Goal: Task Accomplishment & Management: Use online tool/utility

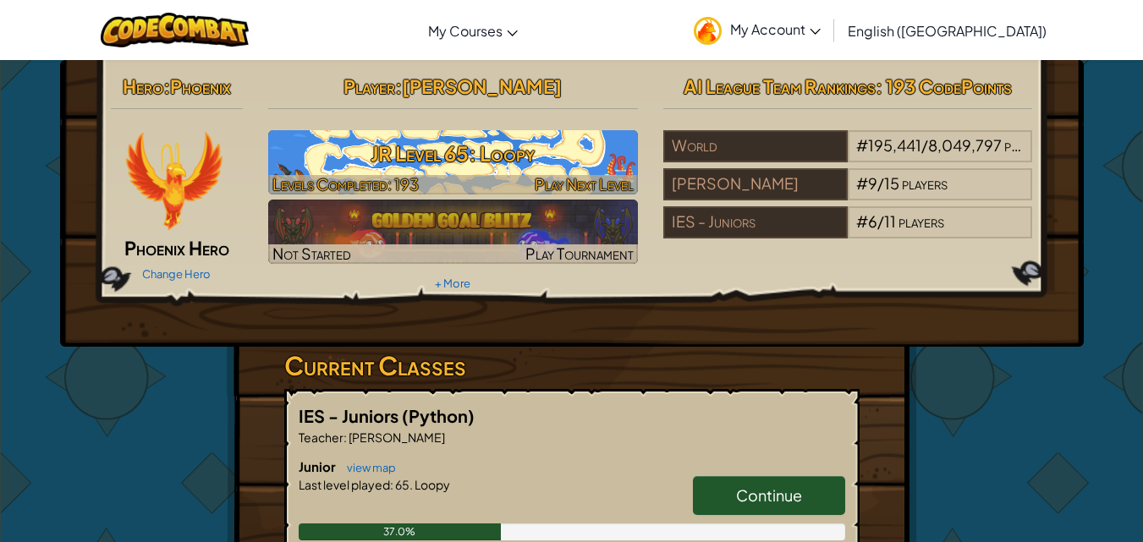
click at [453, 160] on h3 "JR Level 65: Loopy" at bounding box center [453, 154] width 370 height 38
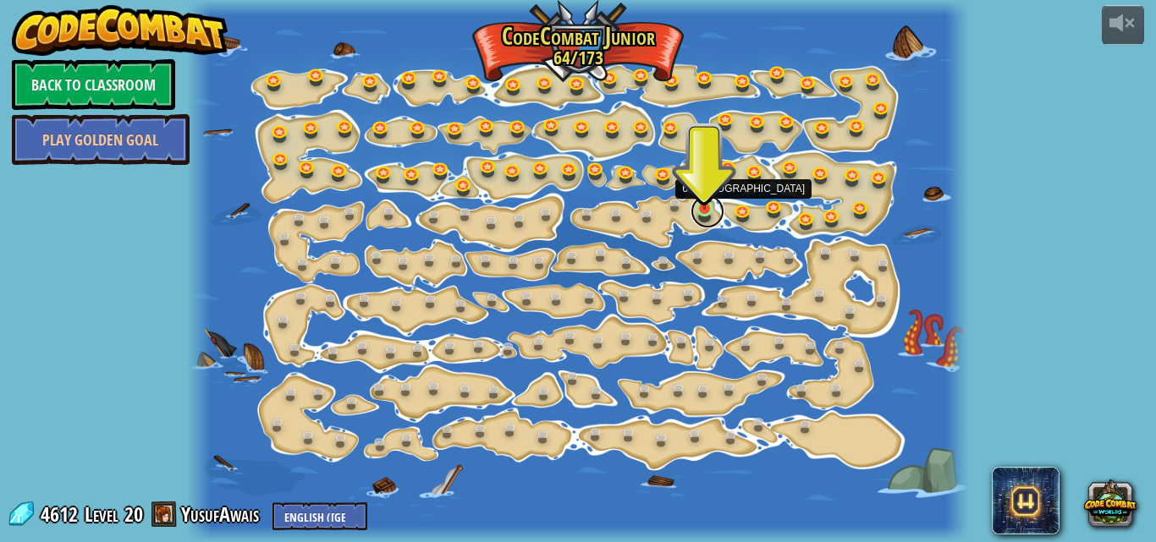
click at [706, 212] on link at bounding box center [708, 212] width 34 height 34
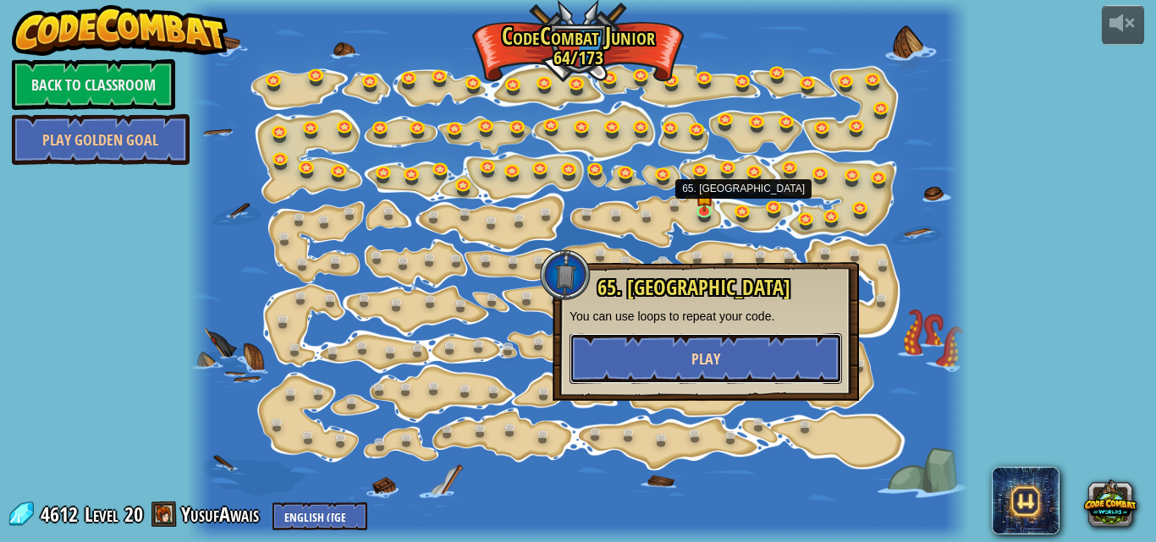
click at [674, 360] on button "Play" at bounding box center [705, 358] width 272 height 51
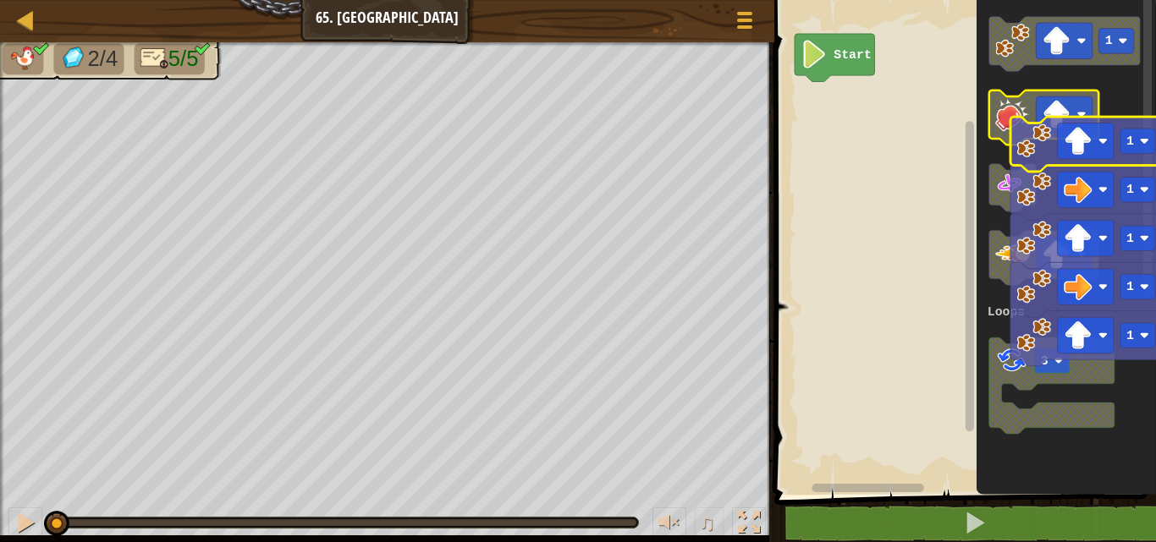
click at [1042, 131] on rect "Blockly Workspace" at bounding box center [1064, 114] width 57 height 36
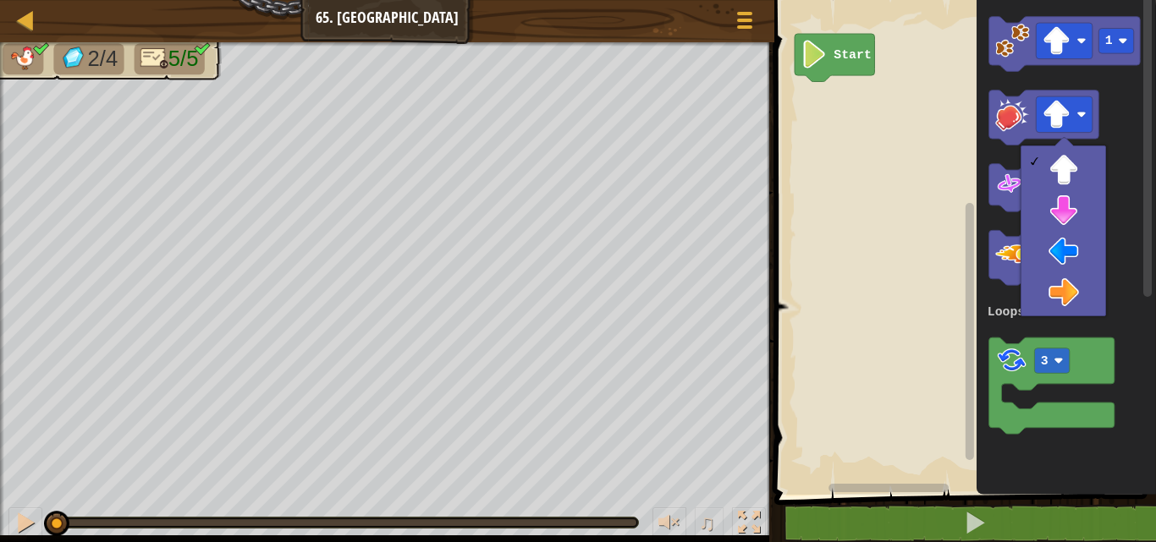
click at [915, 364] on rect "Blockly Workspace" at bounding box center [962, 243] width 387 height 503
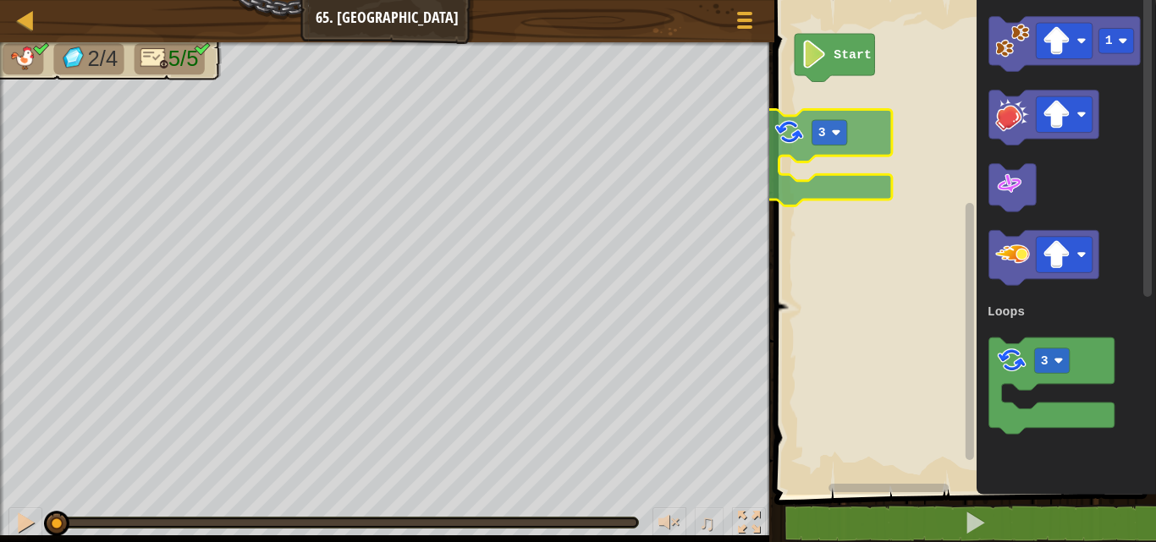
click at [870, 124] on div "Loops Start 1 3 Loops 3" at bounding box center [962, 243] width 387 height 503
click at [870, 124] on icon "Blockly Workspace" at bounding box center [828, 157] width 125 height 96
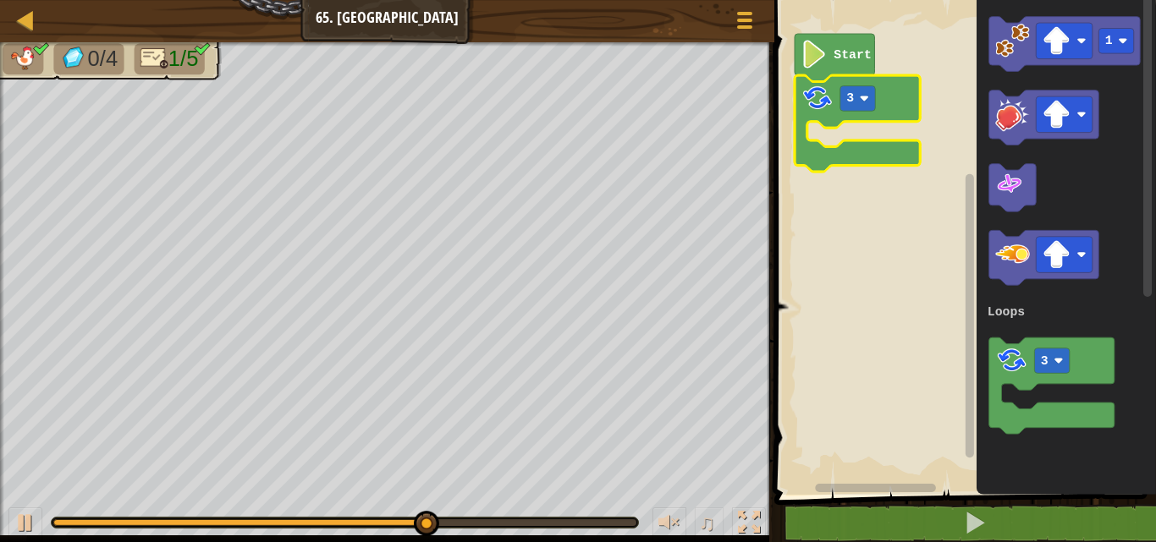
click at [829, 107] on image "Blockly Workspace" at bounding box center [817, 98] width 33 height 33
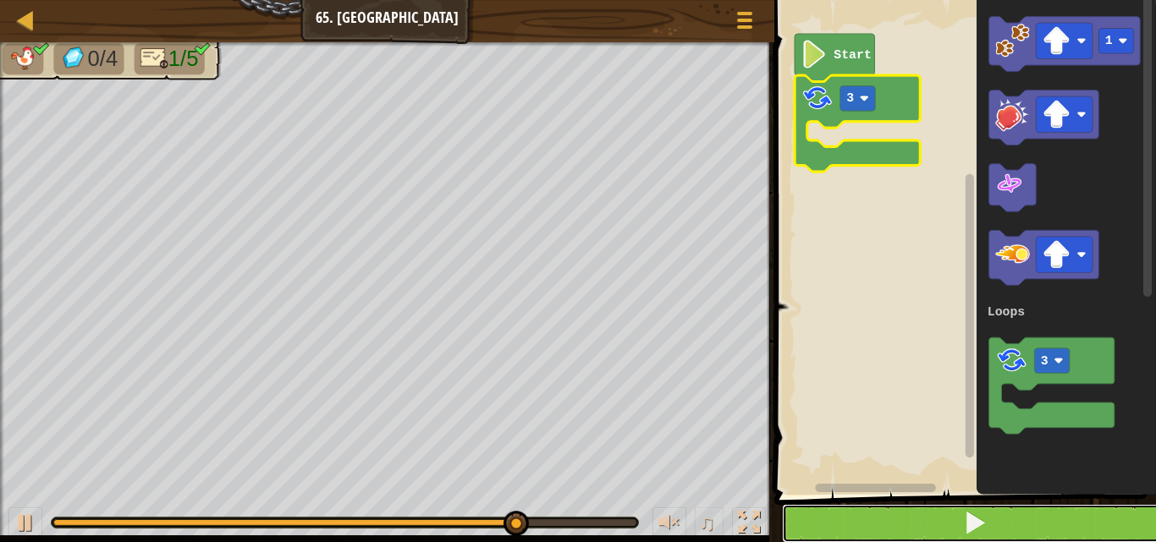
click at [1062, 528] on button at bounding box center [975, 523] width 387 height 39
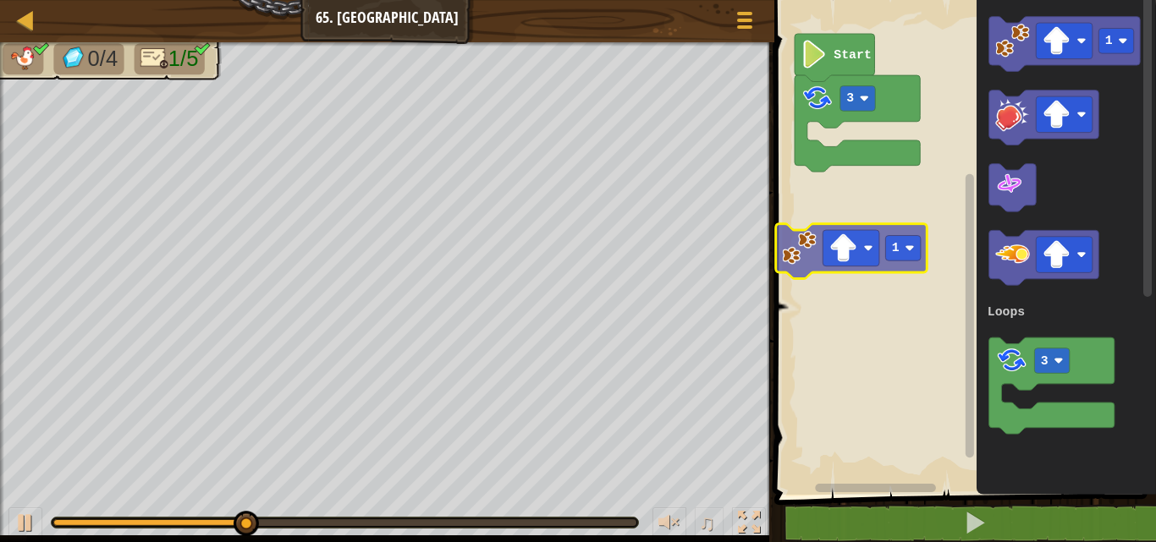
click at [804, 253] on div "Loops Start 3 1 3 Loops 1" at bounding box center [962, 243] width 387 height 503
click at [804, 253] on rect "Blockly Workspace" at bounding box center [962, 243] width 387 height 503
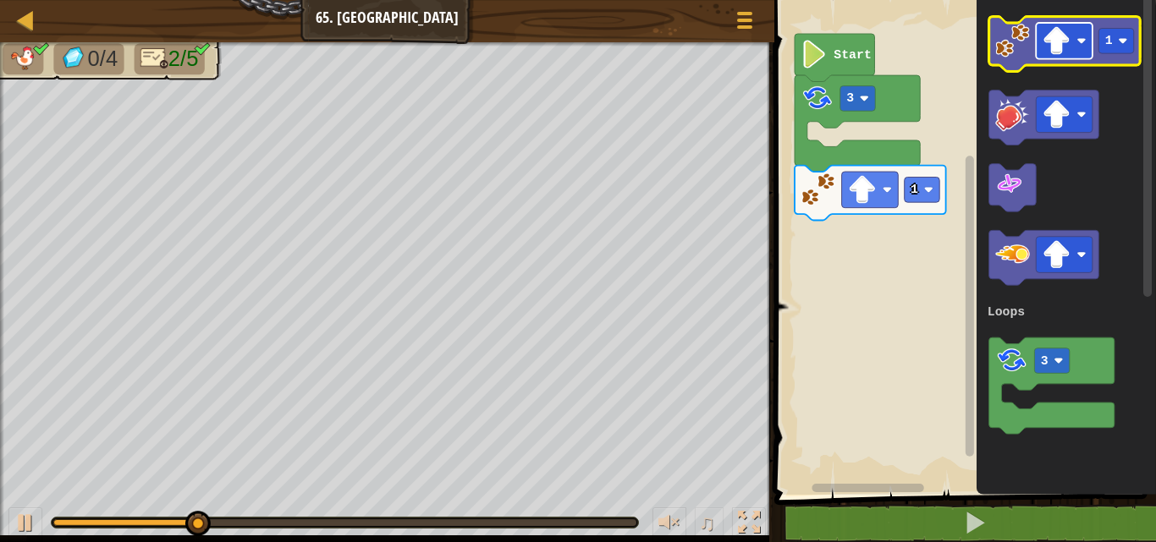
click at [1084, 45] on image "Blockly Workspace" at bounding box center [1080, 40] width 9 height 9
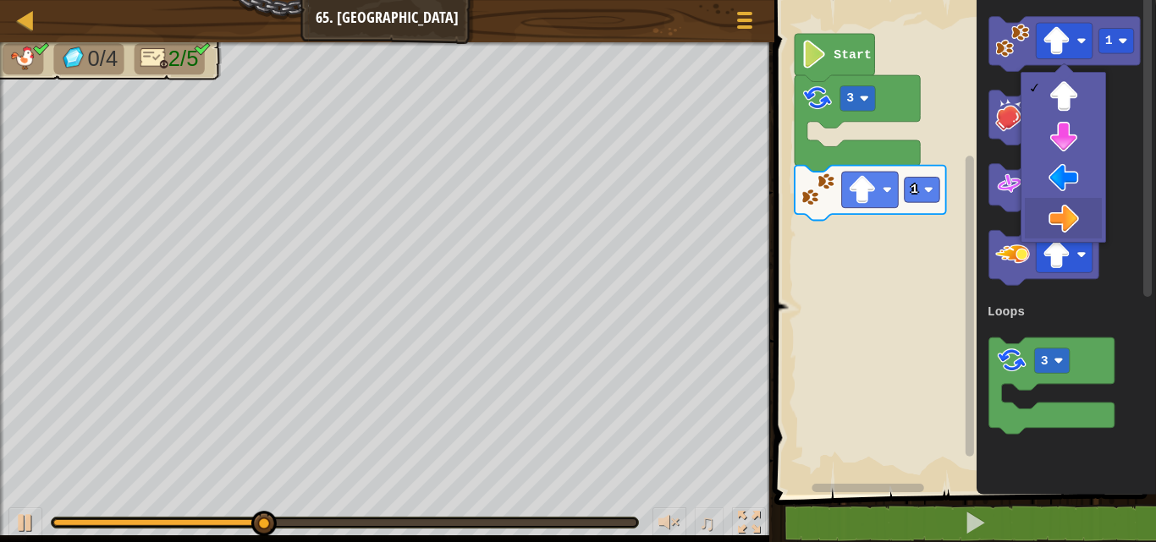
click at [1097, 213] on icon "Blockly Workspace" at bounding box center [1066, 243] width 179 height 503
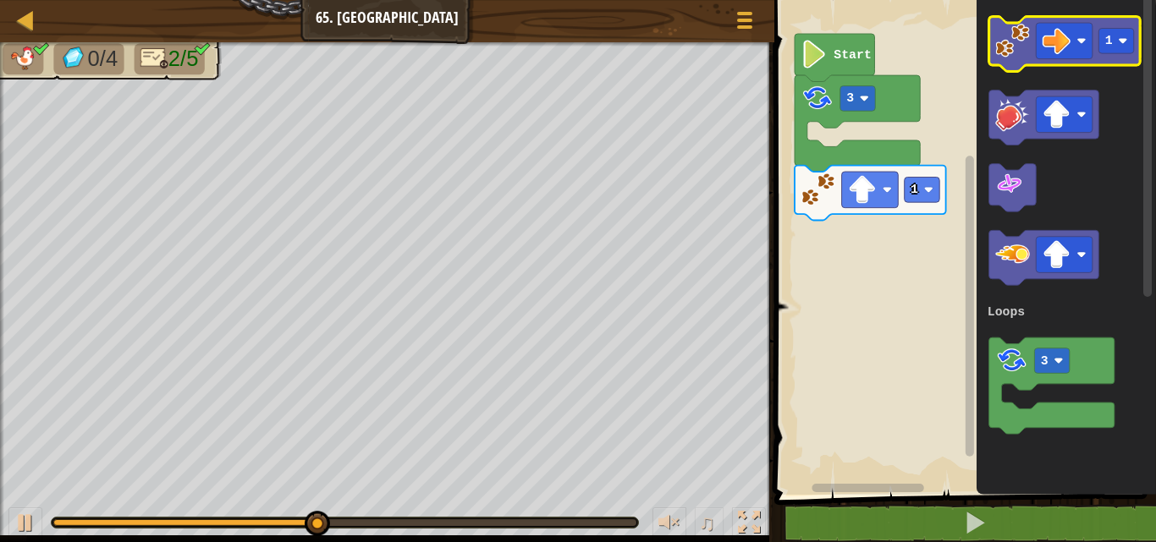
click at [1017, 35] on image "Blockly Workspace" at bounding box center [1012, 41] width 35 height 35
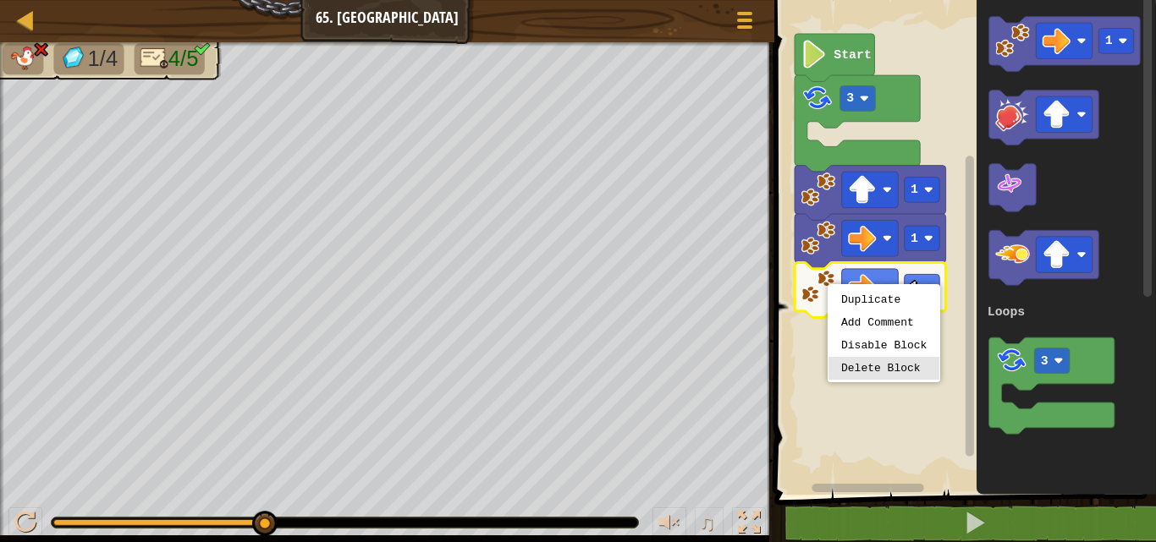
click at [872, 366] on rect "Blockly Workspace" at bounding box center [962, 243] width 387 height 503
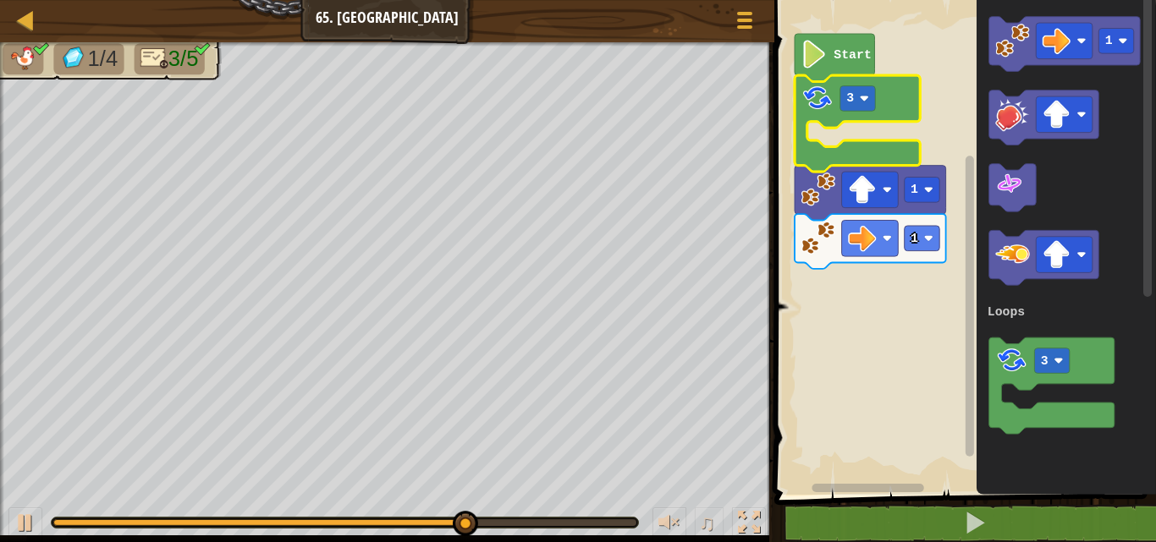
click at [825, 109] on image "Blockly Workspace" at bounding box center [817, 98] width 33 height 33
click at [838, 106] on icon "Blockly Workspace" at bounding box center [857, 123] width 125 height 96
click at [822, 164] on g "Start 3 1 1" at bounding box center [962, 243] width 387 height 503
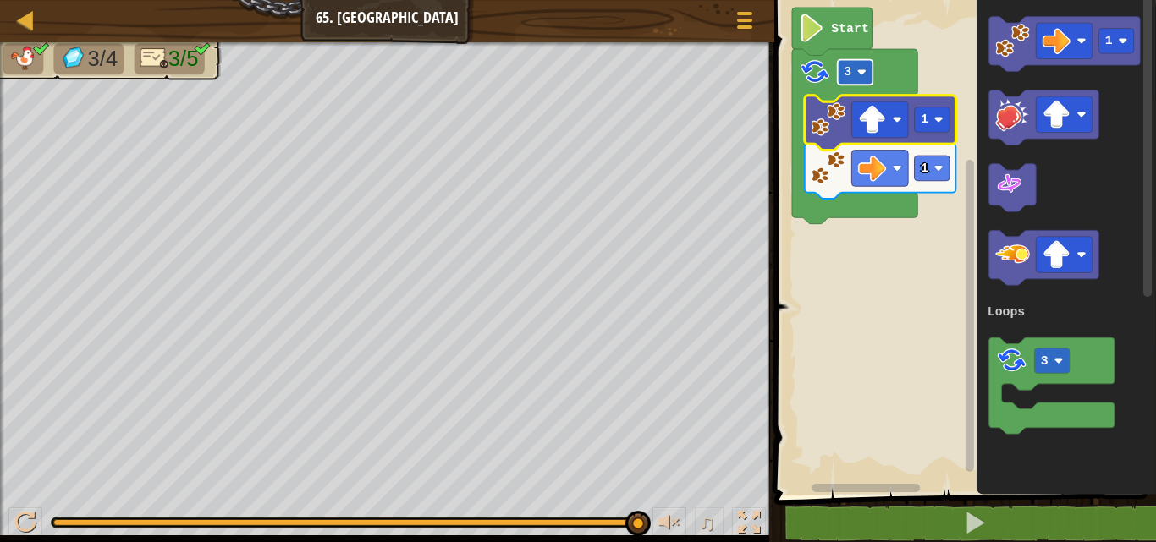
click at [842, 69] on rect "Blockly Workspace" at bounding box center [855, 72] width 36 height 25
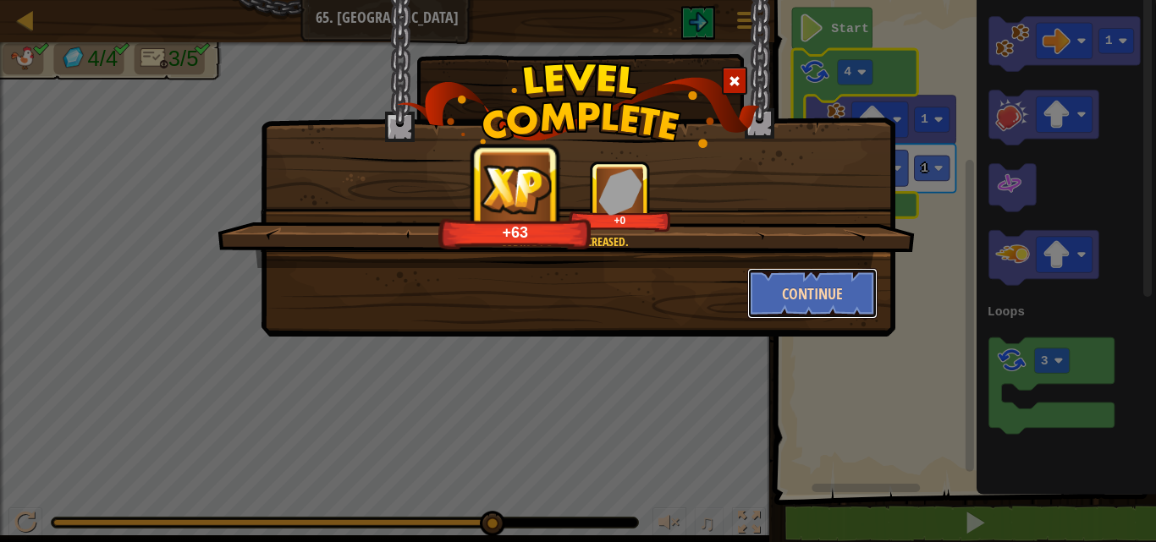
click at [771, 280] on button "Continue" at bounding box center [812, 293] width 131 height 51
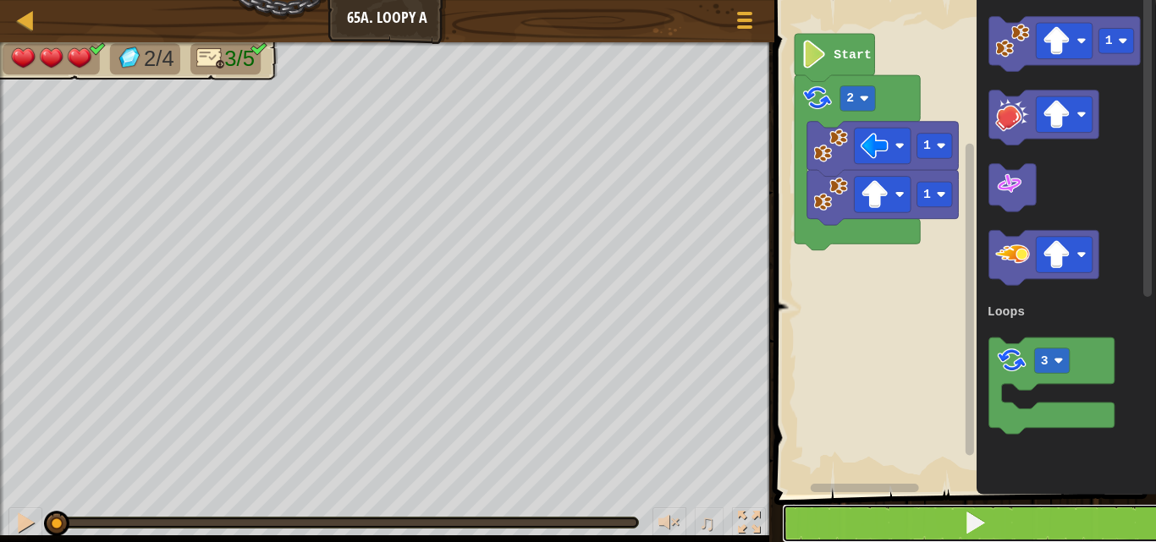
click at [911, 506] on button at bounding box center [975, 523] width 387 height 39
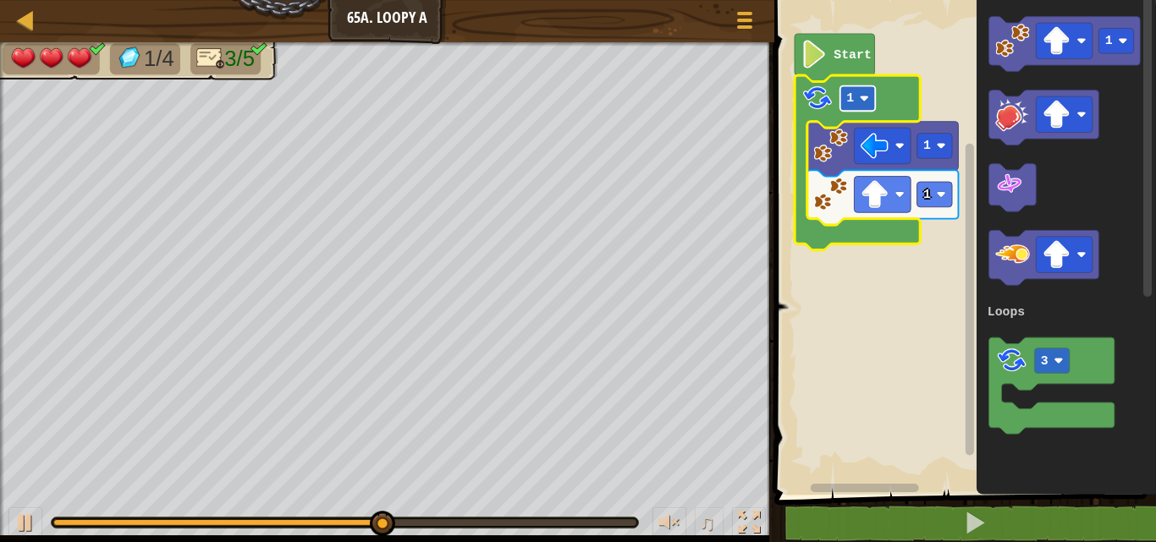
click at [855, 86] on rect "Blockly Workspace" at bounding box center [857, 98] width 36 height 25
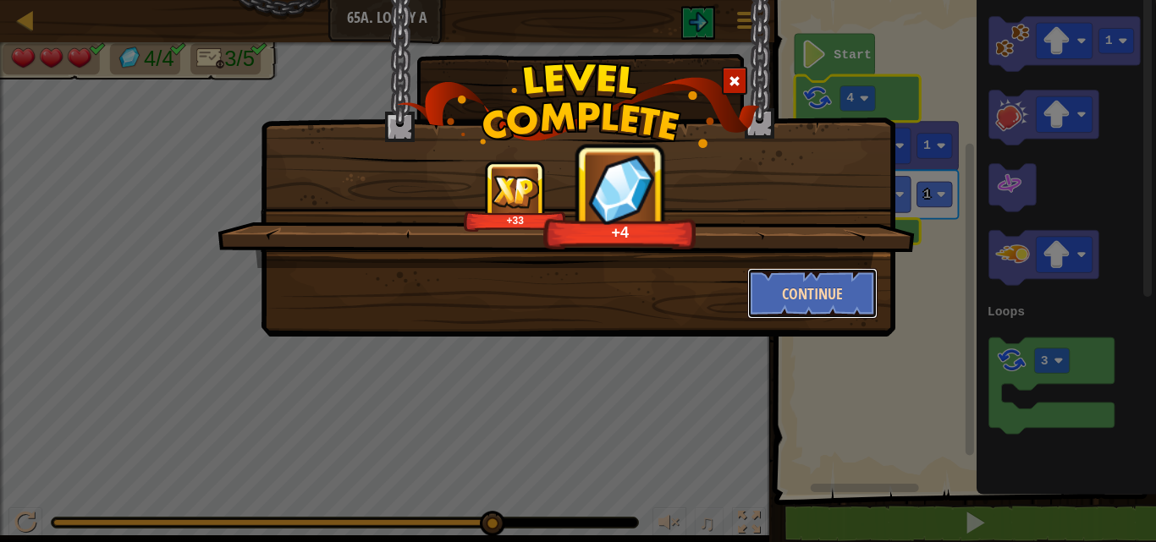
click at [823, 273] on button "Continue" at bounding box center [812, 293] width 131 height 51
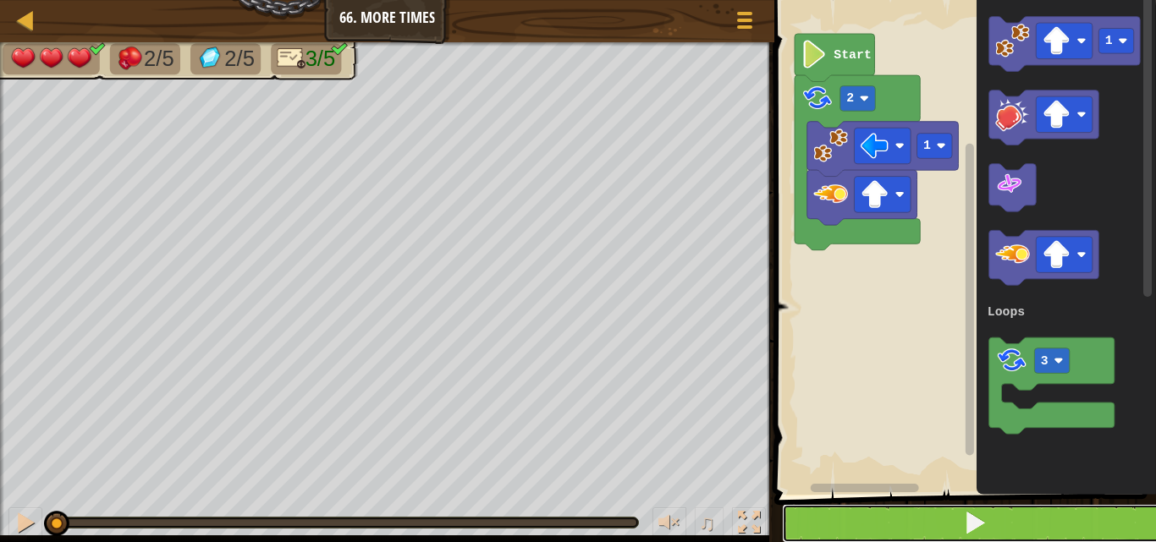
click at [1016, 517] on button at bounding box center [975, 523] width 387 height 39
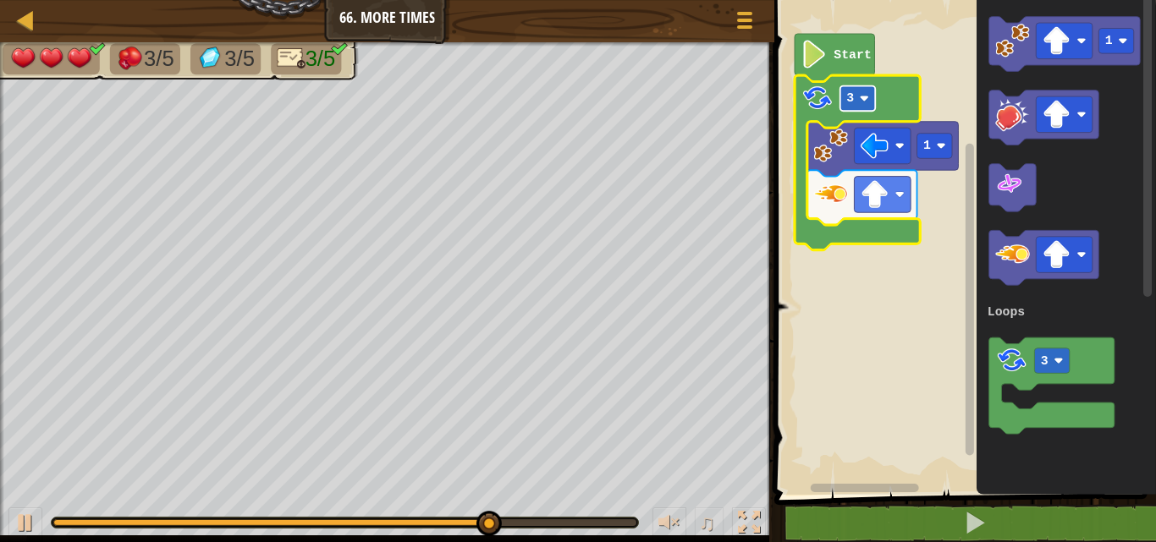
click at [867, 103] on rect "Blockly Workspace" at bounding box center [857, 98] width 36 height 25
click at [857, 96] on rect "Blockly Workspace" at bounding box center [857, 98] width 36 height 25
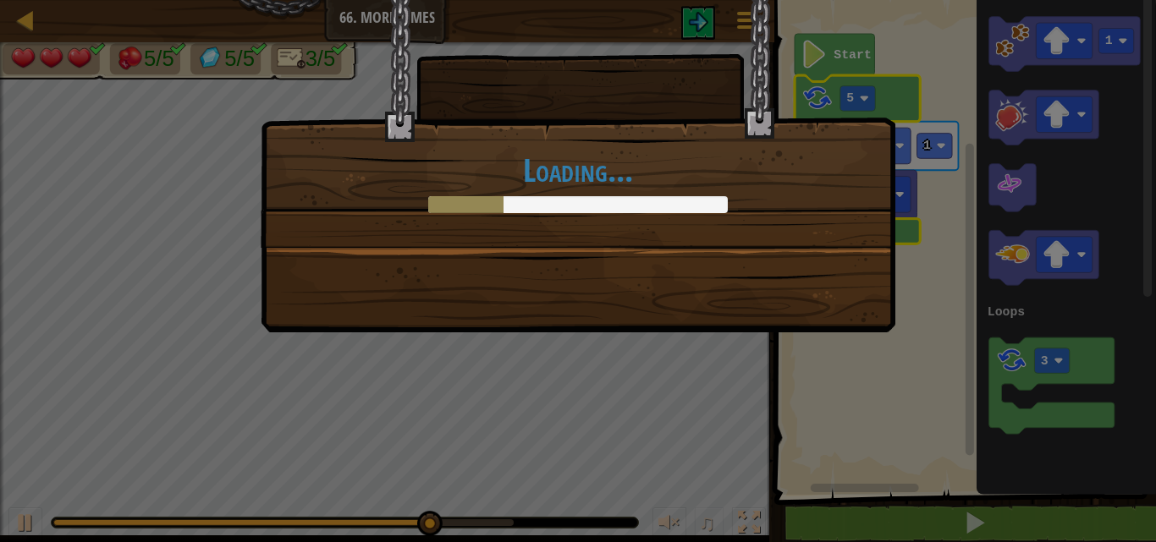
click at [895, 537] on div "Loading..." at bounding box center [578, 271] width 1156 height 542
click at [898, 520] on div "Loading..." at bounding box center [578, 271] width 1156 height 542
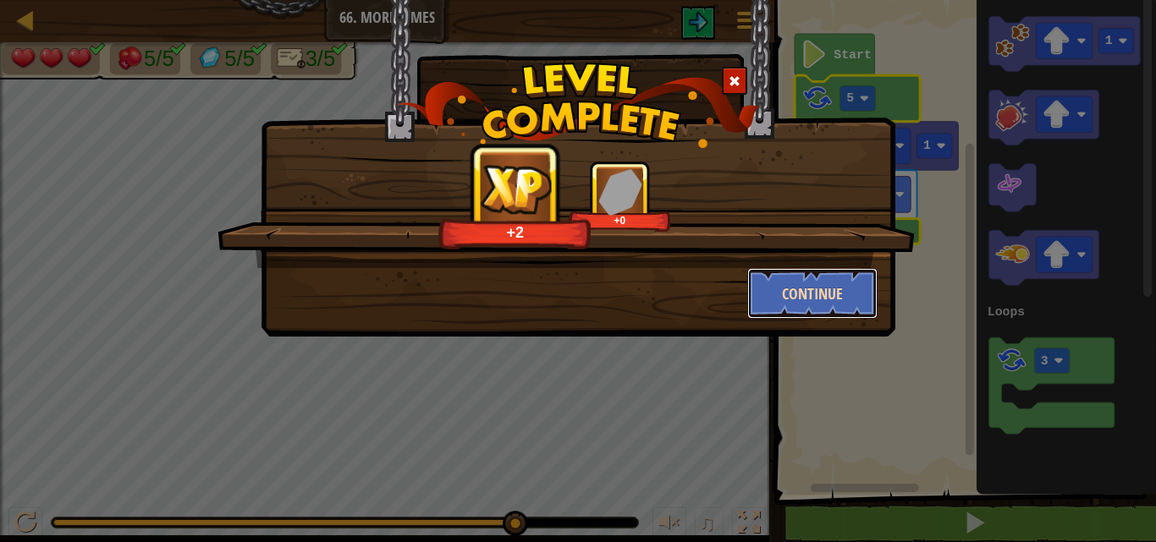
click at [835, 299] on button "Continue" at bounding box center [812, 293] width 131 height 51
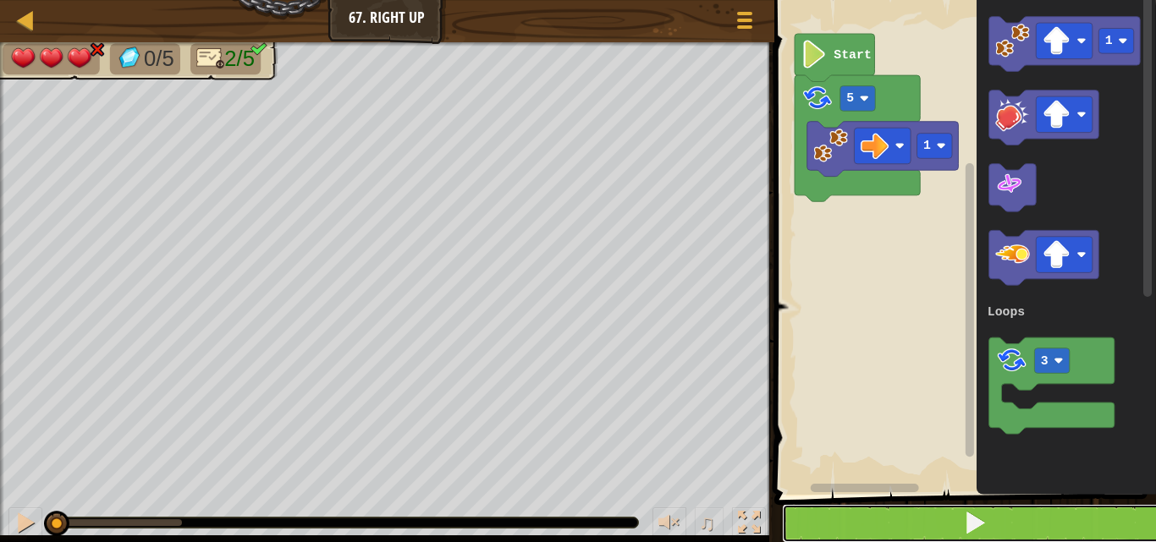
click at [922, 508] on button at bounding box center [975, 523] width 387 height 39
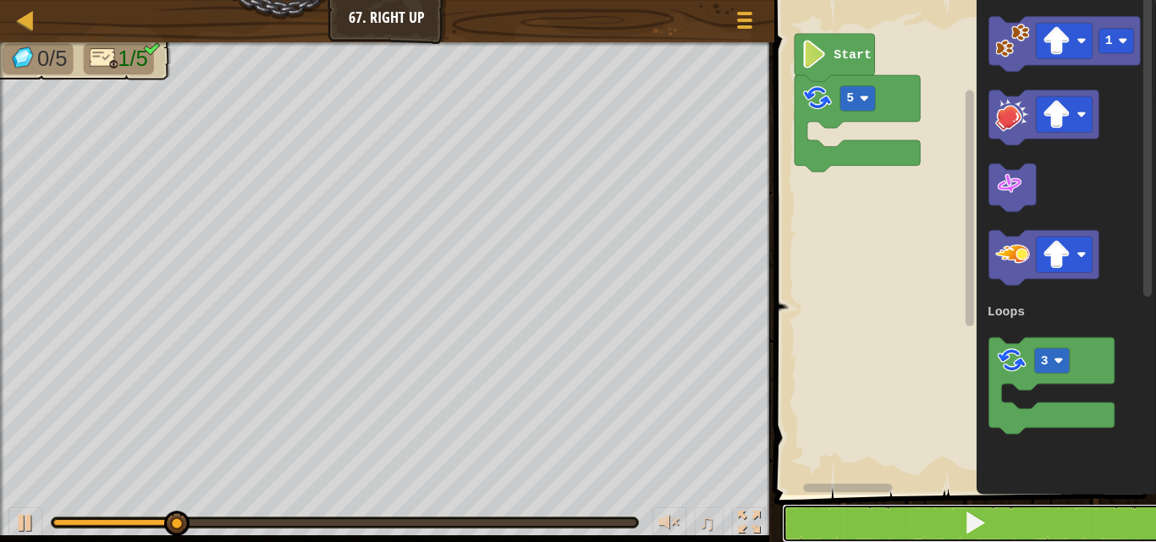
click at [958, 512] on button at bounding box center [975, 523] width 387 height 39
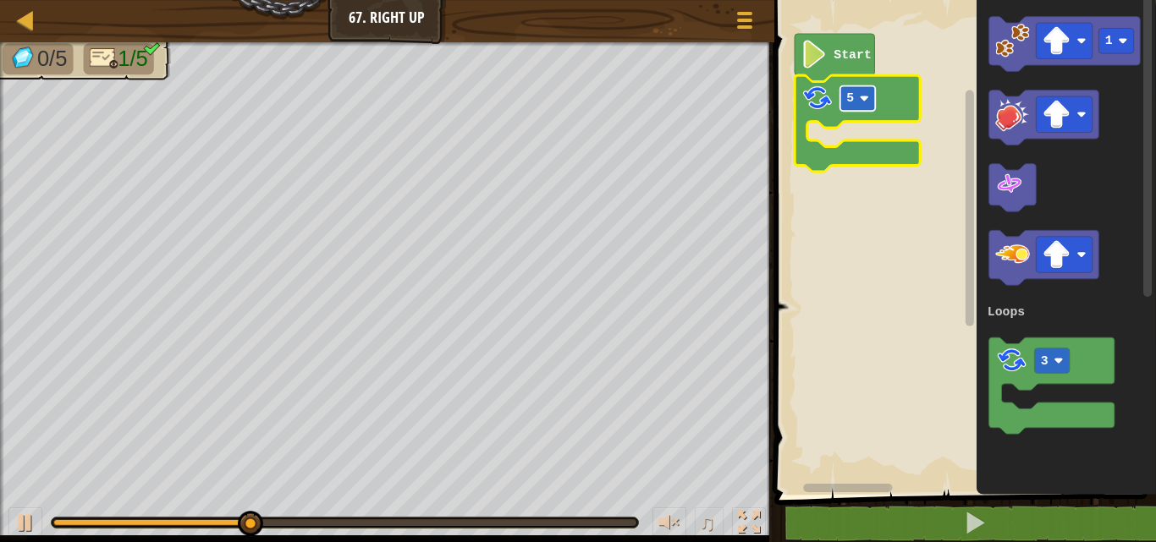
click at [861, 92] on rect "Blockly Workspace" at bounding box center [857, 98] width 36 height 25
click at [845, 208] on rect "Blockly Workspace" at bounding box center [962, 243] width 387 height 503
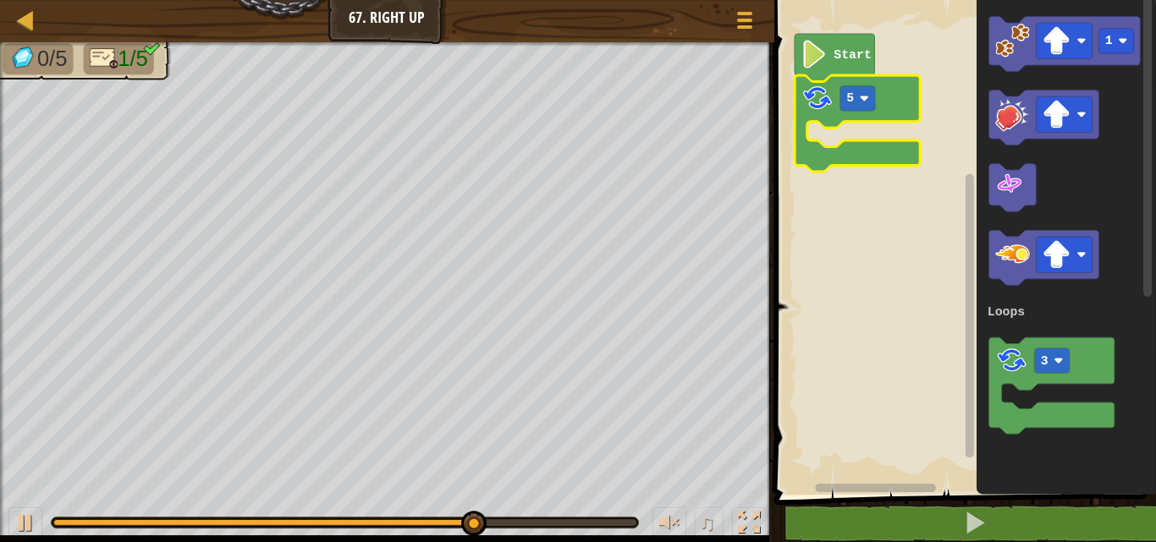
click at [832, 107] on image "Blockly Workspace" at bounding box center [817, 98] width 33 height 33
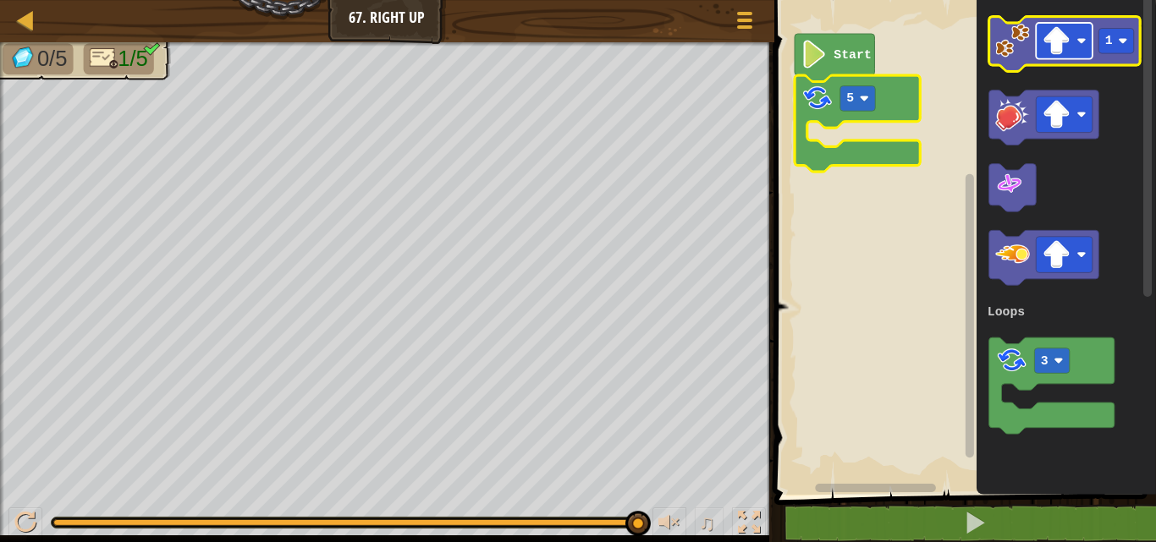
click at [1067, 41] on image "Blockly Workspace" at bounding box center [1056, 41] width 28 height 28
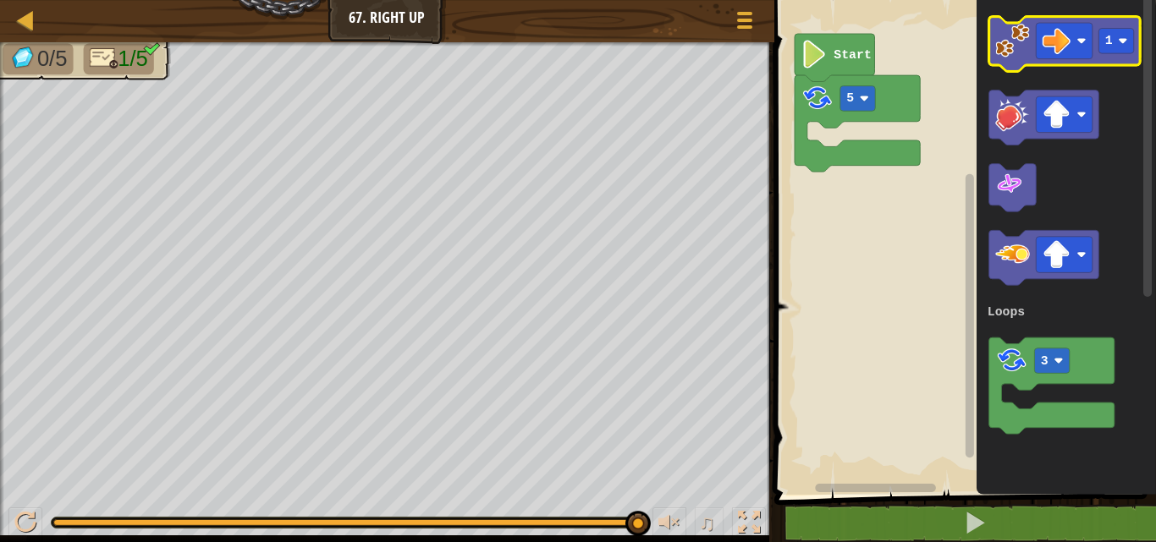
click at [1019, 39] on image "Blockly Workspace" at bounding box center [1012, 41] width 35 height 35
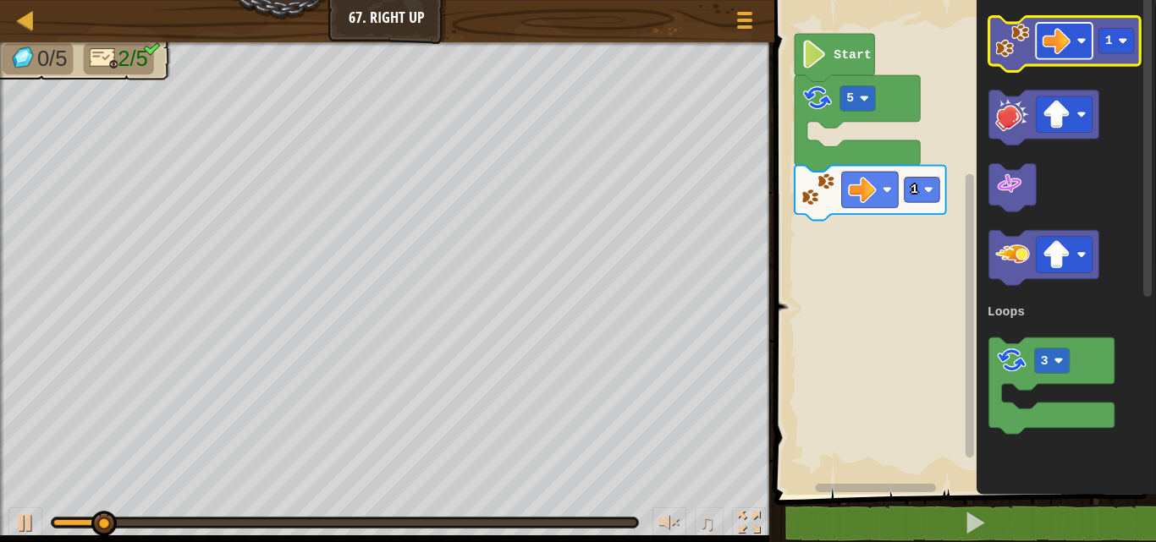
click at [1057, 40] on image "Blockly Workspace" at bounding box center [1056, 41] width 28 height 28
click at [1034, 41] on icon "Blockly Workspace" at bounding box center [1063, 44] width 151 height 55
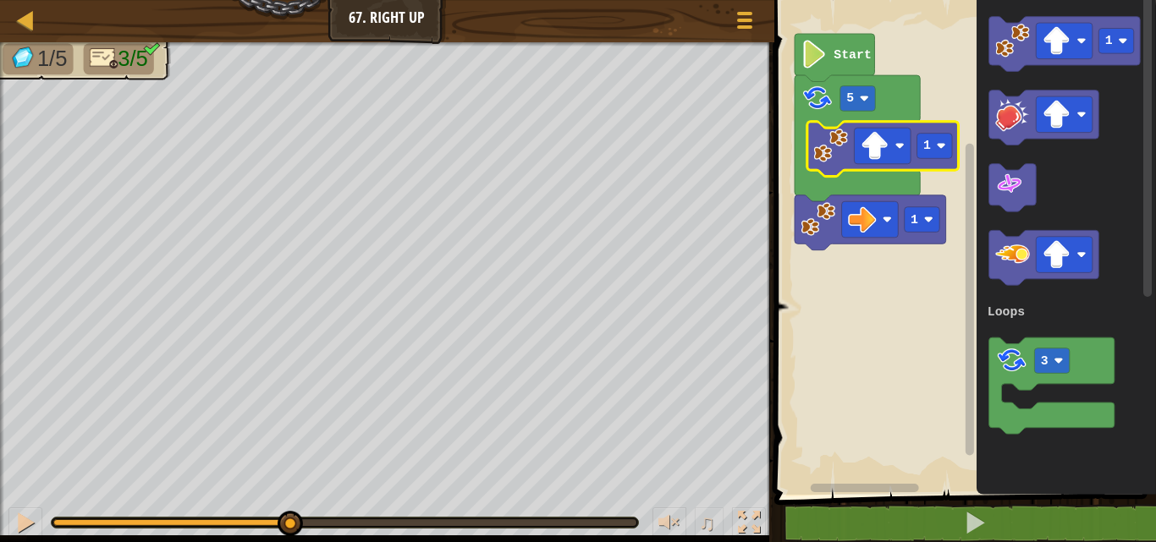
click at [867, 128] on rect "Blockly Workspace" at bounding box center [882, 146] width 57 height 36
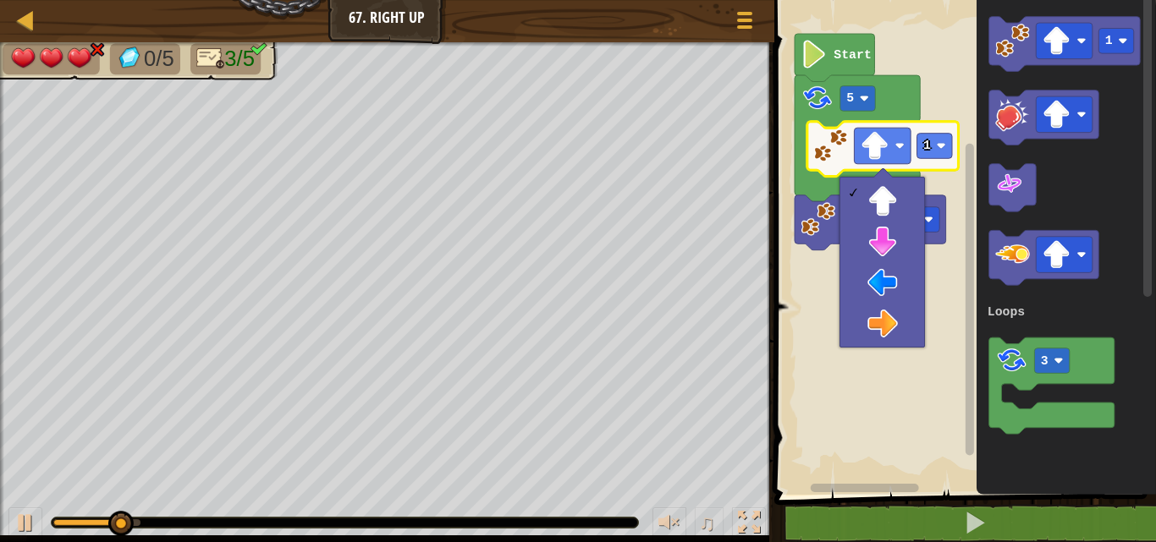
click at [888, 349] on rect "Blockly Workspace" at bounding box center [962, 243] width 387 height 503
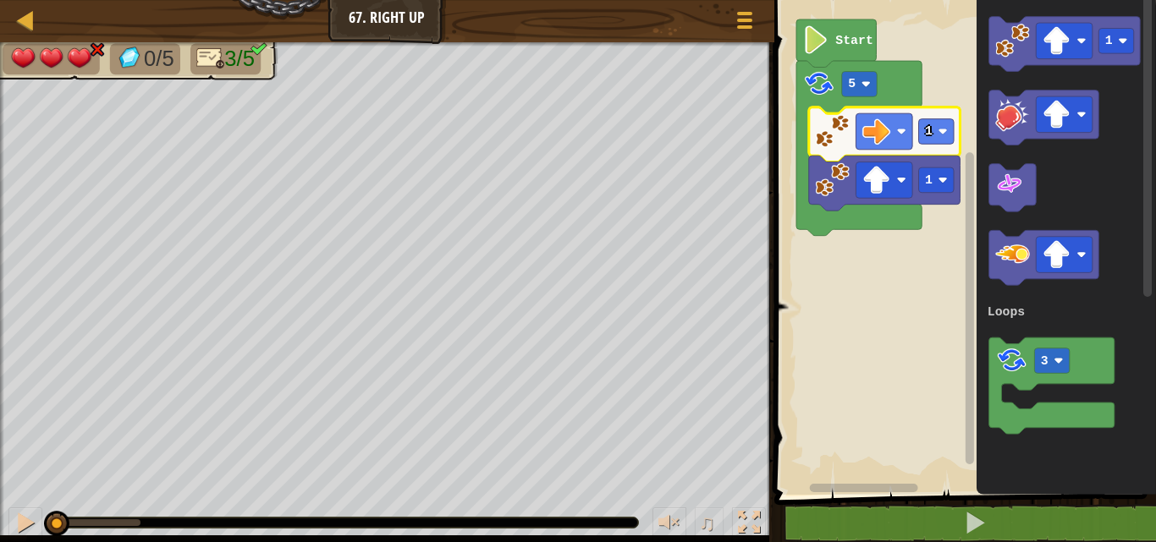
click at [827, 135] on image "Blockly Workspace" at bounding box center [832, 131] width 35 height 35
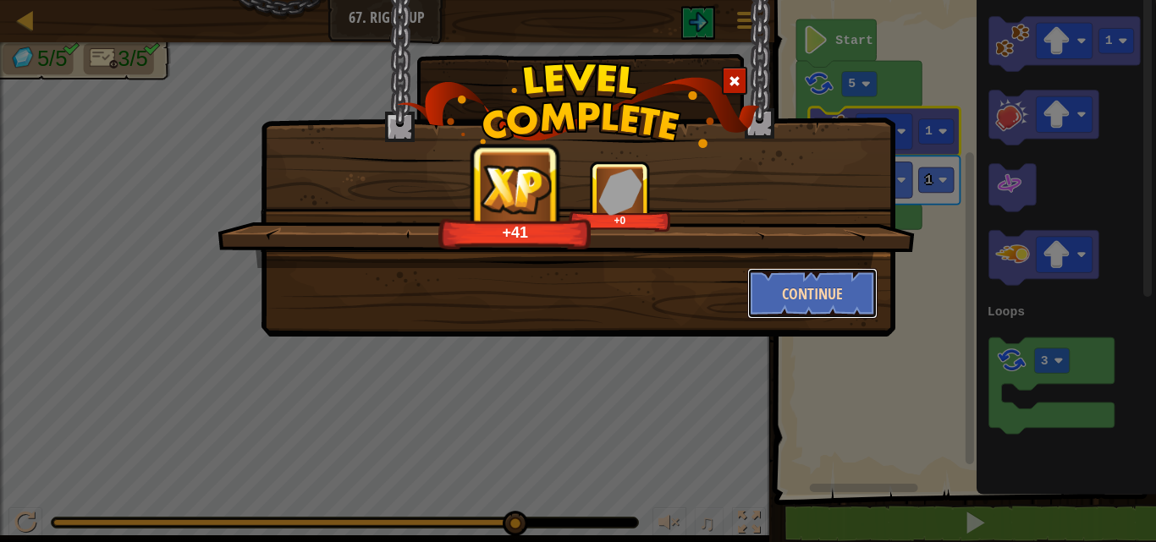
click at [798, 294] on button "Continue" at bounding box center [812, 293] width 131 height 51
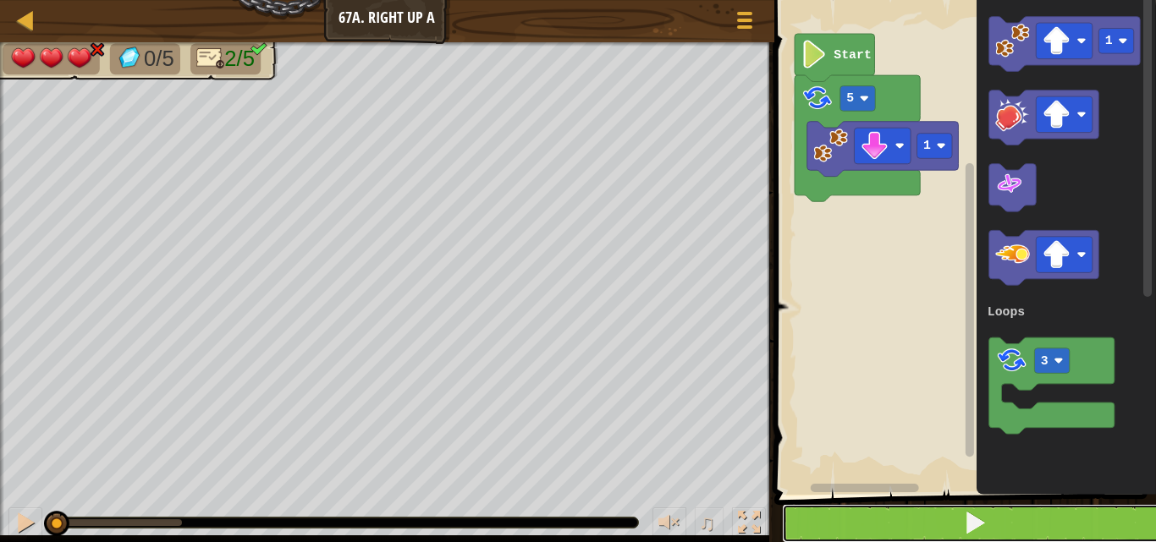
click at [899, 509] on button at bounding box center [975, 523] width 387 height 39
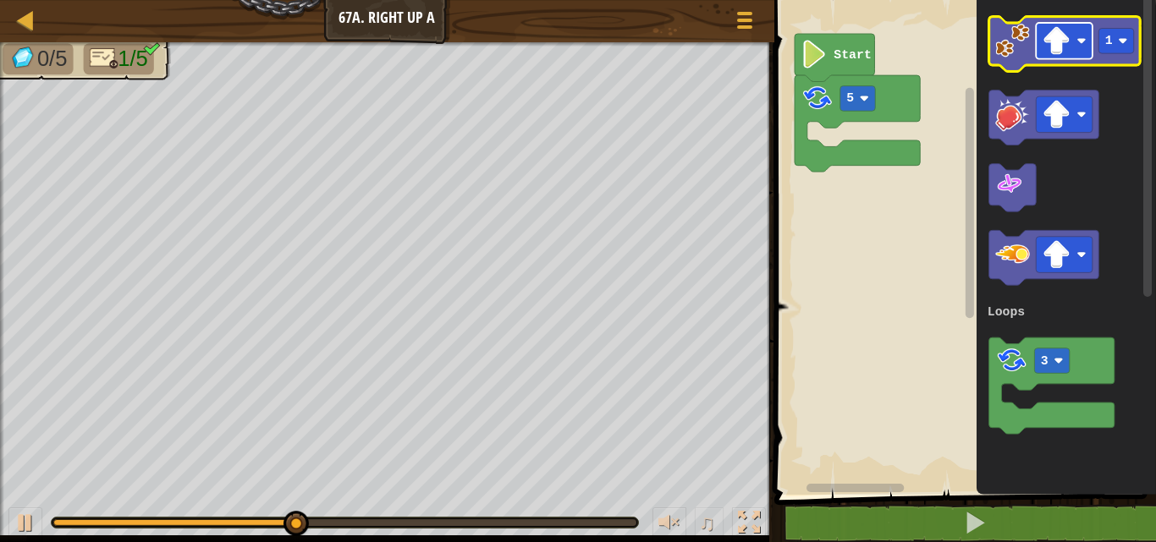
click at [1070, 26] on rect "Blockly Workspace" at bounding box center [1064, 41] width 57 height 36
click at [1033, 50] on icon "Blockly Workspace" at bounding box center [1063, 44] width 151 height 55
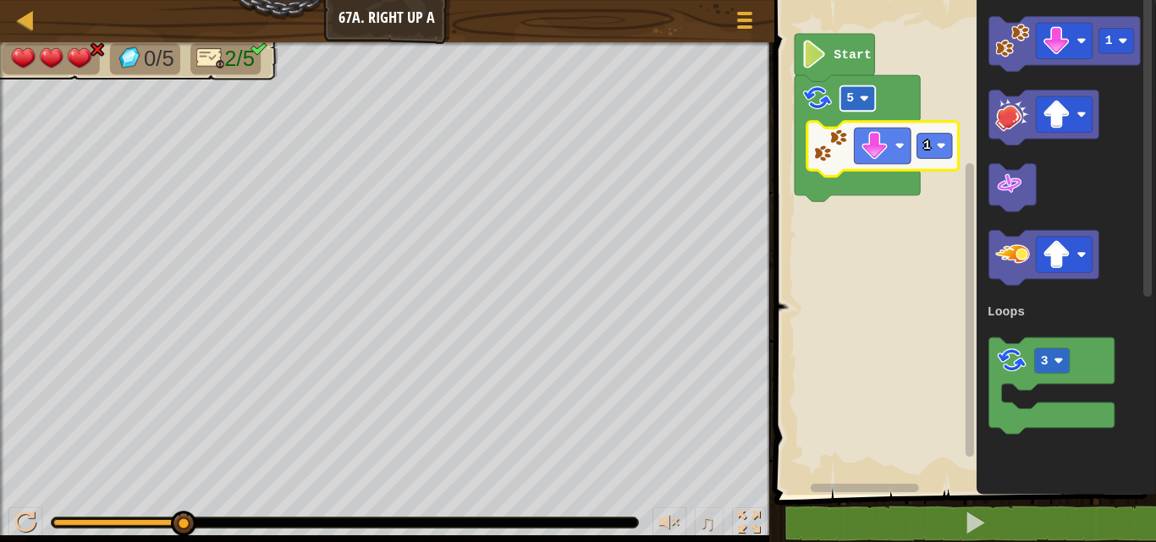
click at [860, 91] on rect "Blockly Workspace" at bounding box center [857, 98] width 36 height 25
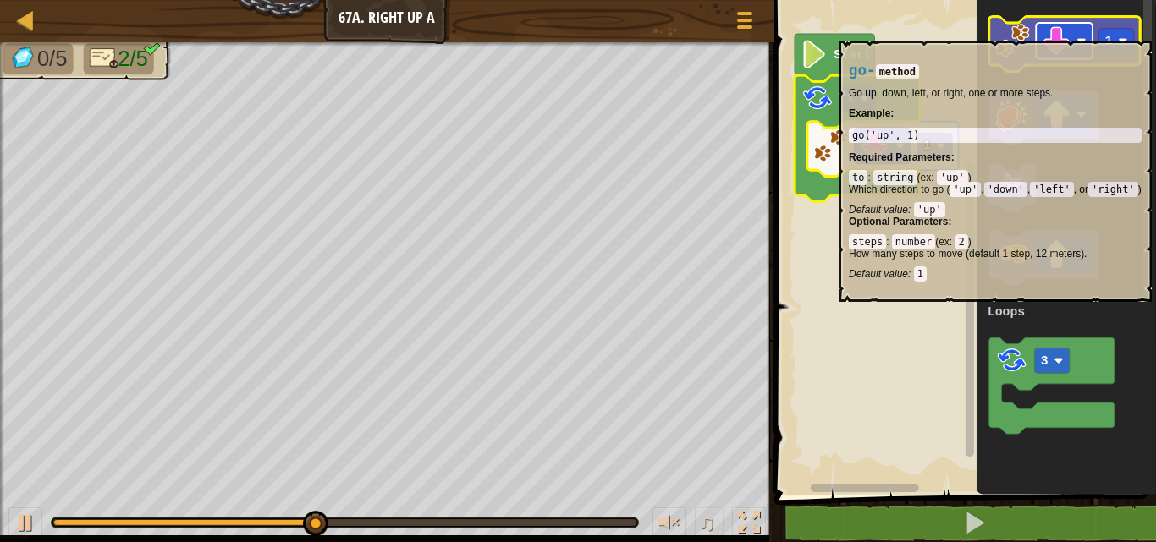
click at [1054, 32] on image "Blockly Workspace" at bounding box center [1056, 41] width 28 height 28
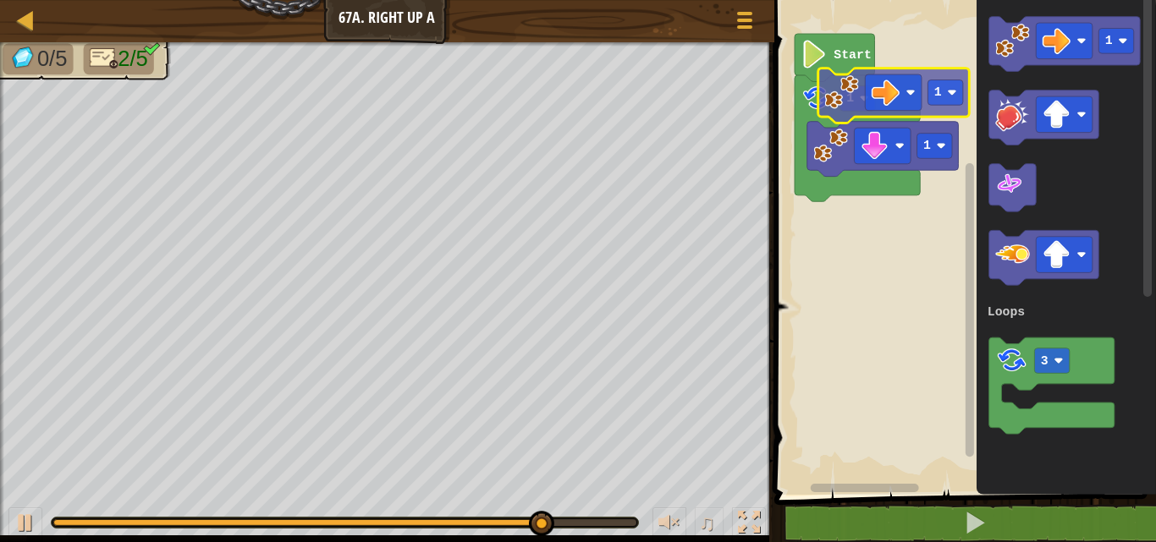
click at [850, 92] on div "Loops Start 1 1 1 3 Loops 1" at bounding box center [962, 243] width 387 height 503
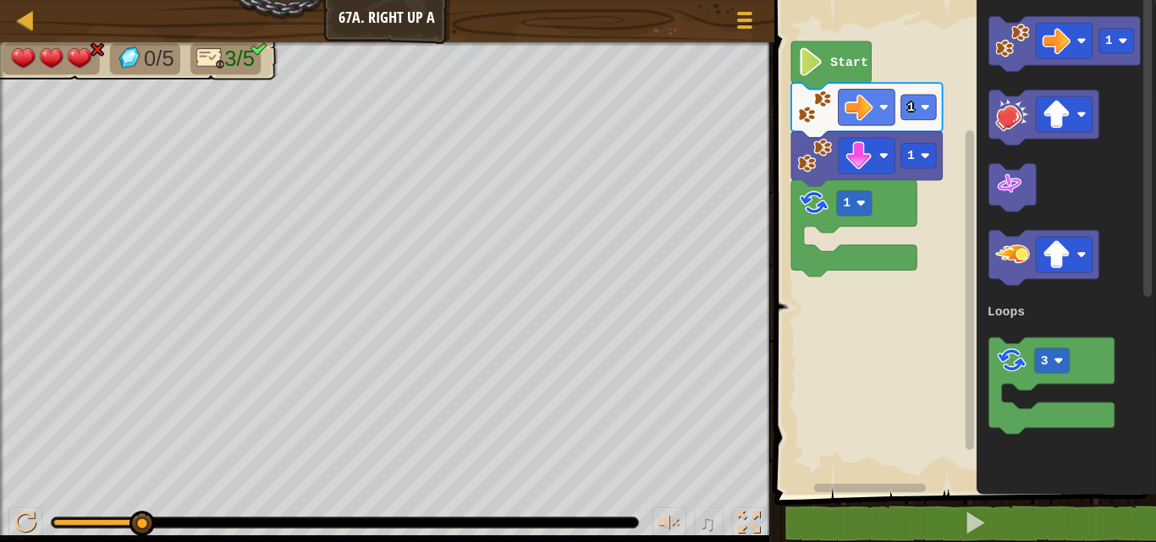
click at [846, 229] on rect "Blockly Workspace" at bounding box center [962, 243] width 387 height 503
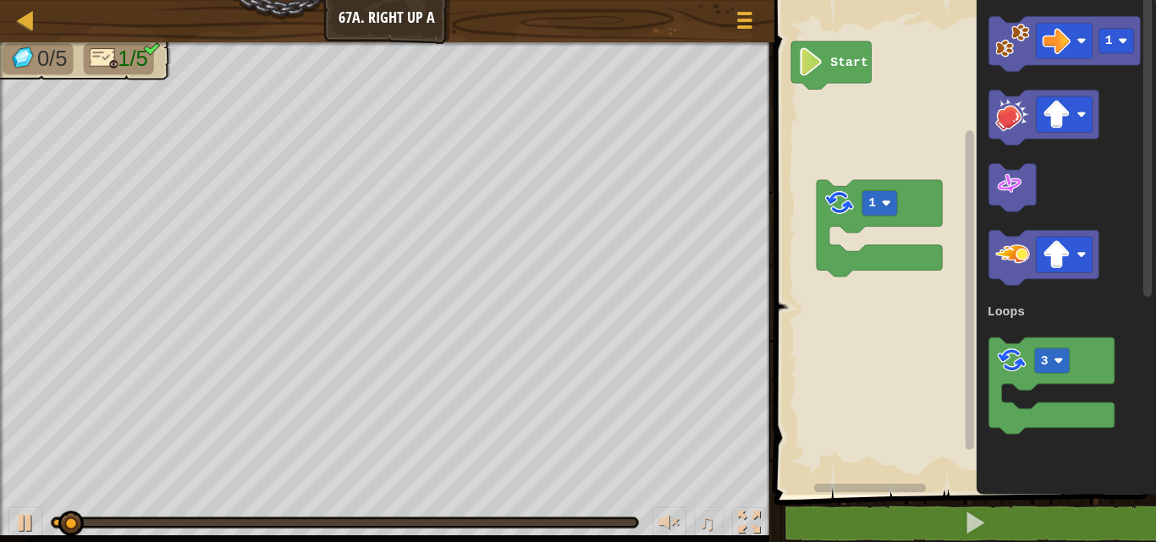
click at [880, 296] on rect "Blockly Workspace" at bounding box center [962, 243] width 387 height 503
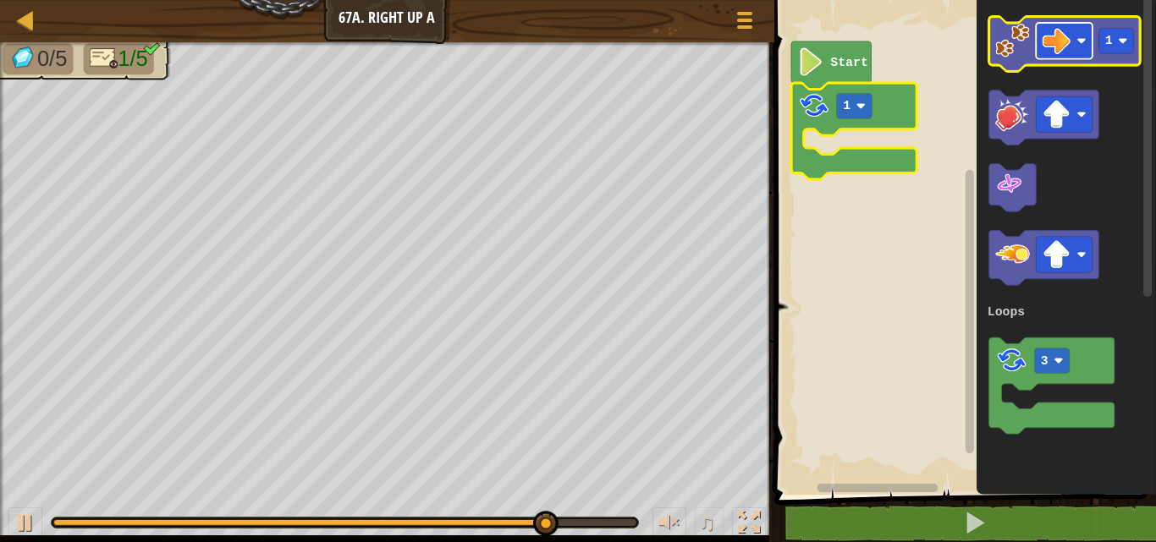
click at [1061, 36] on image "Blockly Workspace" at bounding box center [1056, 41] width 28 height 28
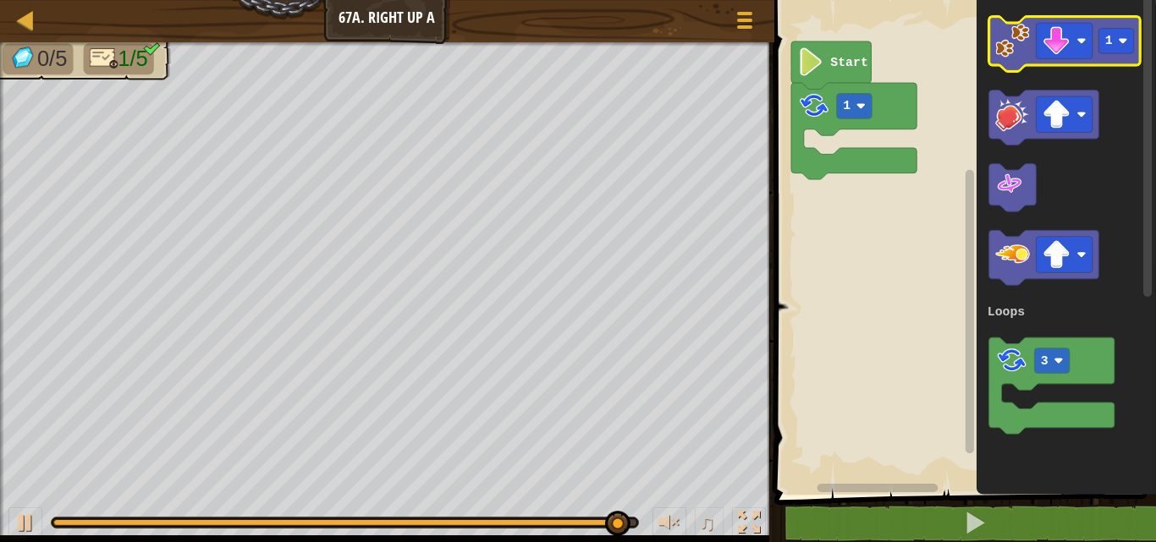
click at [1008, 58] on image "Blockly Workspace" at bounding box center [1012, 41] width 35 height 35
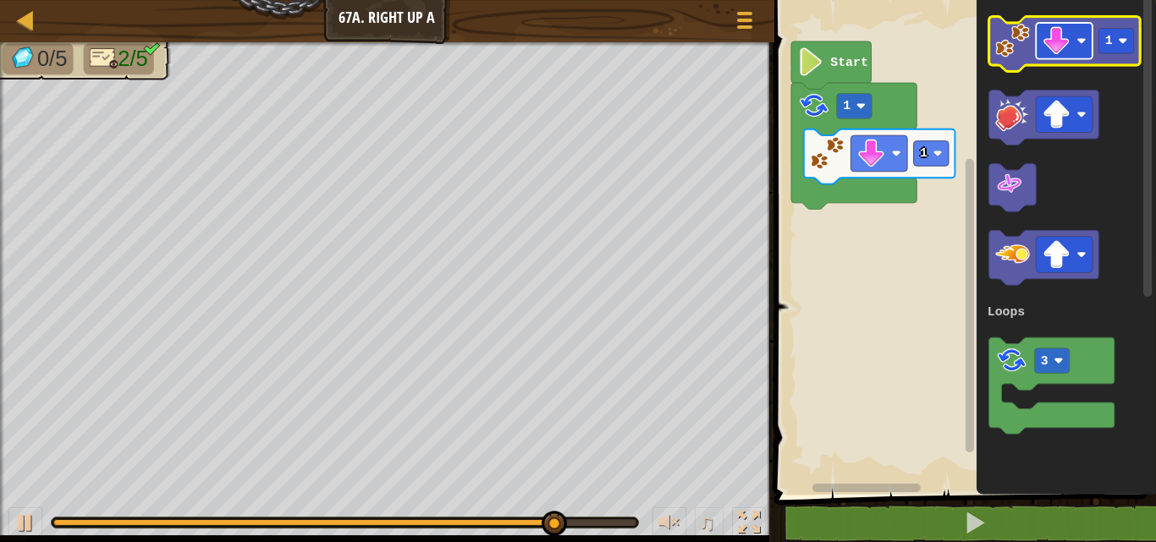
click at [1069, 46] on image "Blockly Workspace" at bounding box center [1056, 41] width 28 height 28
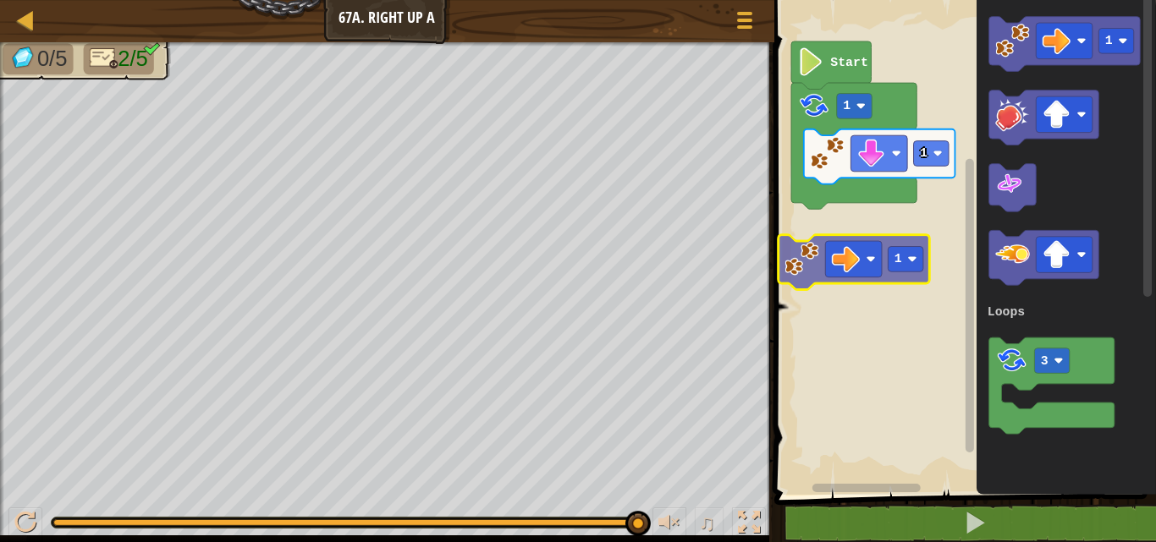
click at [804, 259] on div "Loops Start 1 1 1 1 3 Loops 1" at bounding box center [962, 243] width 387 height 503
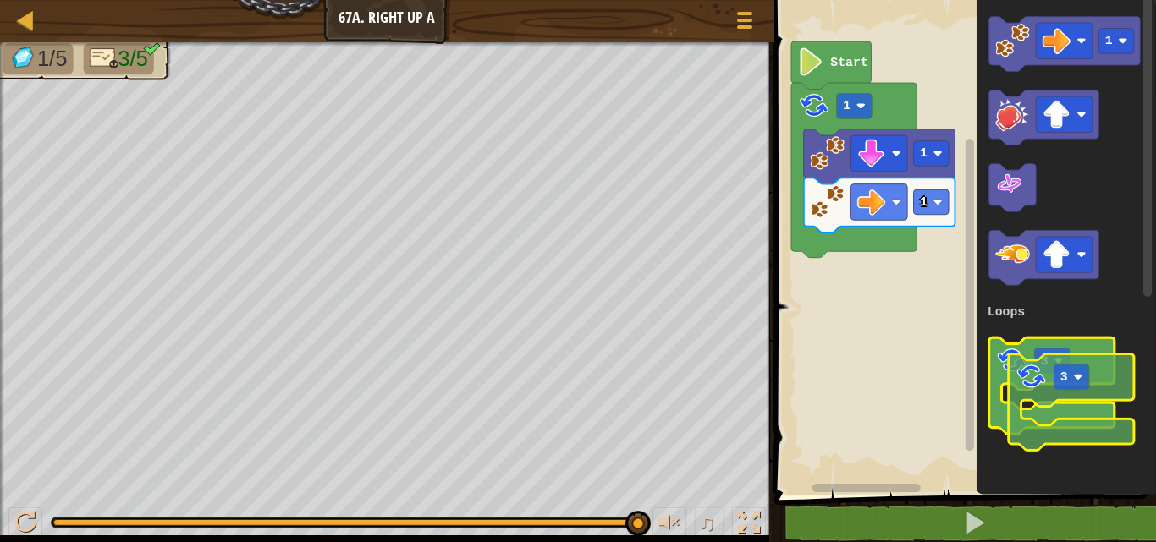
click at [1103, 396] on g "1 3 Loops" at bounding box center [1064, 226] width 152 height 418
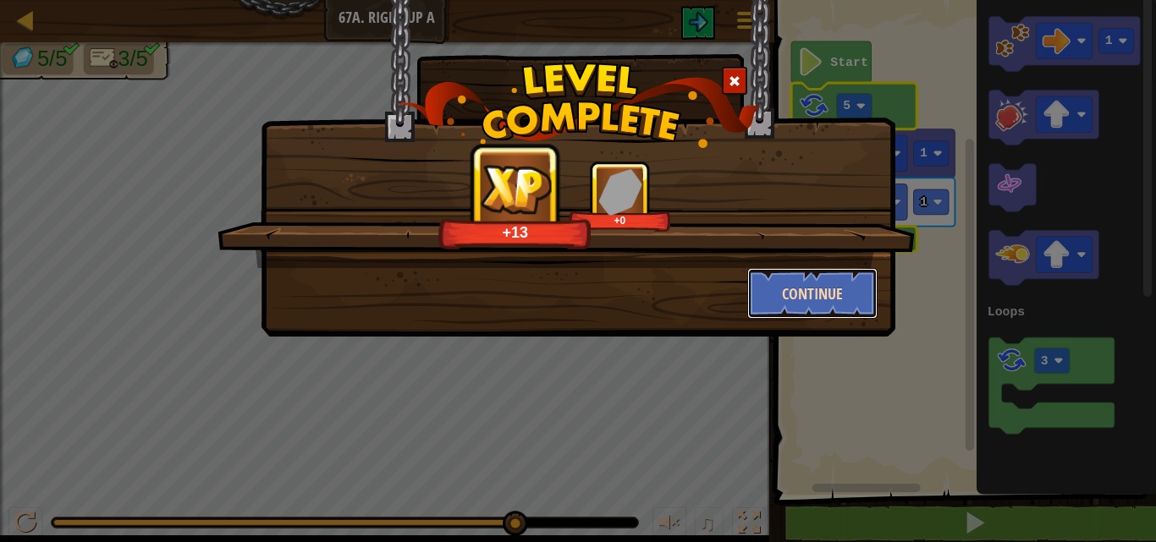
click at [805, 286] on button "Continue" at bounding box center [812, 293] width 131 height 51
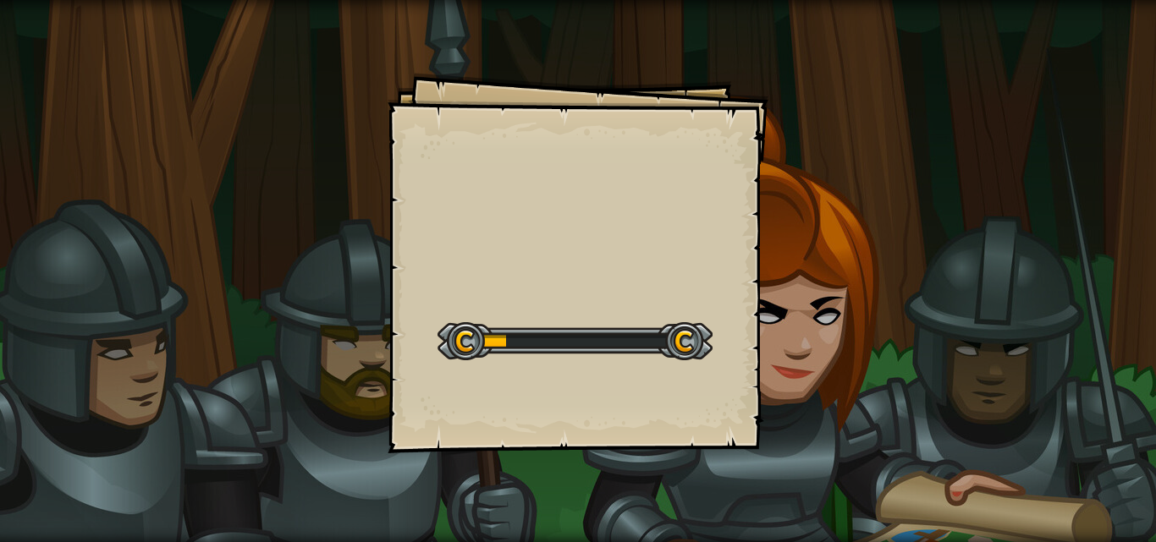
click at [662, 301] on div "Goals Start Level Error loading from server. Try refreshing the page. You'll ne…" at bounding box center [578, 263] width 381 height 381
click at [657, 312] on div "Start Level" at bounding box center [574, 339] width 275 height 68
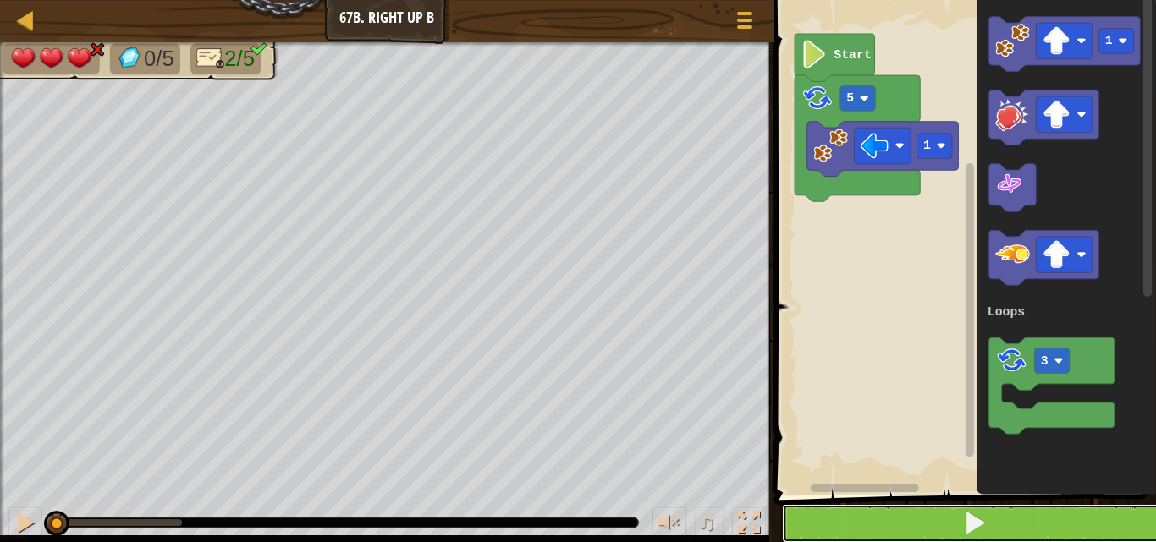
click at [942, 509] on button at bounding box center [975, 523] width 387 height 39
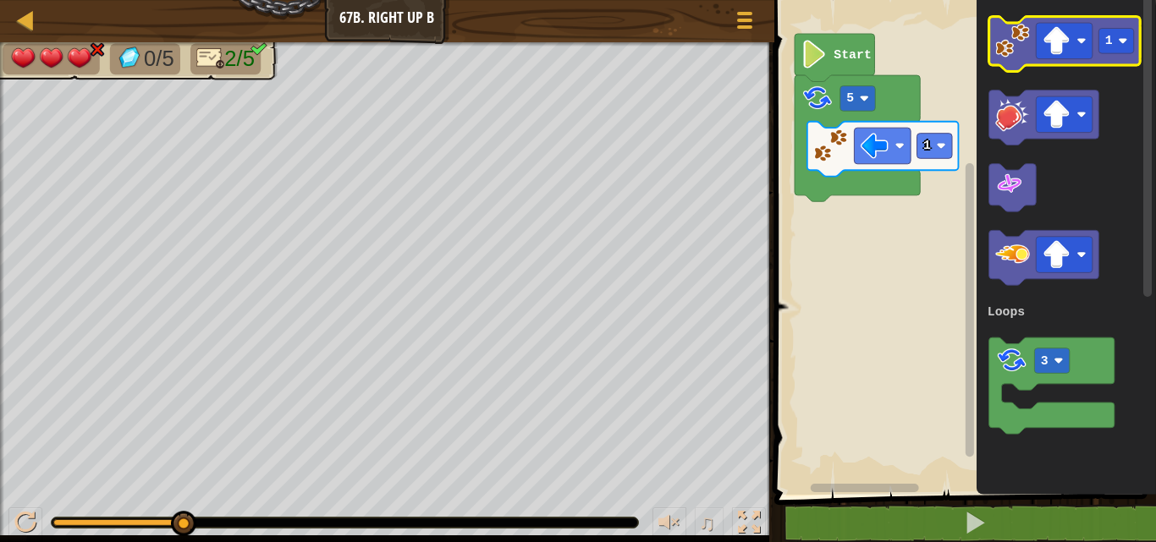
click at [1009, 57] on image "Blockly Workspace" at bounding box center [1012, 41] width 35 height 35
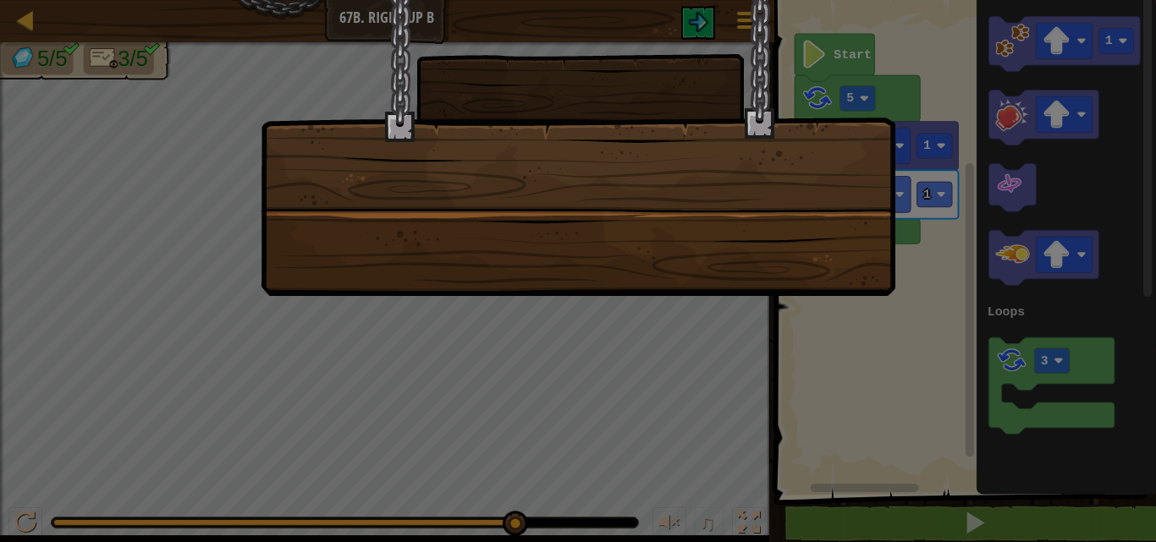
click at [840, 262] on div at bounding box center [578, 148] width 635 height 296
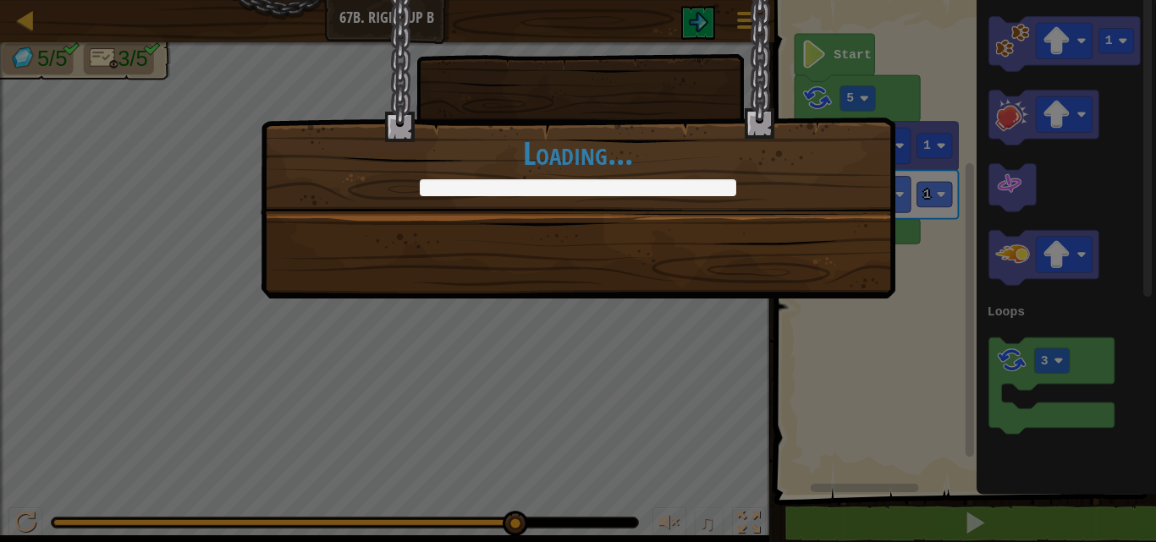
click at [840, 279] on div "+0 +0 Continue Loading..." at bounding box center [578, 149] width 635 height 299
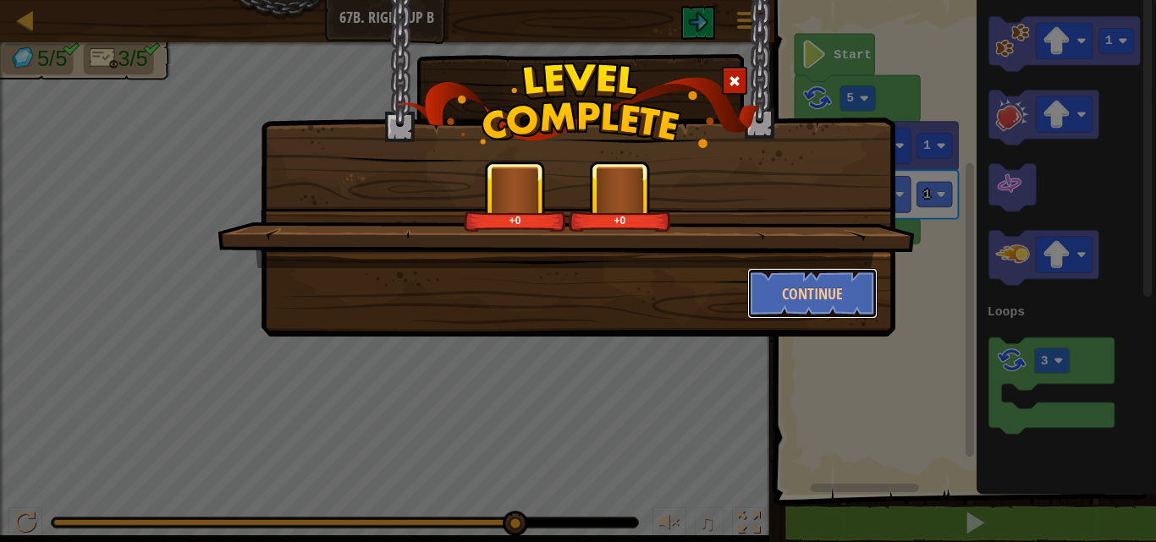
click at [840, 286] on button "Continue" at bounding box center [812, 293] width 131 height 51
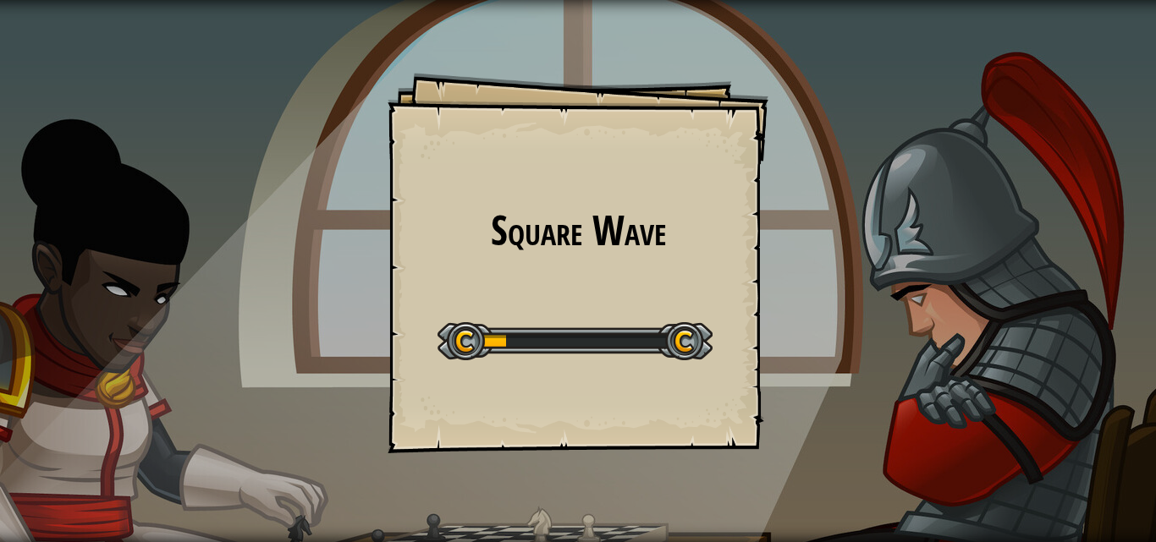
click at [759, 336] on div "Square Wave Goals Start Level Error loading from server. Try refreshing the pag…" at bounding box center [578, 263] width 381 height 381
click at [682, 312] on div "Start Level" at bounding box center [574, 339] width 275 height 68
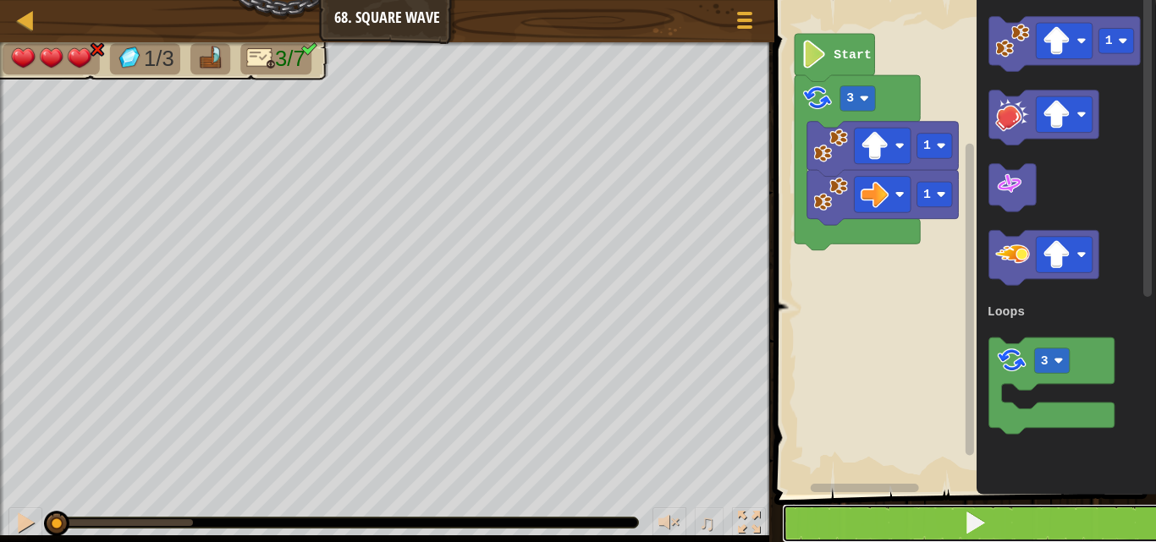
click at [883, 531] on button at bounding box center [975, 523] width 387 height 39
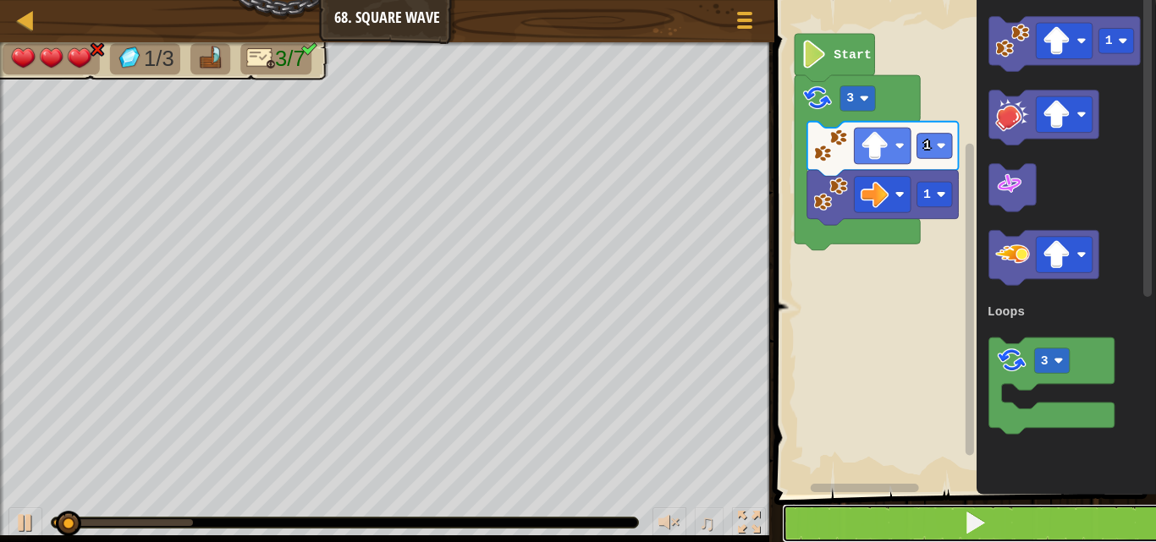
click at [891, 512] on button at bounding box center [975, 523] width 387 height 39
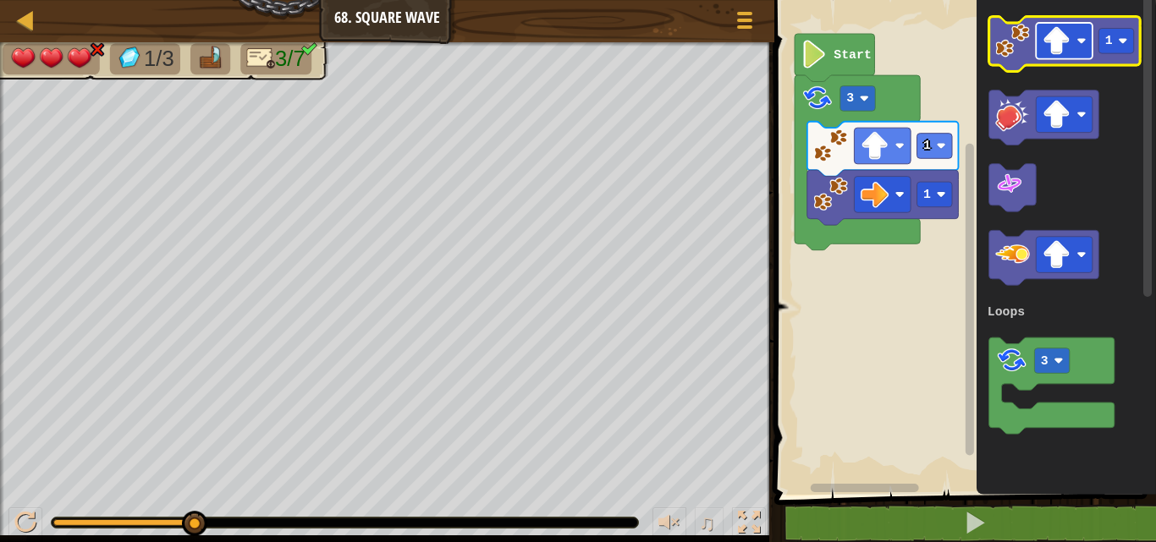
click at [1071, 47] on rect "Blockly Workspace" at bounding box center [1064, 41] width 57 height 36
click at [1021, 42] on image "Blockly Workspace" at bounding box center [1012, 41] width 35 height 35
click at [1021, 58] on icon "Blockly Workspace" at bounding box center [1063, 44] width 151 height 55
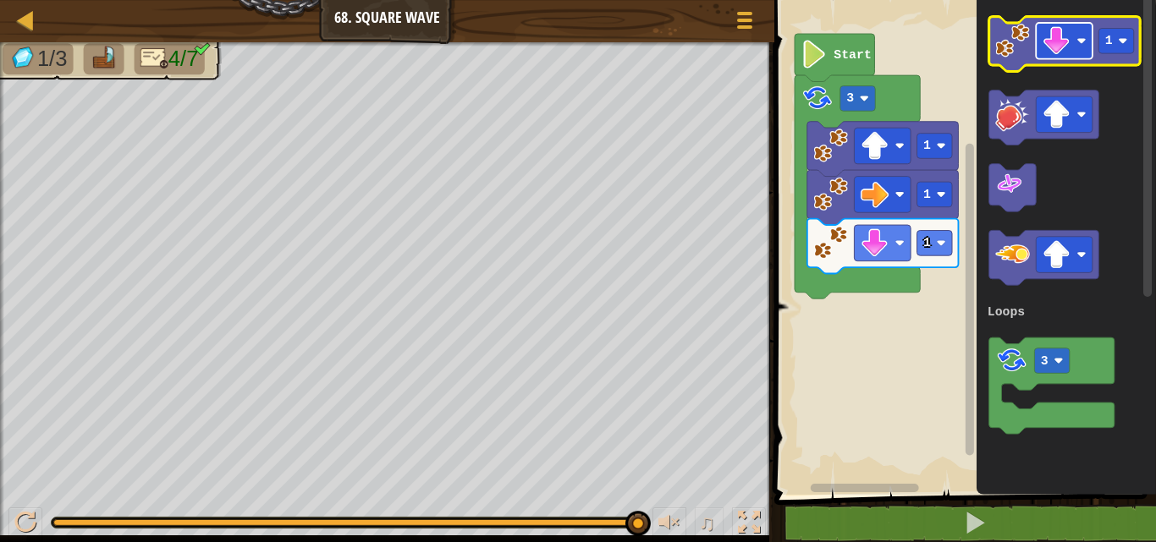
click at [1069, 45] on image "Blockly Workspace" at bounding box center [1056, 41] width 28 height 28
click at [999, 29] on image "Blockly Workspace" at bounding box center [1012, 41] width 35 height 35
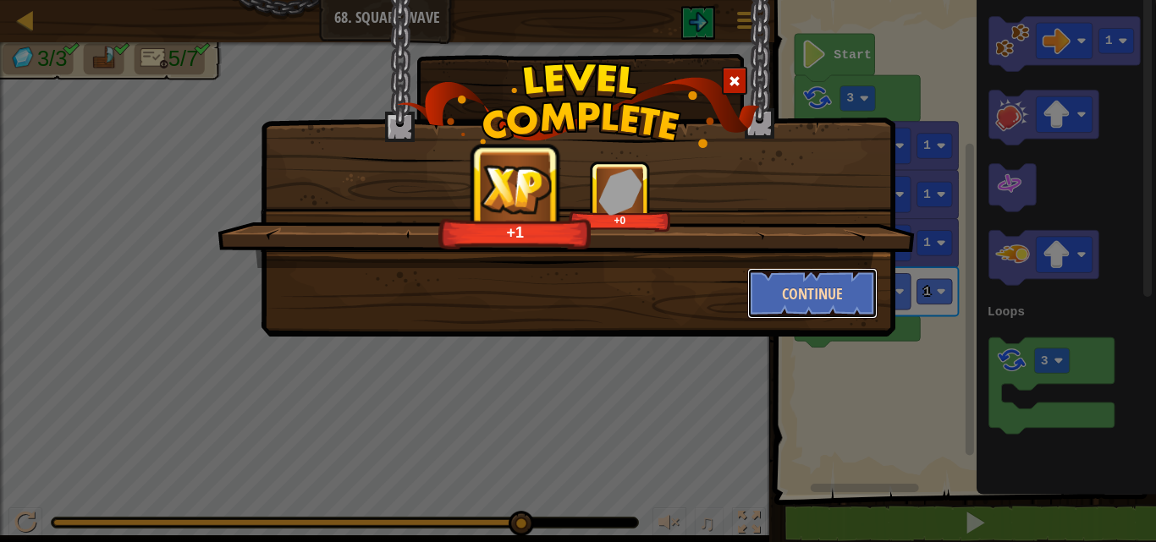
click at [828, 273] on button "Continue" at bounding box center [812, 293] width 131 height 51
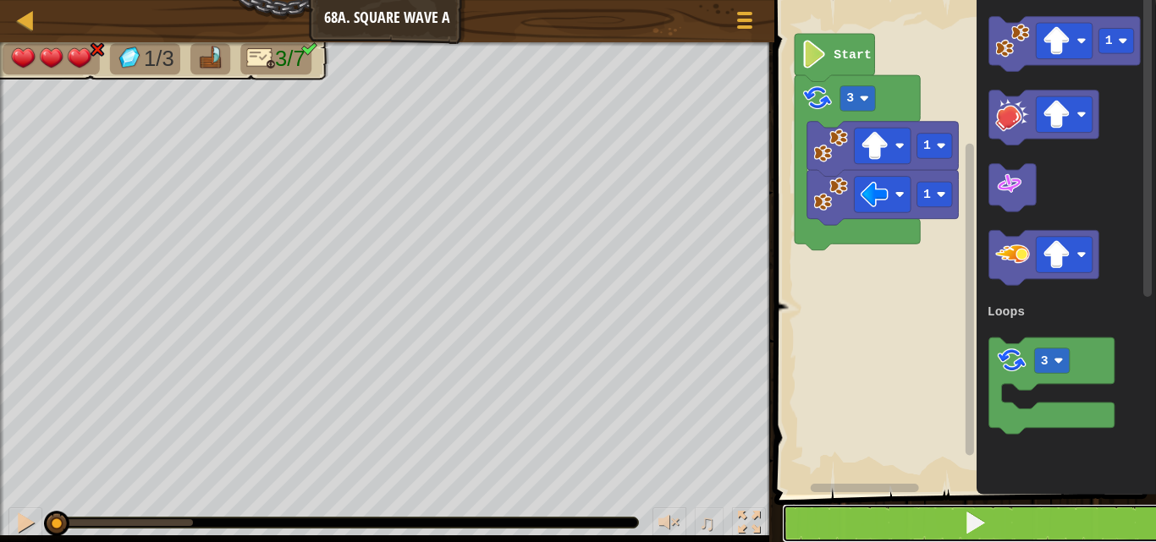
click at [1014, 520] on button at bounding box center [975, 523] width 387 height 39
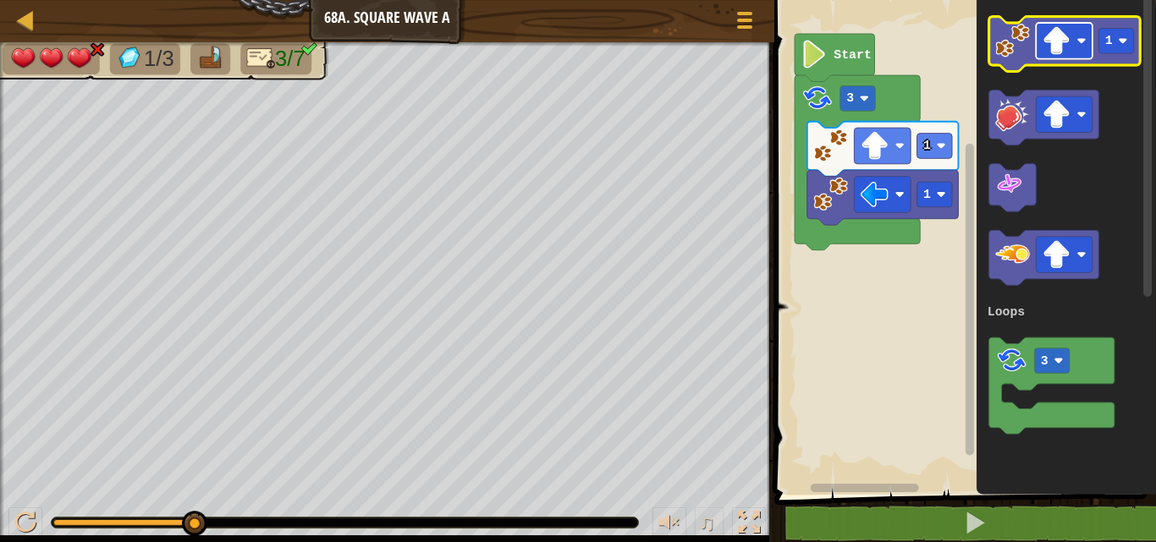
click at [1060, 41] on image "Blockly Workspace" at bounding box center [1056, 41] width 28 height 28
click at [1010, 52] on image "Blockly Workspace" at bounding box center [1012, 41] width 35 height 35
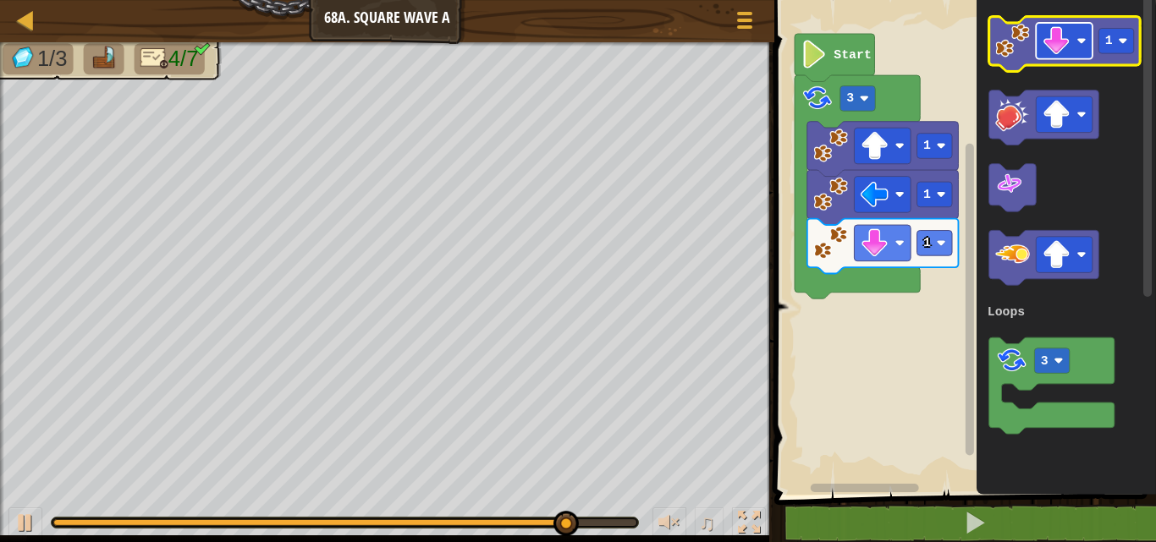
click at [1079, 34] on rect "Blockly Workspace" at bounding box center [1064, 41] width 57 height 36
click at [1043, 39] on image "Blockly Workspace" at bounding box center [1056, 41] width 28 height 28
click at [1022, 37] on image "Blockly Workspace" at bounding box center [1012, 41] width 35 height 35
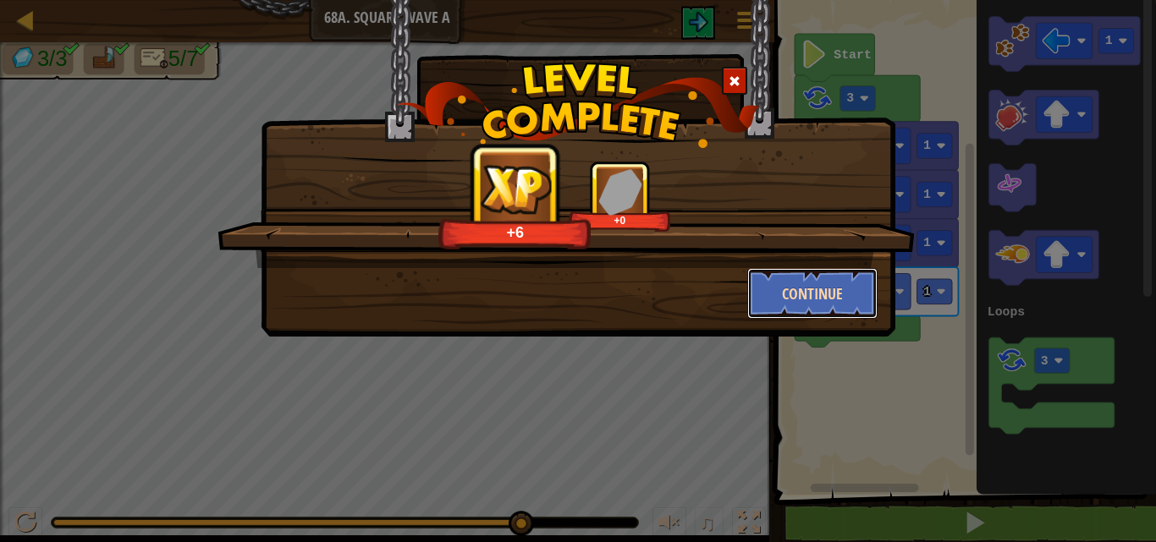
click at [813, 289] on button "Continue" at bounding box center [812, 293] width 131 height 51
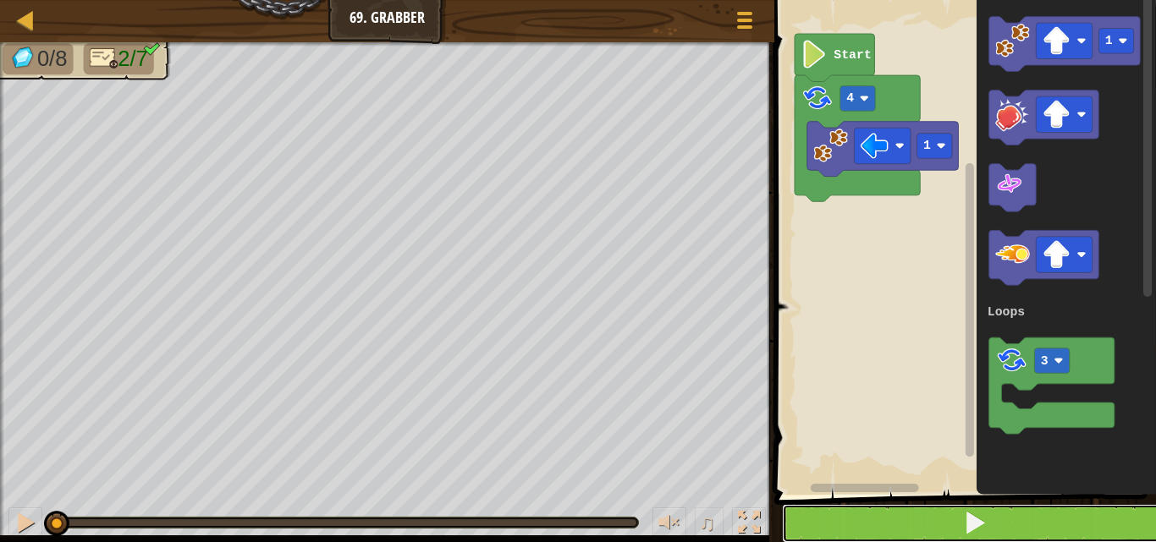
click at [1022, 521] on button at bounding box center [975, 523] width 387 height 39
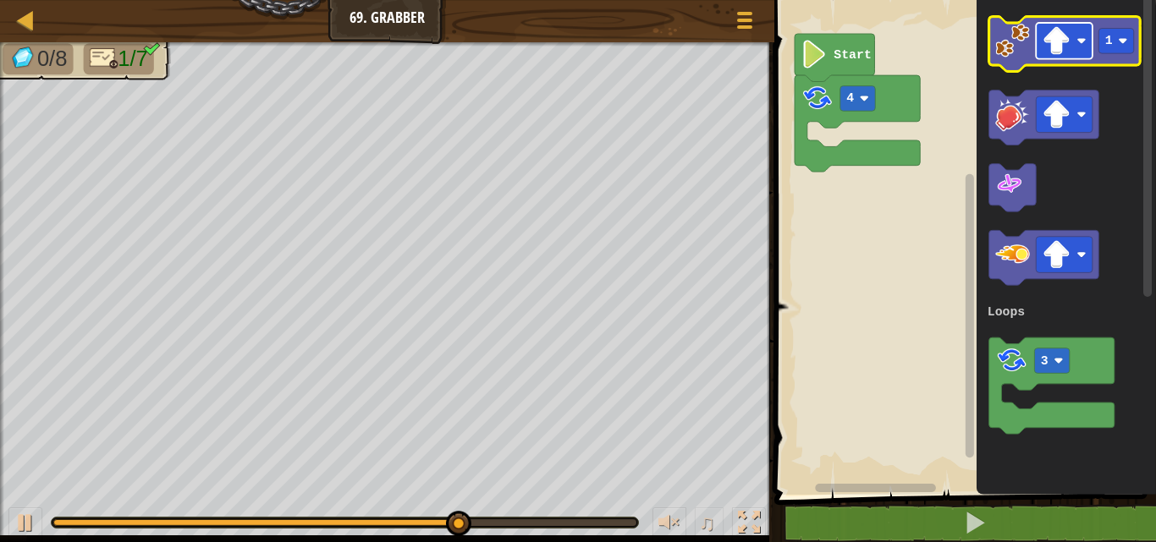
click at [1062, 30] on image "Blockly Workspace" at bounding box center [1056, 41] width 28 height 28
click at [1016, 47] on image "Blockly Workspace" at bounding box center [1012, 41] width 35 height 35
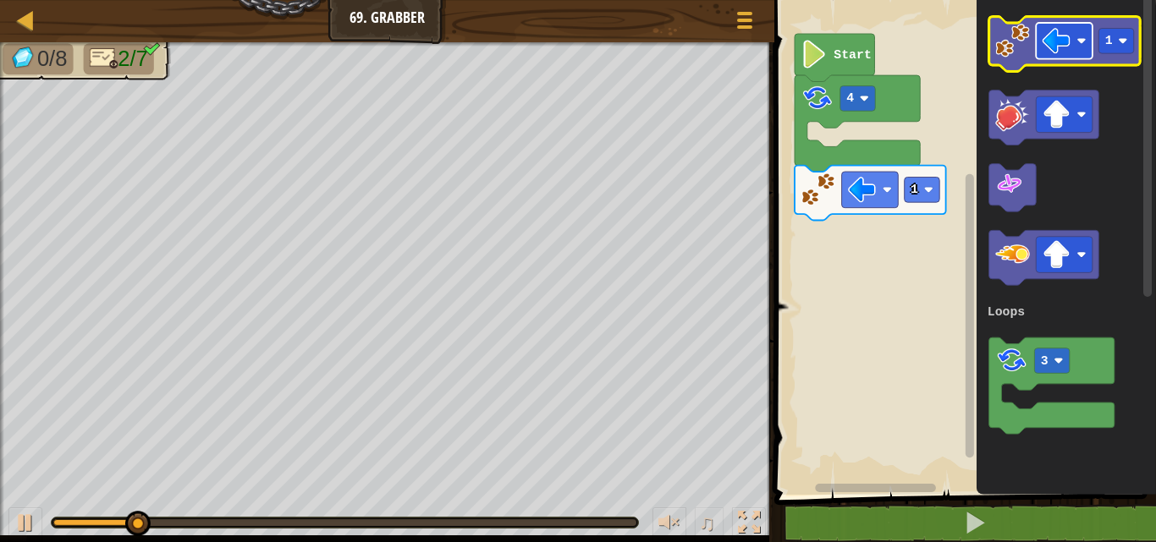
click at [1065, 26] on rect "Blockly Workspace" at bounding box center [1064, 41] width 57 height 36
click at [1019, 43] on image "Blockly Workspace" at bounding box center [1012, 41] width 35 height 35
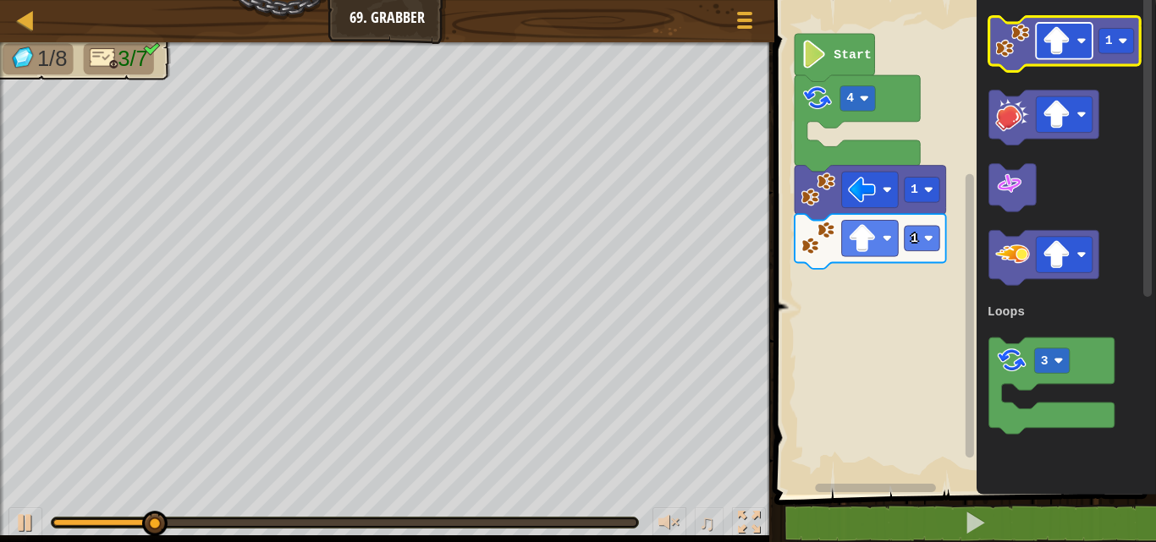
click at [1056, 40] on image "Blockly Workspace" at bounding box center [1056, 41] width 28 height 28
click at [1105, 41] on text "1" at bounding box center [1109, 41] width 8 height 14
click at [1007, 44] on image "Blockly Workspace" at bounding box center [1012, 41] width 35 height 35
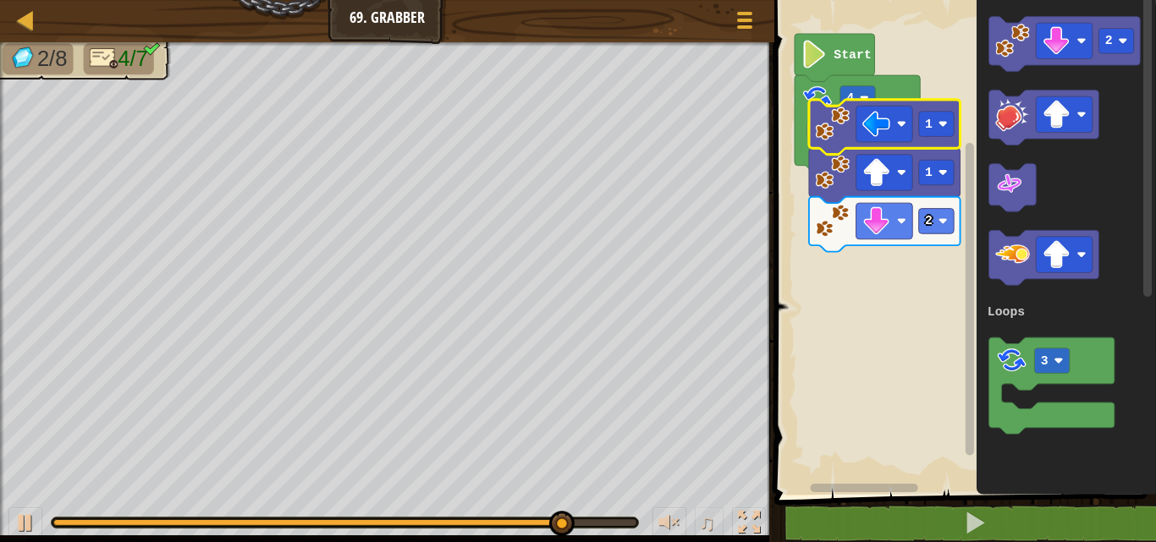
click at [828, 126] on image "Blockly Workspace" at bounding box center [832, 124] width 35 height 35
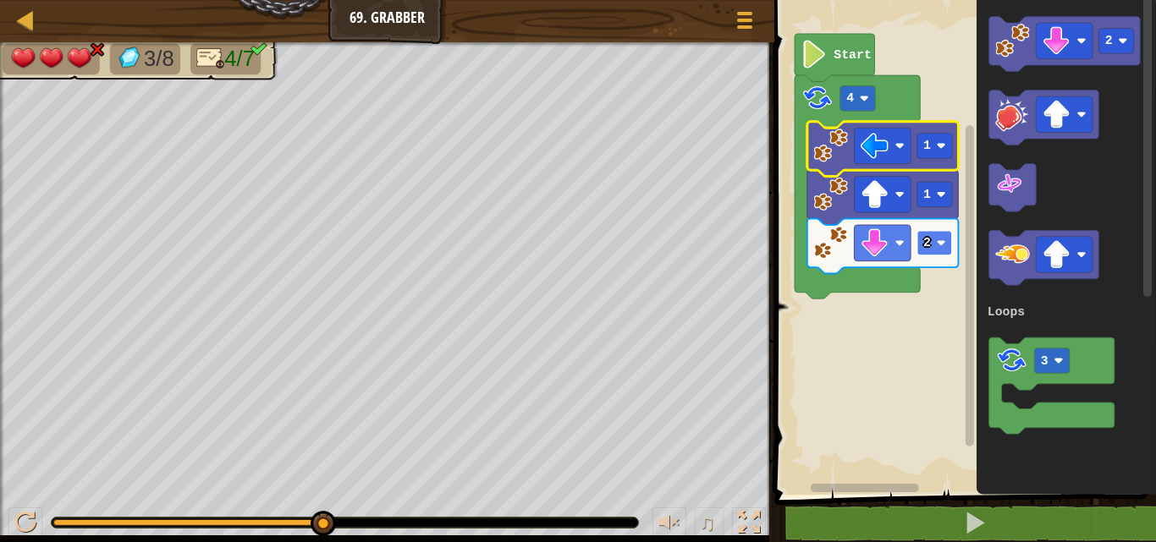
click at [940, 241] on image "Blockly Workspace" at bounding box center [940, 243] width 9 height 9
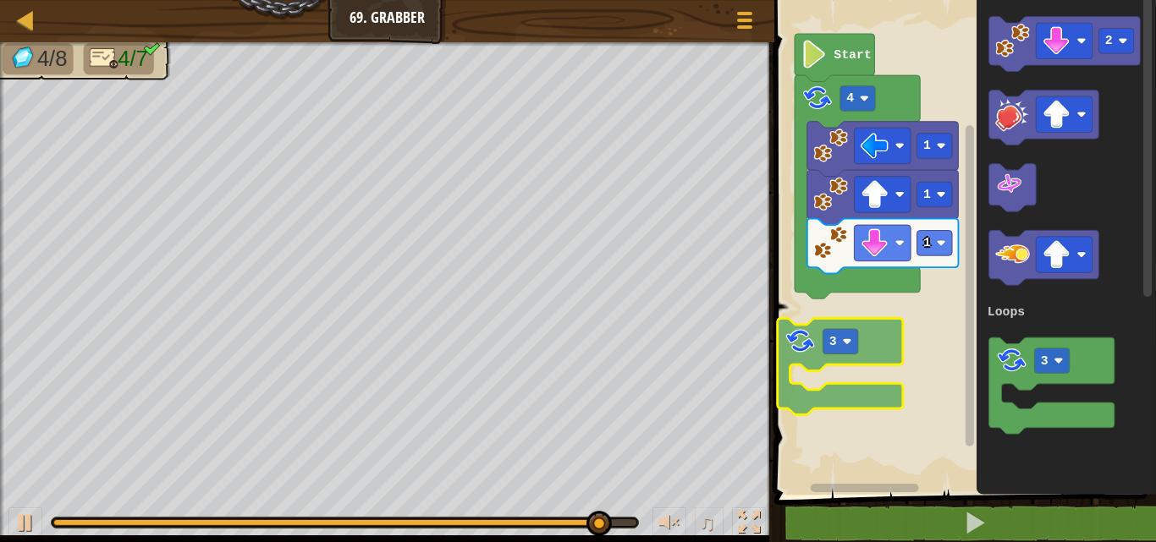
click at [821, 355] on div "Loops Start 4 1 1 1 2 3 Loops 3" at bounding box center [962, 243] width 387 height 503
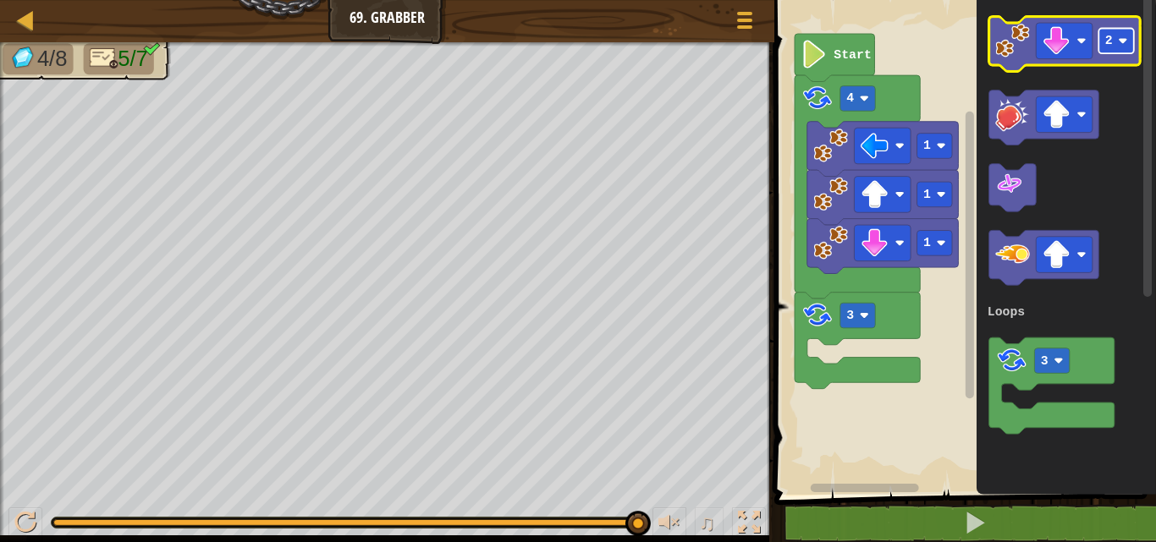
click at [1120, 41] on image "Blockly Workspace" at bounding box center [1122, 40] width 9 height 9
click at [1003, 49] on image "Blockly Workspace" at bounding box center [1012, 41] width 35 height 35
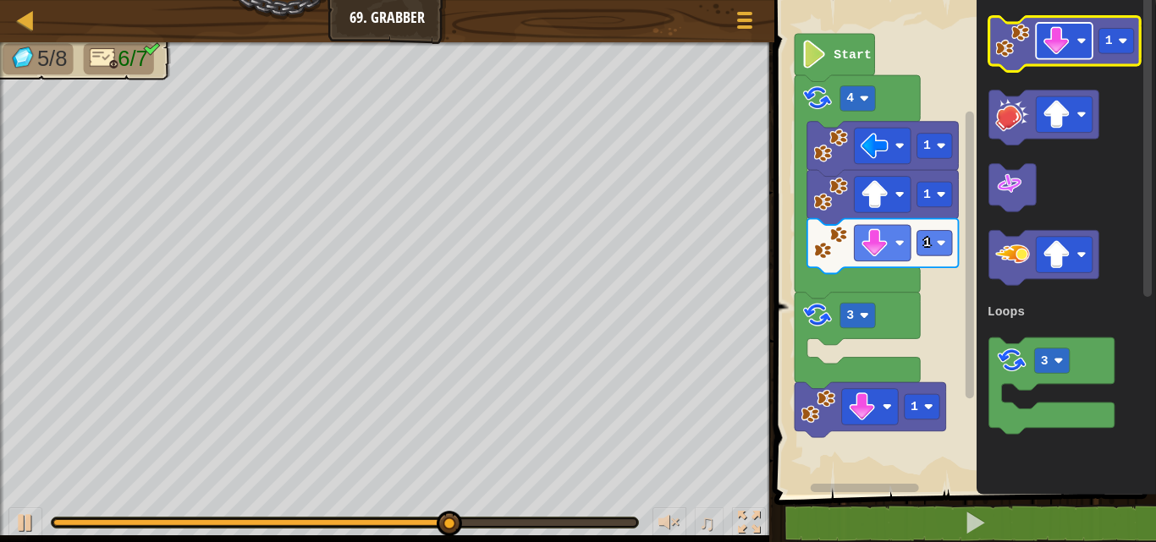
click at [1064, 36] on image "Blockly Workspace" at bounding box center [1056, 41] width 28 height 28
click at [1013, 47] on image "Blockly Workspace" at bounding box center [1012, 41] width 35 height 35
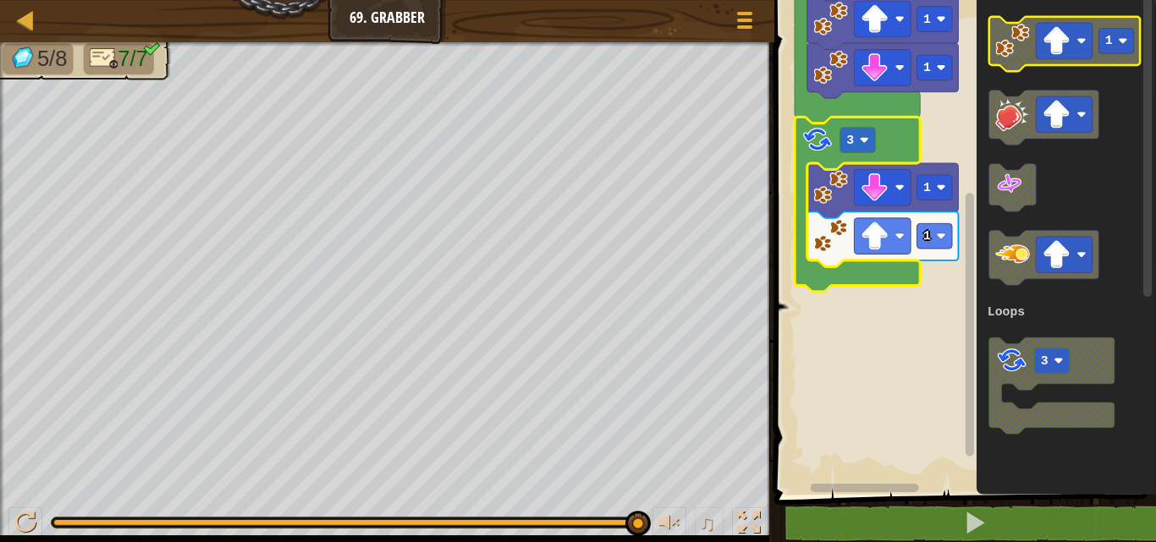
click at [1059, 41] on image "Blockly Workspace" at bounding box center [1056, 41] width 28 height 28
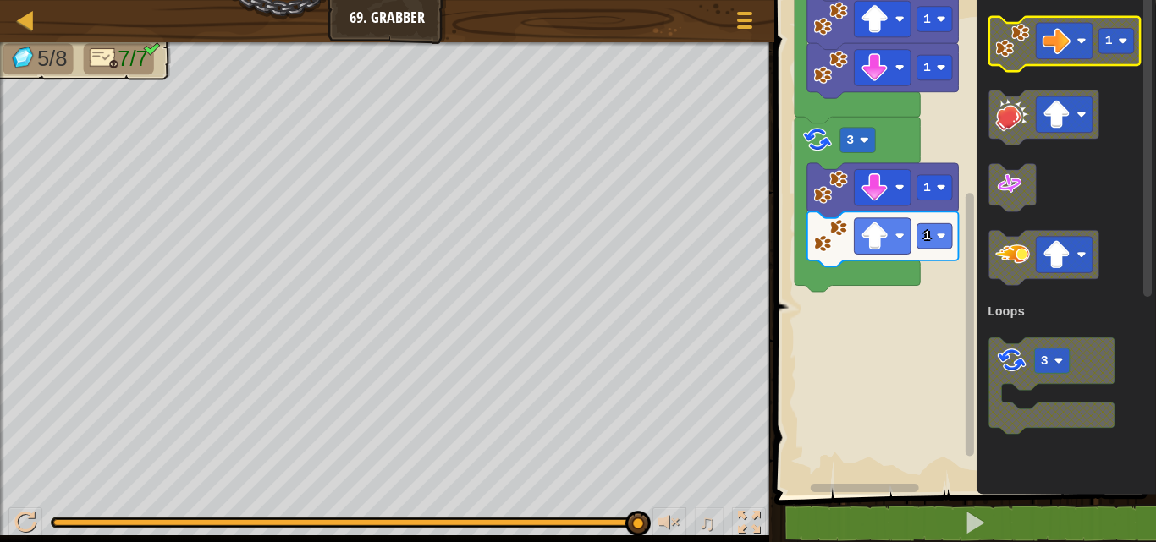
click at [1004, 48] on image "Blockly Workspace" at bounding box center [1012, 41] width 35 height 35
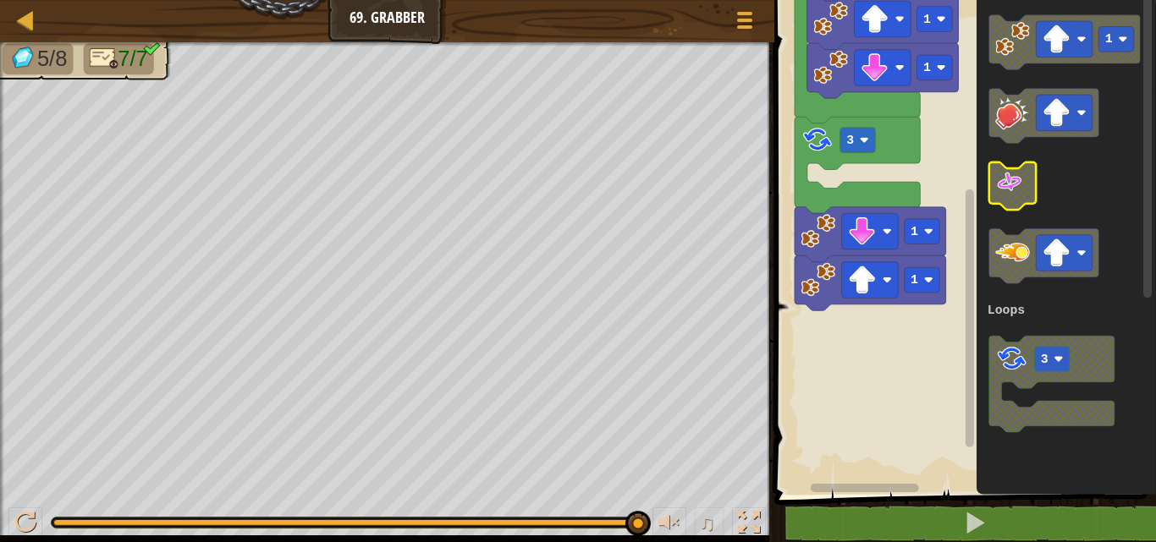
click at [1027, 198] on icon "1 3 Loops" at bounding box center [1066, 243] width 179 height 503
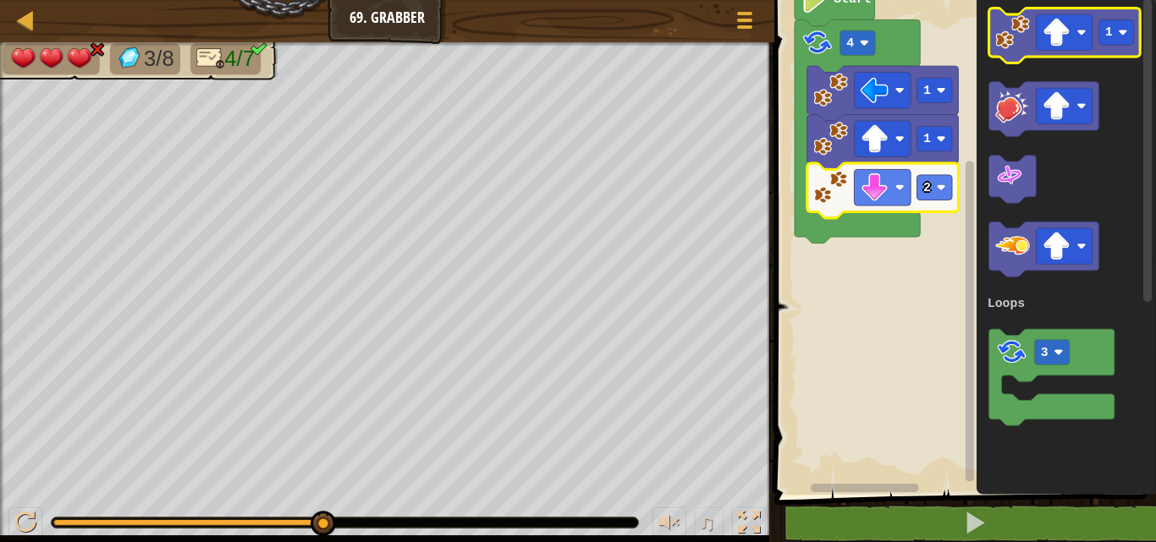
click at [1008, 25] on image "Blockly Workspace" at bounding box center [1012, 32] width 35 height 35
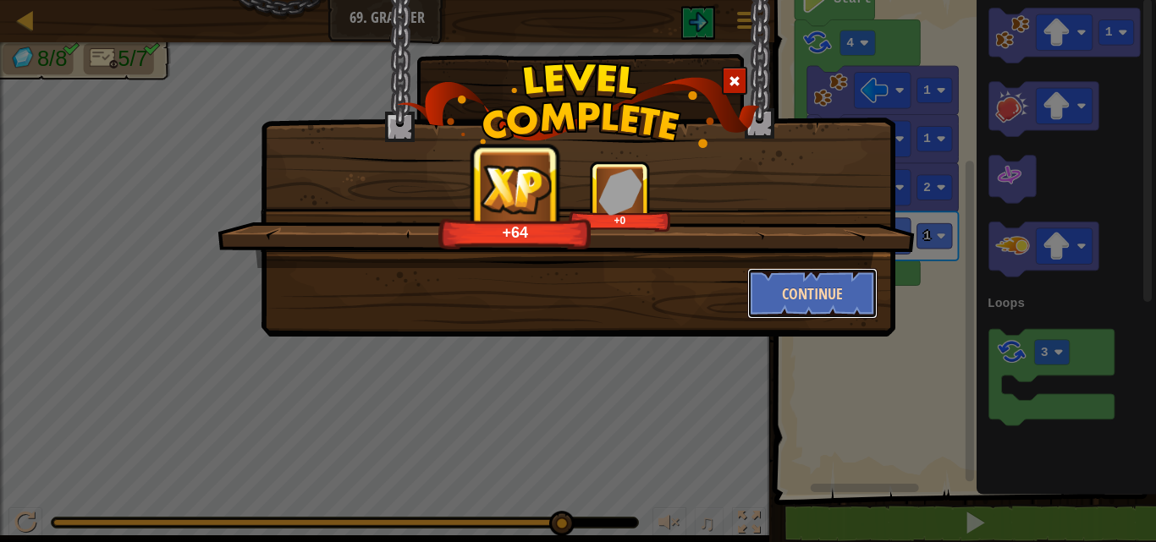
click at [811, 288] on button "Continue" at bounding box center [812, 293] width 131 height 51
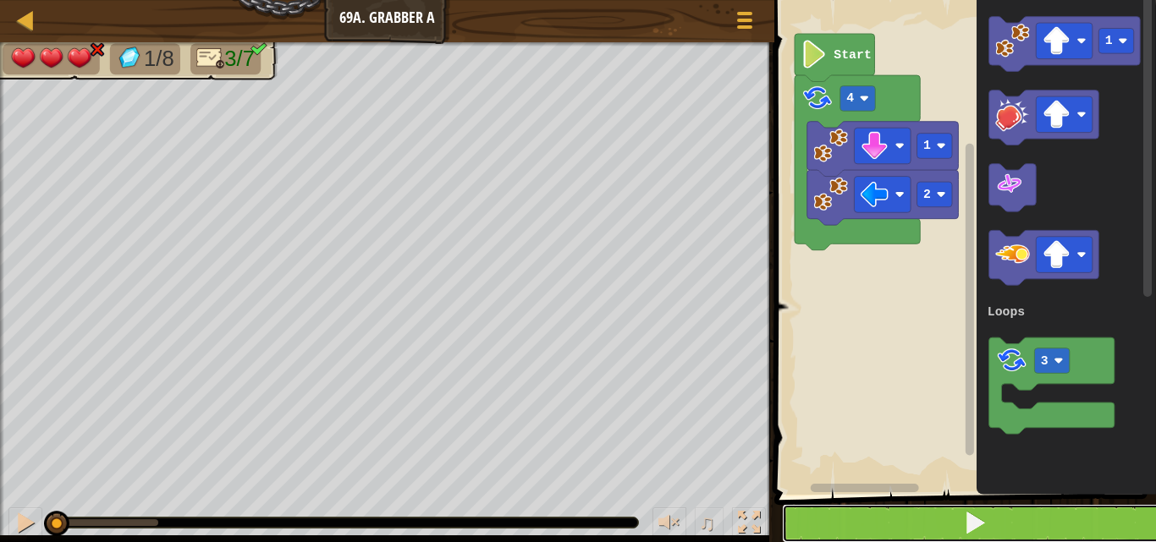
click at [1018, 509] on button at bounding box center [975, 523] width 387 height 39
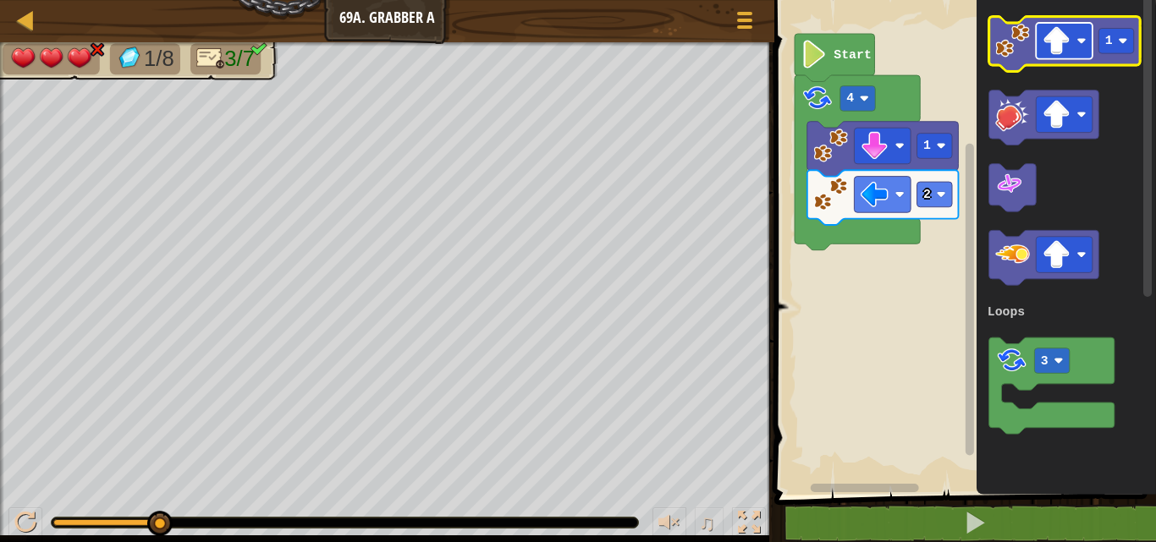
click at [1066, 44] on image "Blockly Workspace" at bounding box center [1056, 41] width 28 height 28
click at [1021, 42] on image "Blockly Workspace" at bounding box center [1012, 41] width 35 height 35
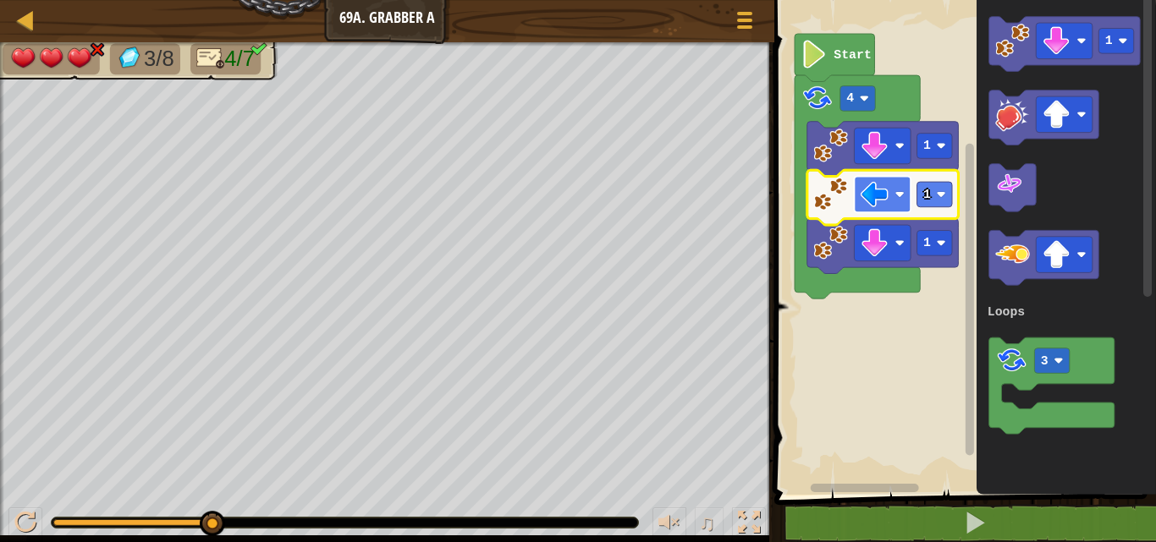
click at [875, 200] on image "Blockly Workspace" at bounding box center [875, 194] width 28 height 28
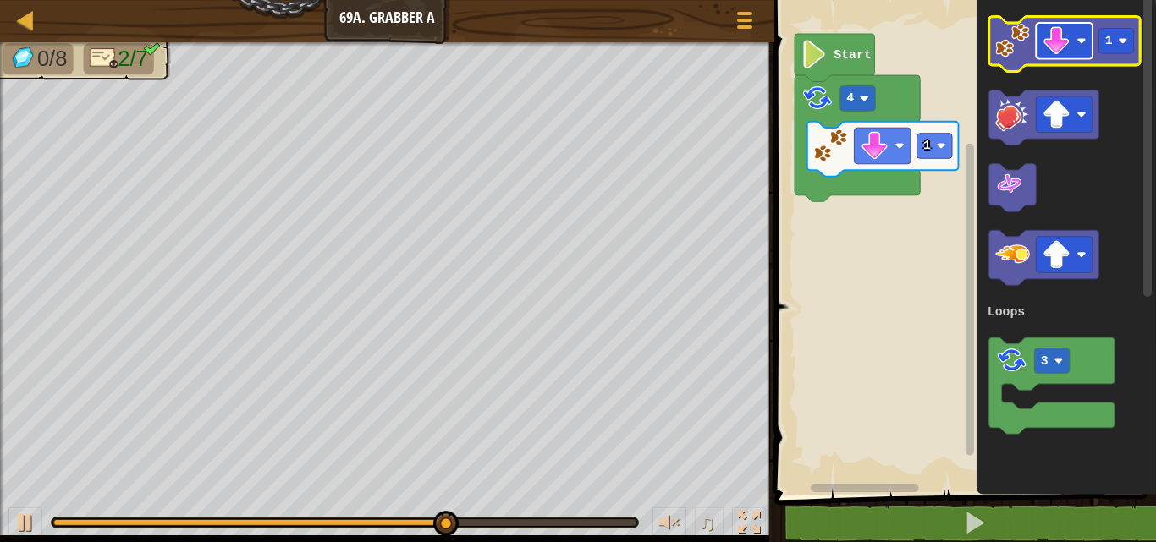
click at [1058, 36] on image "Blockly Workspace" at bounding box center [1056, 41] width 28 height 28
click at [1032, 36] on icon "Blockly Workspace" at bounding box center [1063, 44] width 151 height 55
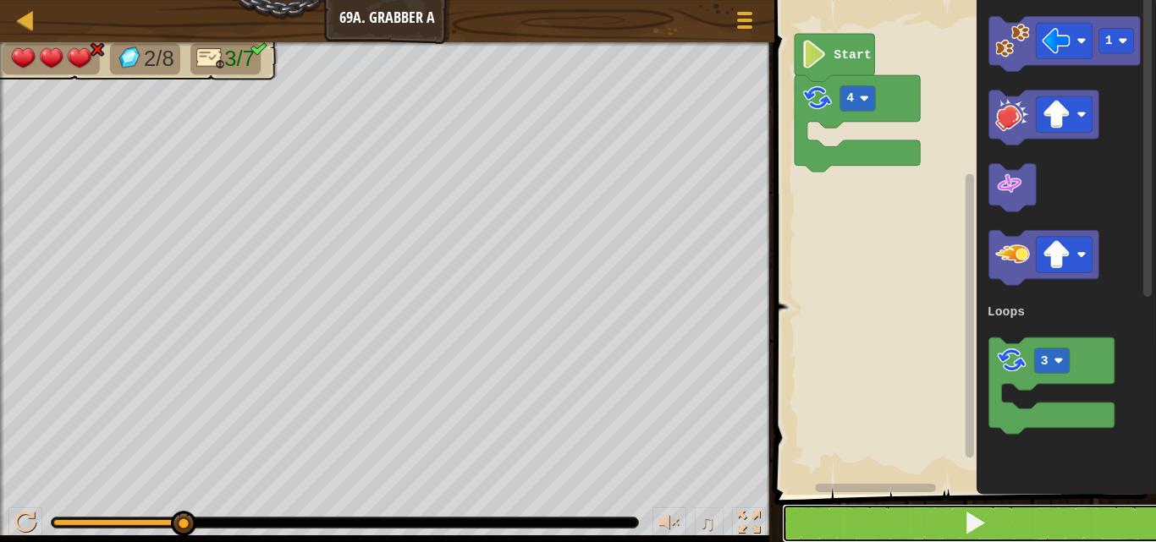
click at [1054, 525] on button at bounding box center [975, 523] width 387 height 39
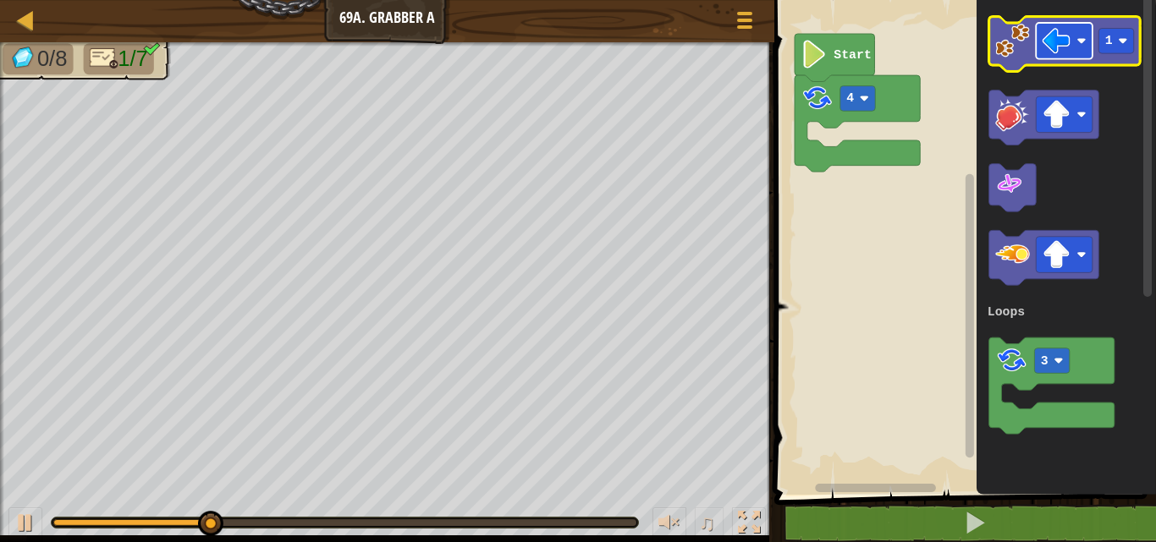
click at [1060, 44] on image "Blockly Workspace" at bounding box center [1056, 41] width 28 height 28
click at [1016, 54] on image "Blockly Workspace" at bounding box center [1012, 41] width 35 height 35
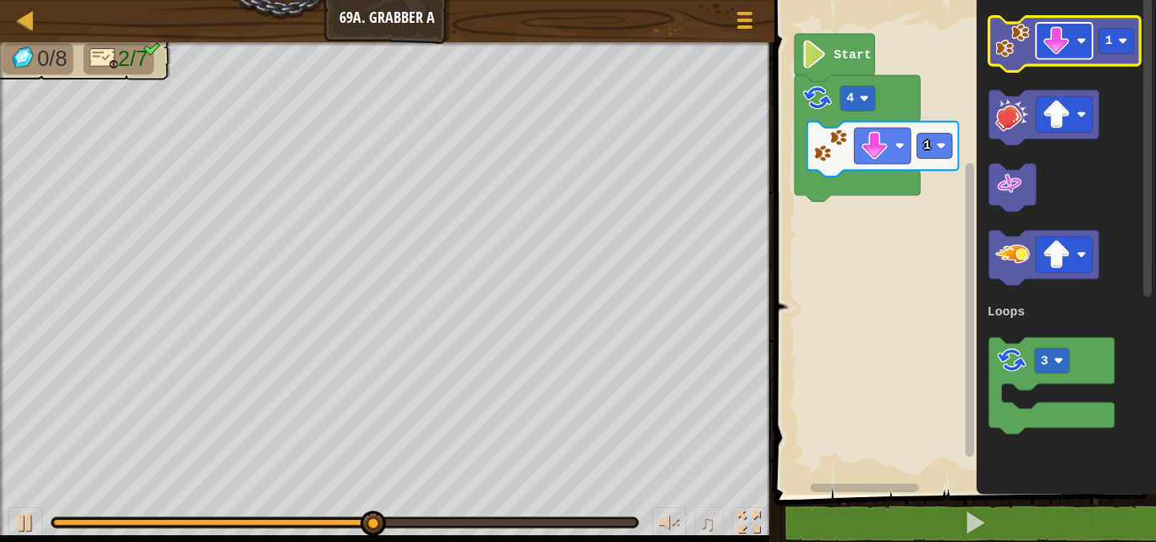
click at [1048, 39] on image "Blockly Workspace" at bounding box center [1056, 41] width 28 height 28
click at [1030, 53] on icon "Blockly Workspace" at bounding box center [1063, 44] width 151 height 55
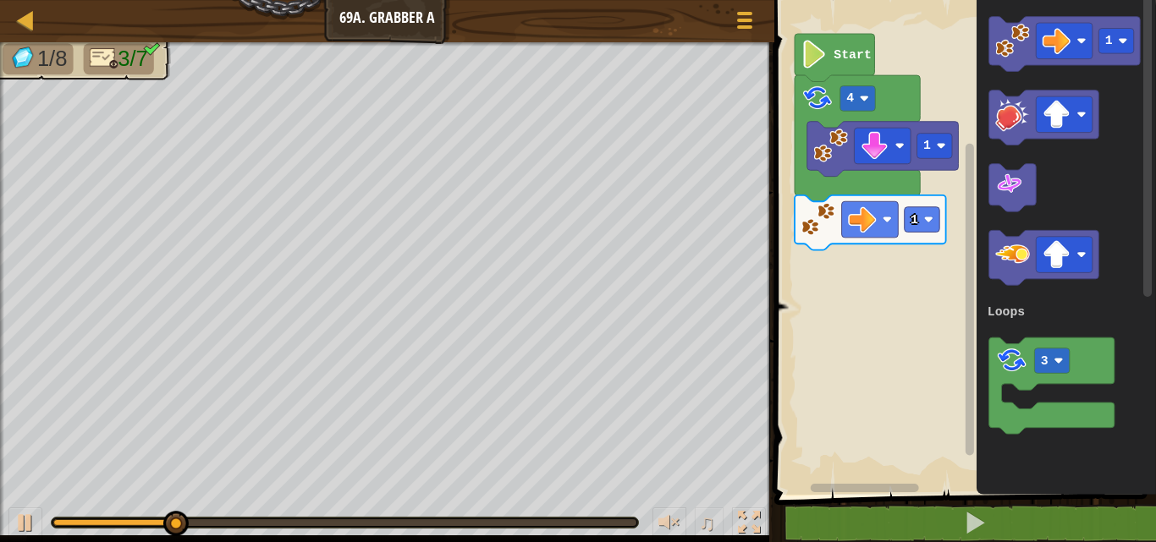
click at [862, 285] on rect "Blockly Workspace" at bounding box center [962, 243] width 387 height 503
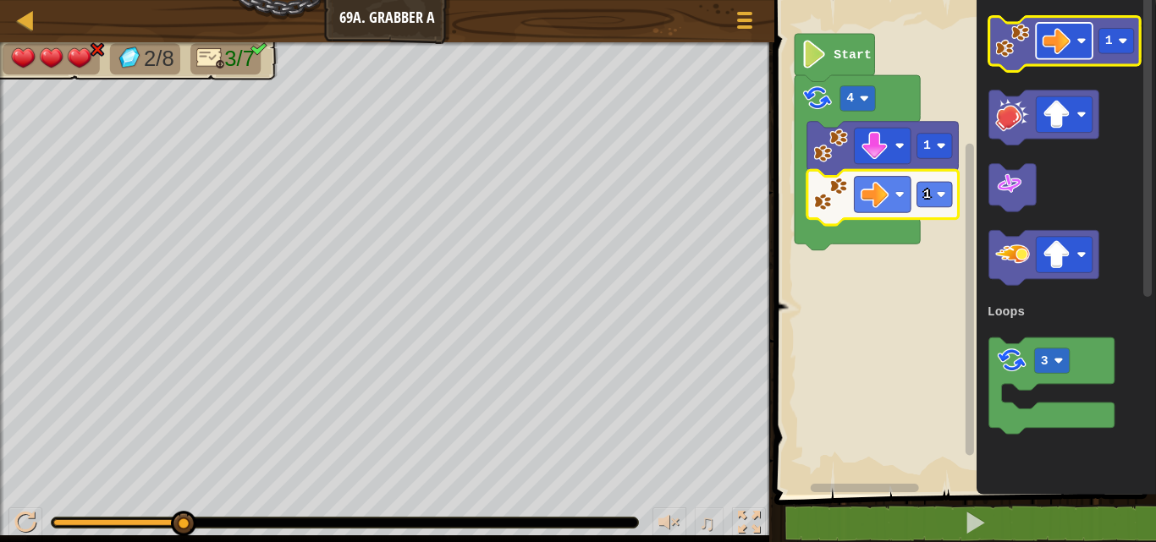
click at [1072, 44] on rect "Blockly Workspace" at bounding box center [1064, 41] width 57 height 36
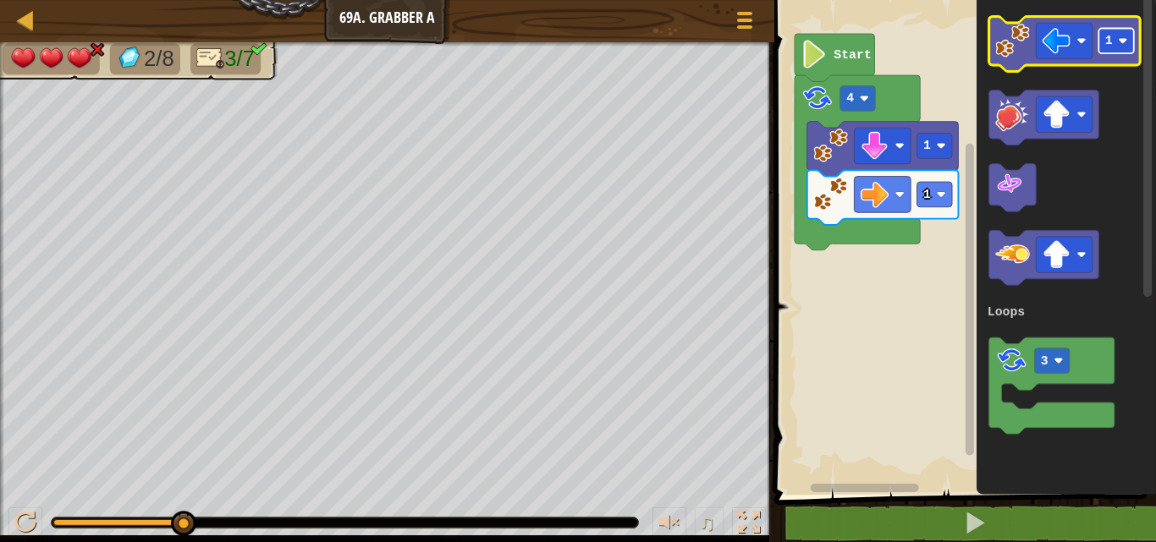
click at [1120, 45] on image "Blockly Workspace" at bounding box center [1122, 40] width 9 height 9
click at [1015, 51] on image "Blockly Workspace" at bounding box center [1012, 41] width 35 height 35
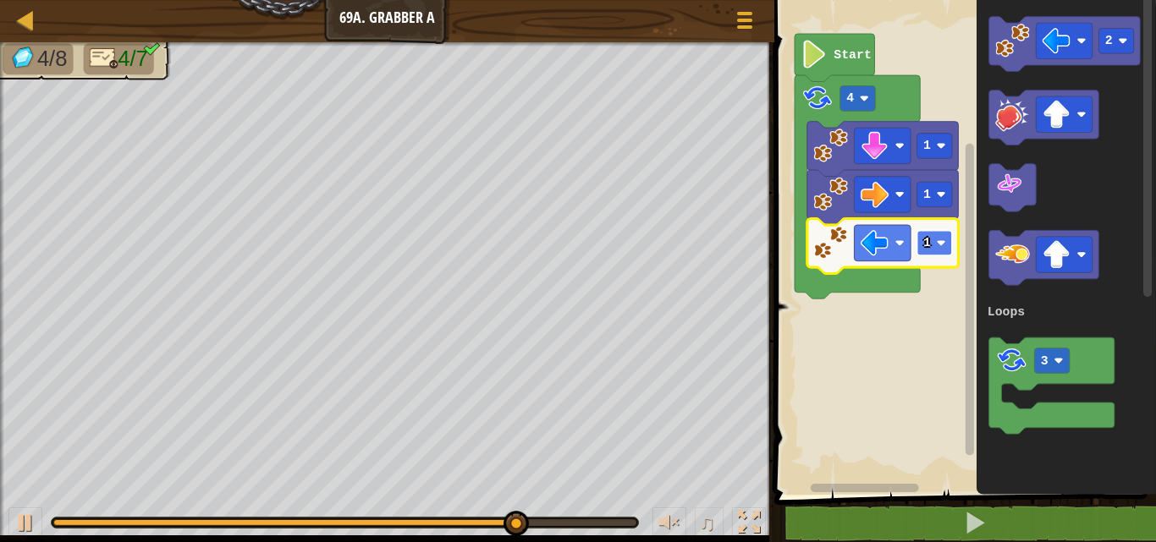
click at [930, 245] on rect "Blockly Workspace" at bounding box center [934, 243] width 36 height 25
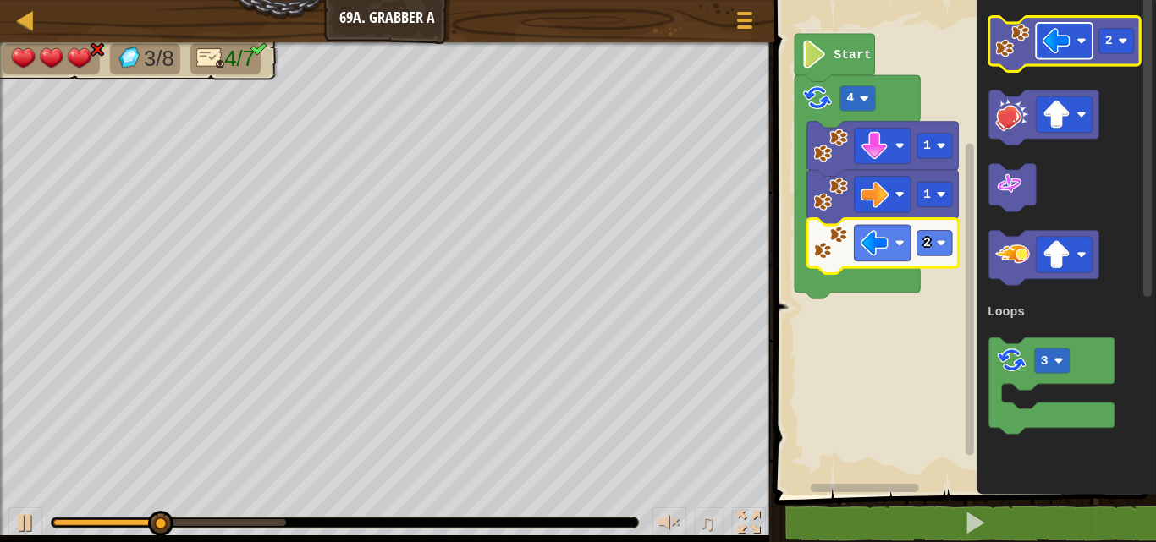
click at [1062, 43] on image "Blockly Workspace" at bounding box center [1056, 41] width 28 height 28
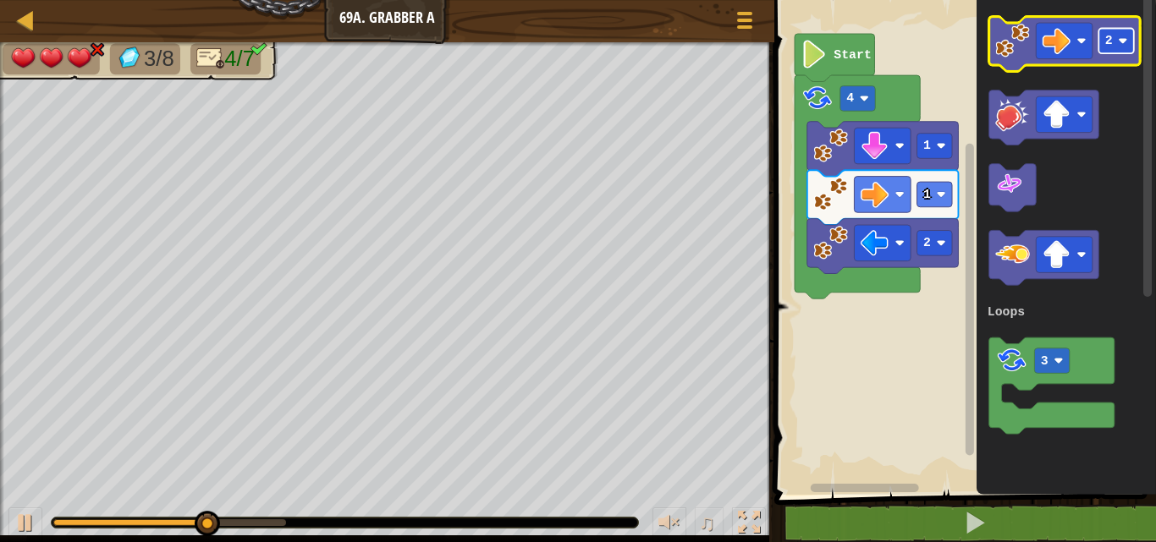
click at [1118, 40] on rect "Blockly Workspace" at bounding box center [1116, 41] width 36 height 25
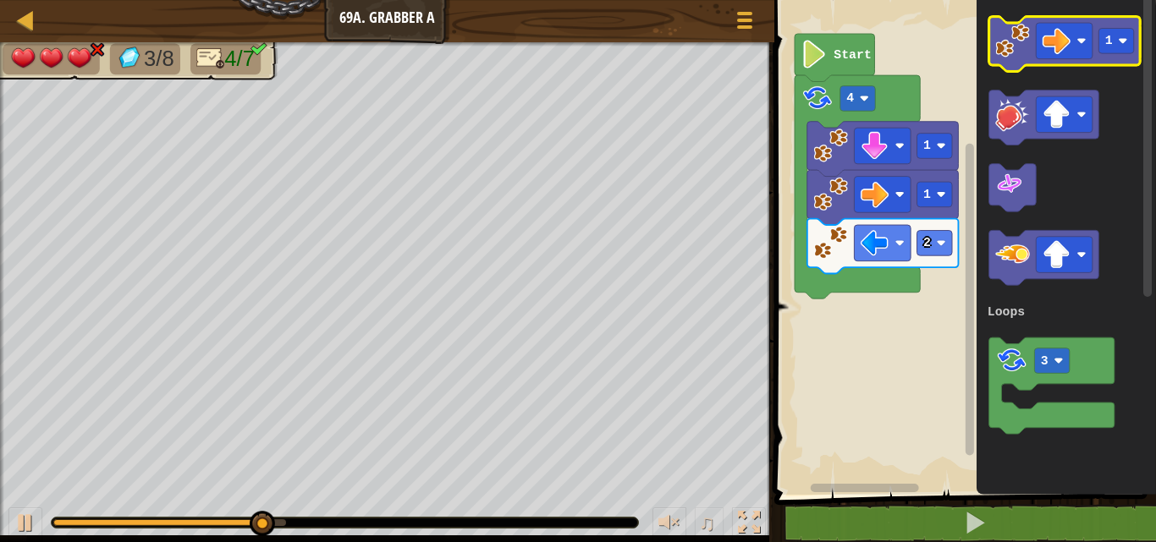
click at [999, 52] on image "Blockly Workspace" at bounding box center [1012, 41] width 35 height 35
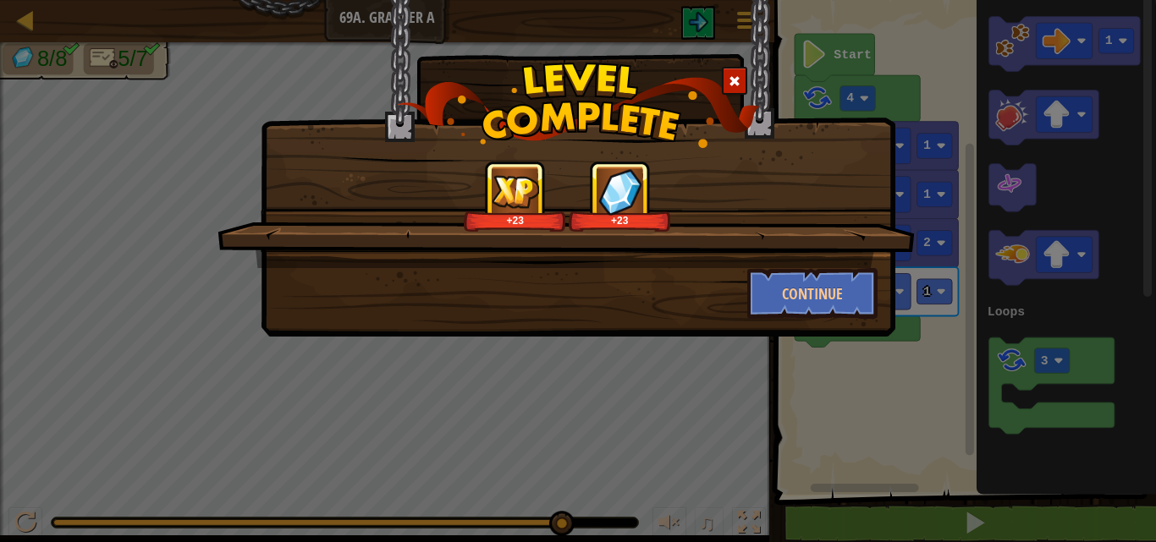
click at [731, 73] on div at bounding box center [734, 81] width 25 height 28
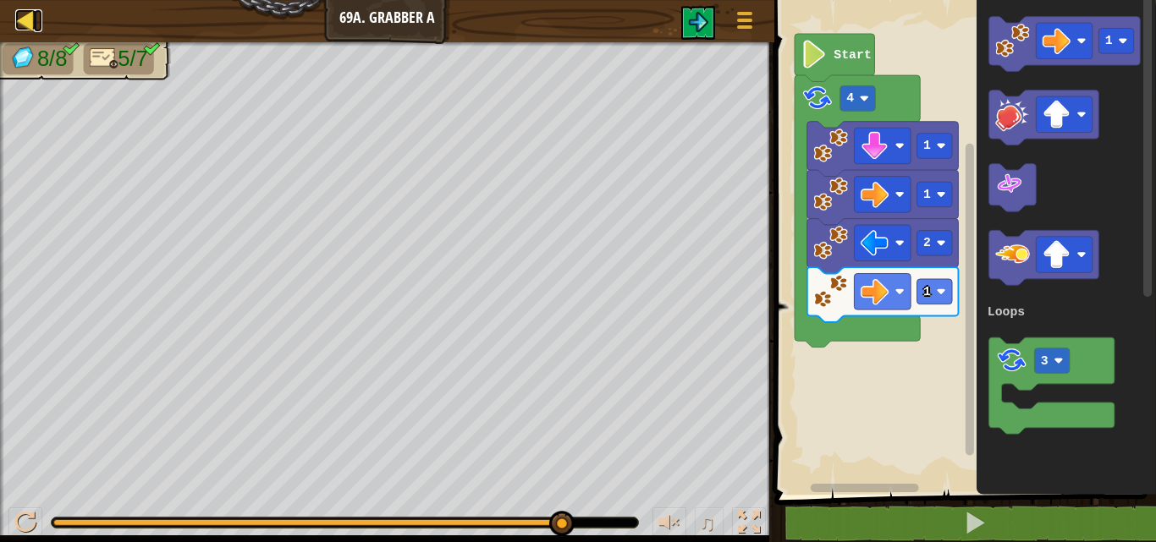
click at [36, 11] on link "Map" at bounding box center [38, 20] width 8 height 23
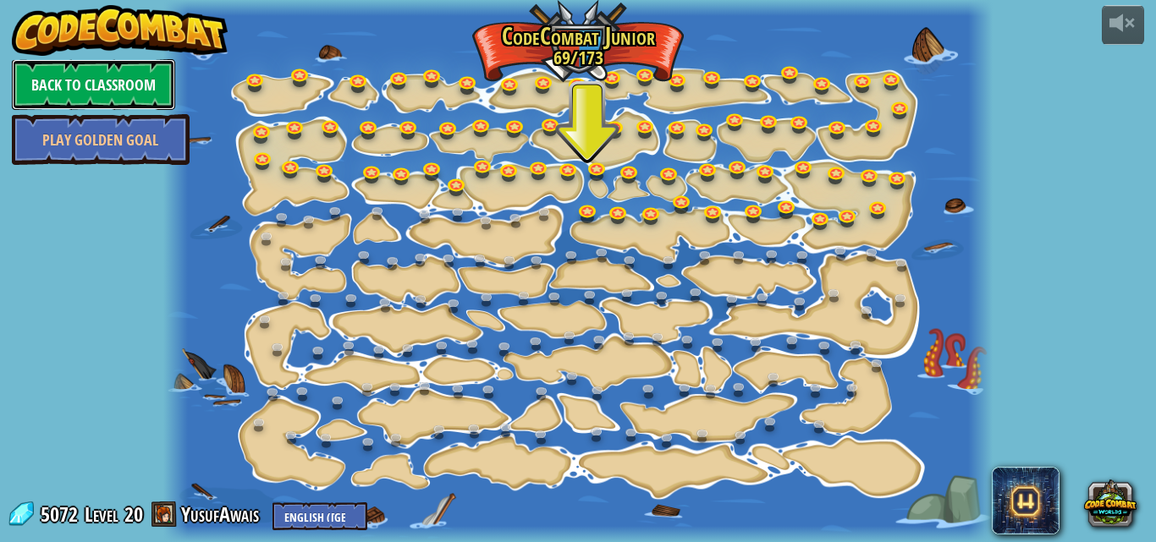
click at [109, 77] on link "Back to Classroom" at bounding box center [93, 84] width 163 height 51
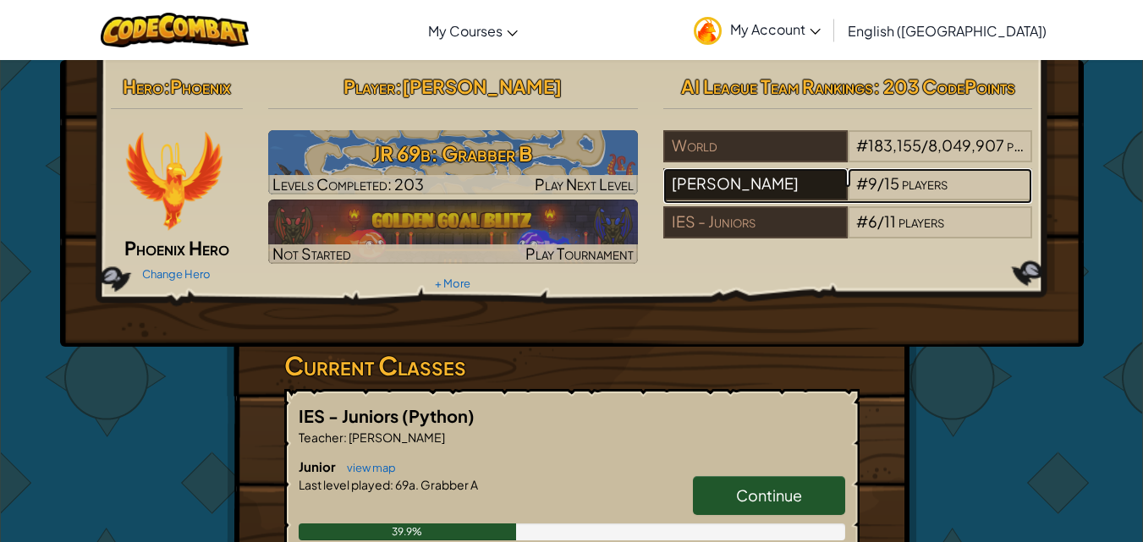
click at [767, 174] on div "[PERSON_NAME]" at bounding box center [755, 184] width 184 height 32
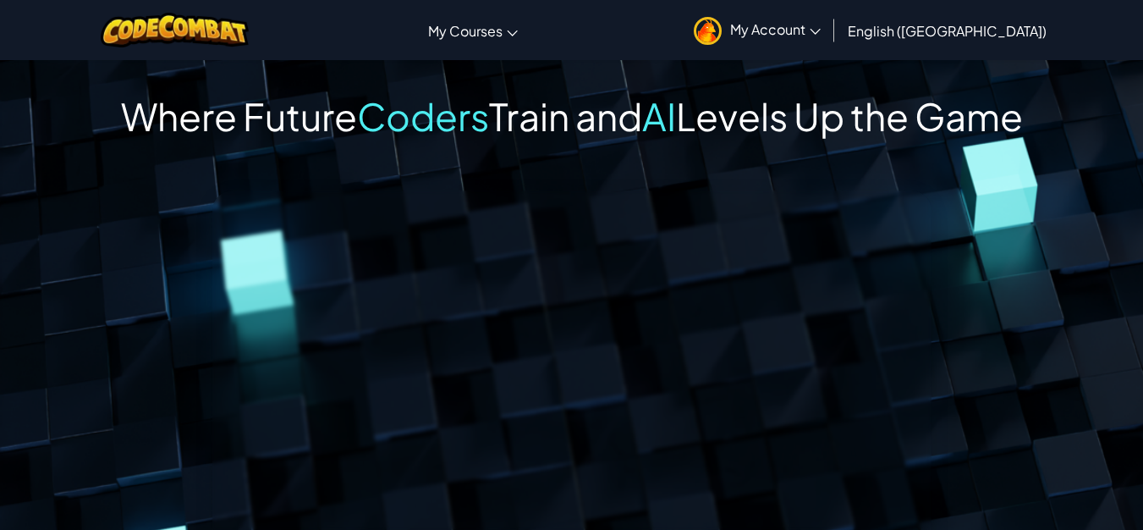
click at [821, 30] on span "My Account" at bounding box center [775, 29] width 91 height 18
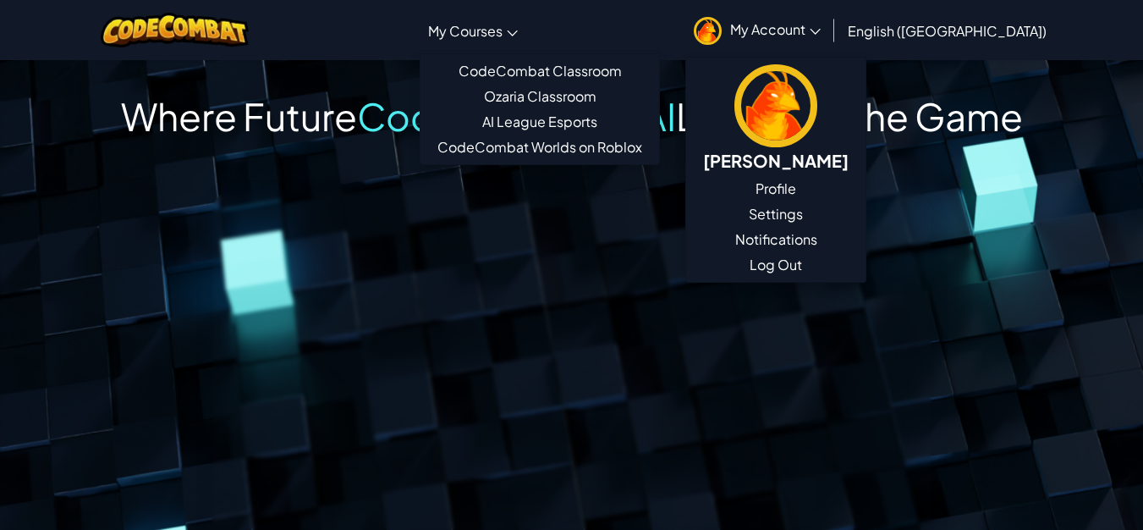
click at [526, 30] on link "My Courses" at bounding box center [473, 31] width 107 height 46
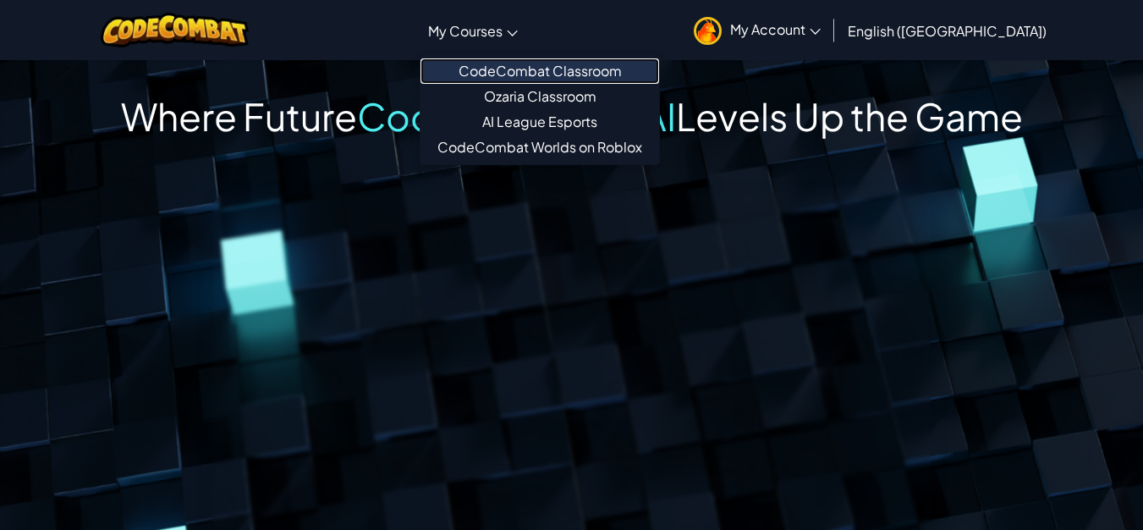
click at [636, 79] on link "CodeCombat Classroom" at bounding box center [540, 70] width 239 height 25
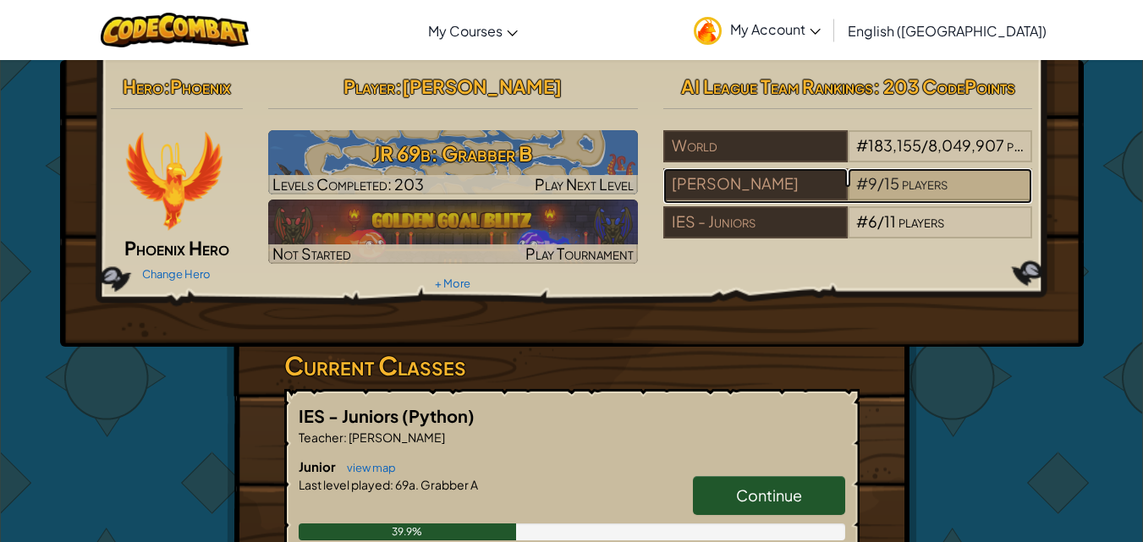
click at [895, 189] on span "15" at bounding box center [891, 182] width 15 height 19
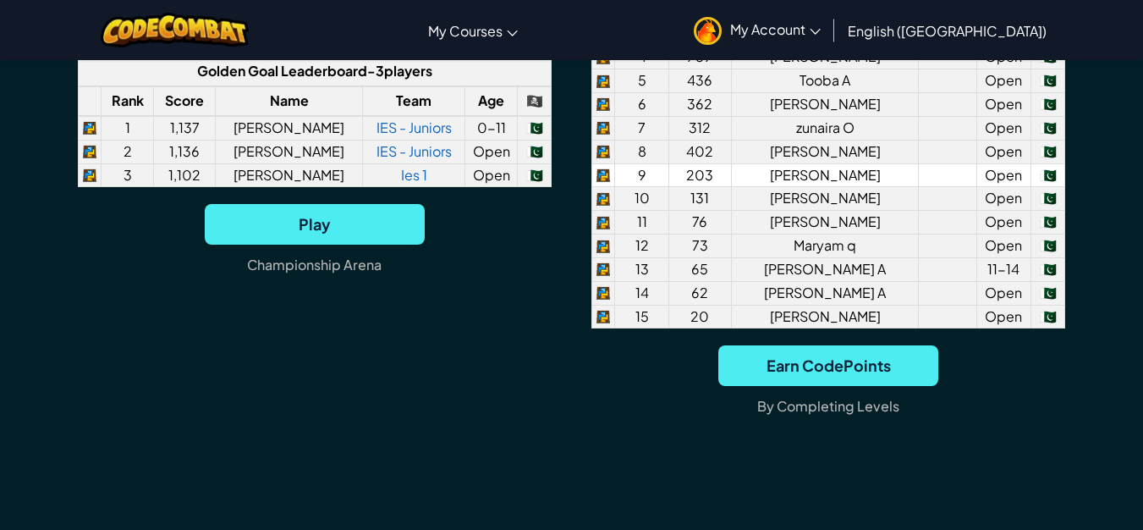
scroll to position [1354, 0]
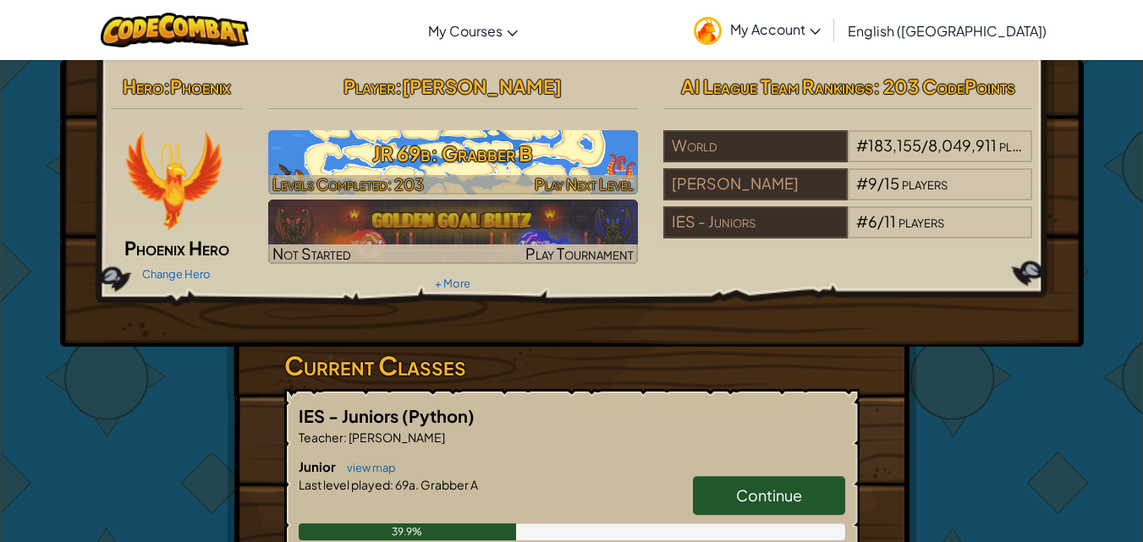
click at [520, 152] on h3 "JR 69b: Grabber B" at bounding box center [453, 154] width 370 height 38
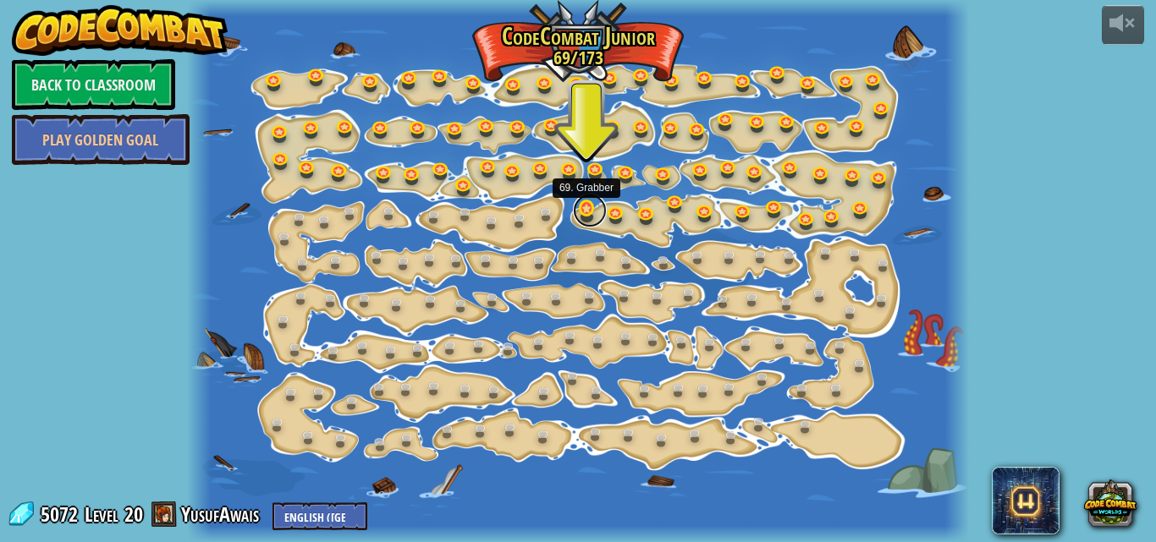
click at [584, 218] on link at bounding box center [590, 211] width 34 height 34
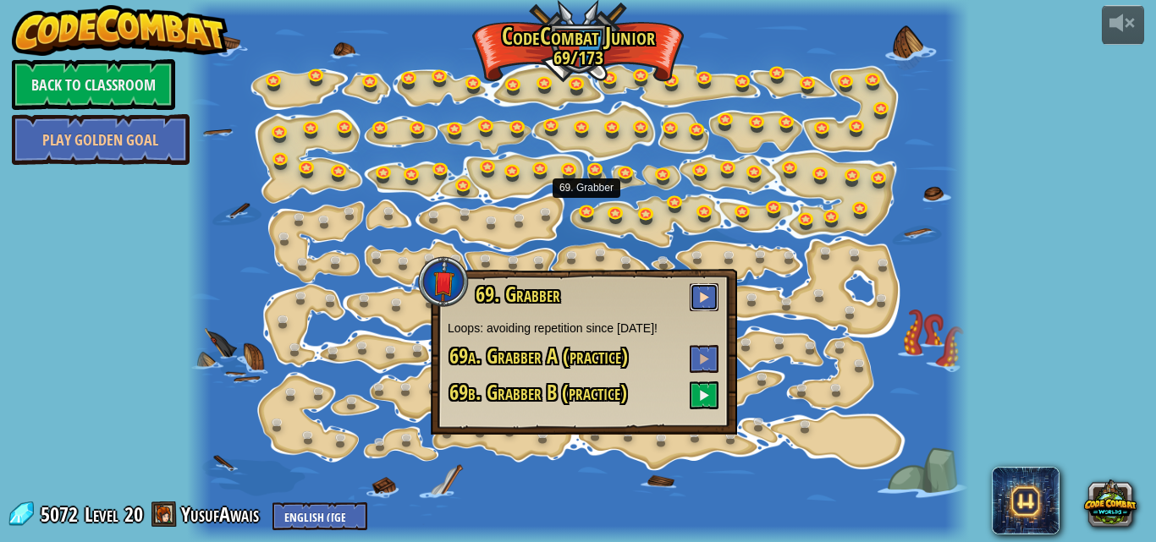
click at [697, 305] on button at bounding box center [704, 297] width 29 height 28
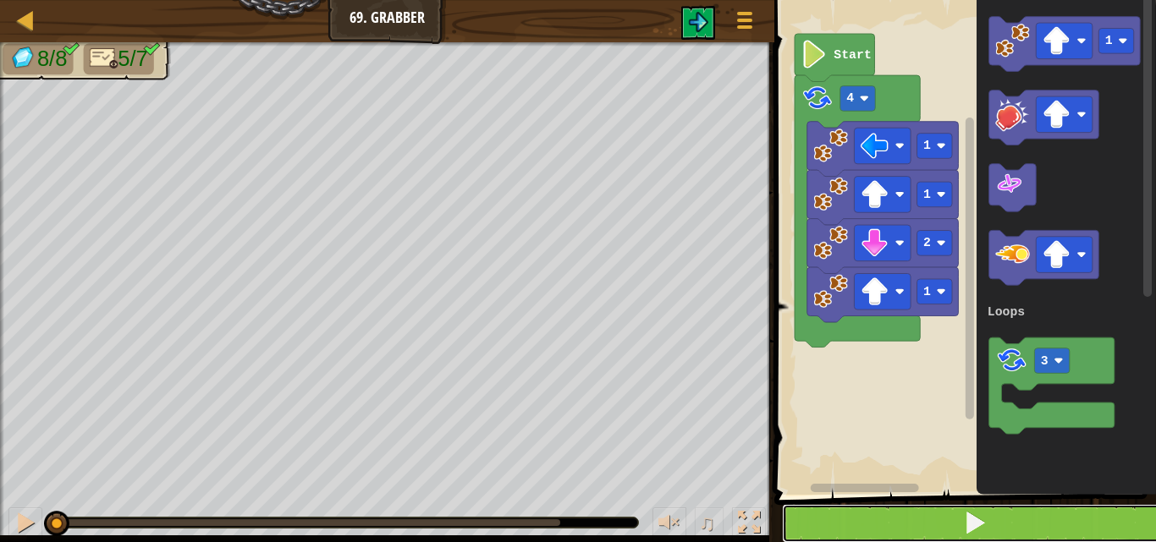
click at [904, 520] on button at bounding box center [975, 523] width 387 height 39
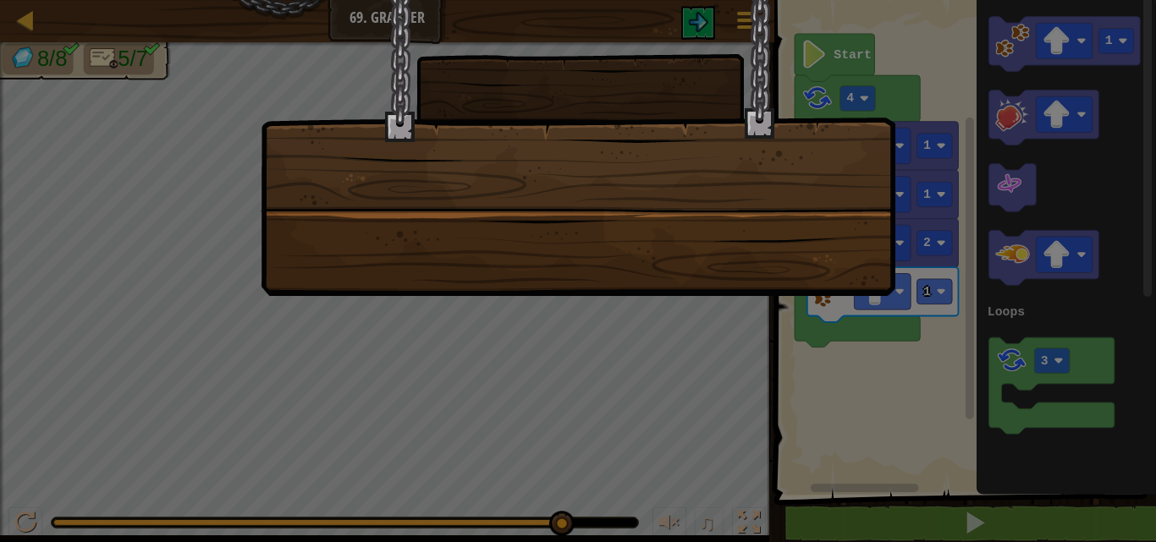
click at [817, 266] on div at bounding box center [578, 148] width 635 height 296
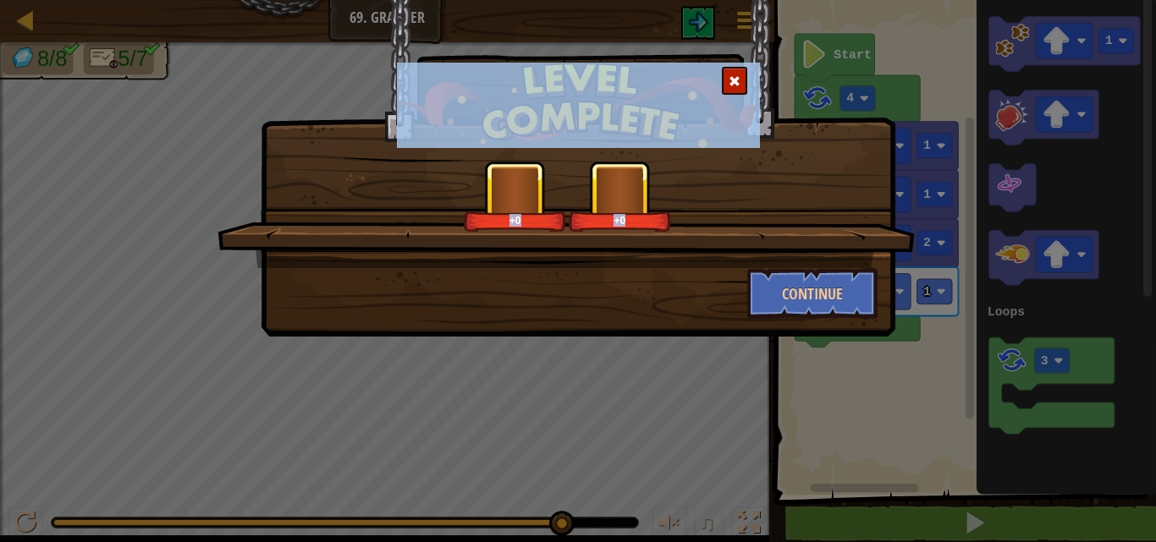
click at [852, 255] on div "+0 +0" at bounding box center [565, 214] width 697 height 107
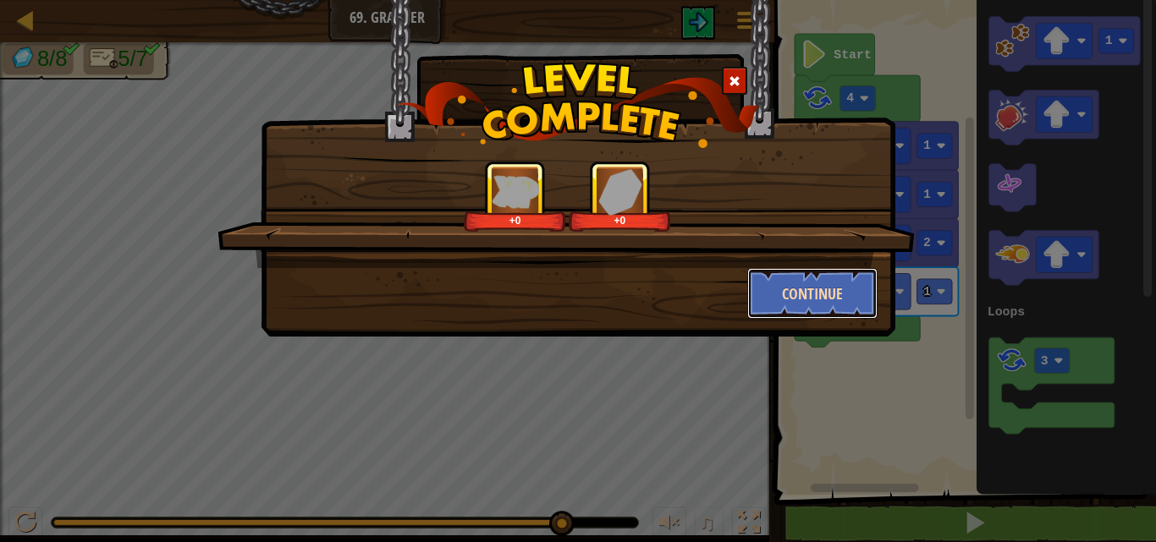
click at [840, 272] on button "Continue" at bounding box center [812, 293] width 131 height 51
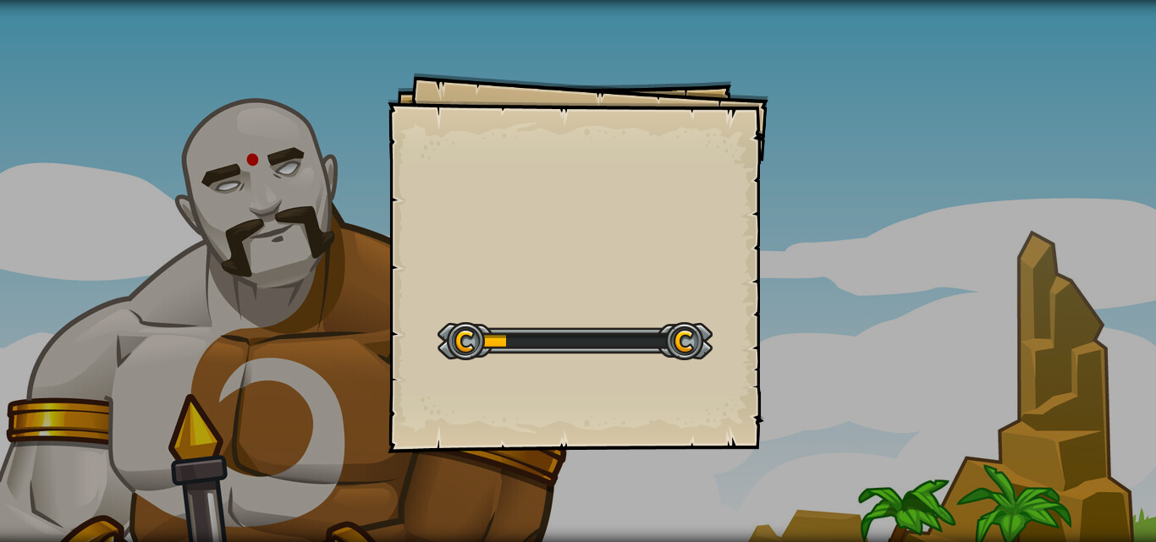
drag, startPoint x: 526, startPoint y: 204, endPoint x: 712, endPoint y: 256, distance: 192.6
click at [712, 256] on div "Goals Start Level Error loading from server. Try refreshing the page. You'll ne…" at bounding box center [578, 263] width 381 height 381
drag, startPoint x: 486, startPoint y: 333, endPoint x: 586, endPoint y: -23, distance: 369.4
click at [586, 0] on html "Grabber B Goals Start Level Error loading from server. Try refreshing the page.…" at bounding box center [578, 0] width 1156 height 0
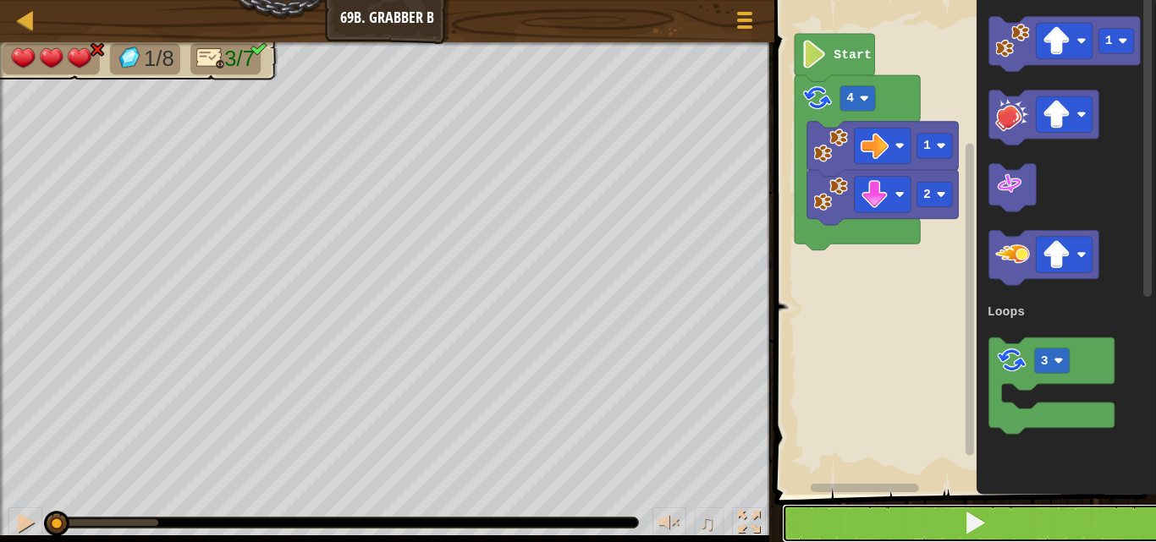
click at [1024, 525] on button at bounding box center [975, 523] width 387 height 39
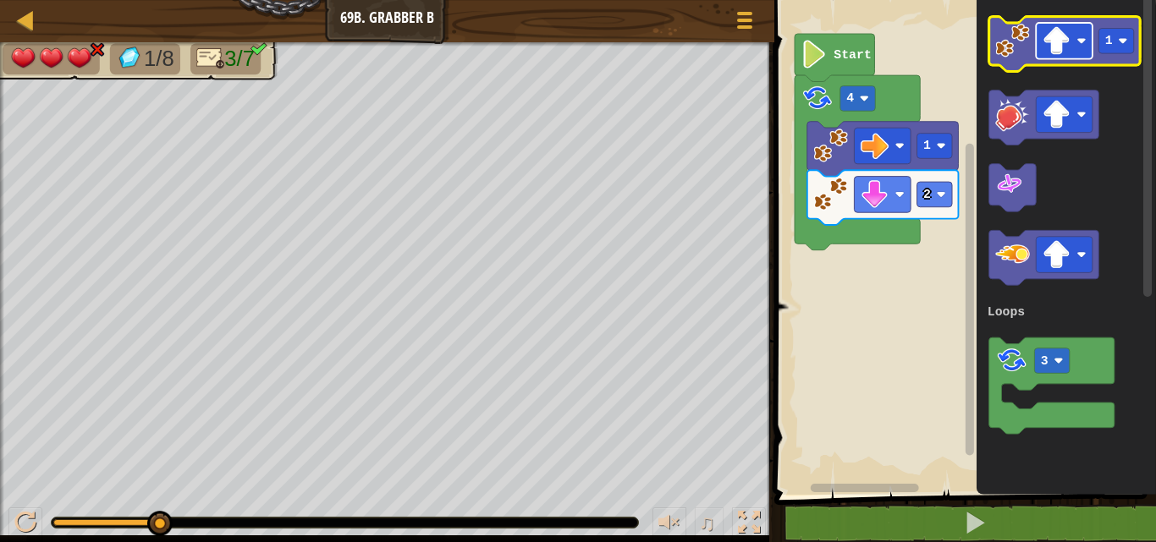
click at [1064, 34] on image "Blockly Workspace" at bounding box center [1056, 41] width 28 height 28
click at [1021, 35] on image "Blockly Workspace" at bounding box center [1012, 41] width 35 height 35
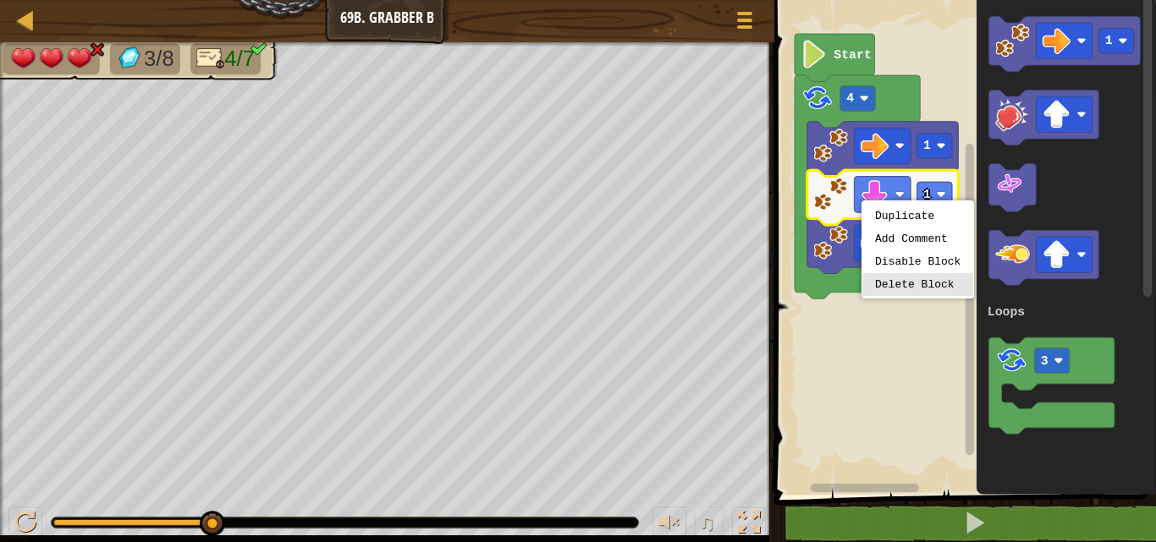
click at [904, 283] on icon "Blockly Workspace" at bounding box center [857, 186] width 125 height 223
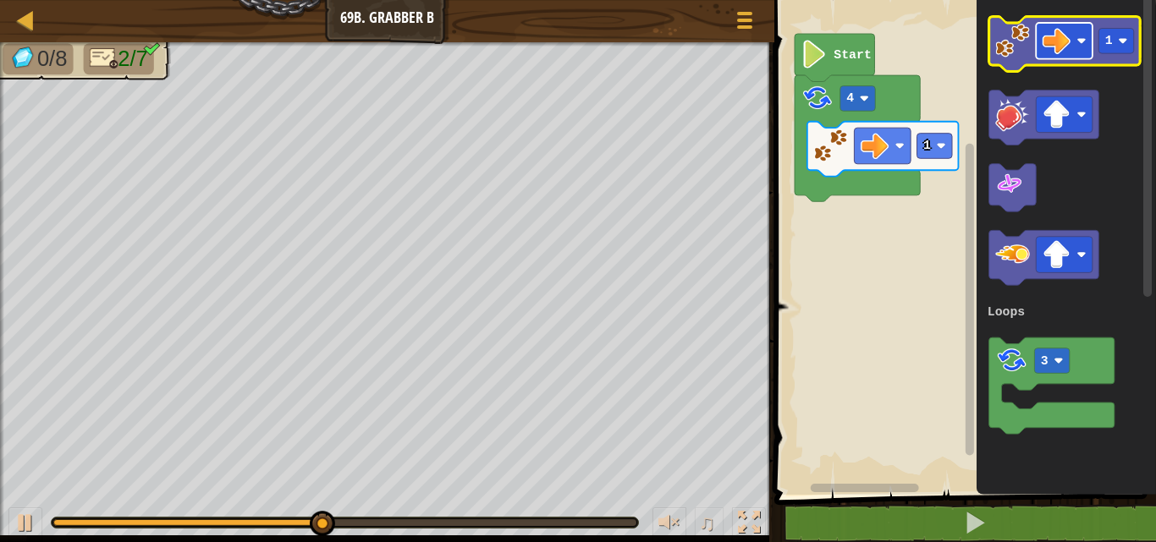
click at [1070, 43] on image "Blockly Workspace" at bounding box center [1056, 41] width 28 height 28
click at [1076, 41] on rect "Blockly Workspace" at bounding box center [1064, 41] width 57 height 36
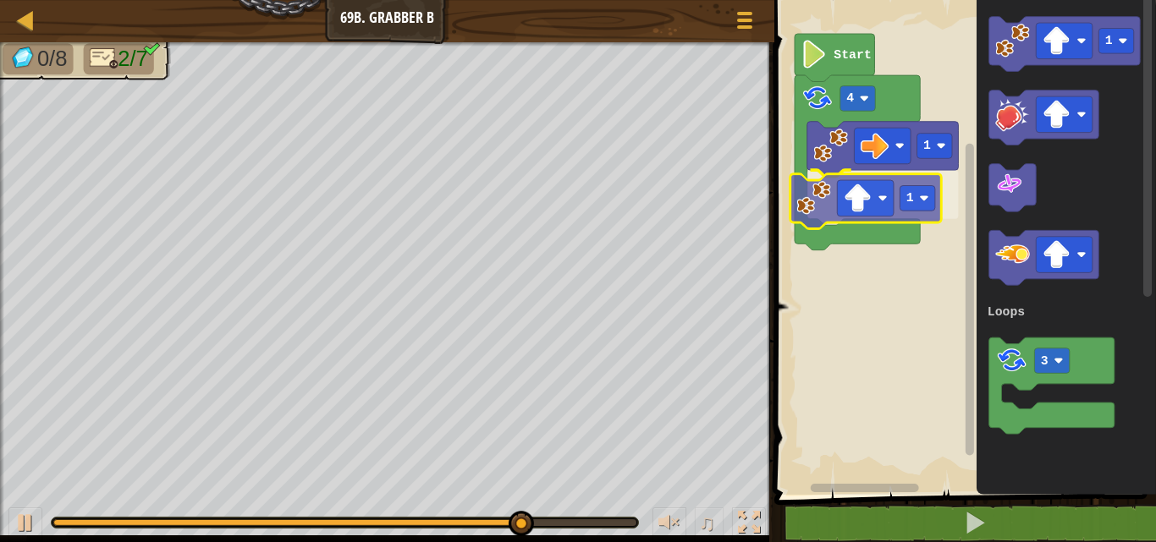
click at [810, 201] on div "Loops Start 4 1 1 1 3 Loops 1" at bounding box center [962, 243] width 387 height 503
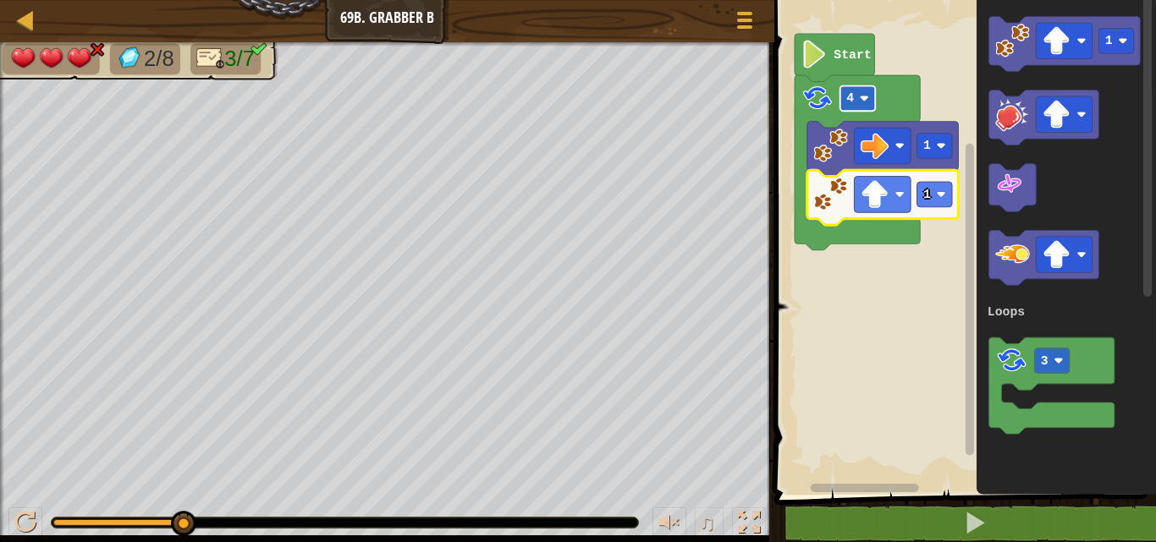
click at [850, 102] on text "4" at bounding box center [850, 98] width 8 height 14
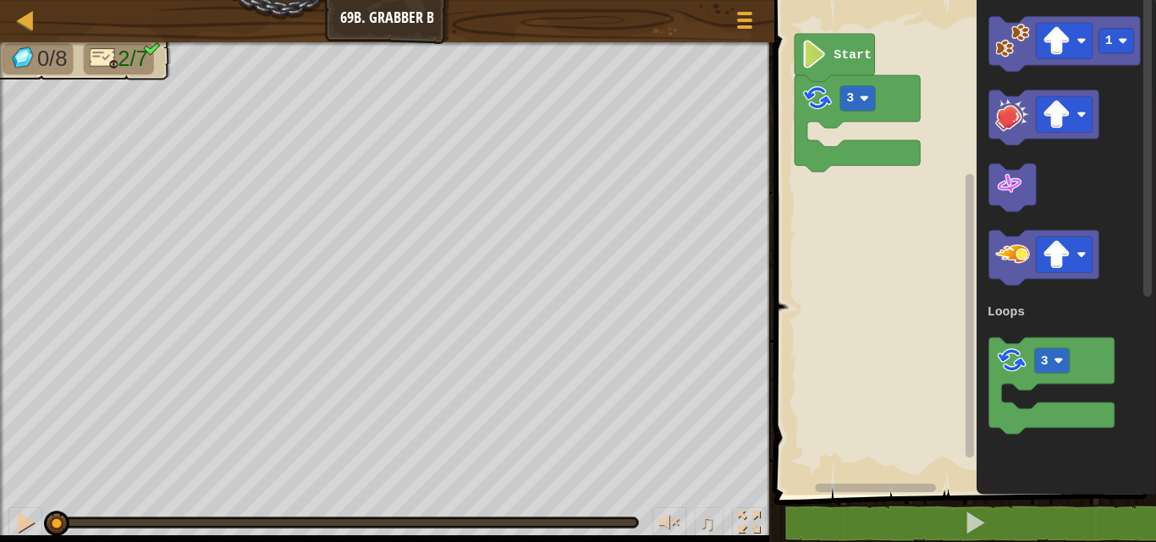
click at [1087, 494] on icon "Blockly Workspace" at bounding box center [1066, 243] width 179 height 503
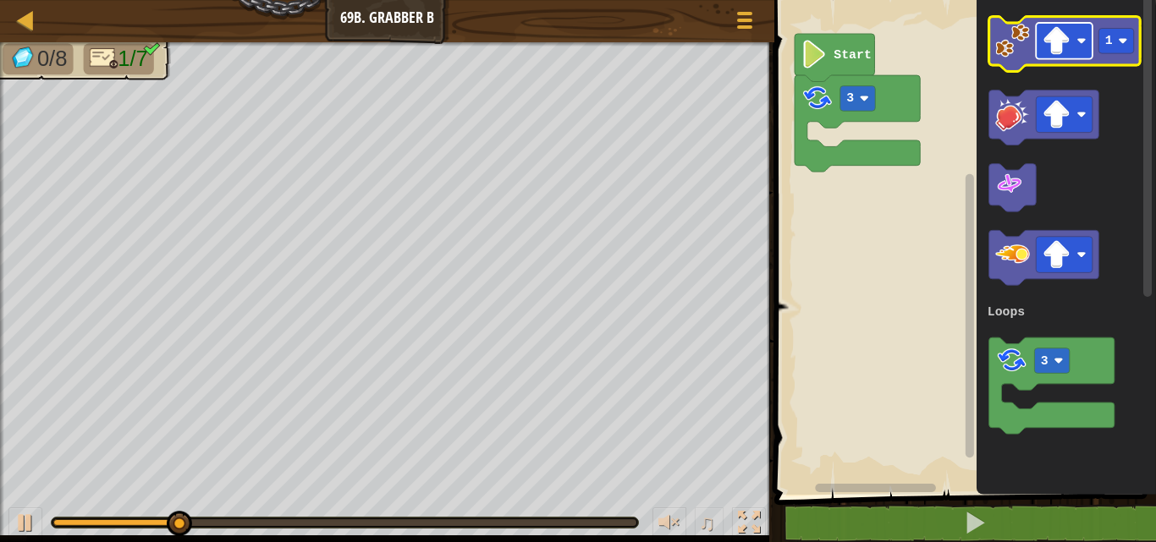
click at [1058, 48] on image "Blockly Workspace" at bounding box center [1056, 41] width 28 height 28
click at [1015, 36] on image "Blockly Workspace" at bounding box center [1012, 41] width 35 height 35
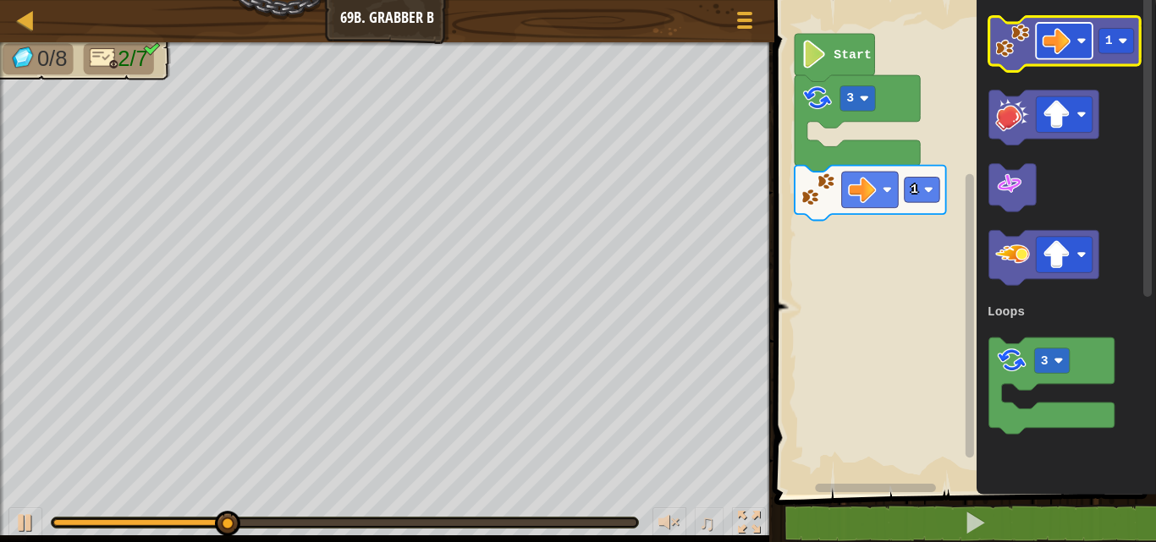
click at [1051, 41] on image "Blockly Workspace" at bounding box center [1056, 41] width 28 height 28
click at [1010, 42] on image "Blockly Workspace" at bounding box center [1012, 41] width 35 height 35
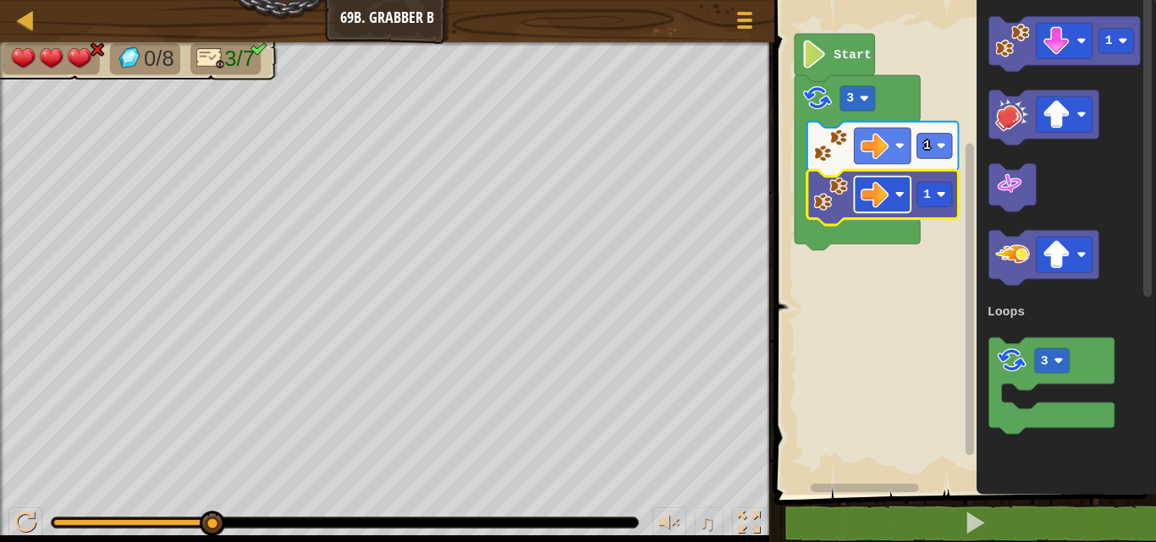
click at [873, 192] on image "Blockly Workspace" at bounding box center [875, 194] width 28 height 28
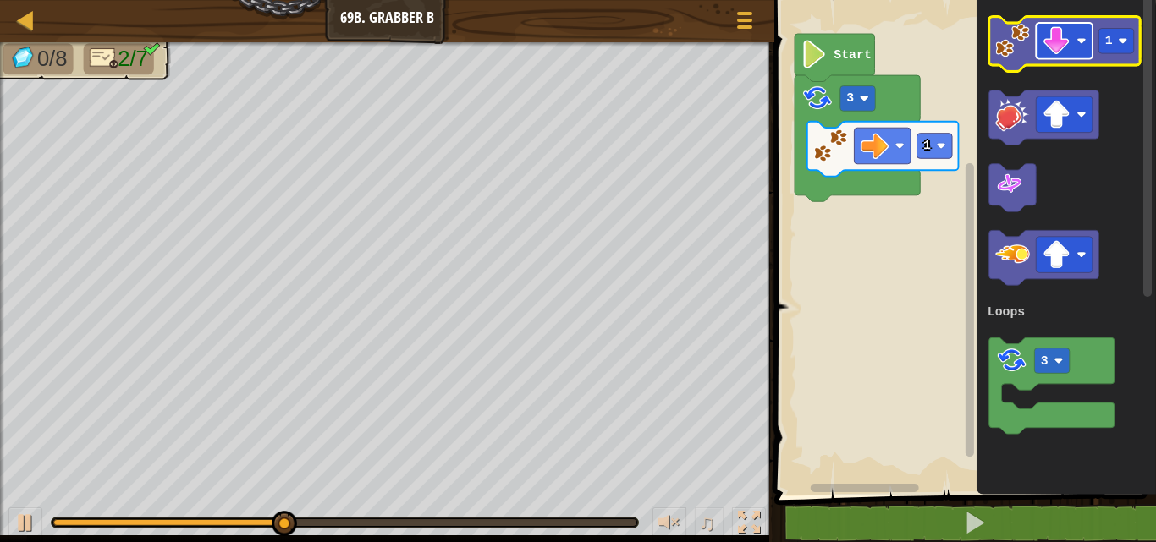
click at [1074, 40] on rect "Blockly Workspace" at bounding box center [1064, 41] width 57 height 36
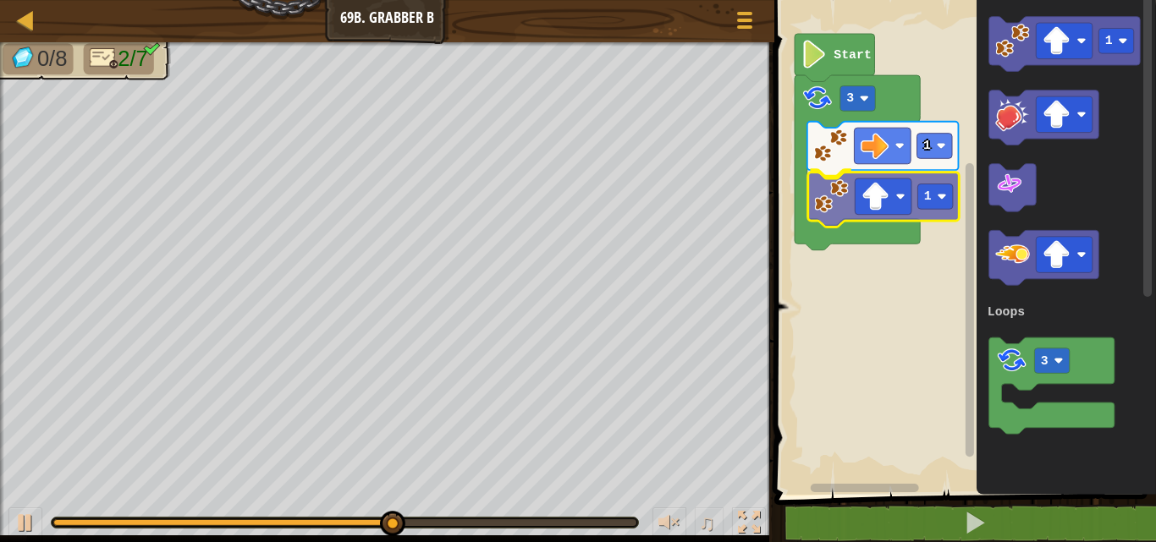
click at [843, 193] on div "Loops Start 3 1 1 1 3 Loops 1" at bounding box center [962, 243] width 387 height 503
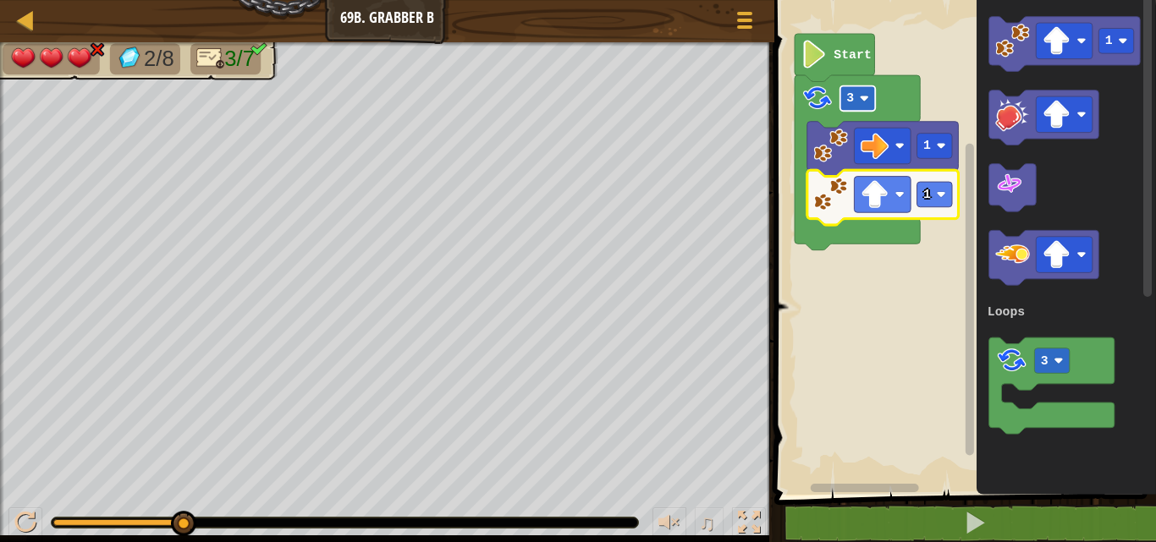
click at [848, 88] on rect "Blockly Workspace" at bounding box center [857, 98] width 36 height 25
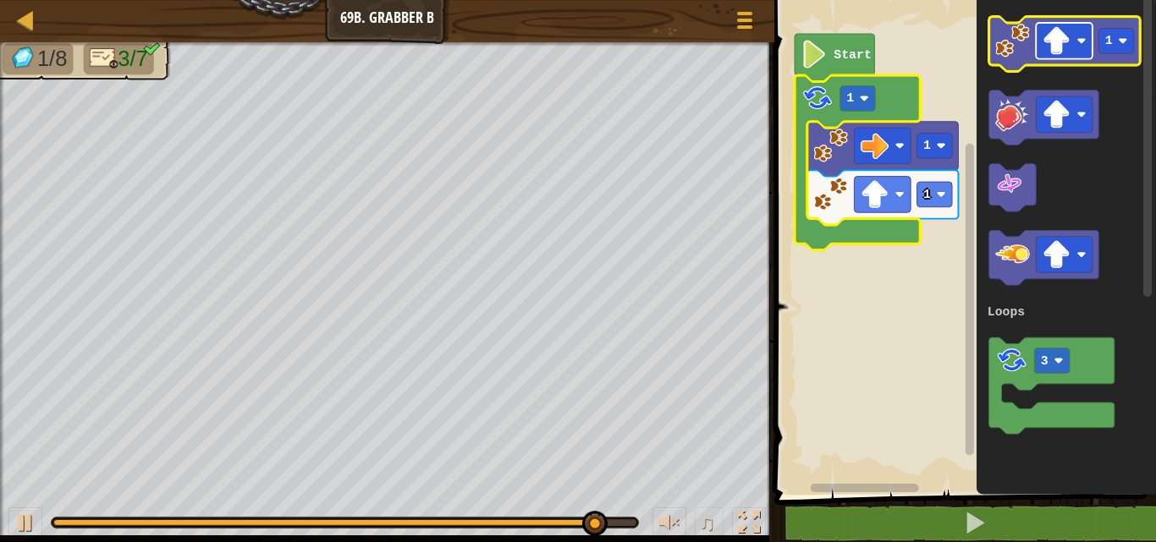
click at [1051, 38] on image "Blockly Workspace" at bounding box center [1056, 41] width 28 height 28
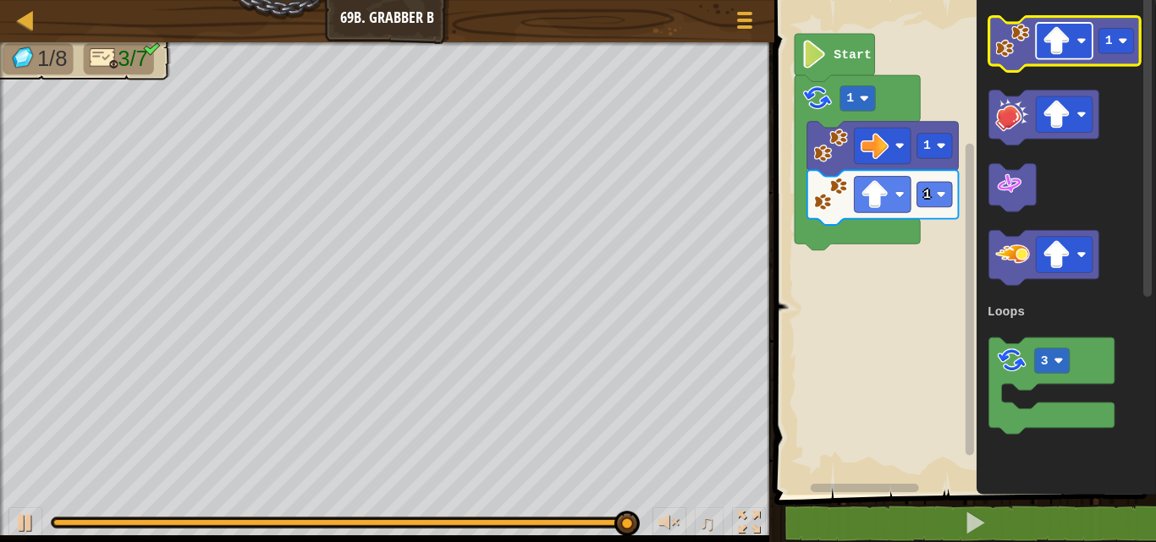
click at [1060, 29] on image "Blockly Workspace" at bounding box center [1056, 41] width 28 height 28
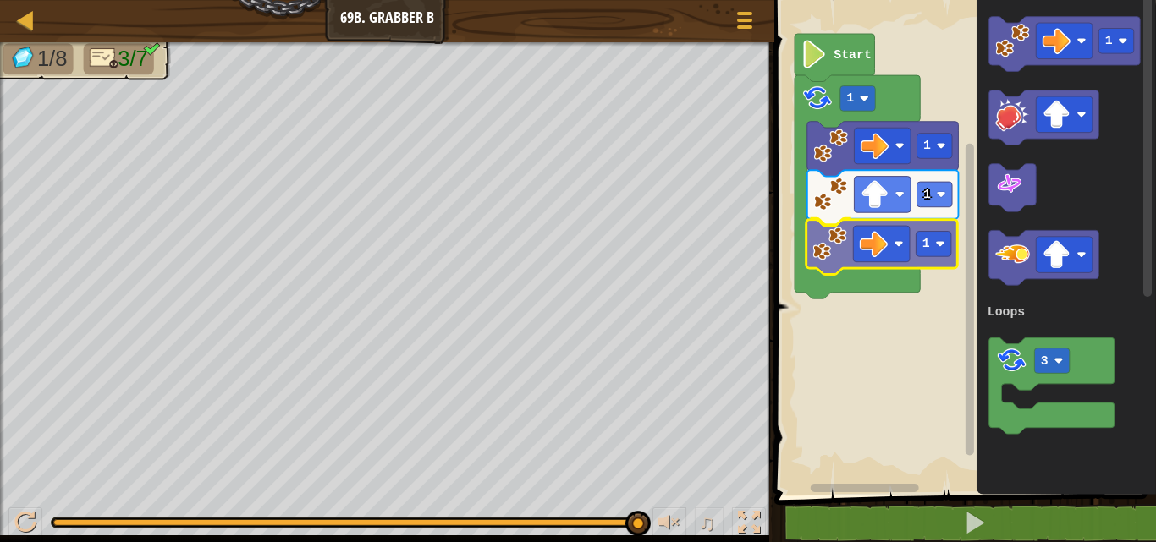
click at [828, 239] on div "Loops Start 1 1 1 1 1 3 Loops 1" at bounding box center [962, 243] width 387 height 503
click at [828, 239] on image "Blockly Workspace" at bounding box center [829, 244] width 35 height 35
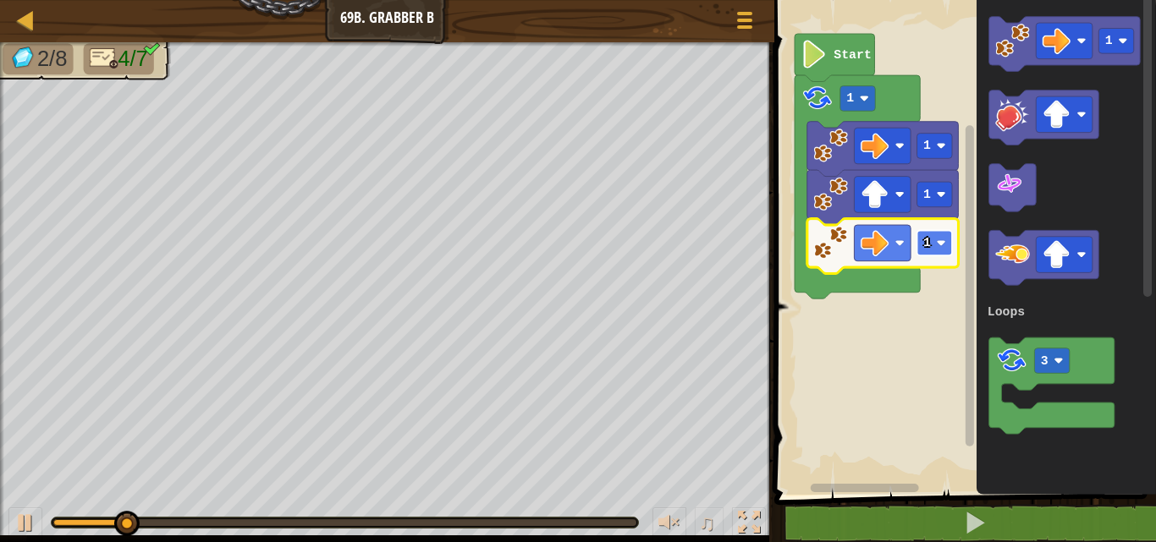
click at [941, 234] on rect "Blockly Workspace" at bounding box center [934, 243] width 36 height 25
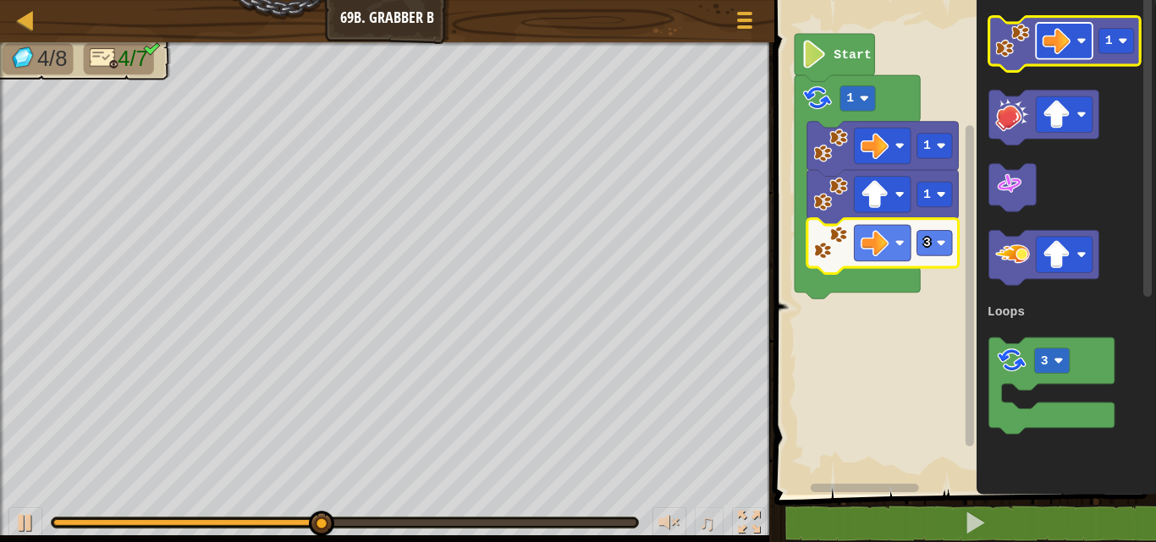
click at [1070, 37] on rect "Blockly Workspace" at bounding box center [1064, 41] width 57 height 36
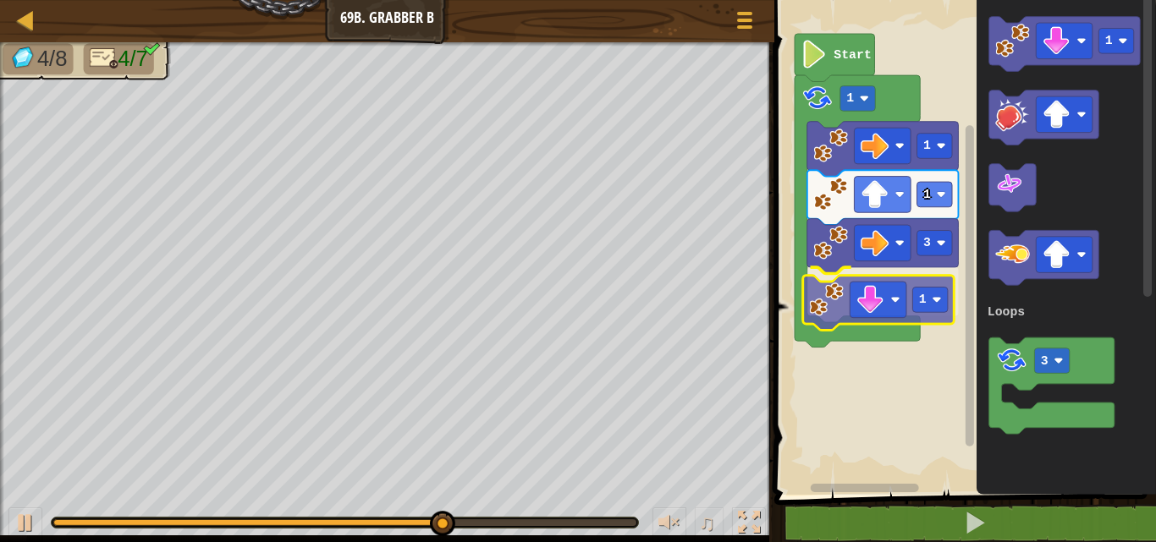
click at [823, 308] on div "Loops Start 1 1 1 3 1 1 3 Loops 1" at bounding box center [962, 243] width 387 height 503
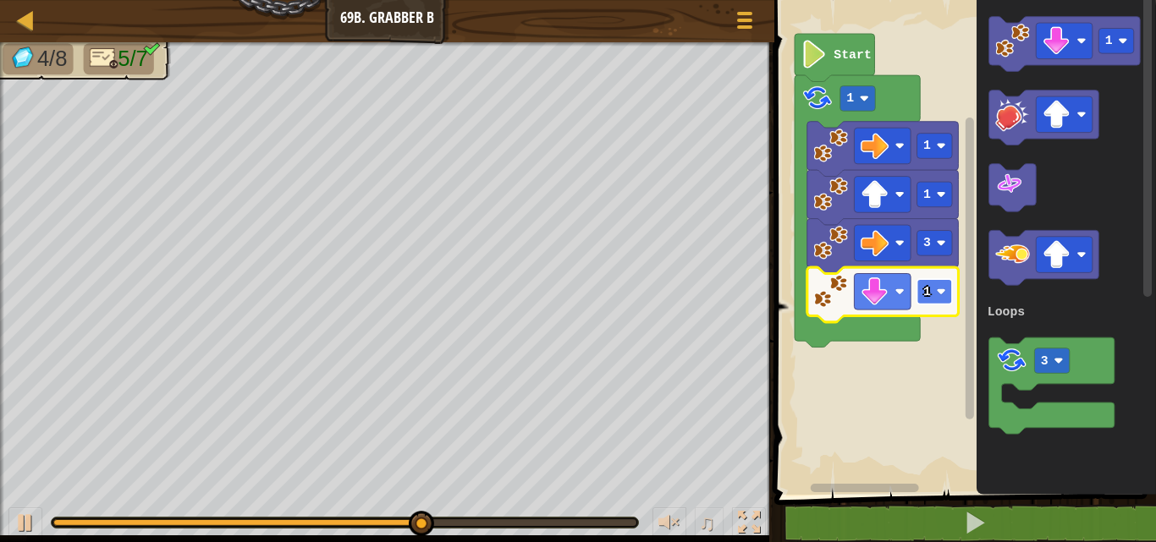
click at [930, 284] on rect "Blockly Workspace" at bounding box center [934, 291] width 36 height 25
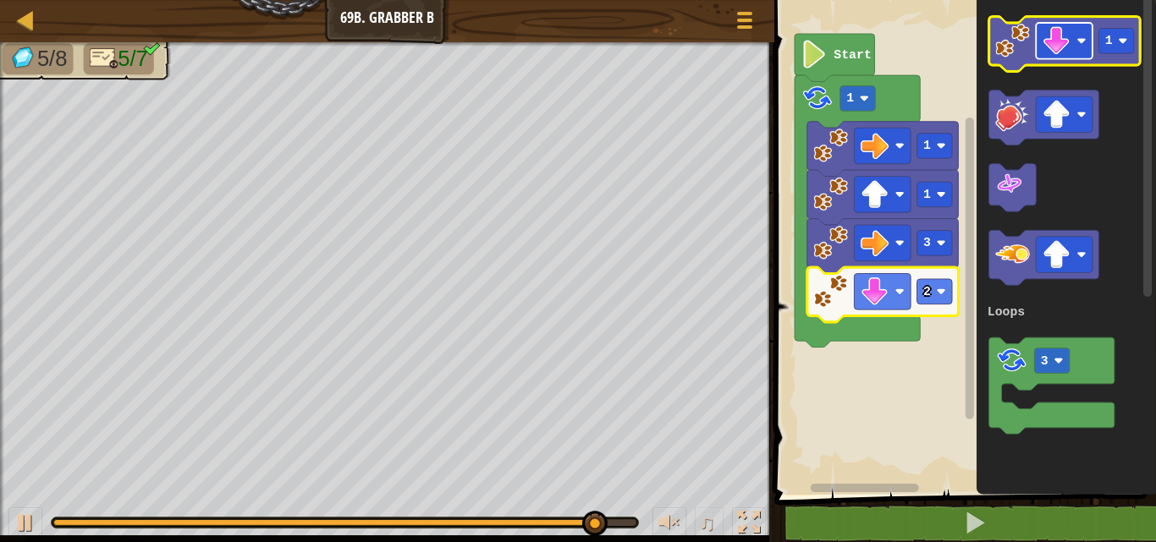
click at [1078, 29] on rect "Blockly Workspace" at bounding box center [1064, 41] width 57 height 36
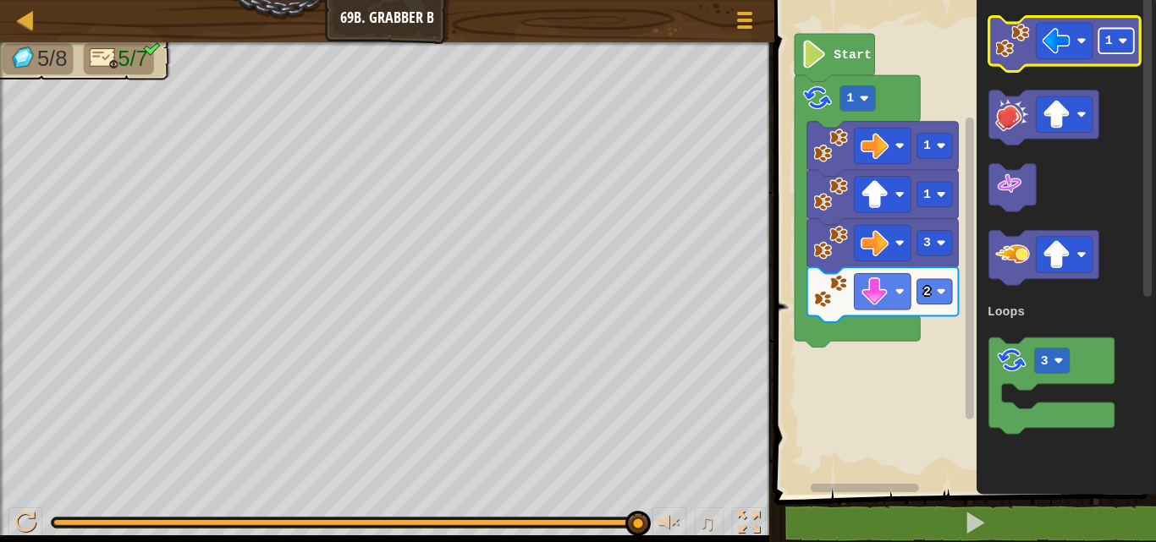
click at [1121, 38] on image "Blockly Workspace" at bounding box center [1122, 40] width 9 height 9
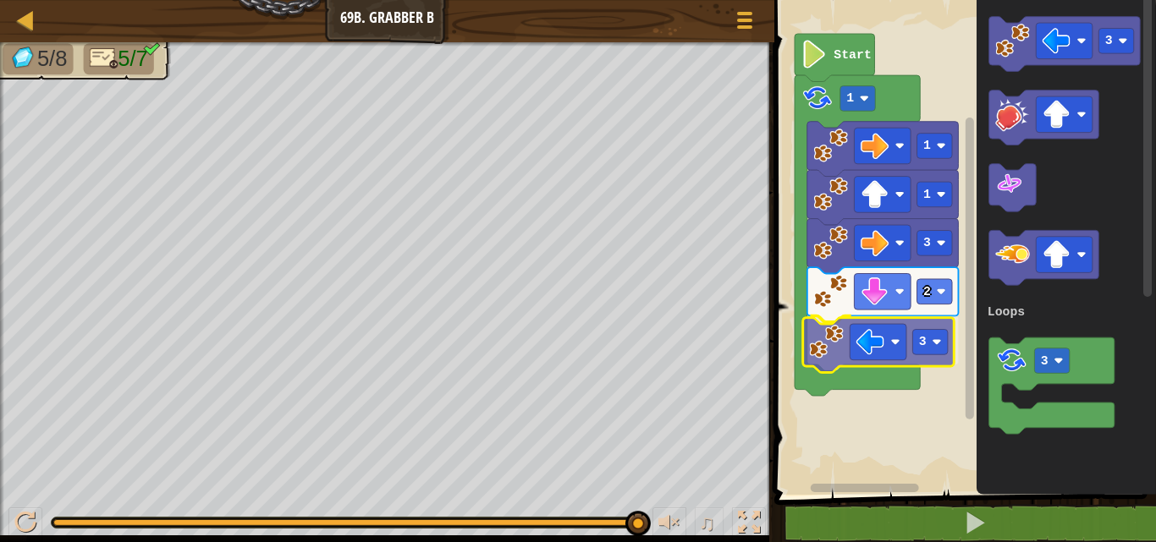
click at [832, 356] on div "Loops Start 1 1 1 3 2 3 3 3 Loops 3" at bounding box center [962, 243] width 387 height 503
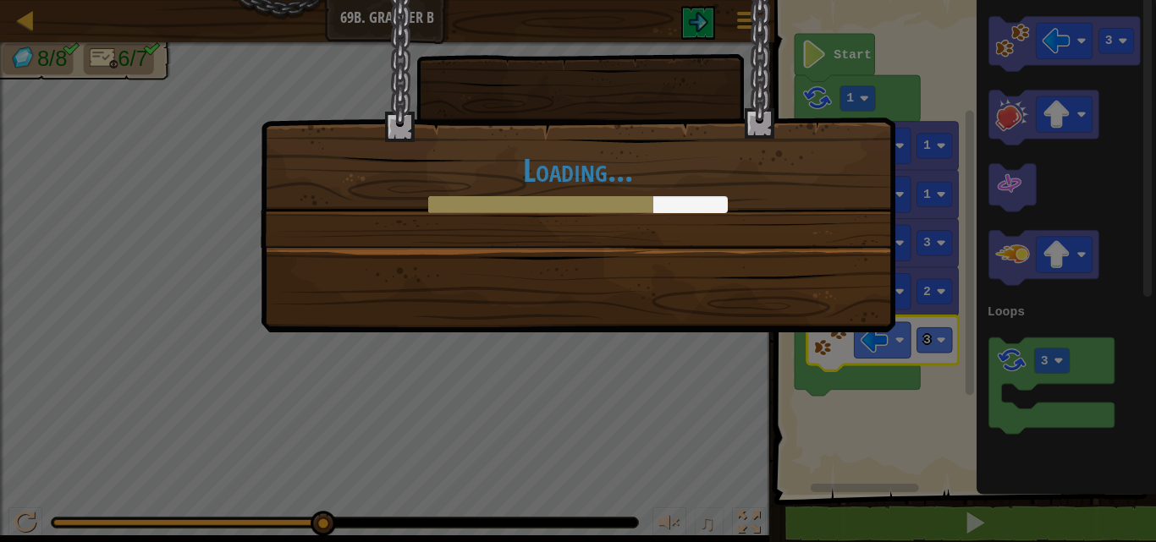
click at [812, 517] on div "Loading..." at bounding box center [578, 271] width 1156 height 542
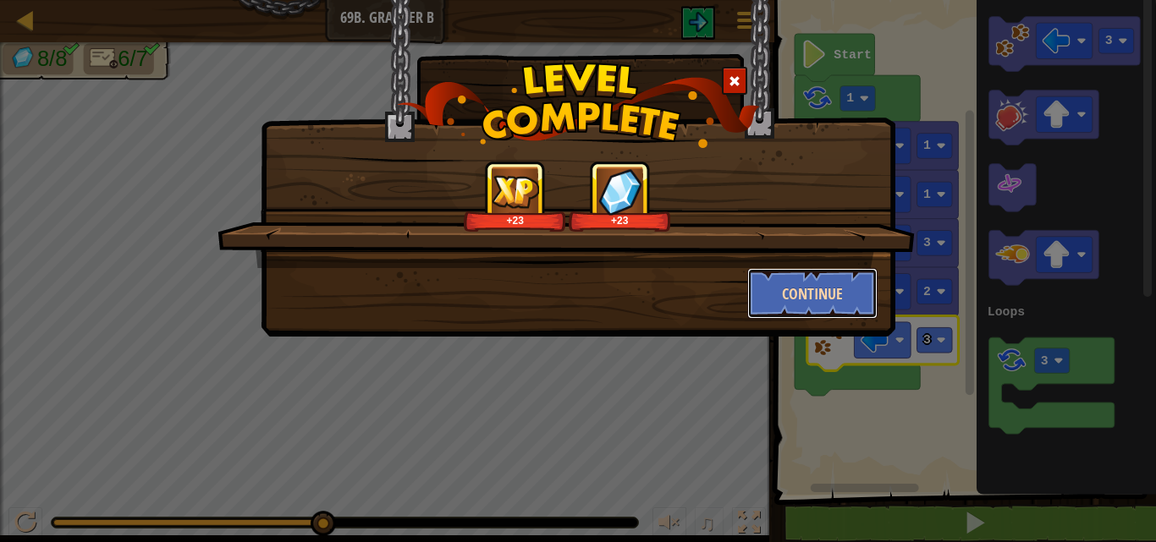
click at [852, 306] on button "Continue" at bounding box center [812, 293] width 131 height 51
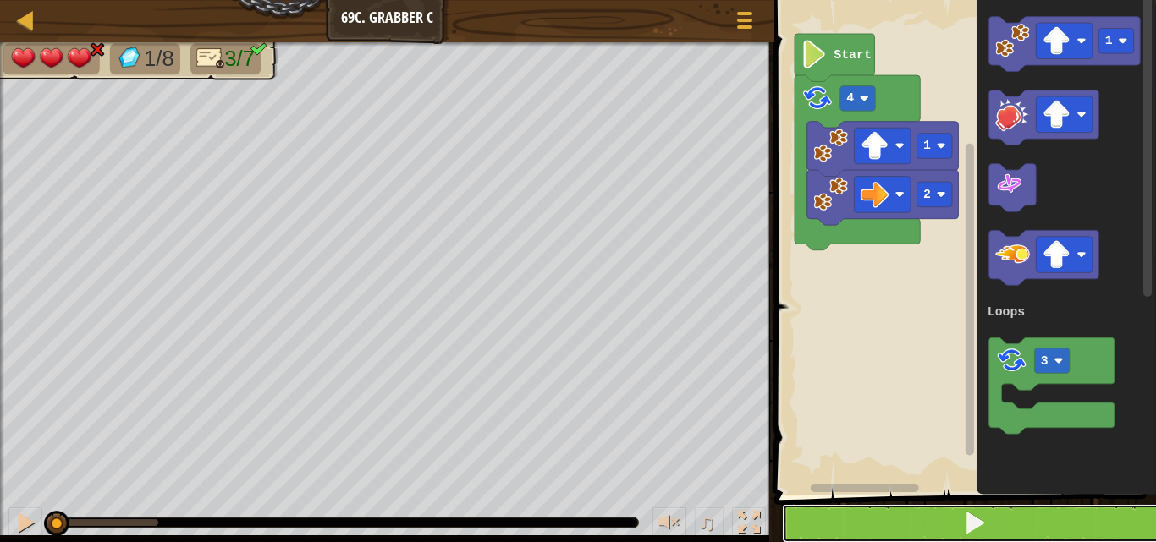
click at [1026, 508] on button at bounding box center [975, 523] width 387 height 39
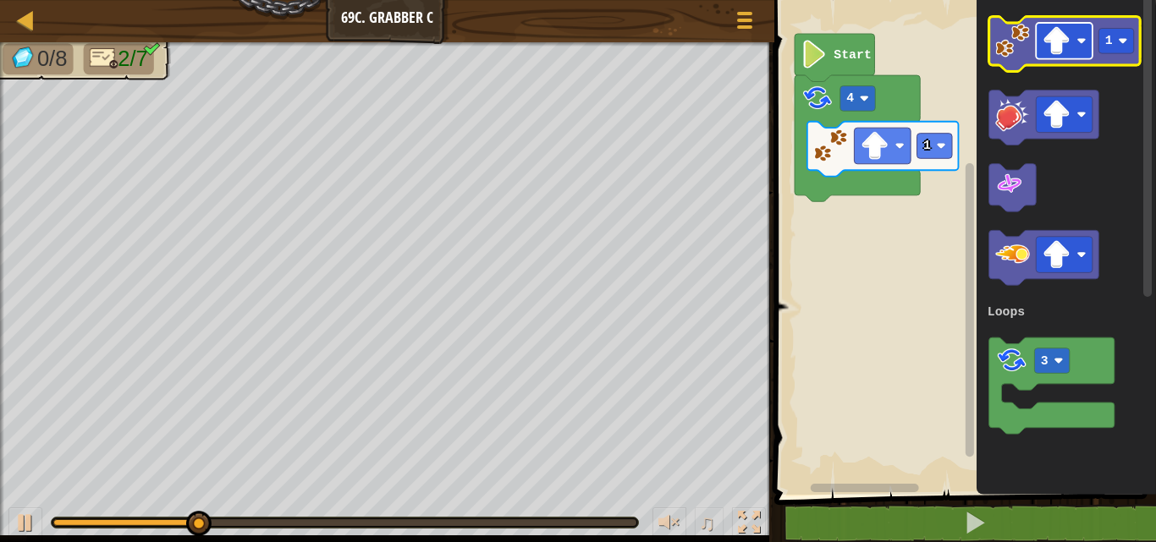
click at [1061, 37] on image "Blockly Workspace" at bounding box center [1056, 41] width 28 height 28
click at [1024, 50] on image "Blockly Workspace" at bounding box center [1012, 41] width 35 height 35
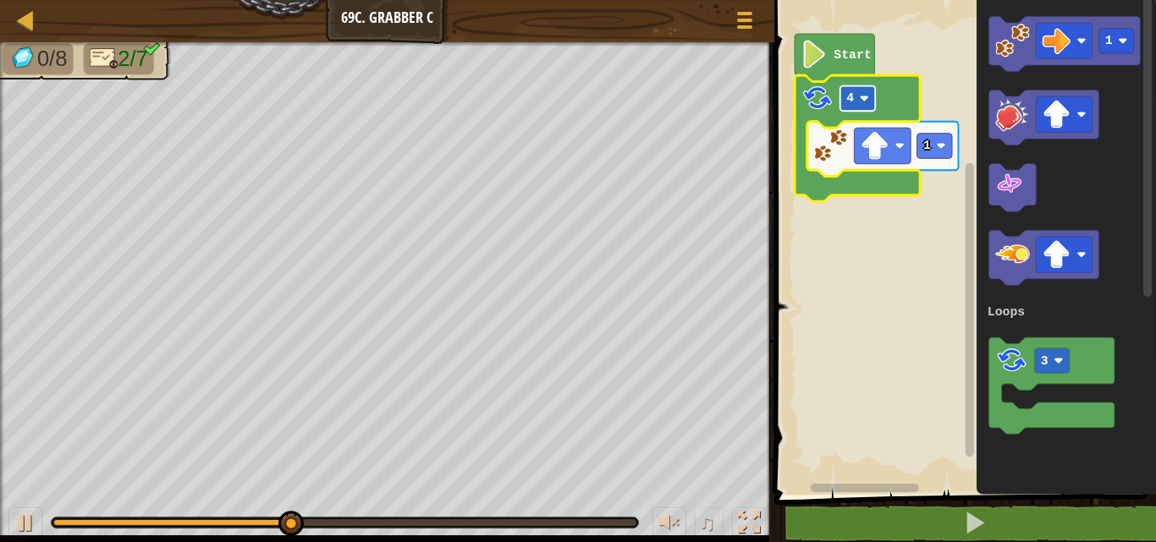
click at [845, 95] on rect "Blockly Workspace" at bounding box center [857, 98] width 36 height 25
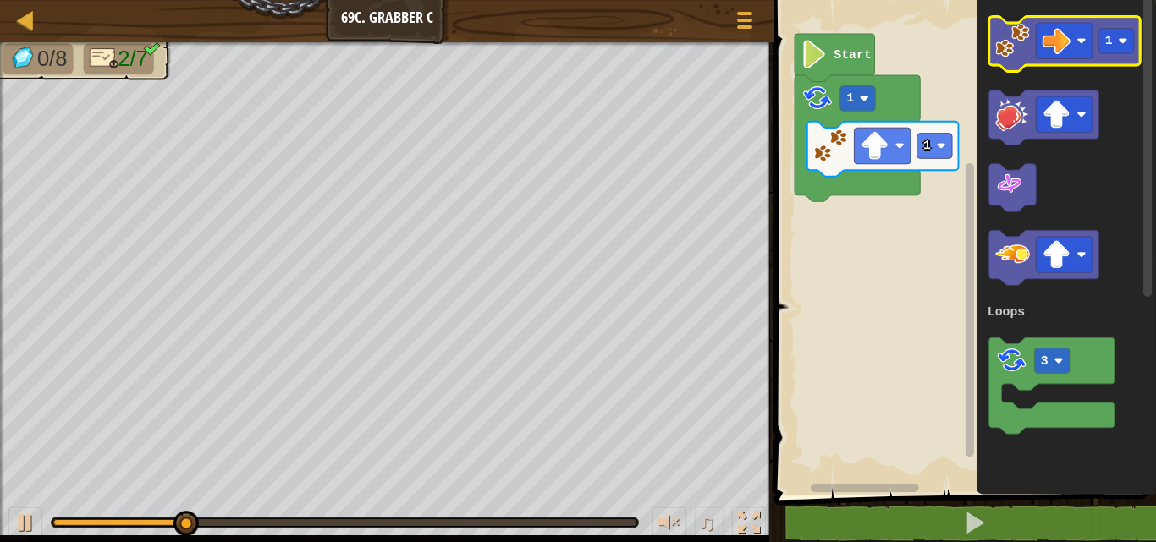
click at [999, 45] on image "Blockly Workspace" at bounding box center [1012, 41] width 35 height 35
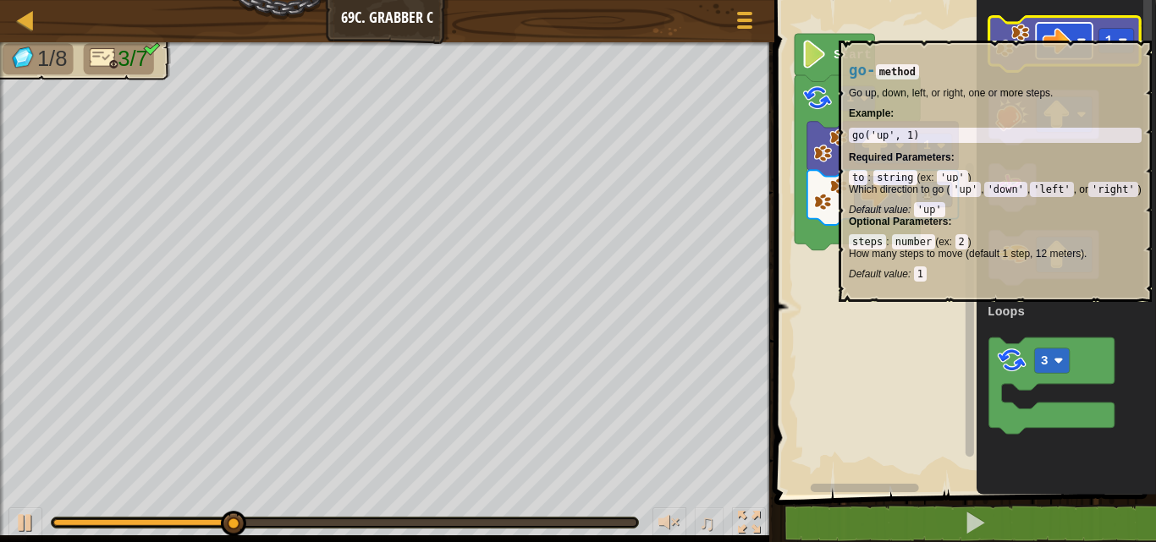
click at [1062, 32] on image "Blockly Workspace" at bounding box center [1056, 41] width 28 height 28
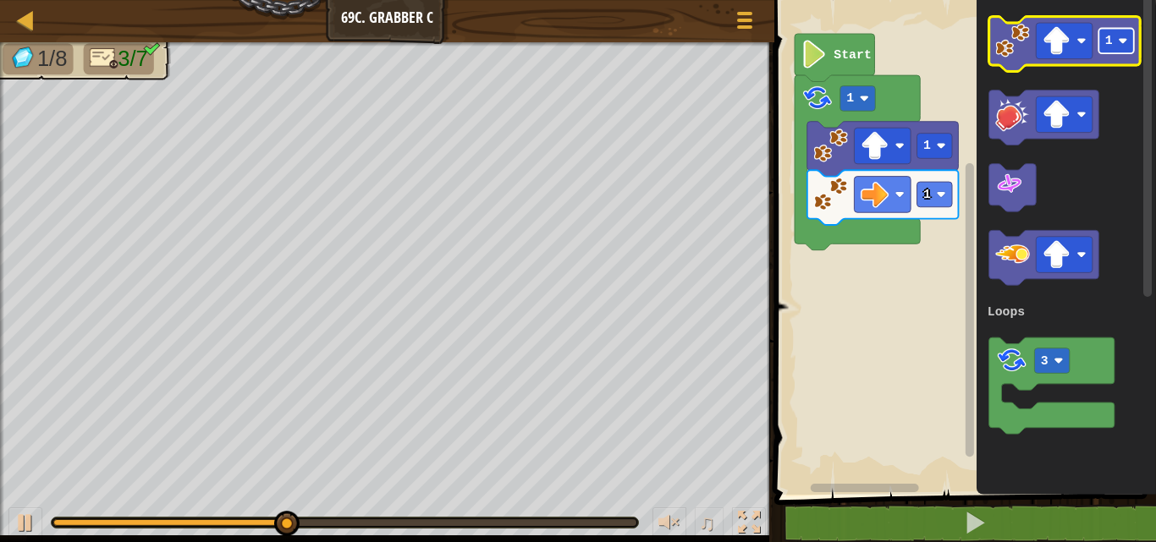
click at [1116, 41] on rect "Blockly Workspace" at bounding box center [1116, 41] width 36 height 25
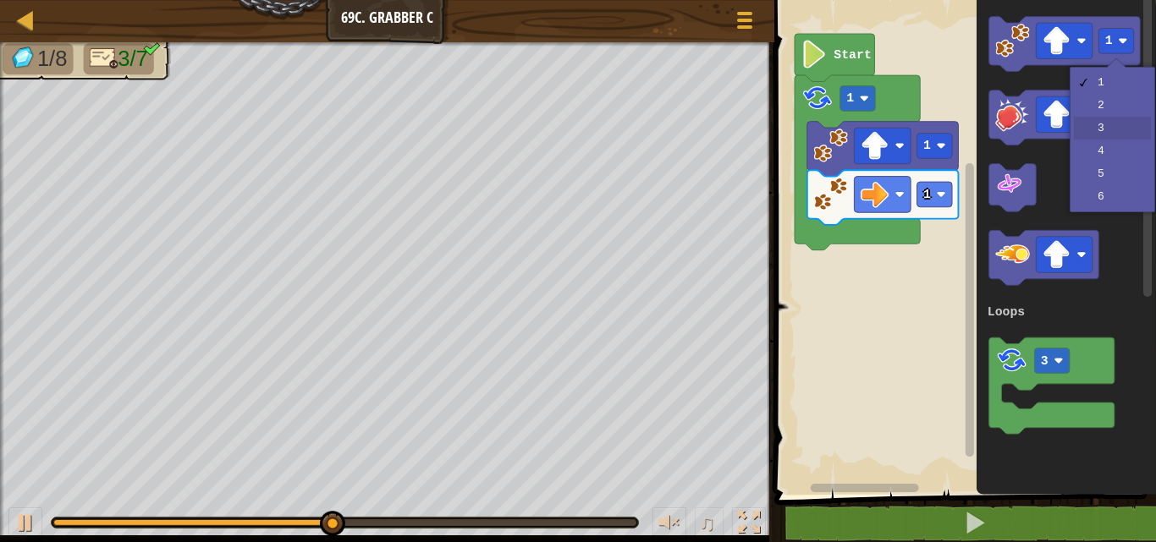
click at [1098, 118] on icon "Blockly Workspace" at bounding box center [1043, 118] width 110 height 55
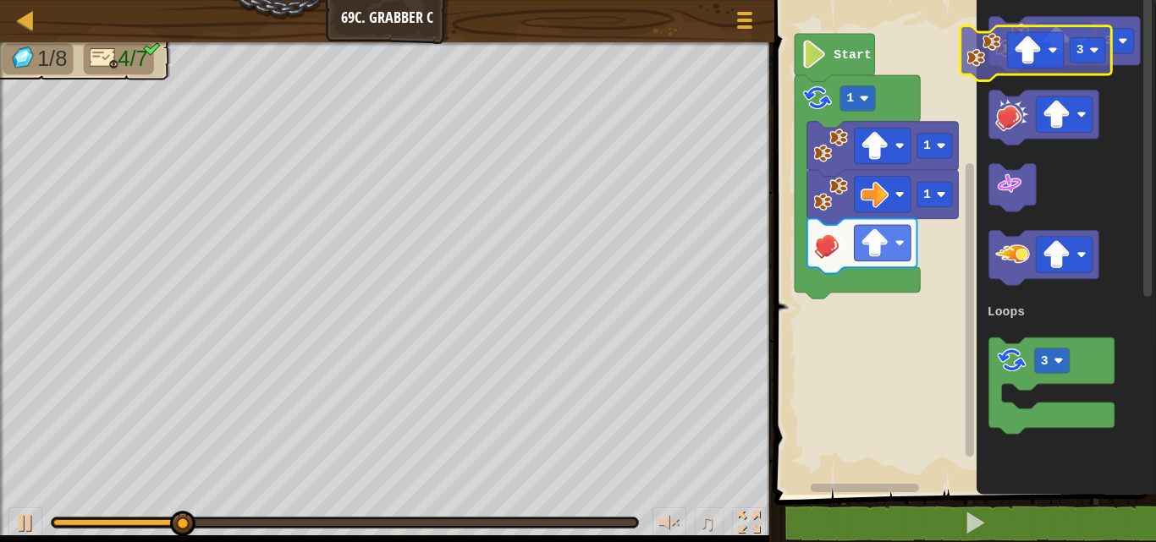
click at [984, 55] on icon "3 3 Loops" at bounding box center [1066, 243] width 179 height 503
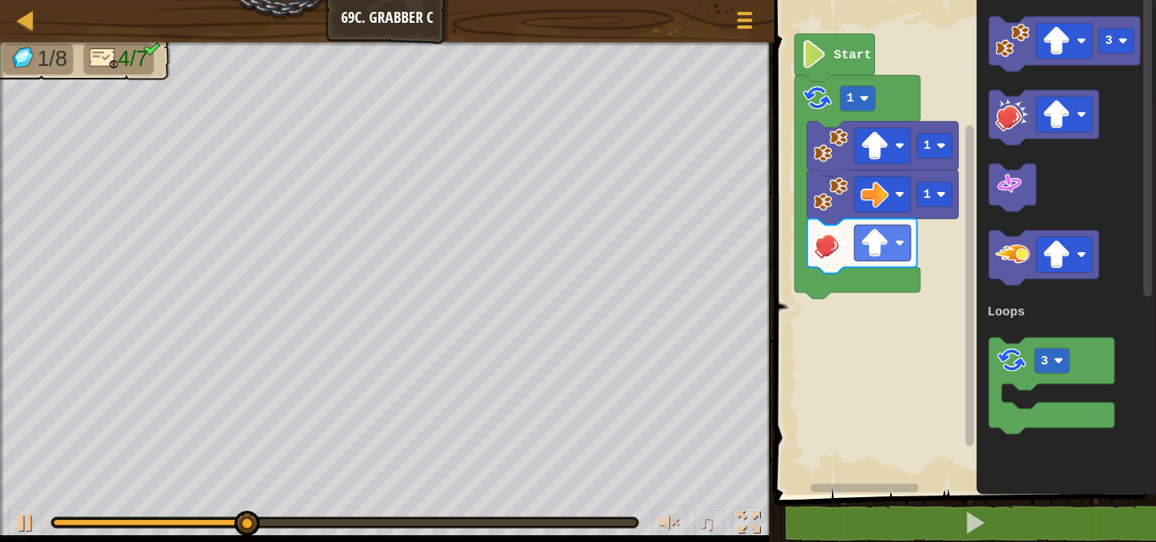
click at [836, 269] on icon "Blockly Workspace" at bounding box center [862, 246] width 110 height 55
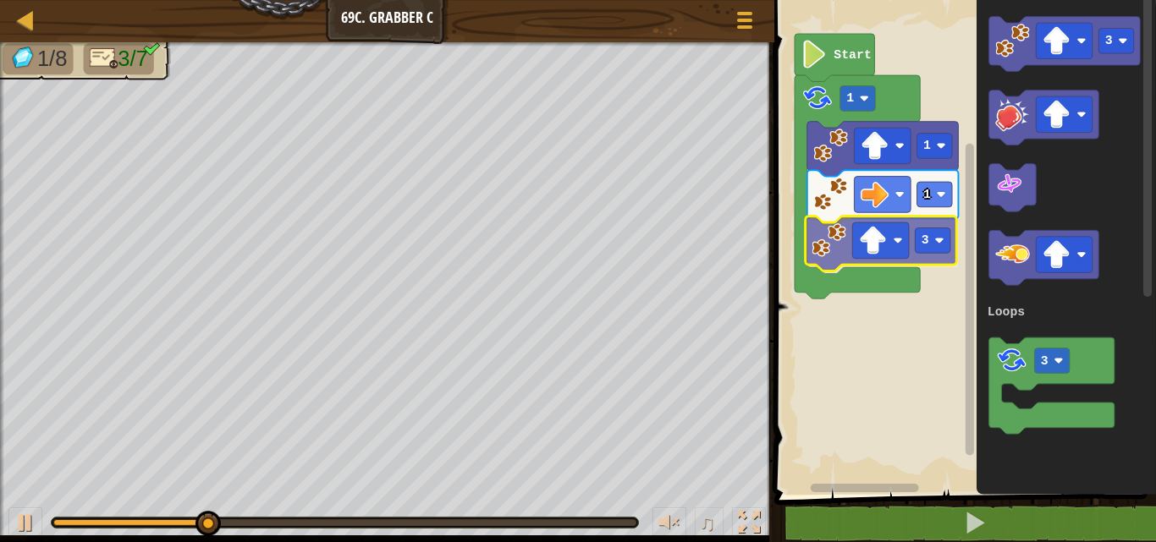
click at [837, 248] on div "Loops Start 1 1 1 3 3 3 Loops 3" at bounding box center [962, 243] width 387 height 503
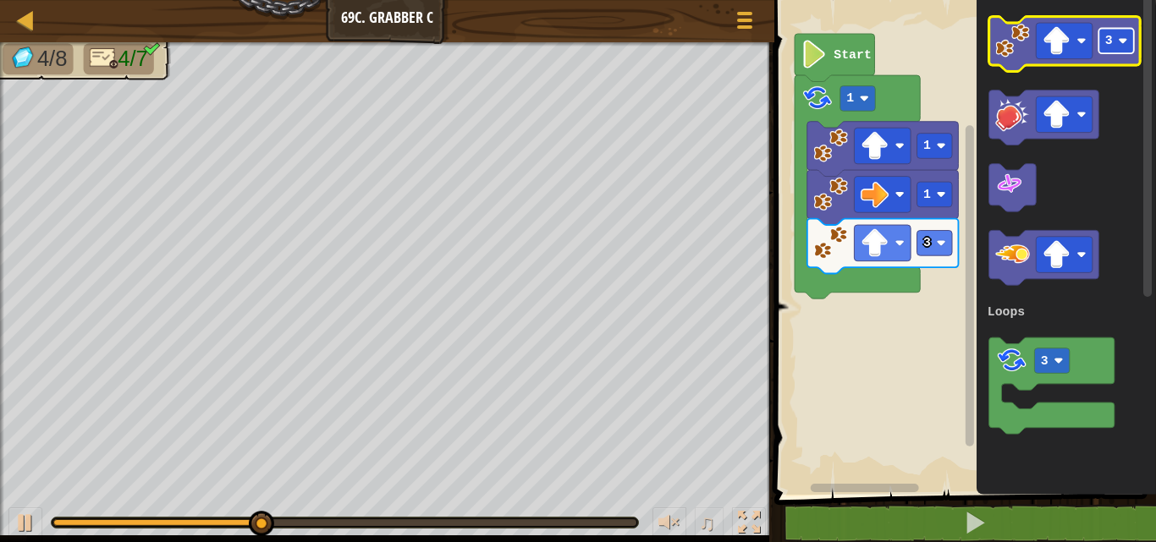
click at [1109, 34] on text "3" at bounding box center [1109, 41] width 8 height 14
click at [1076, 41] on rect "Blockly Workspace" at bounding box center [1064, 41] width 57 height 36
click at [1021, 45] on image "Blockly Workspace" at bounding box center [1012, 41] width 35 height 35
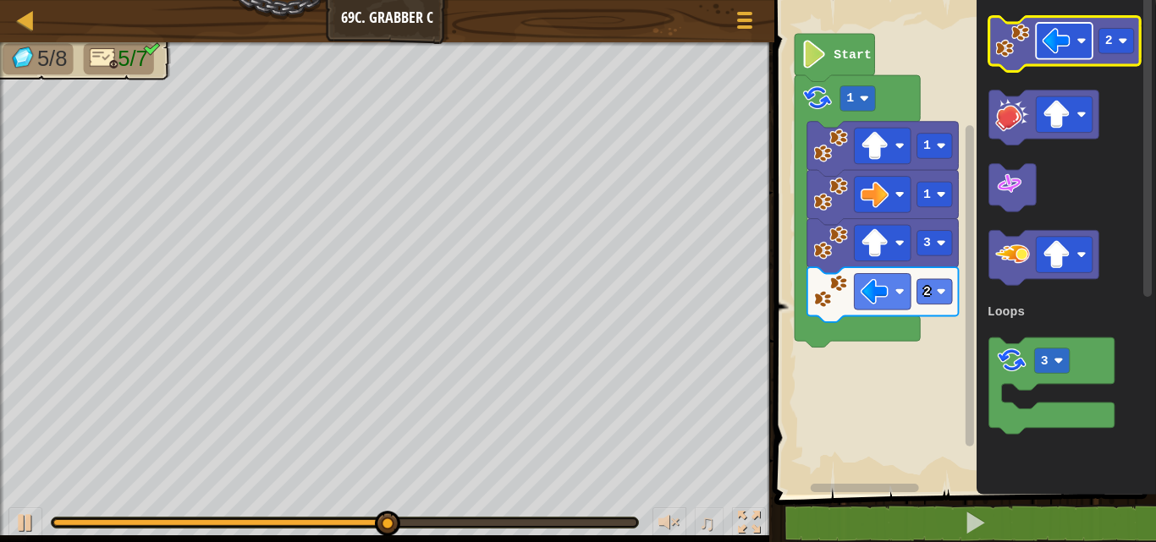
click at [1056, 34] on image "Blockly Workspace" at bounding box center [1056, 41] width 28 height 28
click at [1120, 38] on image "Blockly Workspace" at bounding box center [1122, 40] width 9 height 9
click at [1025, 52] on image "Blockly Workspace" at bounding box center [1012, 41] width 35 height 35
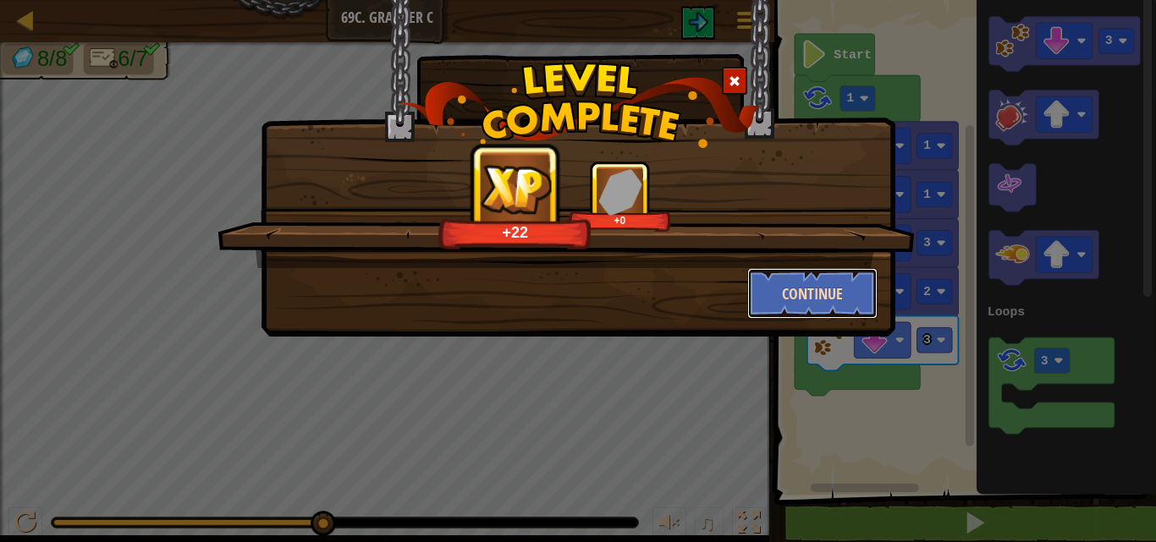
click at [836, 273] on button "Continue" at bounding box center [812, 293] width 131 height 51
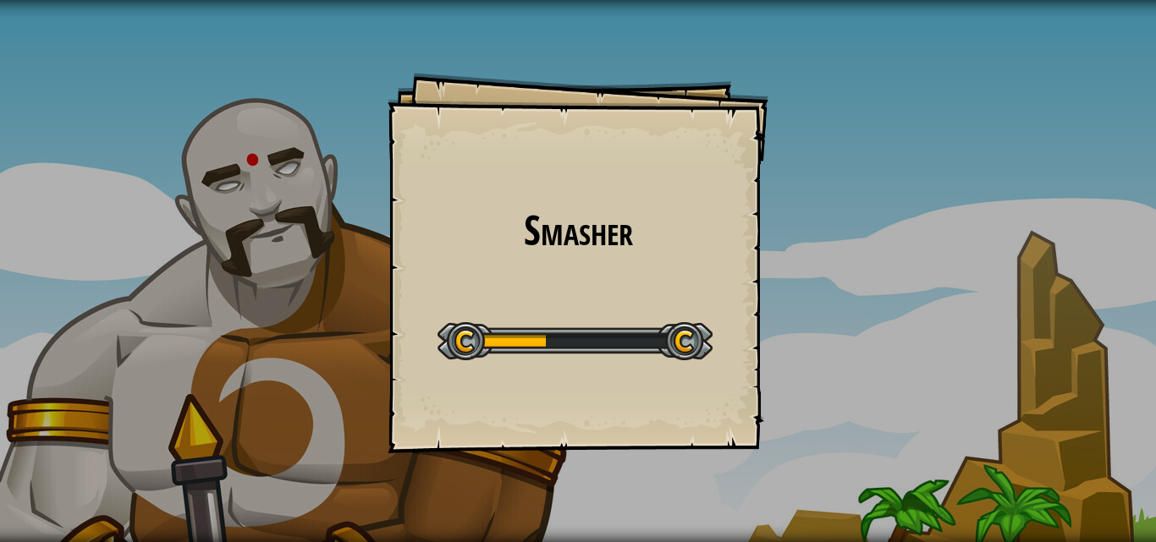
click at [568, 300] on div "Smasher Goals Start Level Error loading from server. Try refreshing the page. Y…" at bounding box center [578, 263] width 381 height 381
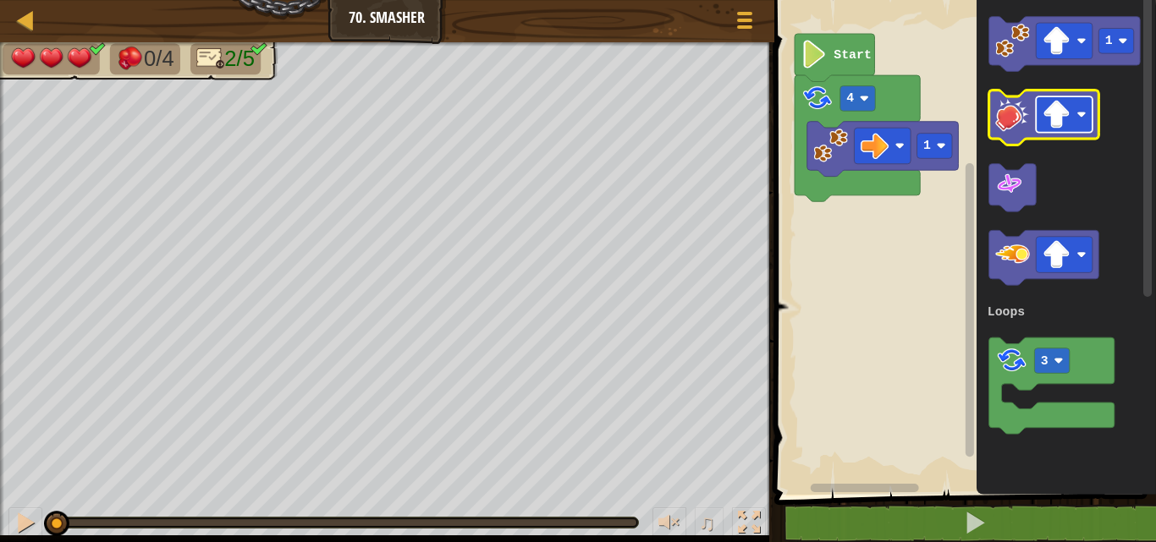
click at [1078, 122] on rect "Blockly Workspace" at bounding box center [1064, 114] width 57 height 36
click at [1018, 119] on image "Blockly Workspace" at bounding box center [1012, 114] width 35 height 35
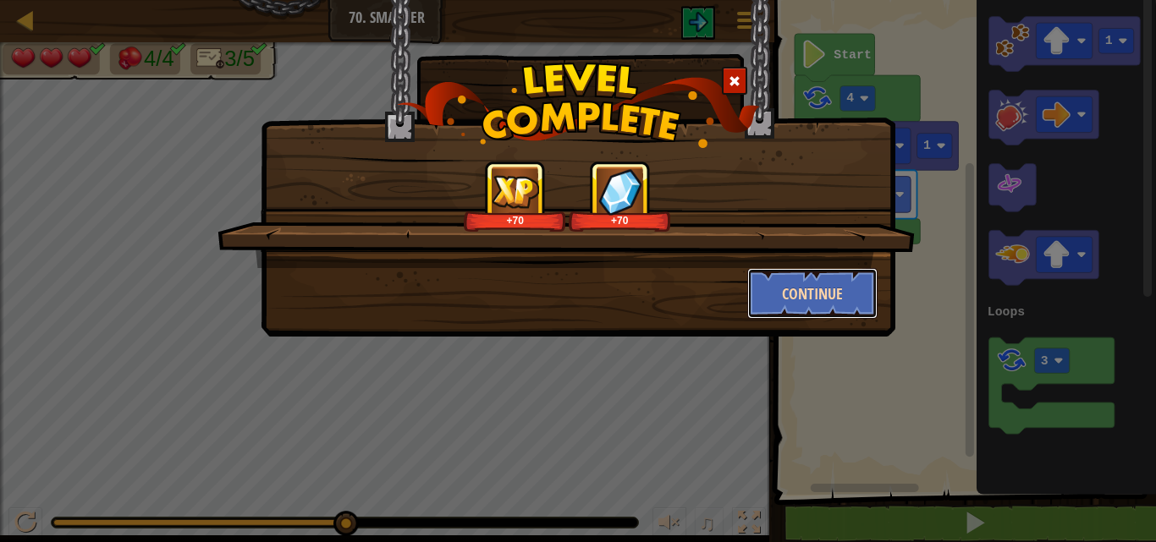
click at [779, 291] on button "Continue" at bounding box center [812, 293] width 131 height 51
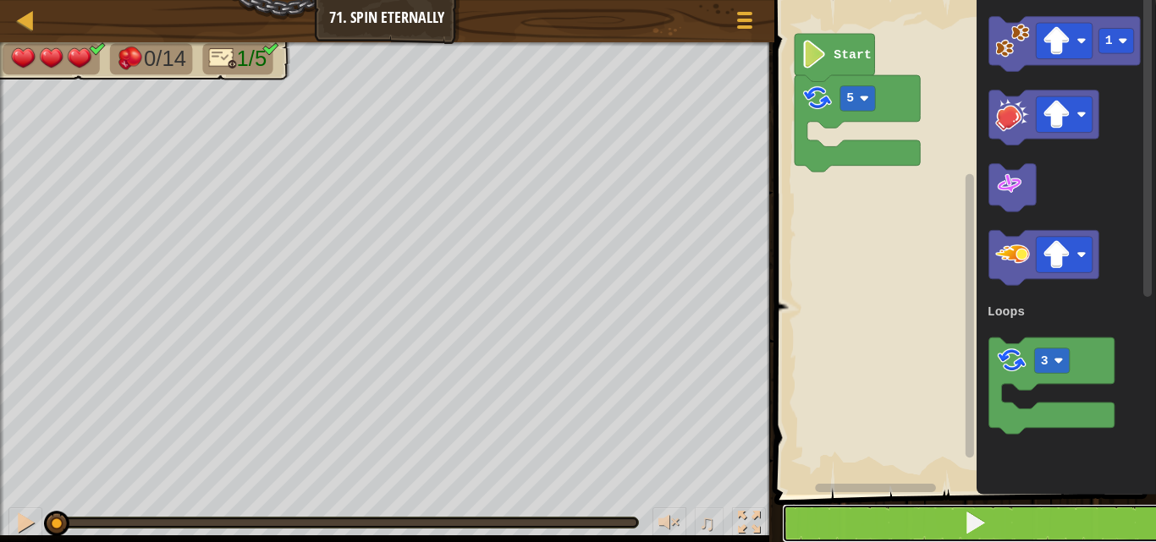
click at [867, 523] on button at bounding box center [975, 523] width 387 height 39
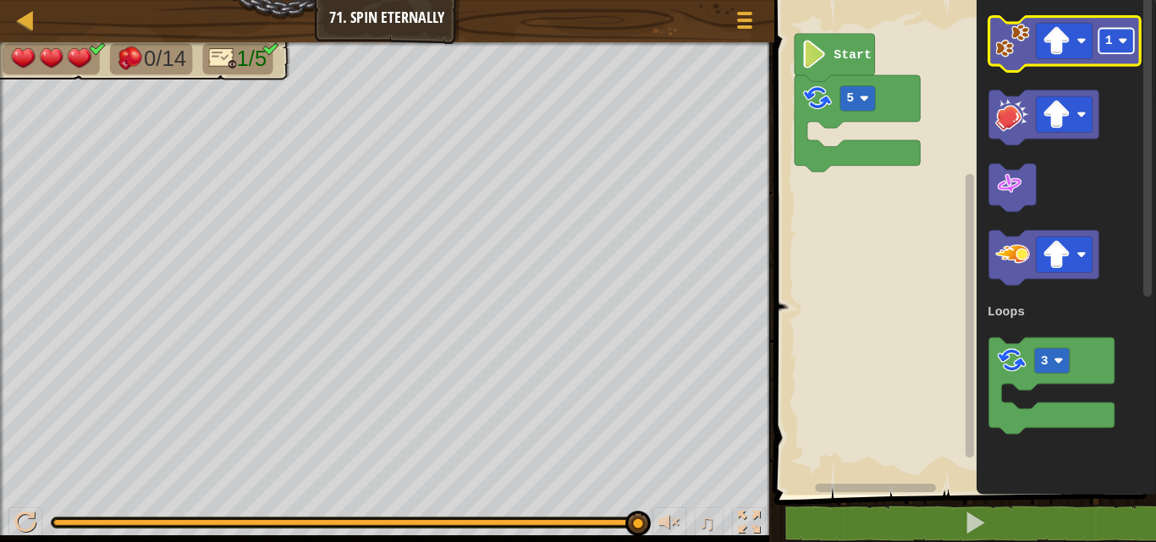
click at [1122, 38] on image "Blockly Workspace" at bounding box center [1122, 40] width 9 height 9
click at [1054, 53] on image "Blockly Workspace" at bounding box center [1056, 41] width 28 height 28
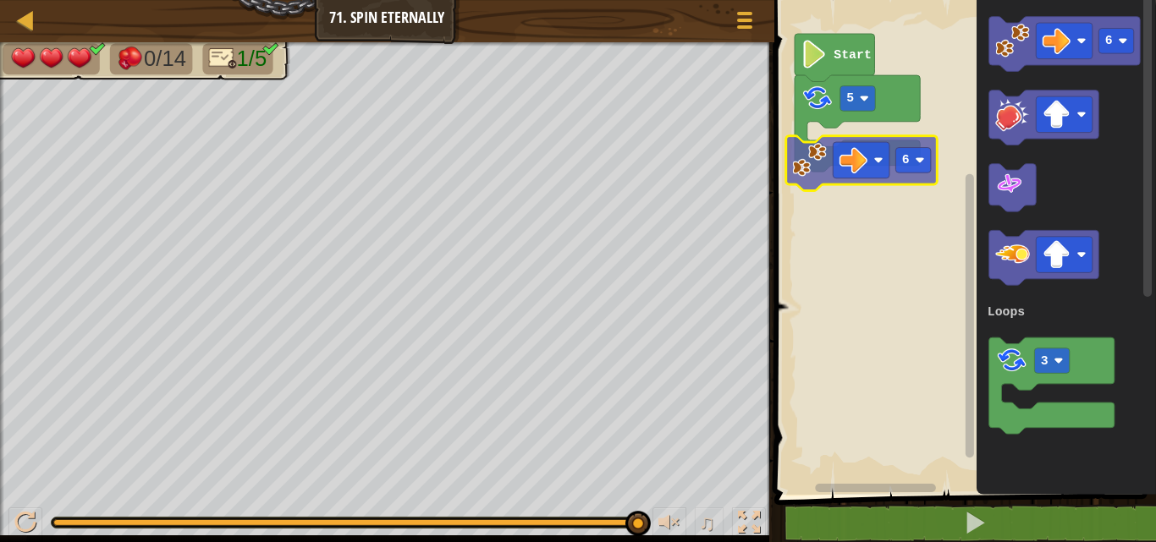
click at [812, 149] on div "Loops 5 Start 6 6 3 Loops 6" at bounding box center [962, 243] width 387 height 503
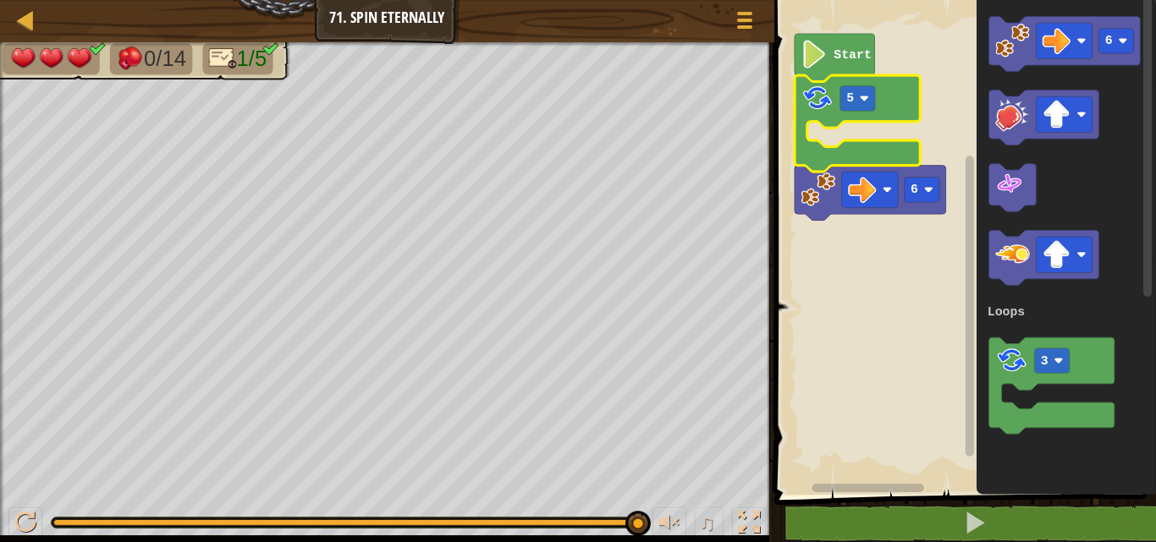
click at [812, 145] on icon "Blockly Workspace" at bounding box center [857, 123] width 125 height 96
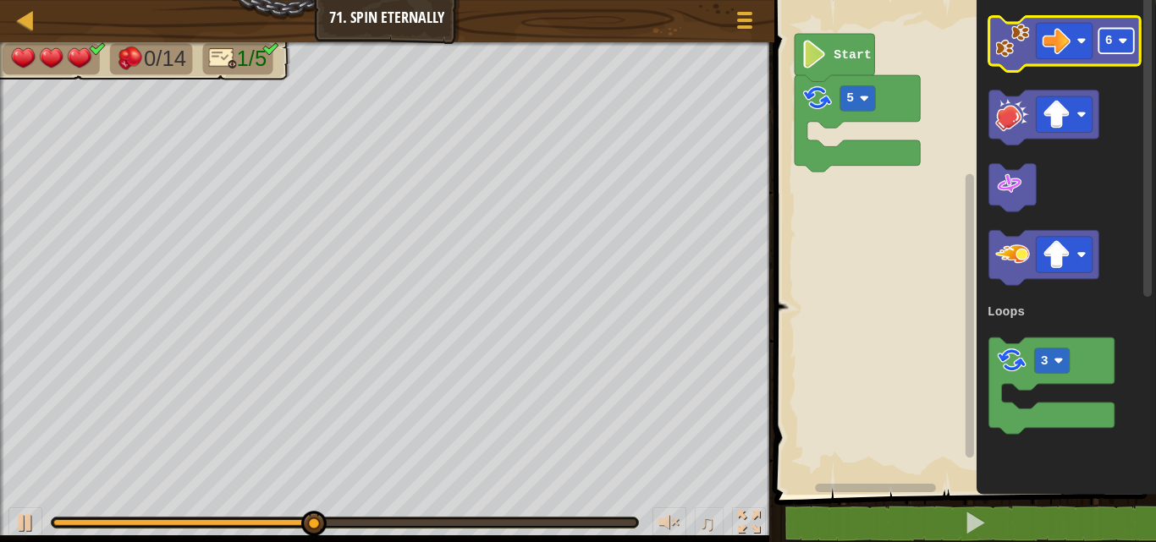
click at [1110, 36] on text "6" at bounding box center [1109, 41] width 8 height 14
click at [1005, 52] on image "Blockly Workspace" at bounding box center [1012, 41] width 35 height 35
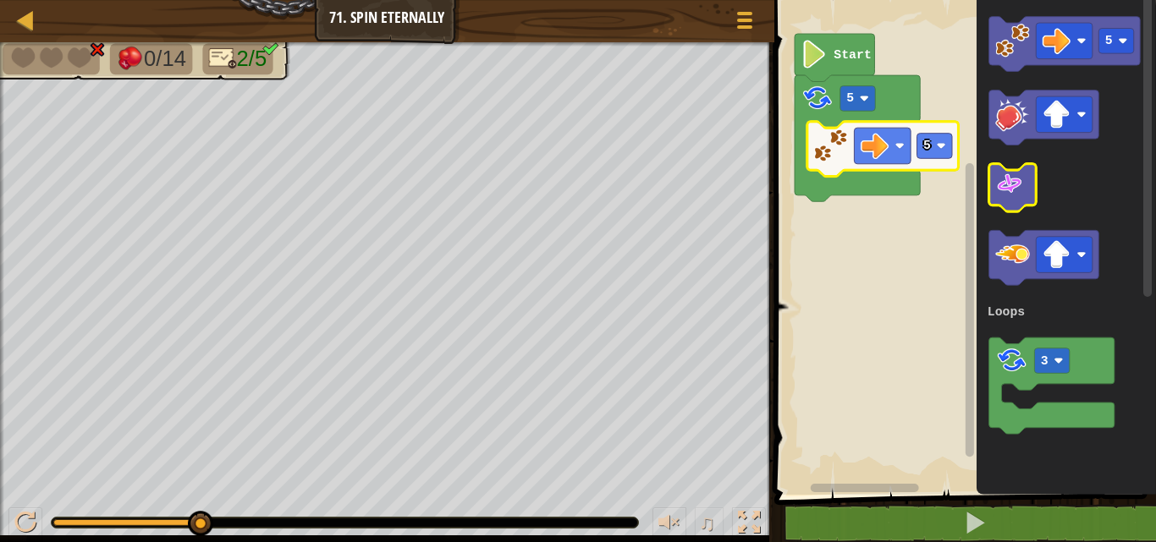
click at [999, 199] on icon "Blockly Workspace" at bounding box center [1011, 188] width 47 height 48
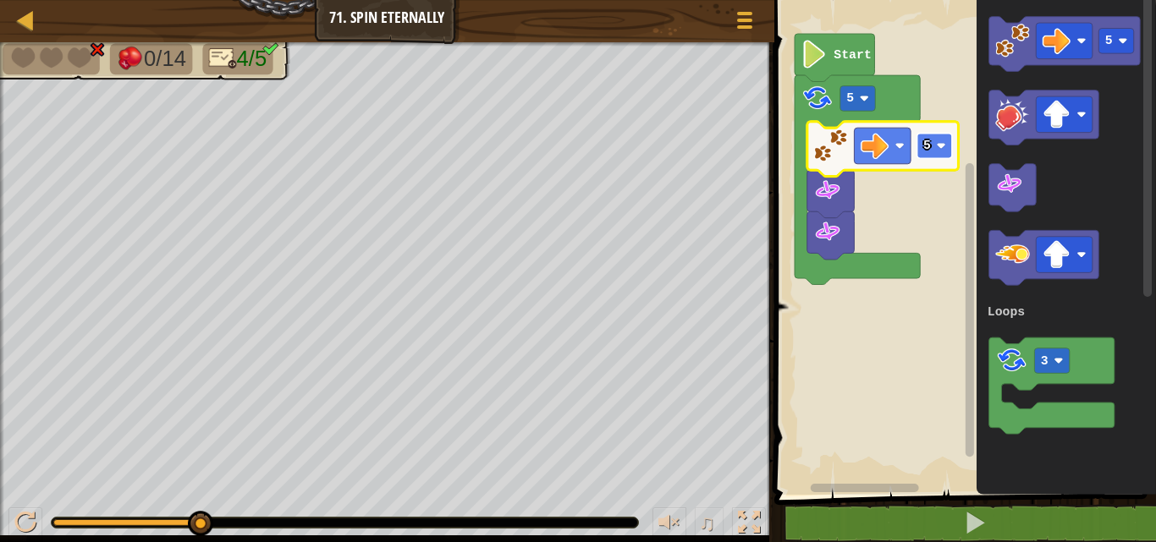
click at [927, 144] on text "5" at bounding box center [927, 146] width 8 height 14
click at [933, 147] on rect "Blockly Workspace" at bounding box center [934, 146] width 36 height 25
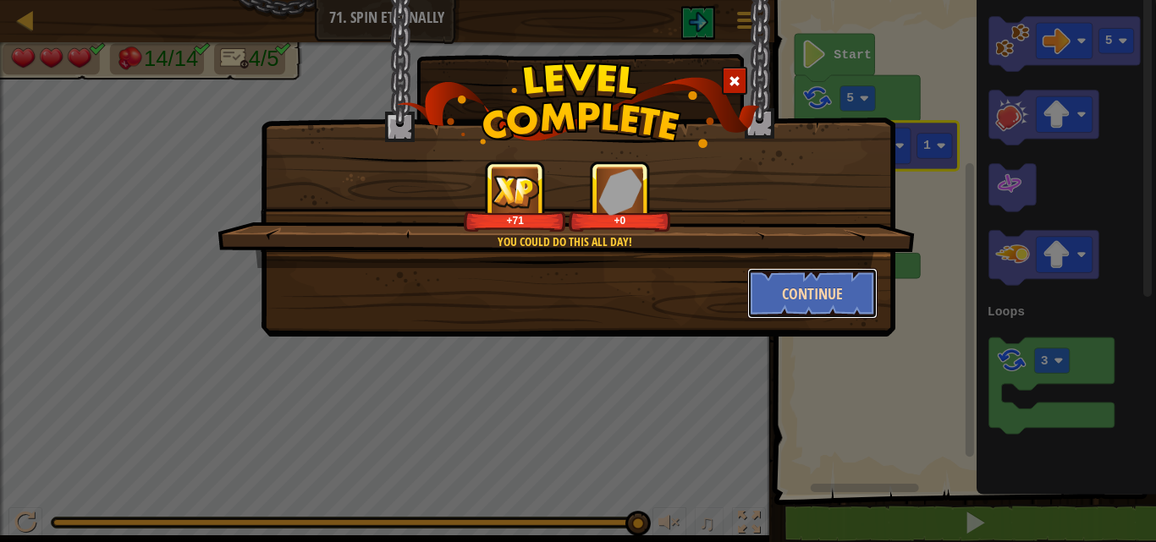
click at [848, 273] on button "Continue" at bounding box center [812, 293] width 131 height 51
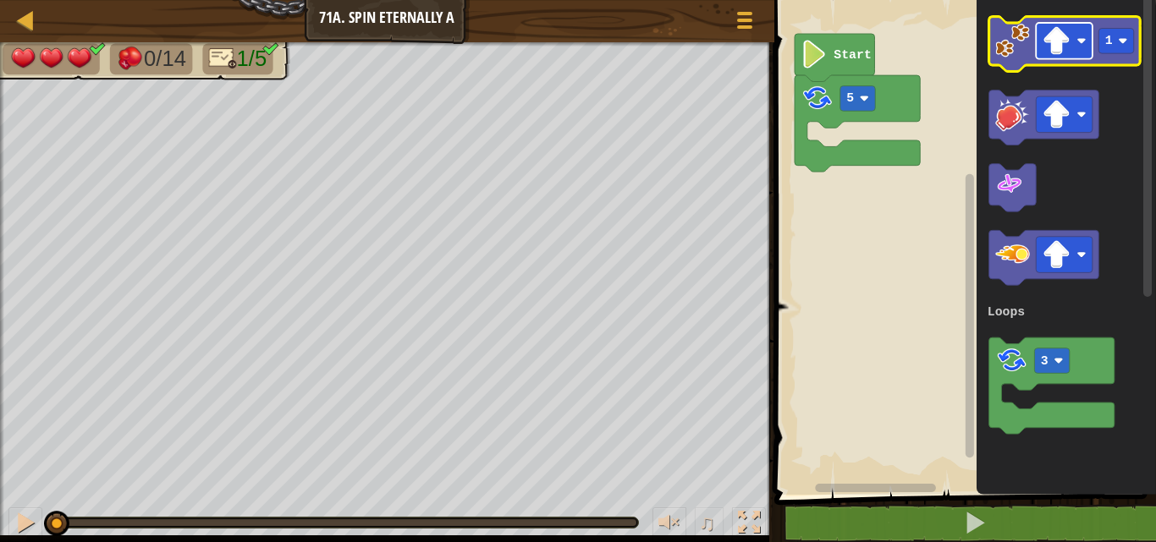
click at [1065, 36] on image "Blockly Workspace" at bounding box center [1056, 41] width 28 height 28
click at [1051, 39] on image "Blockly Workspace" at bounding box center [1056, 41] width 28 height 28
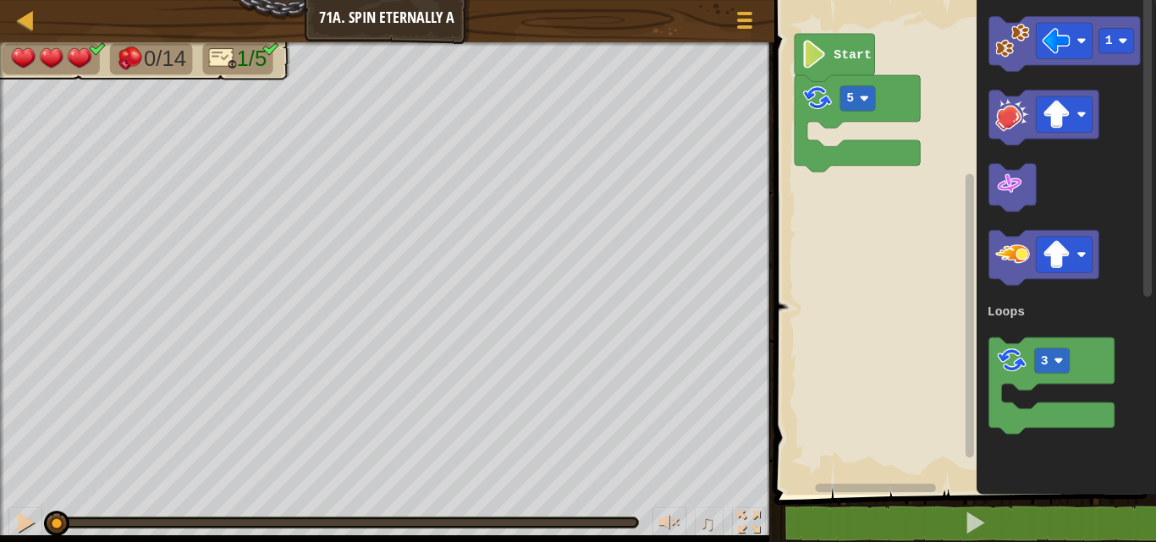
click at [1070, 168] on icon "Blockly Workspace" at bounding box center [1066, 243] width 179 height 503
click at [1021, 56] on image "Blockly Workspace" at bounding box center [1012, 41] width 35 height 35
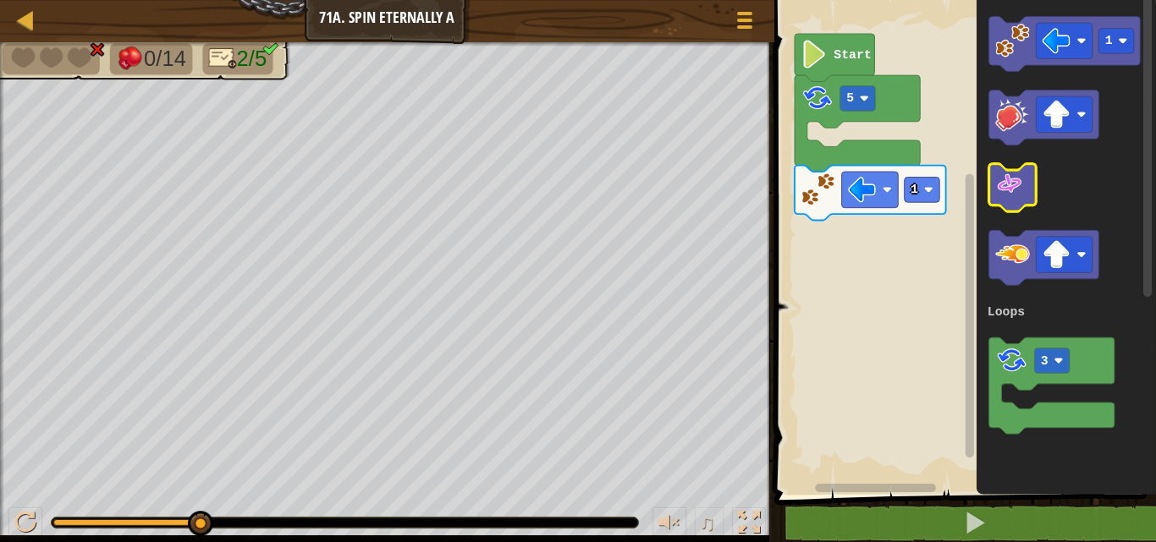
click at [1001, 187] on image "Blockly Workspace" at bounding box center [1009, 184] width 28 height 28
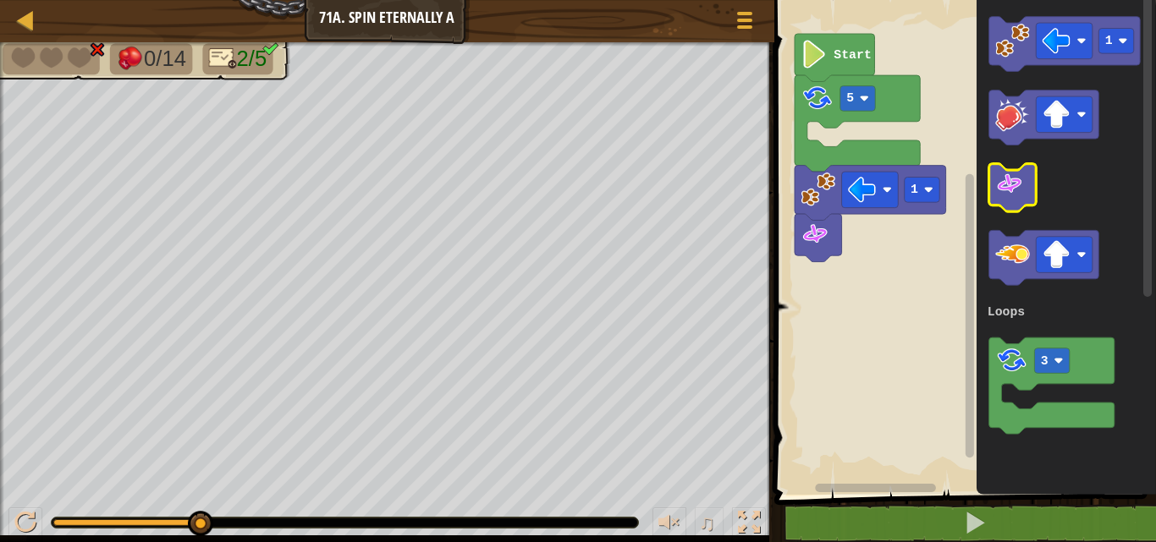
click at [1001, 187] on image "Blockly Workspace" at bounding box center [1009, 184] width 28 height 28
click at [1004, 187] on image "Blockly Workspace" at bounding box center [1009, 184] width 28 height 28
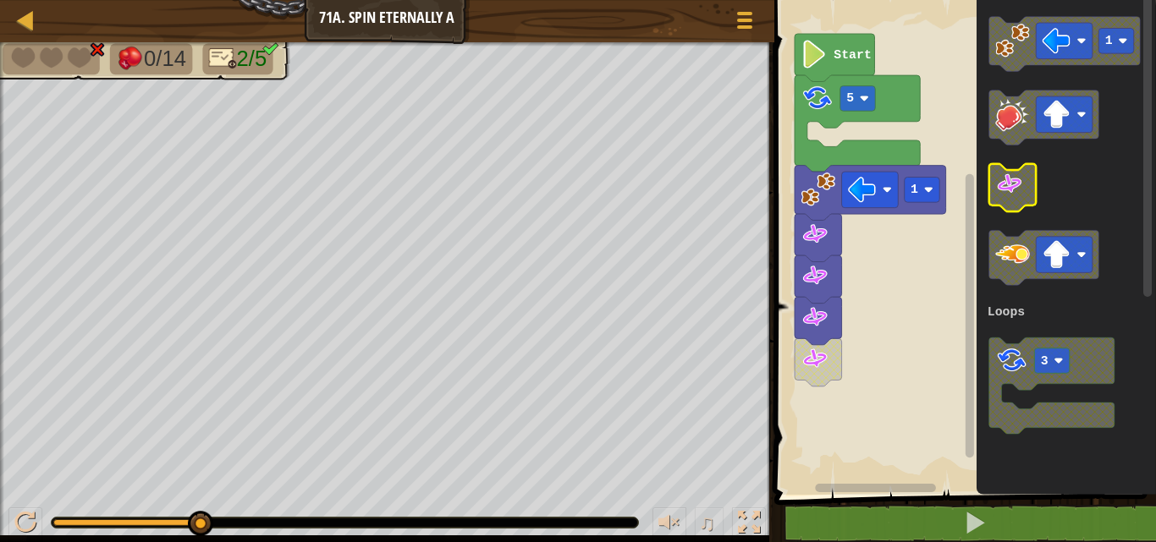
click at [1004, 187] on image "Blockly Workspace" at bounding box center [1009, 184] width 28 height 28
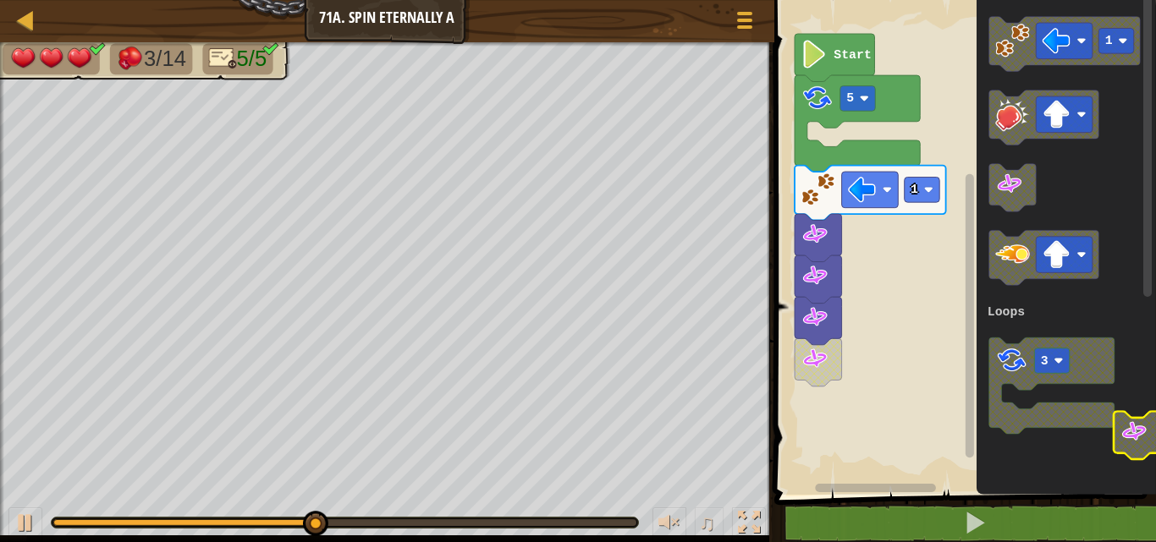
click at [1155, 425] on icon "Blockly Workspace" at bounding box center [1066, 243] width 179 height 503
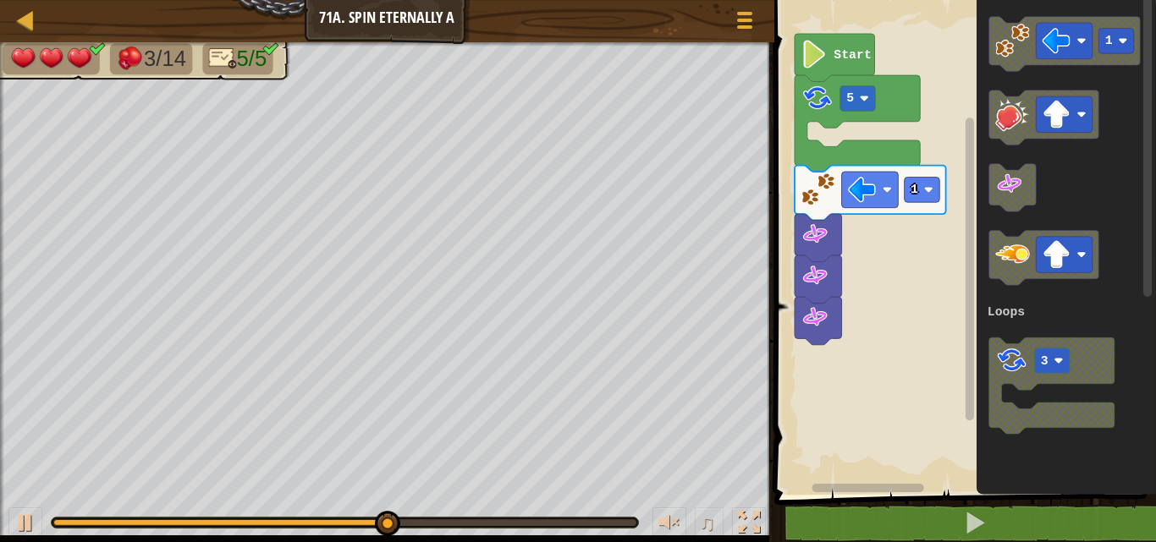
click at [1155, 421] on icon "Blockly Workspace" at bounding box center [1066, 243] width 179 height 503
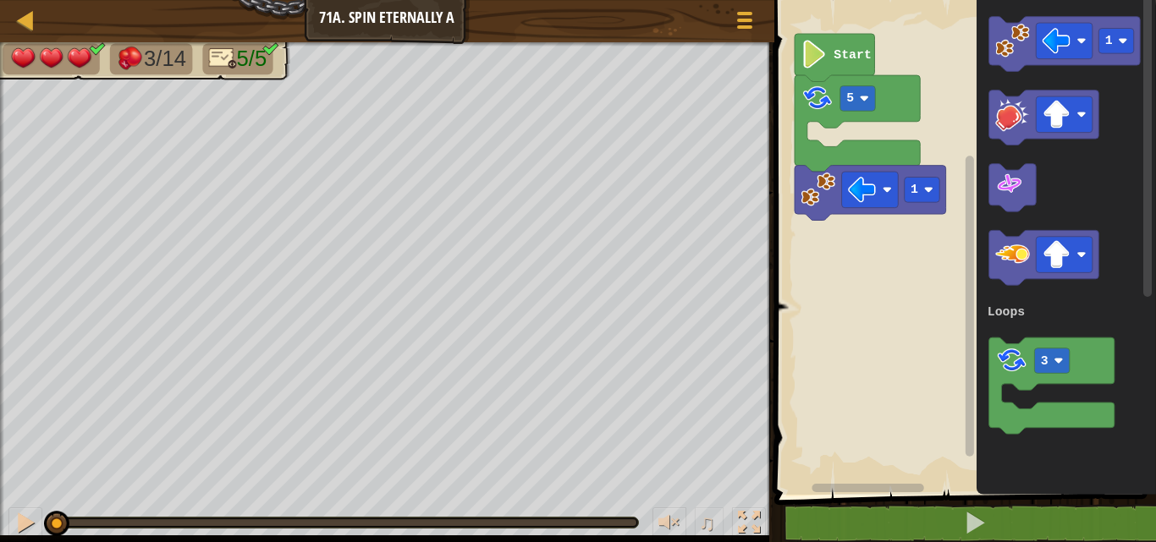
click at [1079, 297] on icon "Blockly Workspace" at bounding box center [1066, 243] width 179 height 503
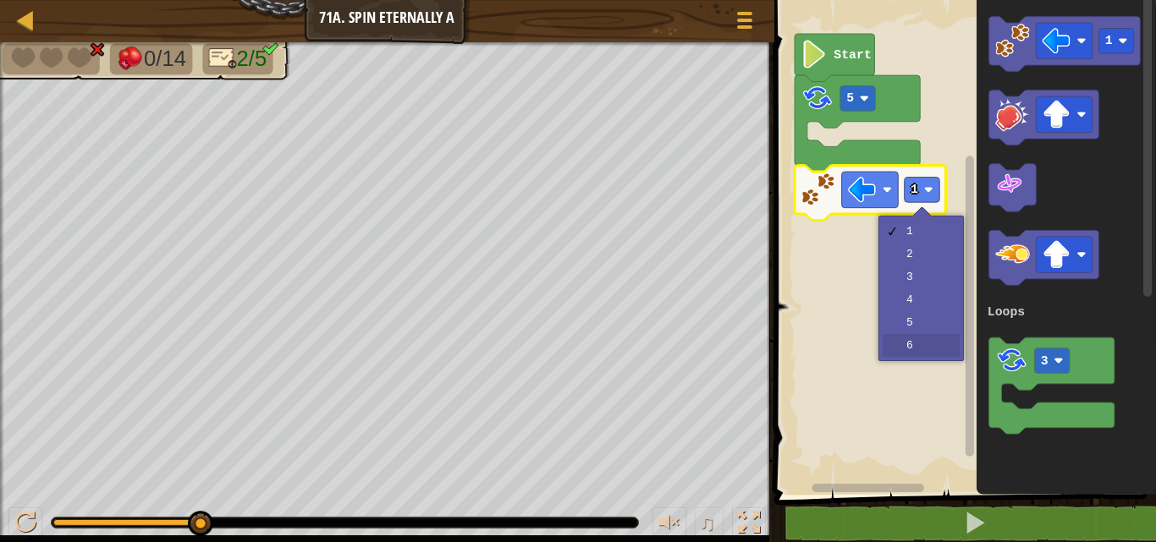
click at [904, 343] on rect "Blockly Workspace" at bounding box center [962, 243] width 387 height 503
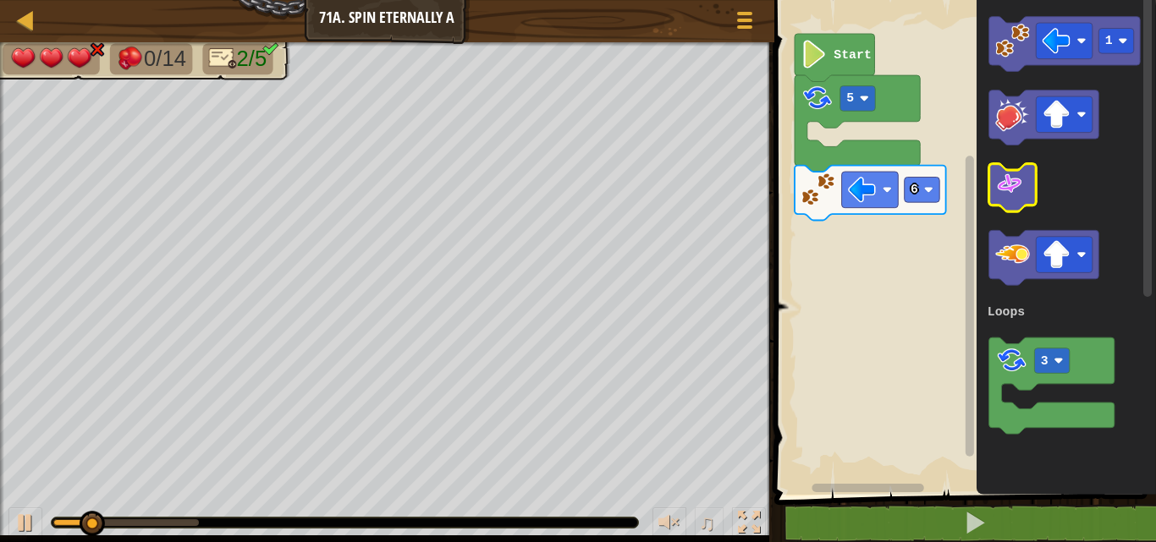
click at [1021, 190] on image "Blockly Workspace" at bounding box center [1009, 184] width 28 height 28
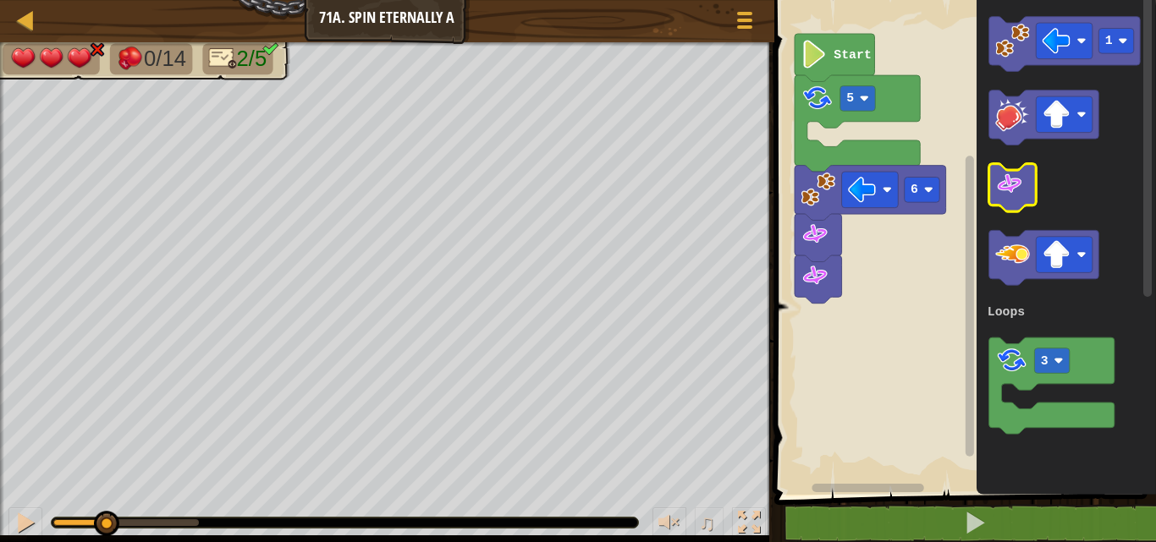
click at [1021, 190] on image "Blockly Workspace" at bounding box center [1009, 184] width 28 height 28
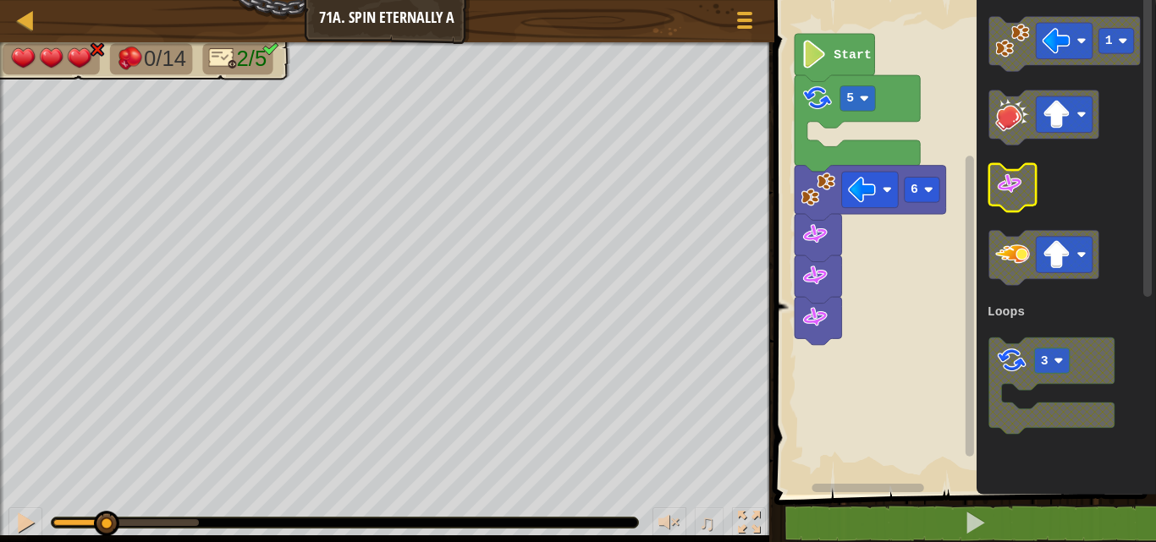
click at [1021, 190] on image "Blockly Workspace" at bounding box center [1009, 184] width 28 height 28
click at [1015, 219] on icon "1 3 Loops" at bounding box center [1066, 243] width 179 height 503
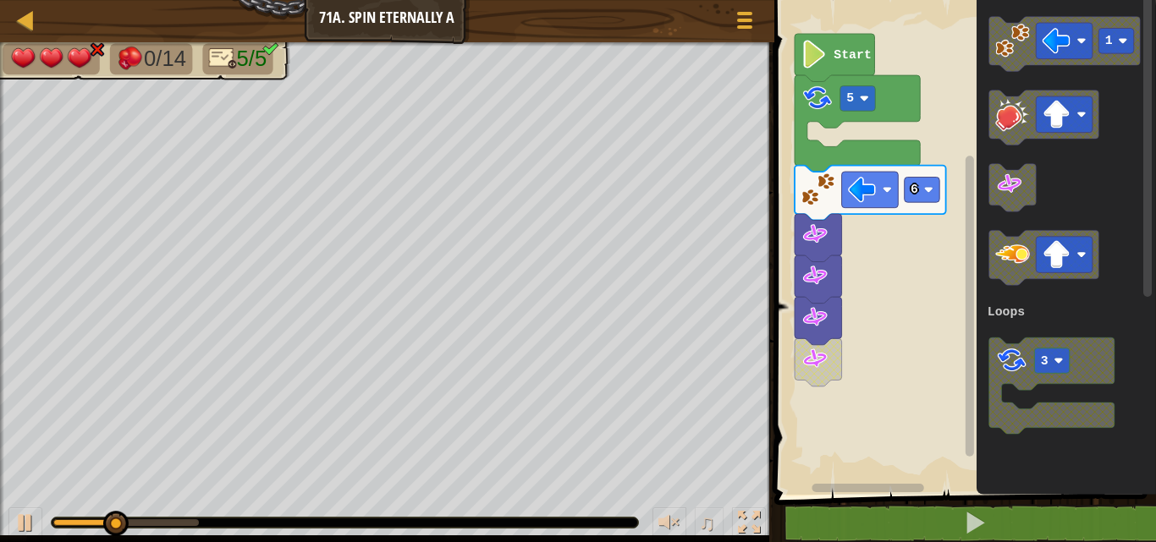
click at [1014, 220] on icon "Blockly Workspace" at bounding box center [1066, 243] width 179 height 503
click at [1010, 197] on image "Blockly Workspace" at bounding box center [1009, 184] width 28 height 28
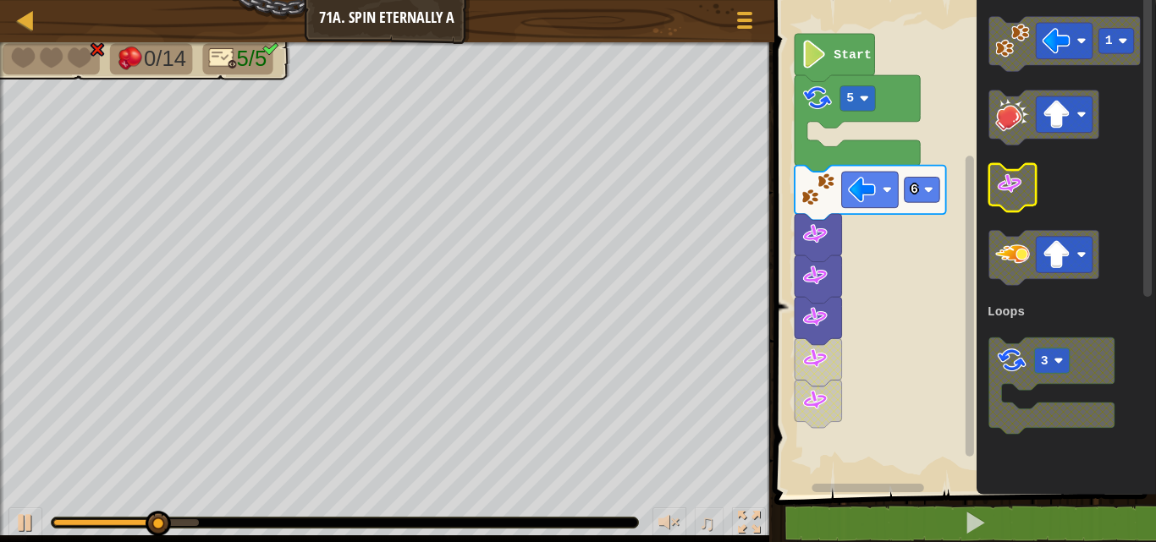
click at [1010, 195] on image "Blockly Workspace" at bounding box center [1009, 184] width 28 height 28
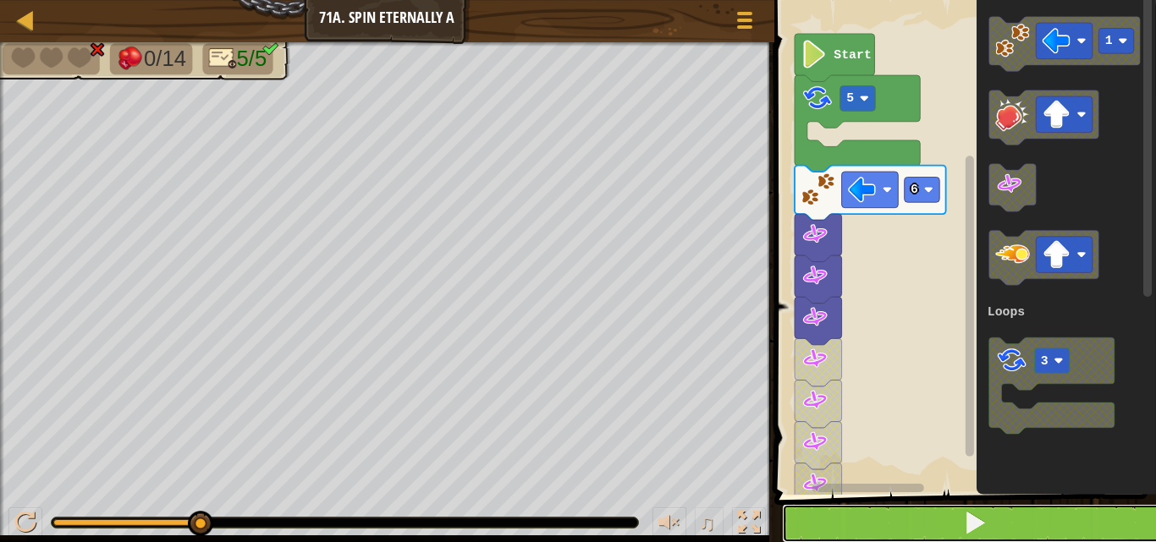
click at [903, 506] on button at bounding box center [975, 523] width 387 height 39
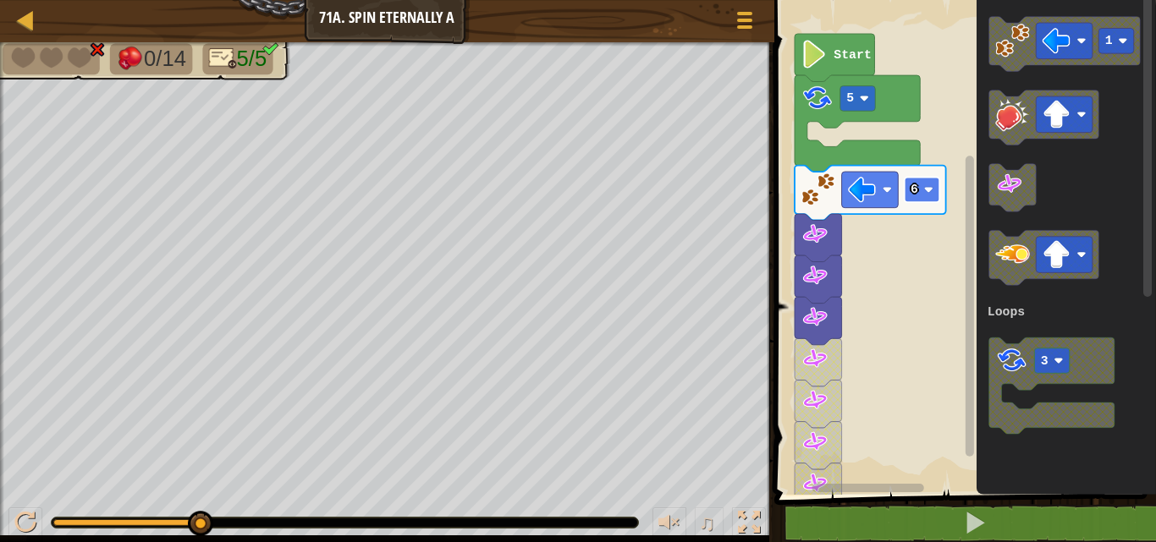
click at [922, 184] on rect "Blockly Workspace" at bounding box center [922, 190] width 36 height 25
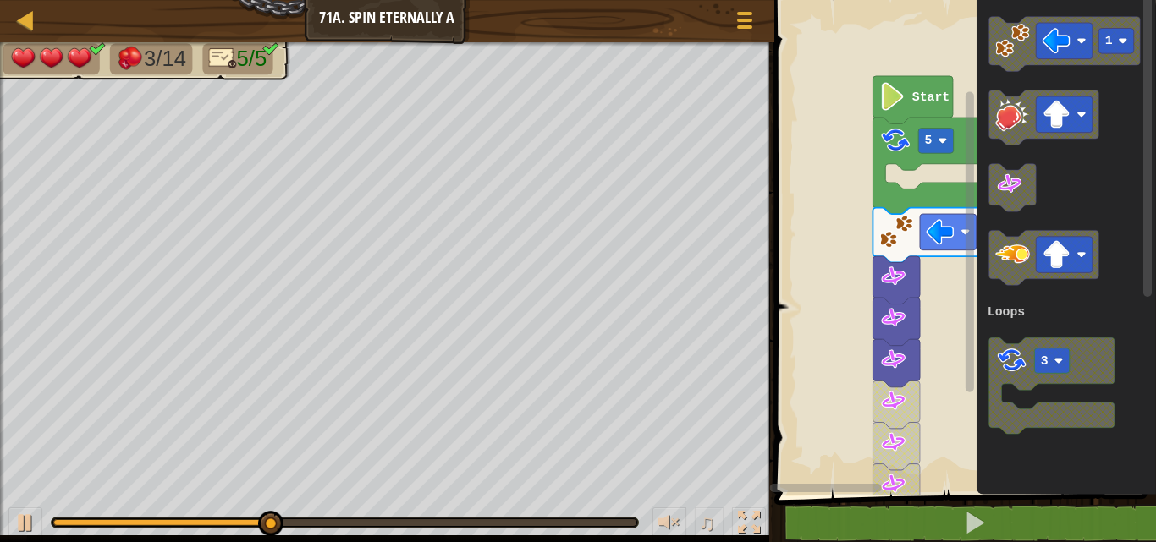
click at [1151, 417] on div "Loops Start 5 1 1 3 Loops" at bounding box center [962, 243] width 387 height 503
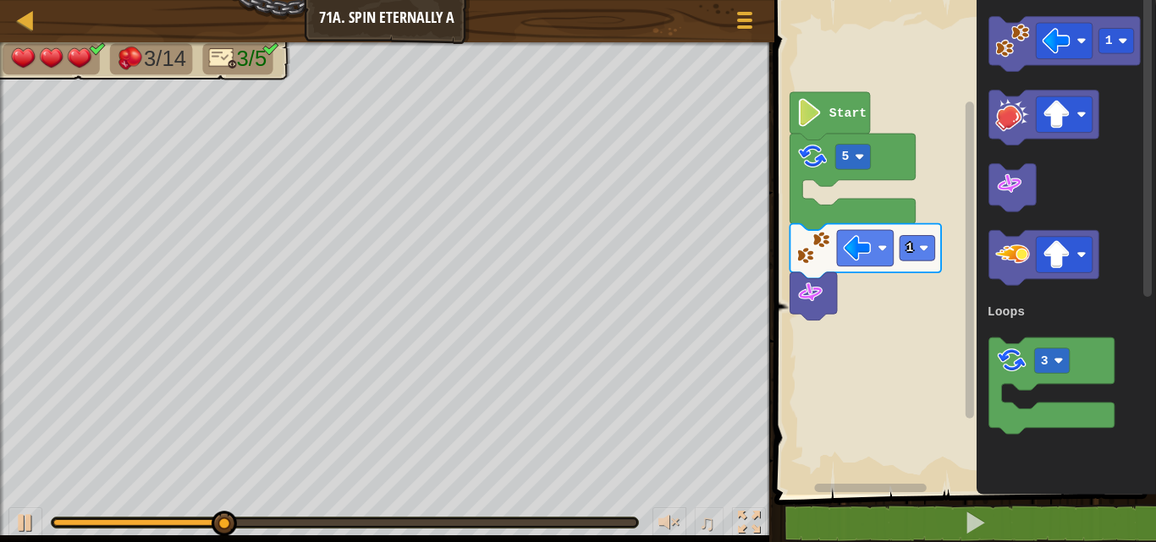
click at [850, 186] on rect "Blockly Workspace" at bounding box center [962, 243] width 387 height 503
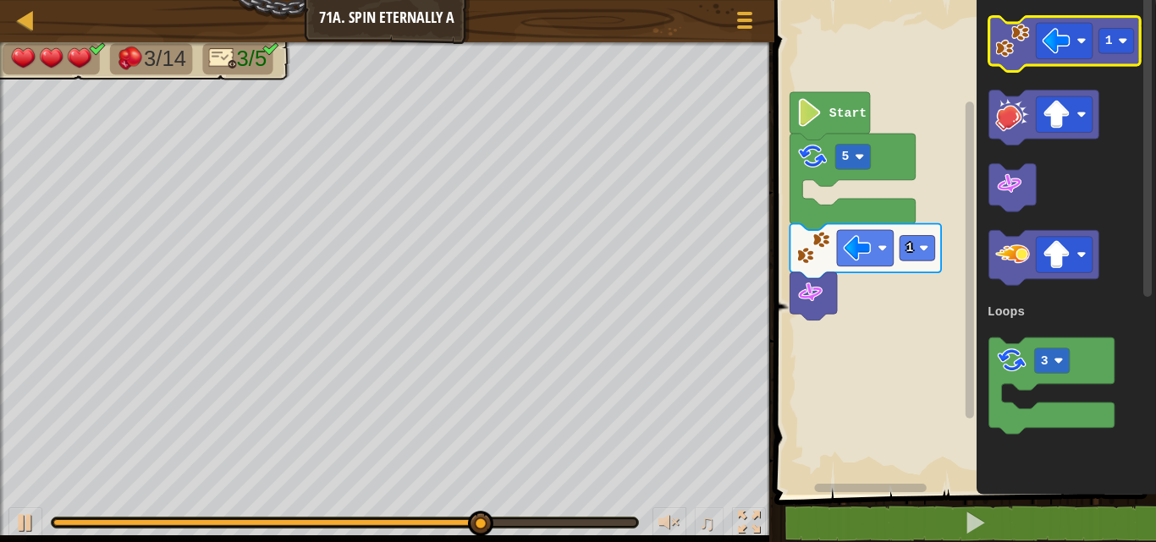
click at [1020, 34] on image "Blockly Workspace" at bounding box center [1012, 41] width 35 height 35
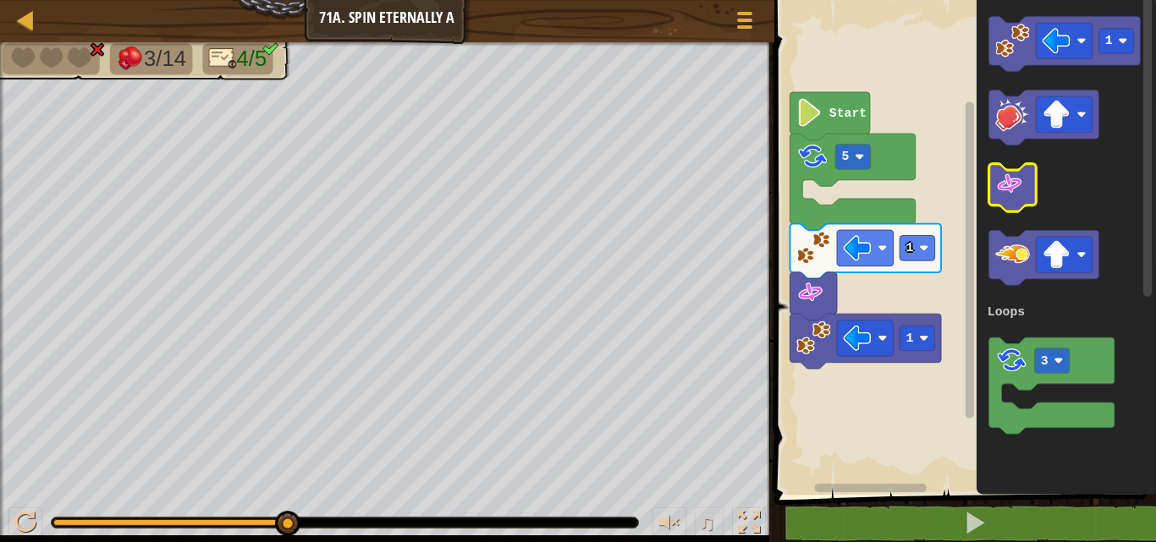
click at [998, 187] on image "Blockly Workspace" at bounding box center [1009, 184] width 28 height 28
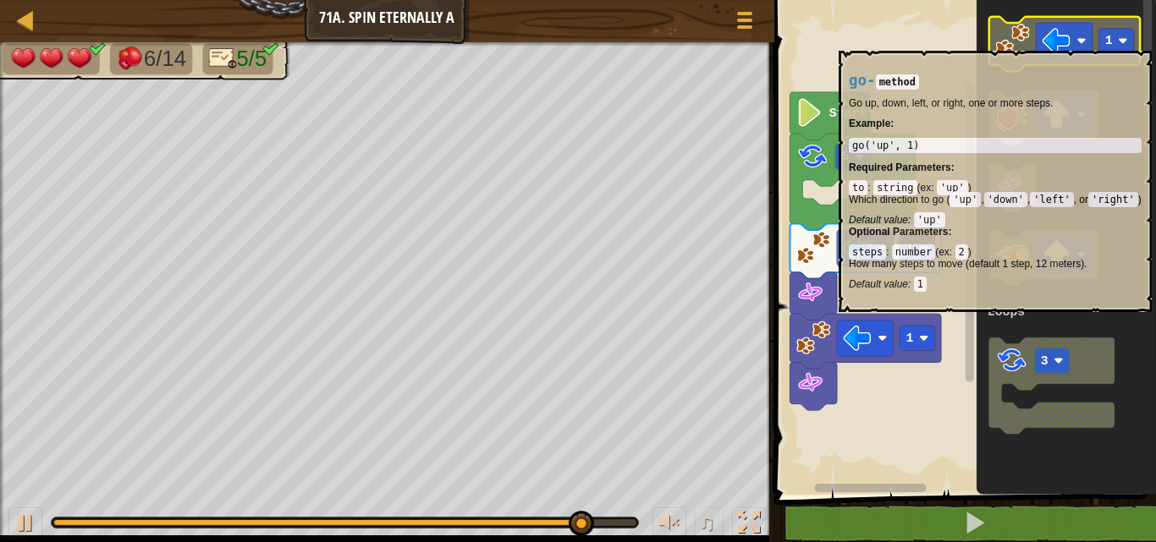
click at [1012, 42] on image "Blockly Workspace" at bounding box center [1012, 41] width 35 height 35
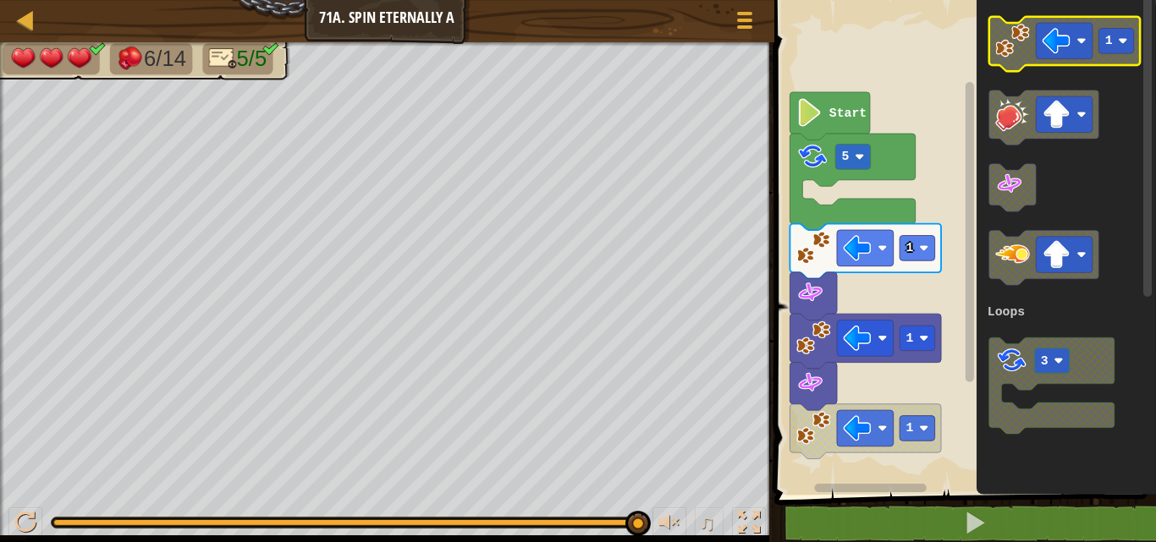
click at [1012, 42] on image "Blockly Workspace" at bounding box center [1012, 41] width 35 height 35
click at [1028, 68] on rect "Blockly Workspace" at bounding box center [1063, 44] width 151 height 55
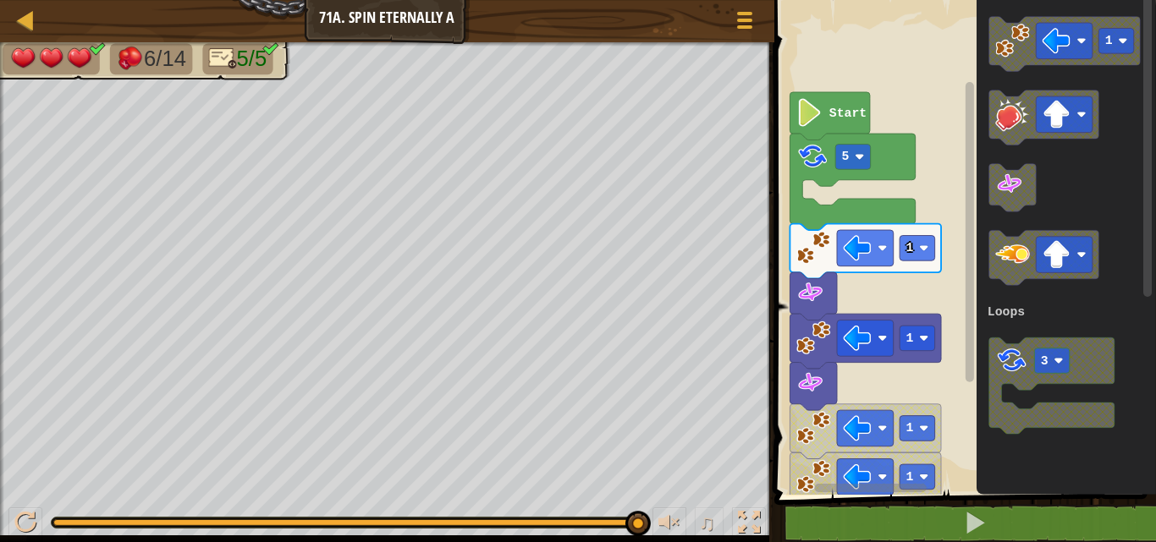
click at [900, 177] on div "Loops Start 5 1 1 1 1 1 3 Loops" at bounding box center [962, 243] width 387 height 503
click at [942, 48] on div "Loops Start 5 1 1 1 1 1 3 Loops" at bounding box center [962, 243] width 387 height 503
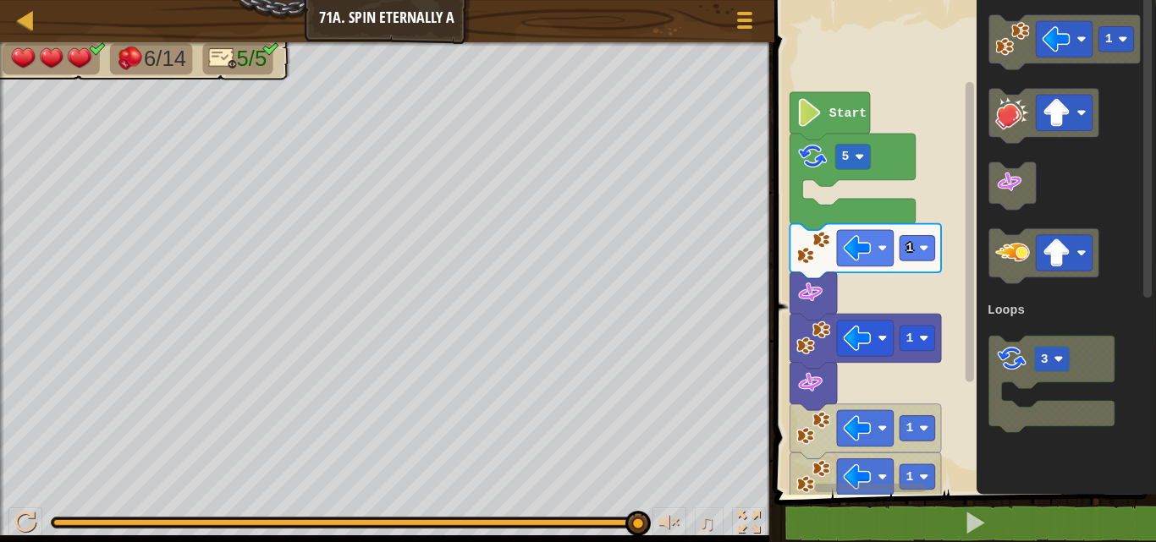
click at [939, 52] on div "Loops Start 5 1 1 1 1 1 3 Loops" at bounding box center [962, 243] width 387 height 503
click at [939, 52] on rect "Blockly Workspace" at bounding box center [962, 243] width 387 height 503
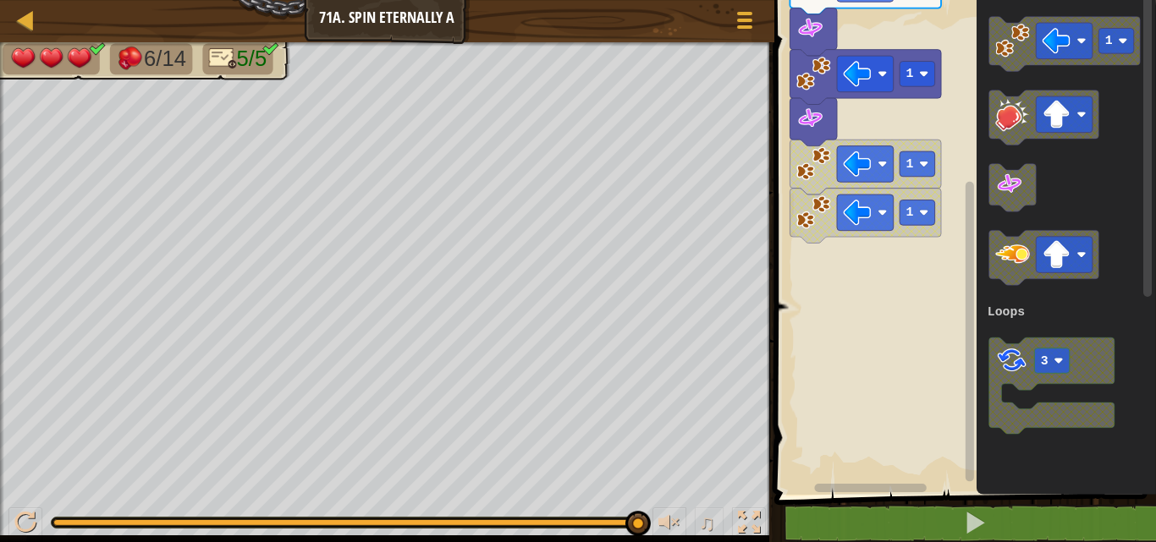
click at [957, 26] on div "Loops Start 5 1 1 1 1 1 3 Loops" at bounding box center [962, 243] width 387 height 503
click at [972, 41] on div "Loops Start 5 1 1 1 1 1 3 Loops" at bounding box center [962, 243] width 387 height 503
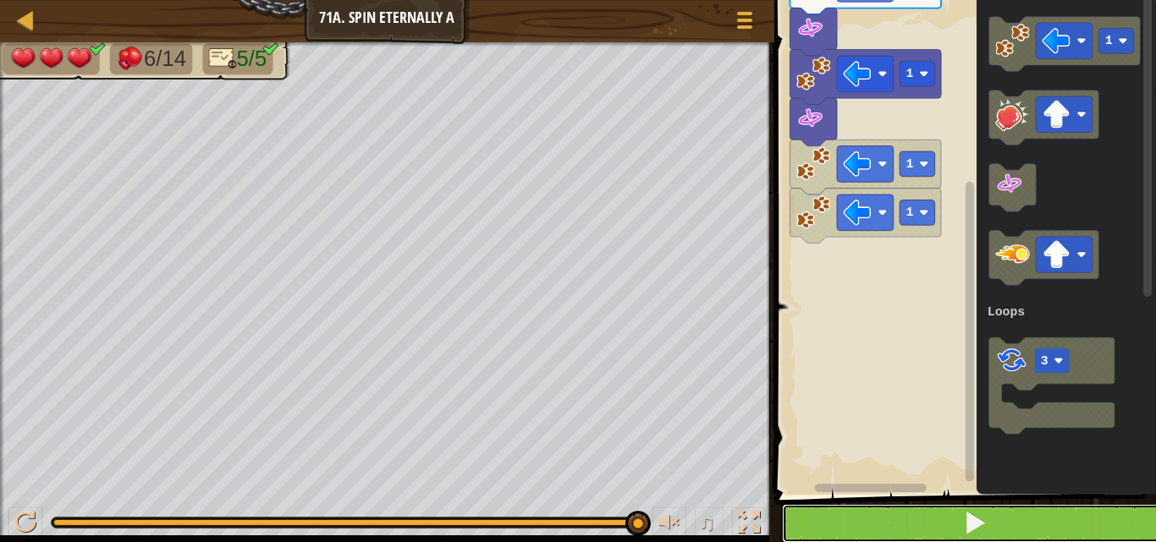
click at [817, 518] on button at bounding box center [975, 523] width 387 height 39
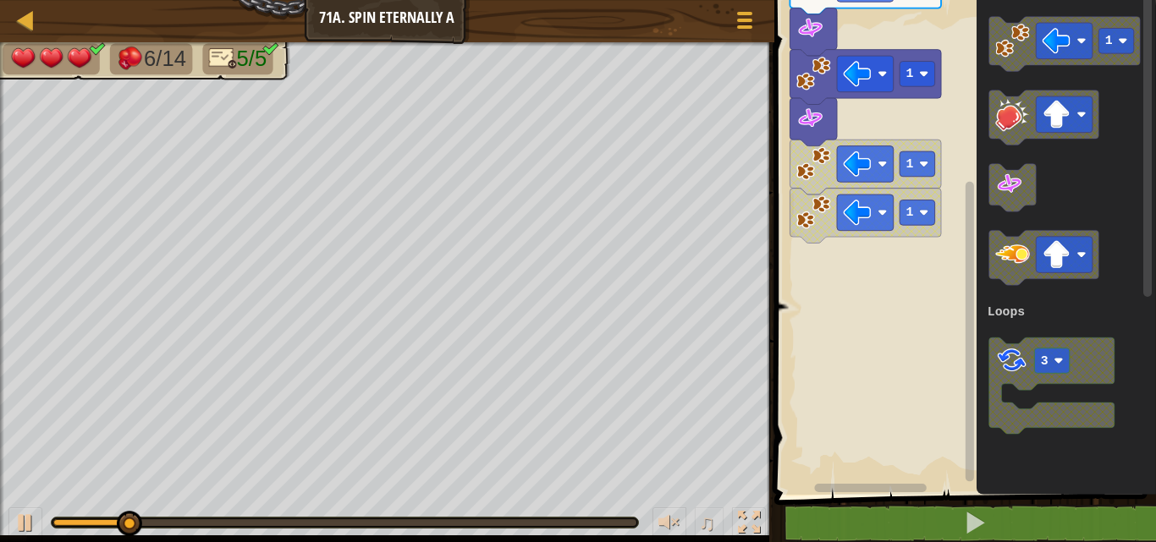
click at [930, 100] on div "Loops Start 5 1 1 1 1 1 3 Loops" at bounding box center [962, 243] width 387 height 503
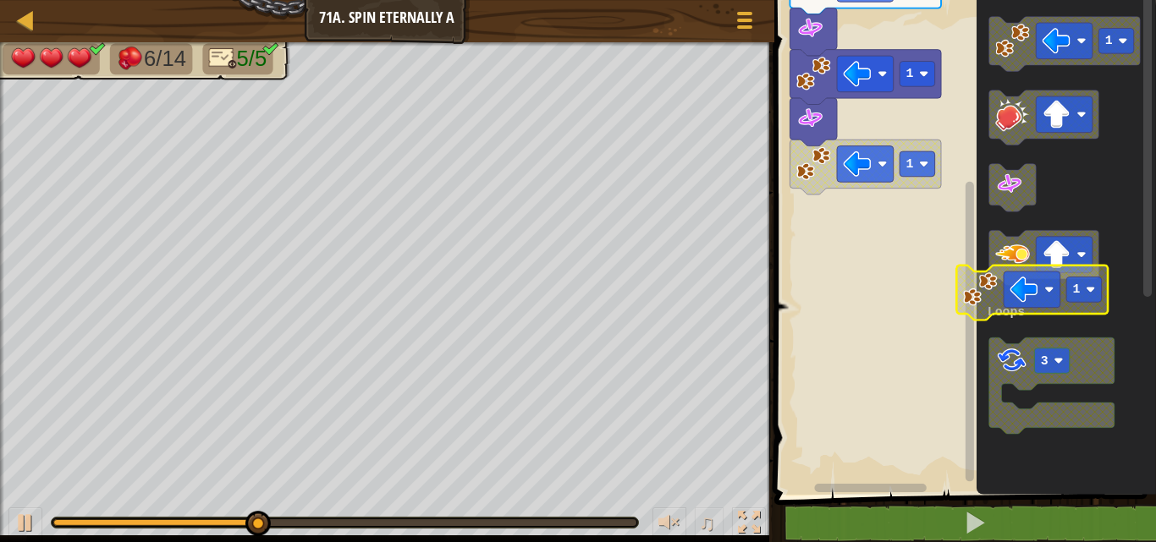
click at [1034, 294] on icon "Blockly Workspace" at bounding box center [1066, 243] width 179 height 503
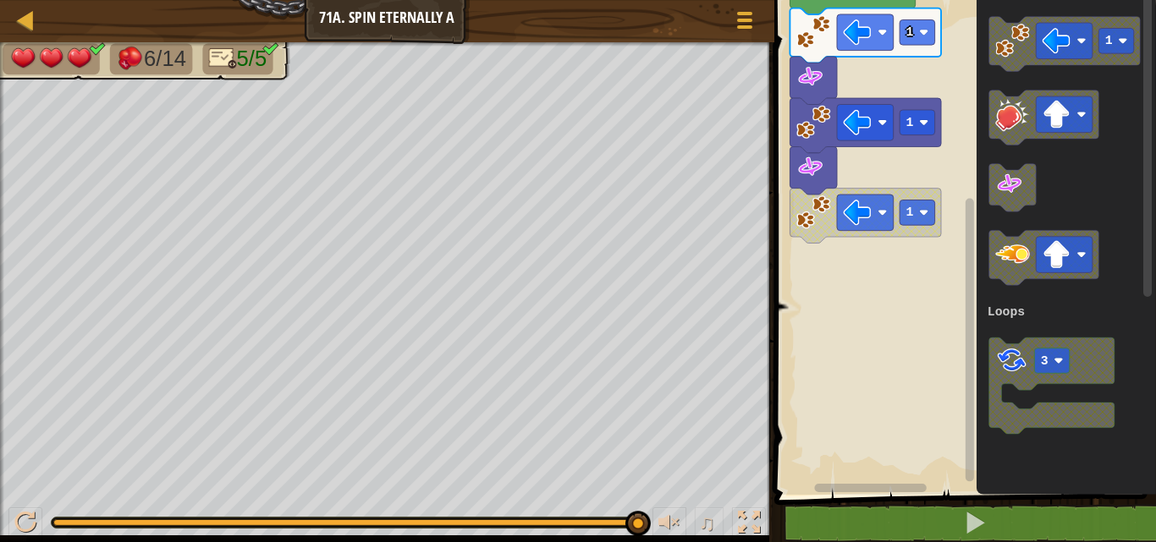
click at [932, 136] on div "Loops Start 5 1 1 1 1 3 Loops" at bounding box center [962, 243] width 387 height 503
click at [954, 52] on div "Loops Start 5 1 1 1 1 3 Loops" at bounding box center [962, 243] width 387 height 503
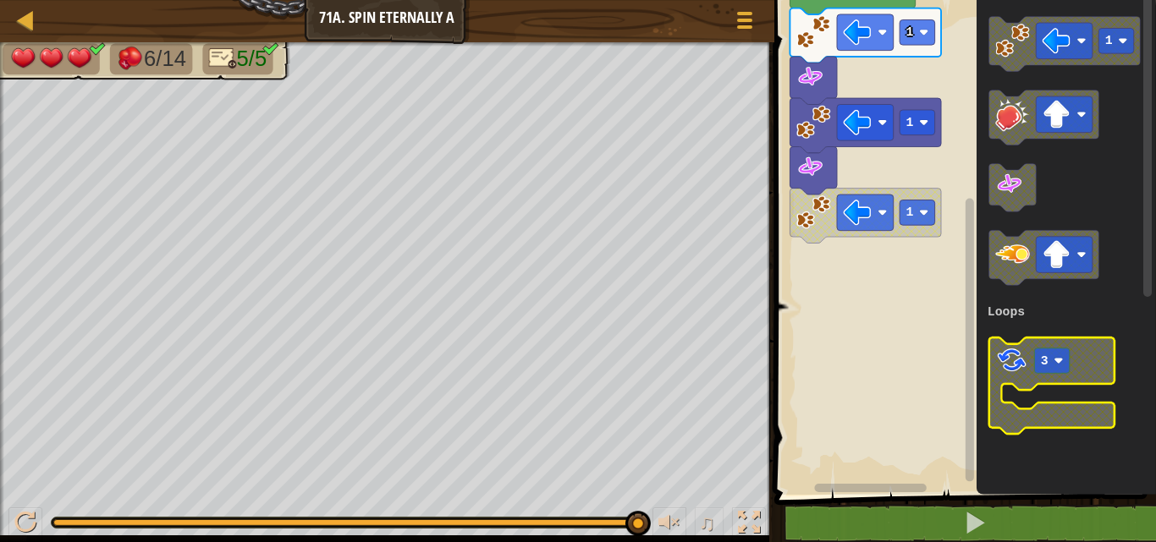
click at [1069, 370] on rect "Blockly Workspace" at bounding box center [1052, 361] width 36 height 25
click at [1047, 399] on rect "Blockly Workspace" at bounding box center [1050, 386] width 125 height 96
click at [1009, 349] on image "Blockly Workspace" at bounding box center [1011, 360] width 33 height 33
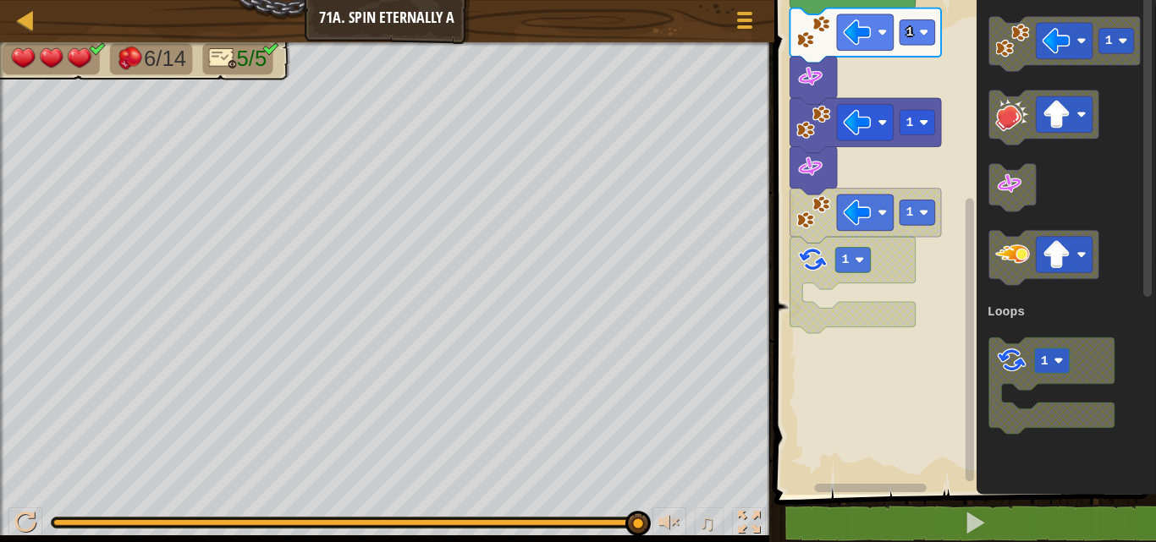
click at [878, 308] on icon "Blockly Workspace" at bounding box center [852, 285] width 125 height 96
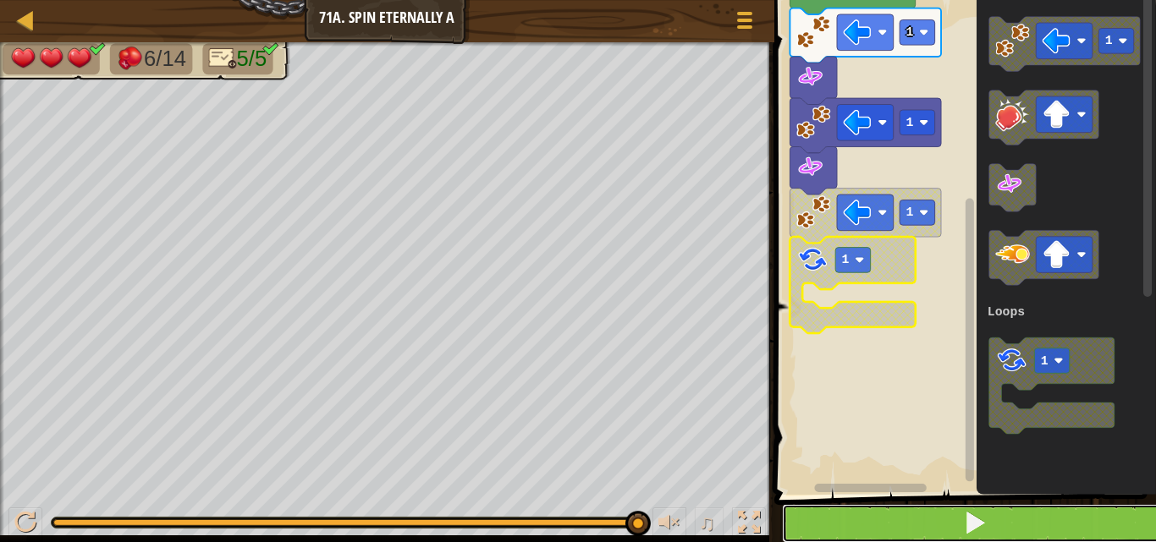
click at [921, 507] on button at bounding box center [975, 523] width 387 height 39
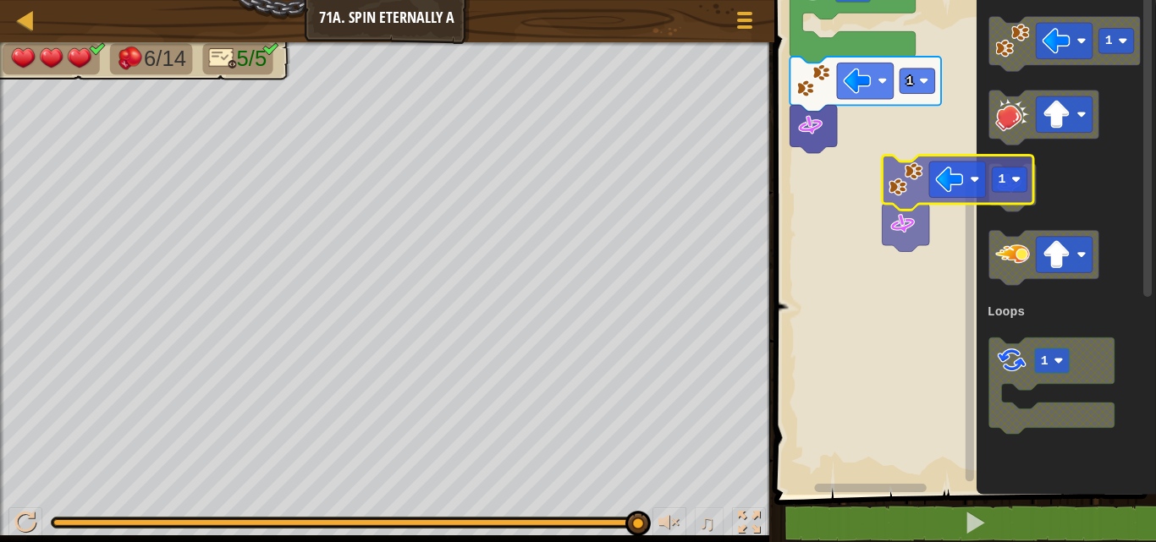
click at [1155, 195] on icon "Blockly Workspace" at bounding box center [1066, 243] width 179 height 503
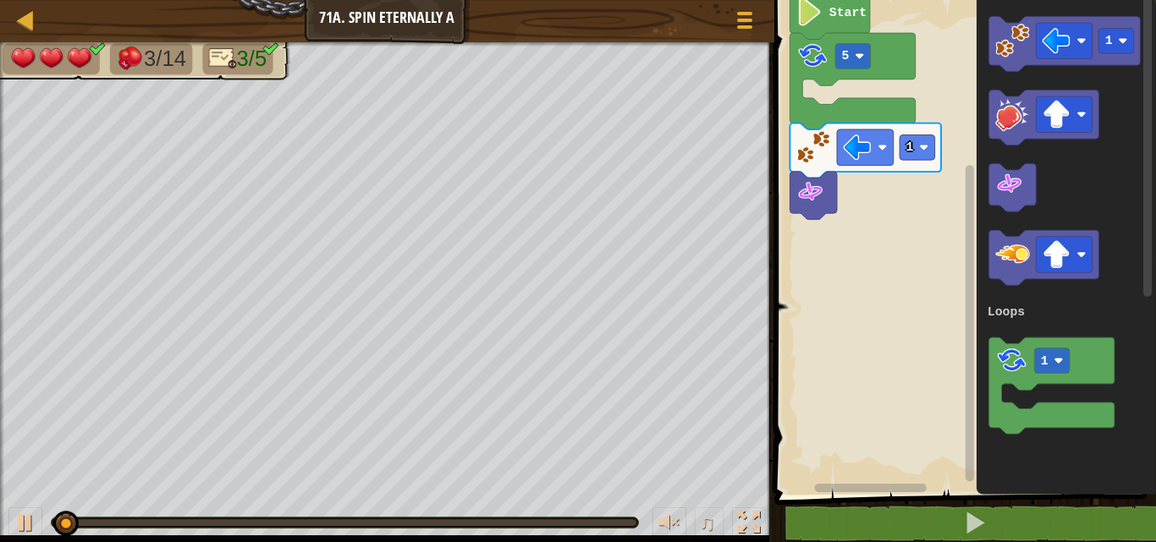
click at [857, 163] on div "Map Junior 71a. Spin Eternally A Game Menu 1 הההההההההההההההההההההההההההההההההה…" at bounding box center [578, 271] width 1156 height 542
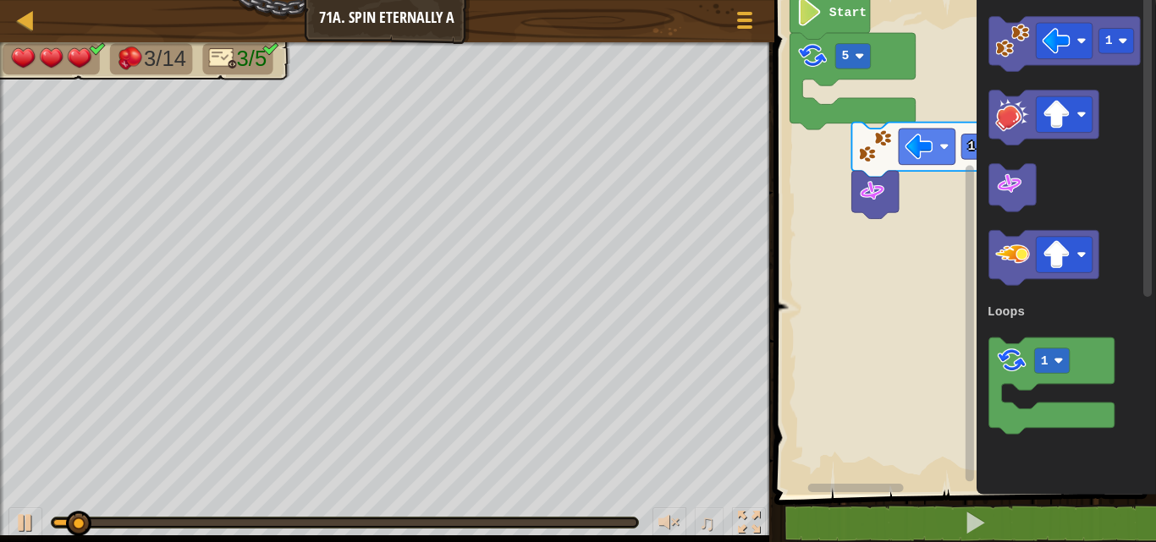
click at [1123, 167] on icon "Blockly Workspace" at bounding box center [1066, 243] width 179 height 503
click at [828, 94] on div "Map Junior 71a. Spin Eternally A Game Menu 1 הההההההההההההההההההההההההההההההההה…" at bounding box center [578, 271] width 1156 height 542
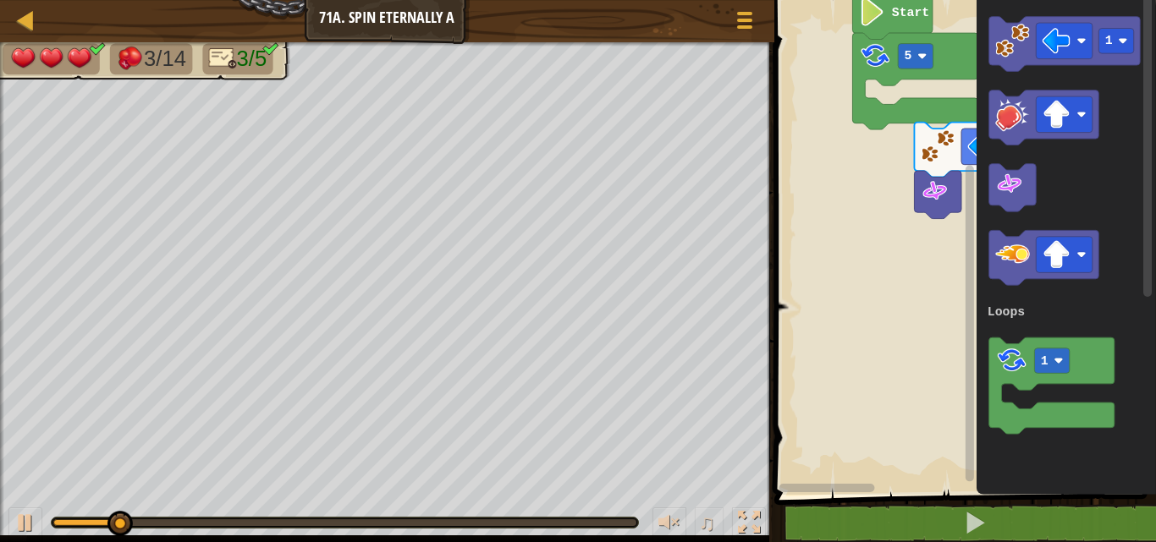
click at [1065, 94] on div "Loops Start 5 1 1 1 Loops" at bounding box center [962, 243] width 387 height 503
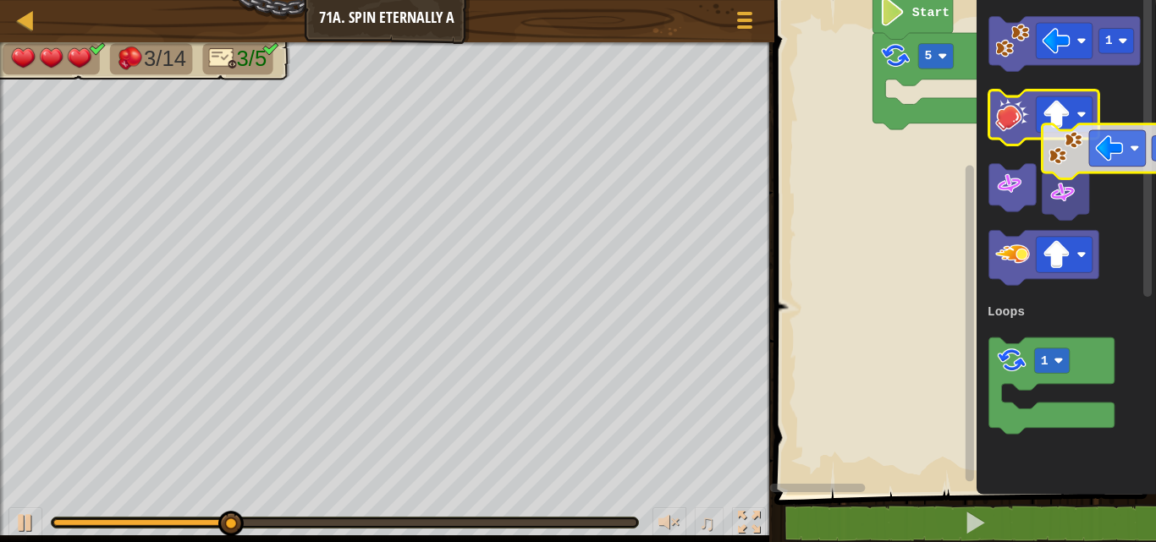
click at [1144, 136] on rect "Blockly Workspace" at bounding box center [1147, 145] width 8 height 303
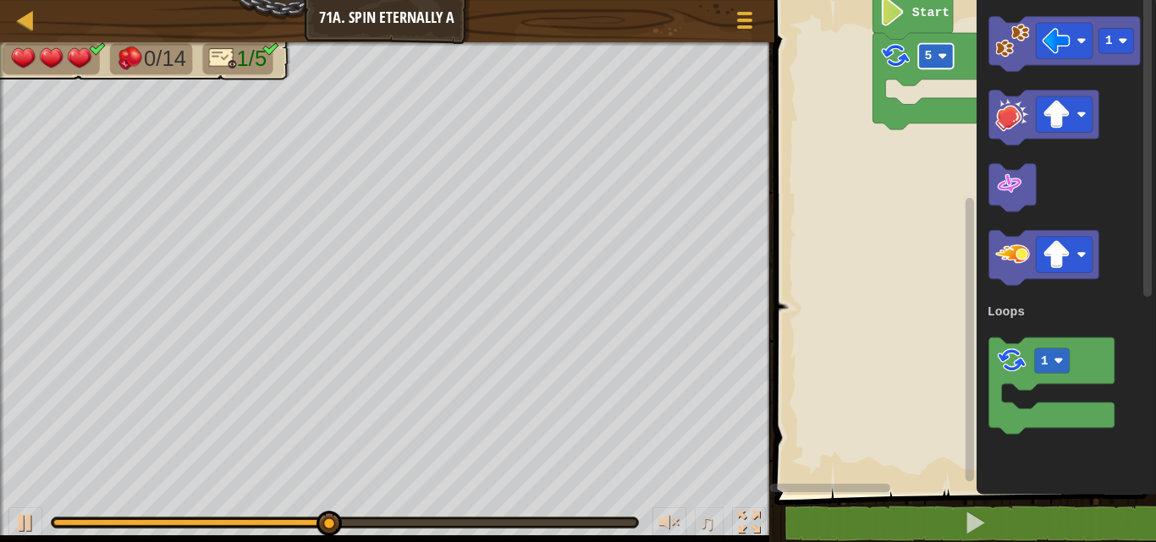
click at [932, 53] on rect "Blockly Workspace" at bounding box center [936, 56] width 36 height 25
click at [1052, 62] on icon "Blockly Workspace" at bounding box center [1063, 44] width 151 height 55
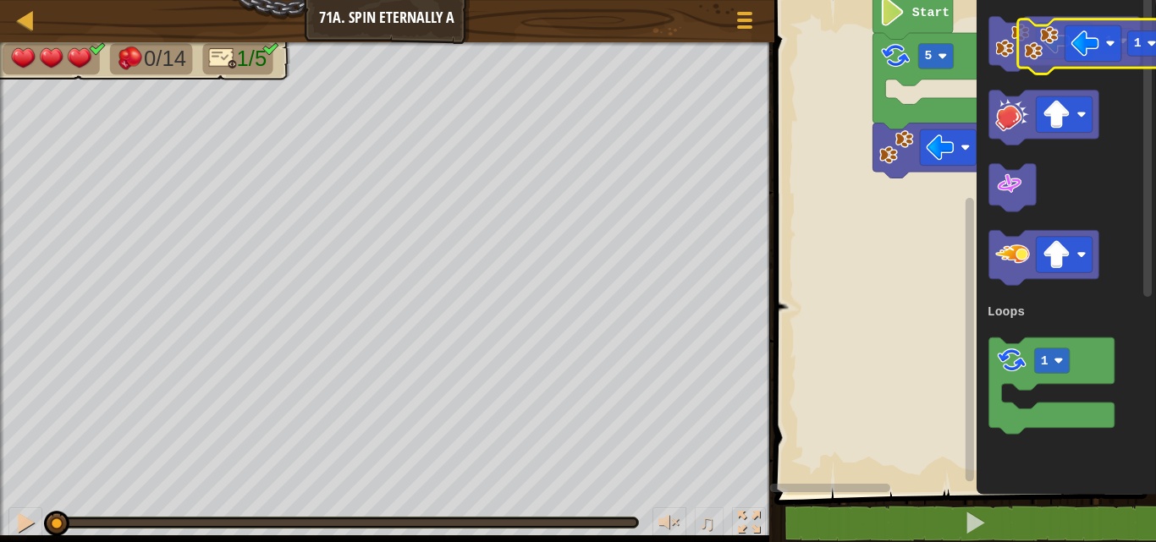
click at [1155, 74] on icon "1 1 Loops" at bounding box center [1066, 243] width 179 height 503
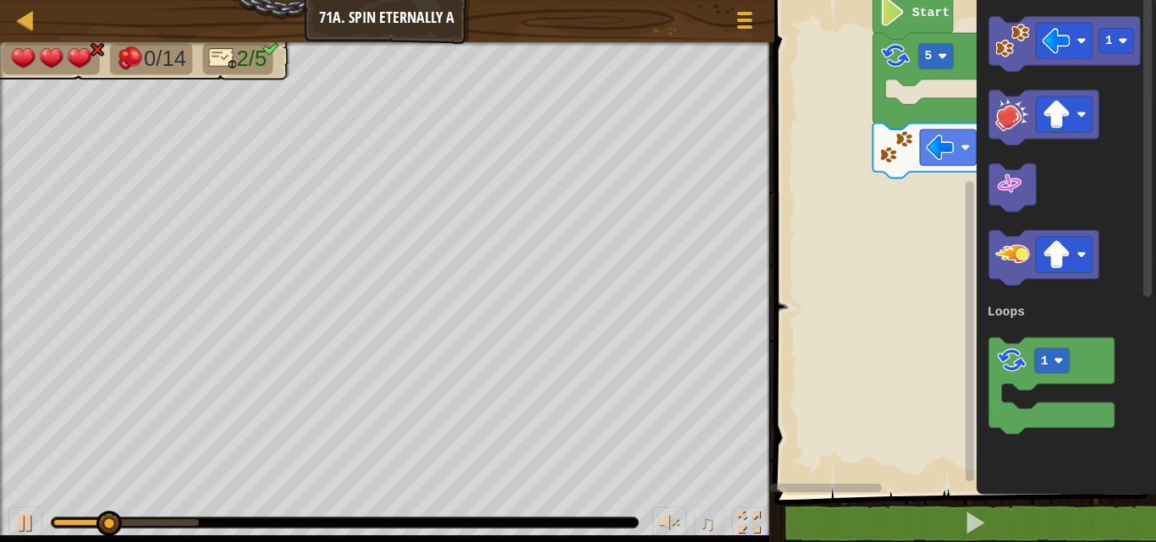
click at [919, 88] on rect "Blockly Workspace" at bounding box center [962, 243] width 387 height 503
click at [1033, 80] on div "Loops Start 5 1 1 1 Loops" at bounding box center [962, 243] width 387 height 503
click at [1123, 84] on icon "Blockly Workspace" at bounding box center [1066, 243] width 179 height 503
click at [928, 58] on text "5" at bounding box center [928, 56] width 8 height 14
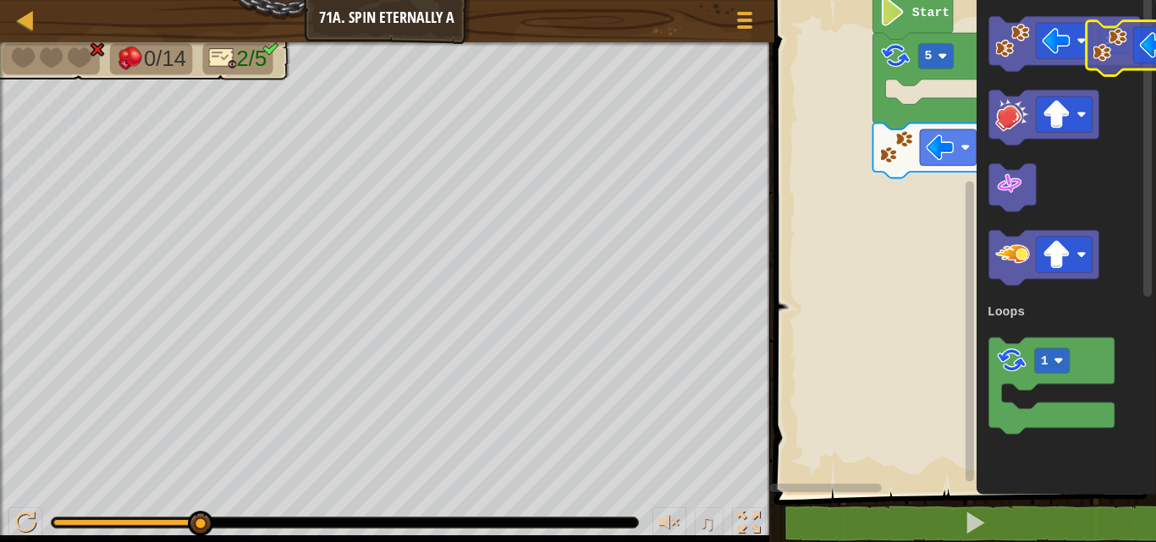
click at [1131, 65] on icon "Blockly Workspace" at bounding box center [1063, 44] width 151 height 55
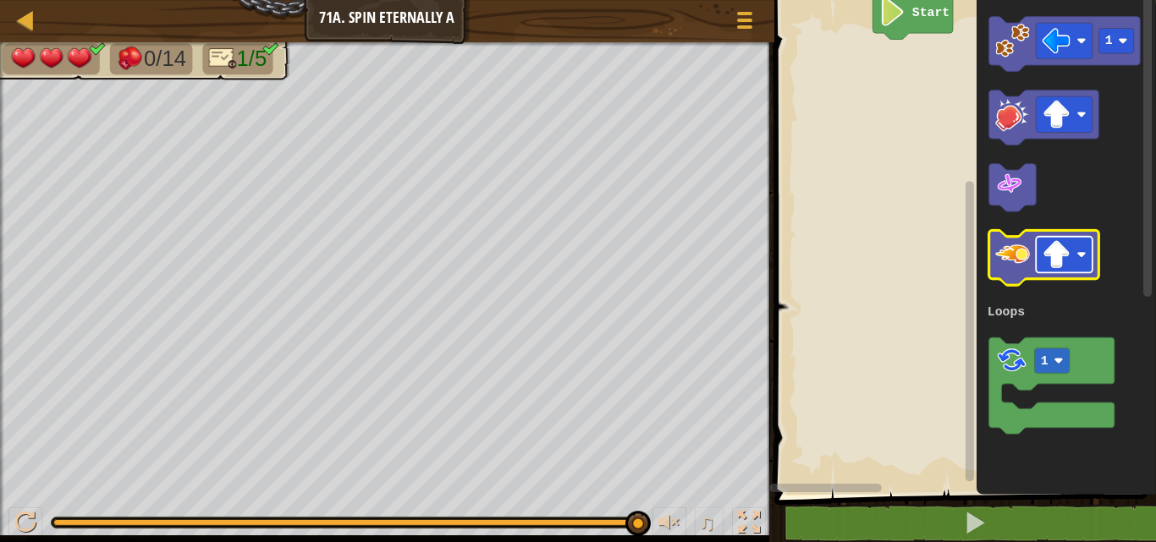
click at [1070, 258] on rect "Blockly Workspace" at bounding box center [1064, 255] width 57 height 36
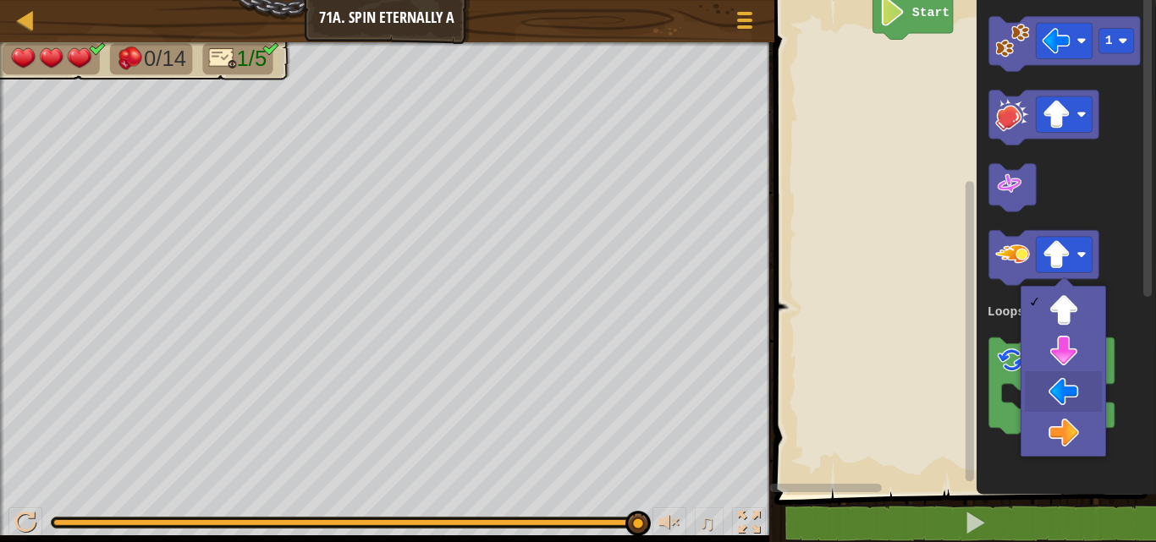
click at [1075, 401] on rect "Blockly Workspace" at bounding box center [1050, 386] width 125 height 96
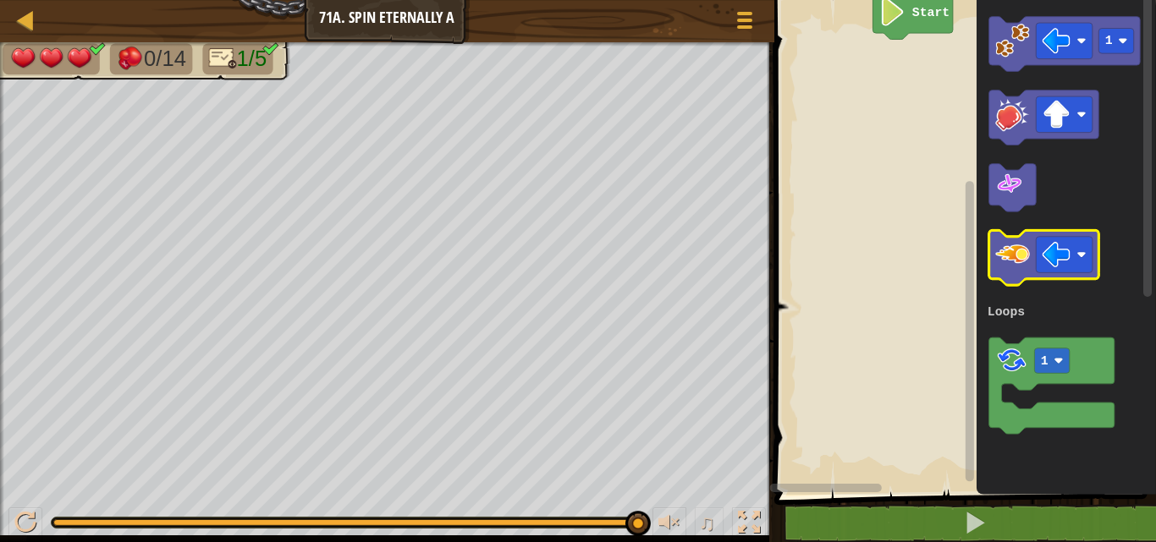
click at [1026, 268] on image "Blockly Workspace" at bounding box center [1012, 254] width 35 height 35
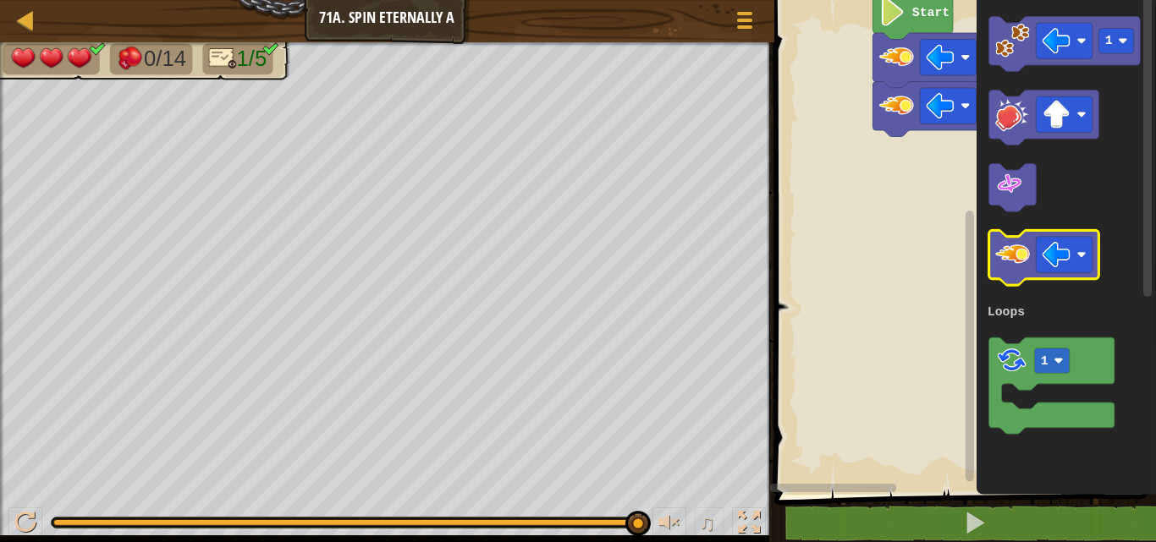
click at [1026, 268] on image "Blockly Workspace" at bounding box center [1012, 254] width 35 height 35
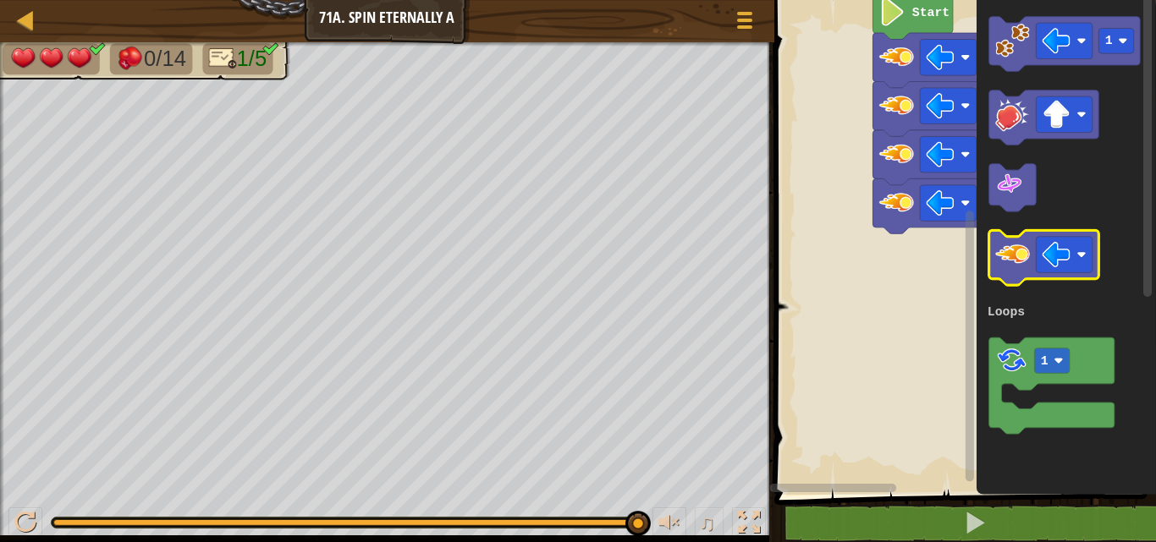
click at [1026, 268] on image "Blockly Workspace" at bounding box center [1012, 254] width 35 height 35
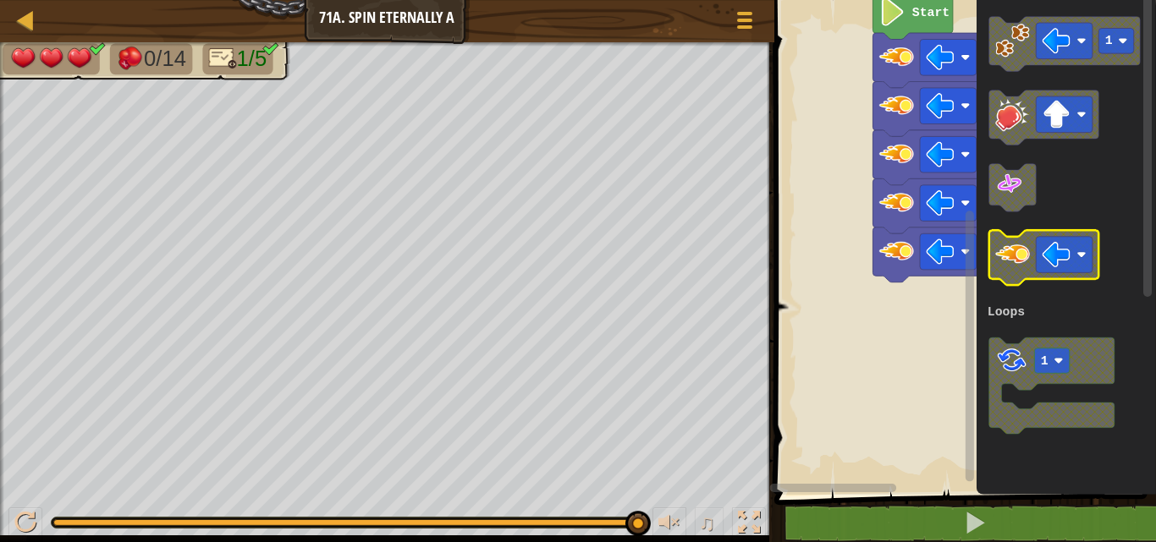
click at [1026, 268] on image "Blockly Workspace" at bounding box center [1012, 254] width 35 height 35
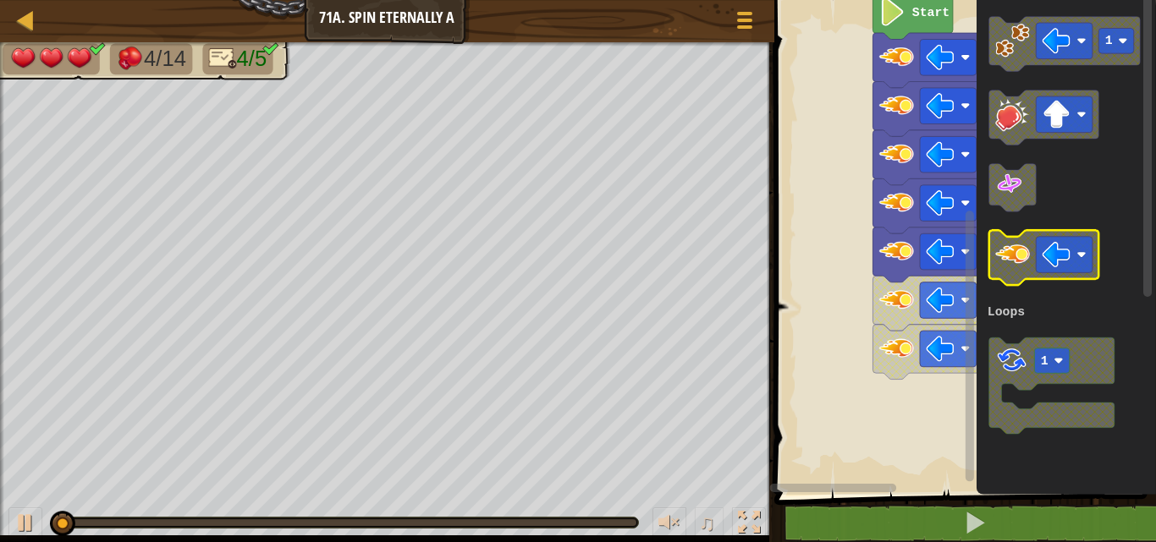
click at [1026, 268] on image "Blockly Workspace" at bounding box center [1012, 254] width 35 height 35
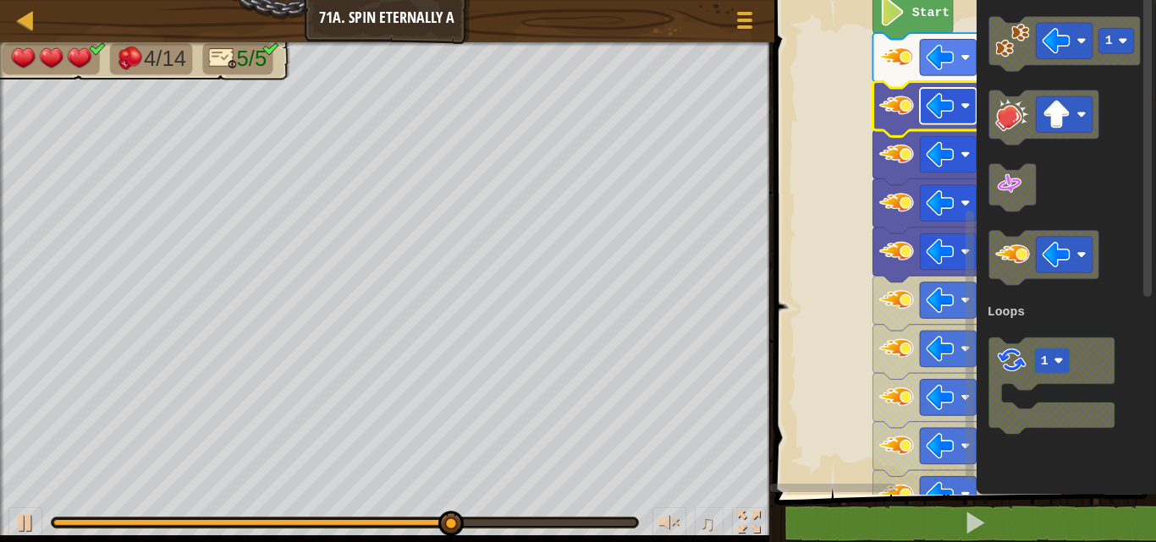
click at [928, 109] on image "Blockly Workspace" at bounding box center [940, 106] width 28 height 28
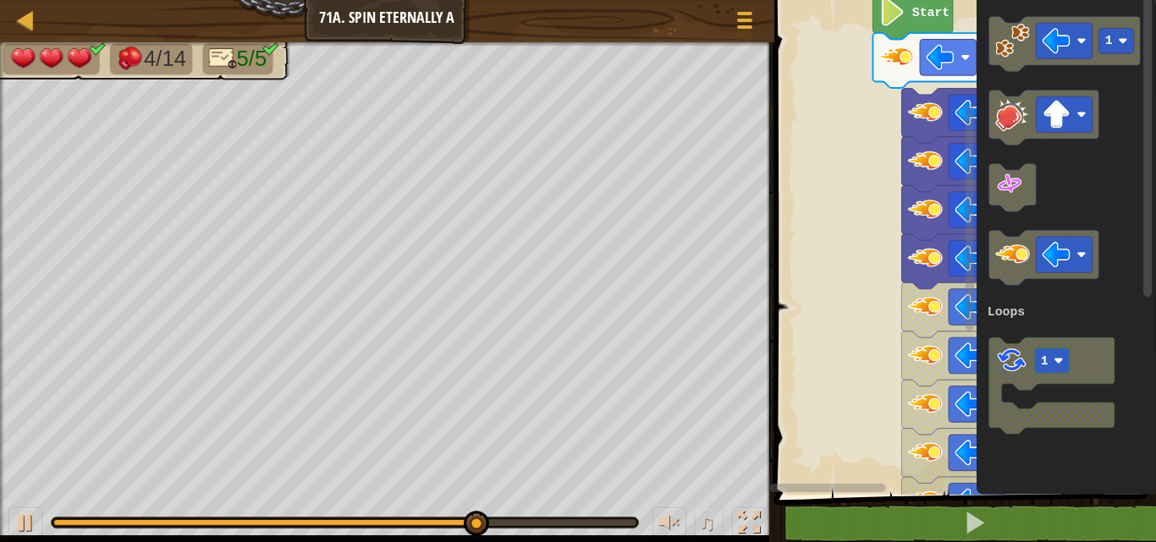
click at [1107, 147] on icon "1 1 Loops" at bounding box center [1066, 243] width 179 height 503
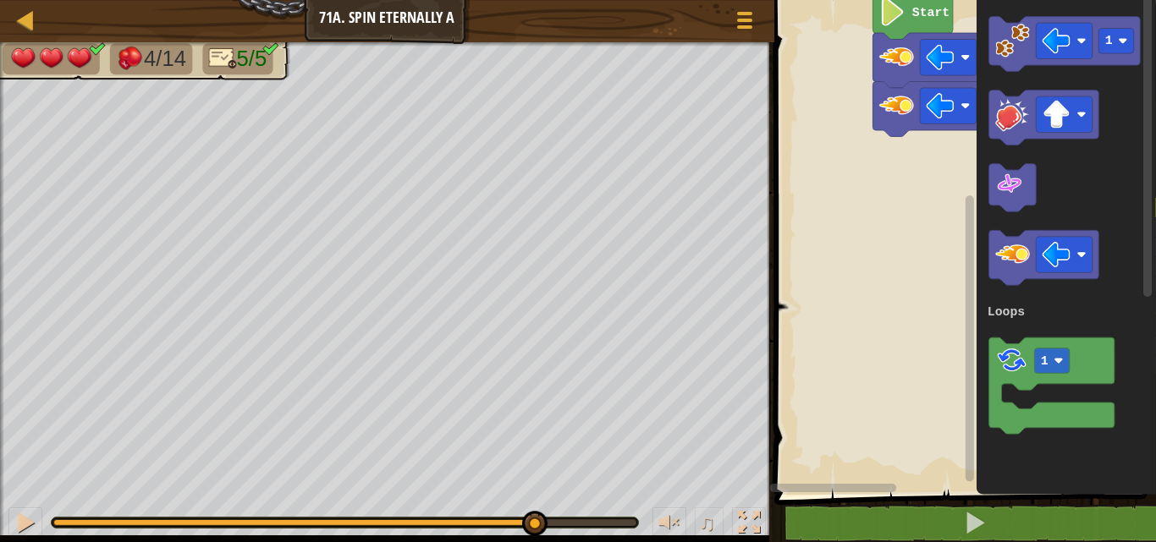
click at [1155, 155] on icon "Blockly Workspace" at bounding box center [1066, 243] width 179 height 503
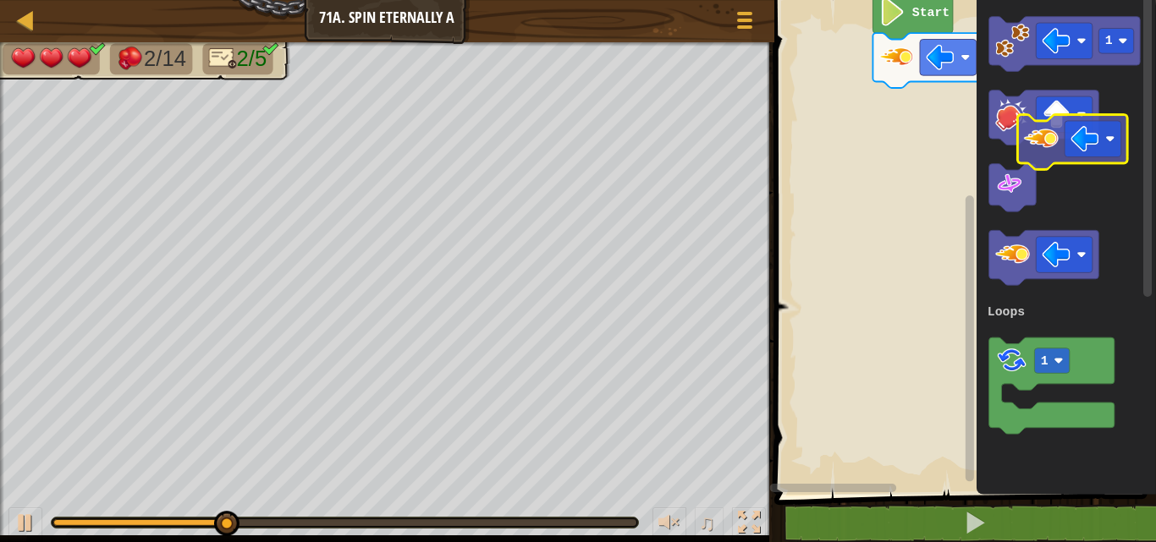
click at [1155, 189] on icon "Blockly Workspace" at bounding box center [1066, 243] width 179 height 503
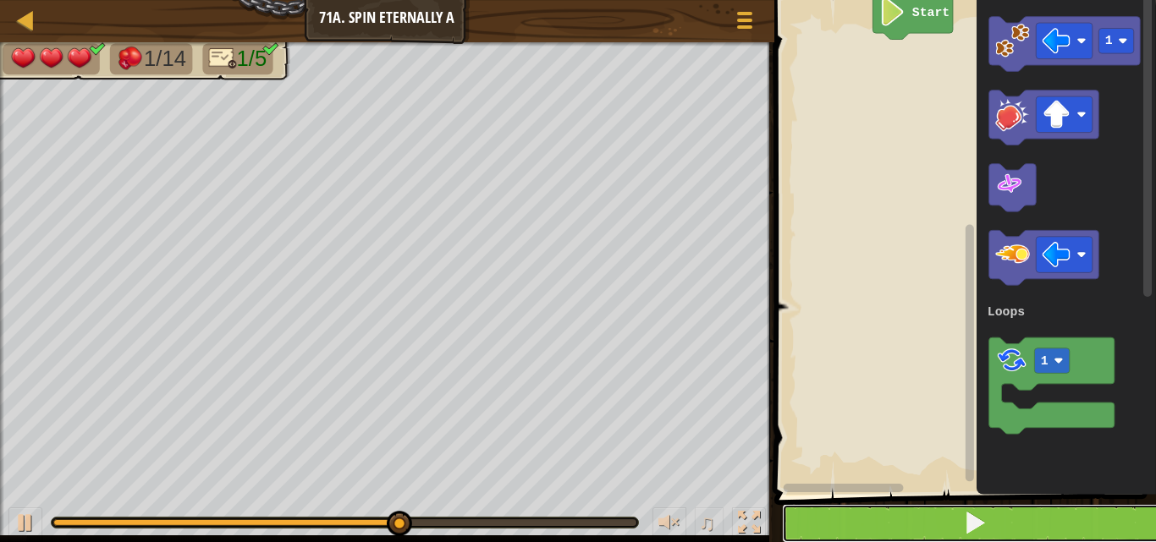
click at [1015, 515] on button at bounding box center [975, 523] width 387 height 39
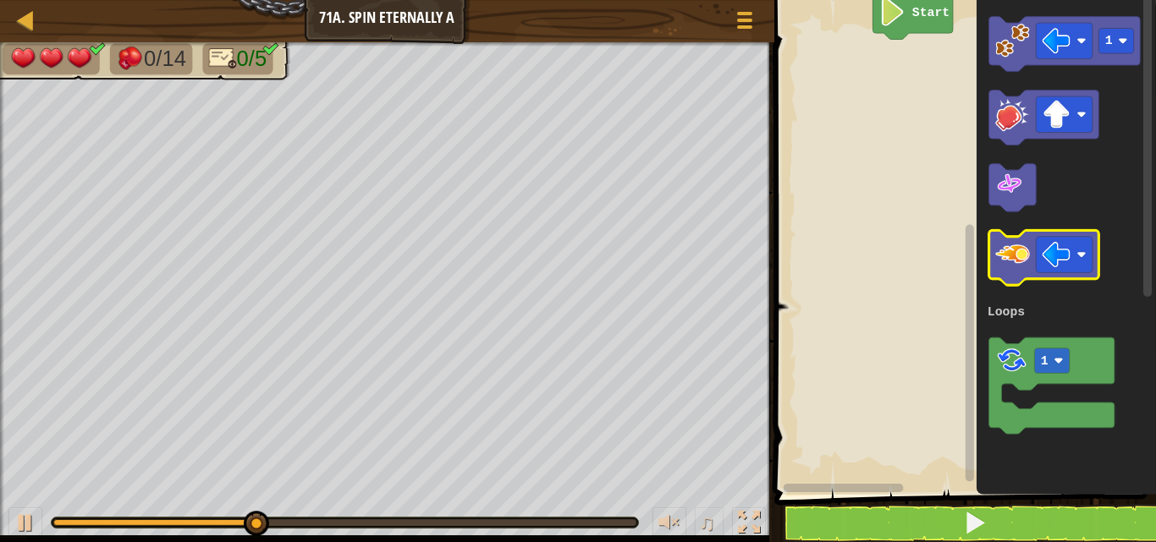
click at [1013, 264] on image "Blockly Workspace" at bounding box center [1012, 254] width 35 height 35
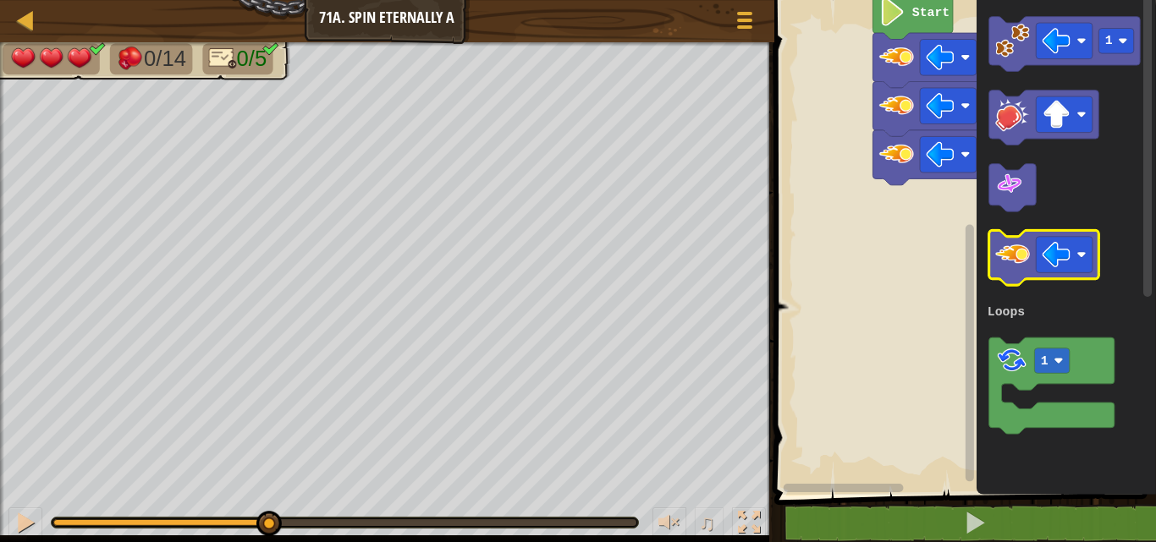
click at [1013, 264] on image "Blockly Workspace" at bounding box center [1012, 254] width 35 height 35
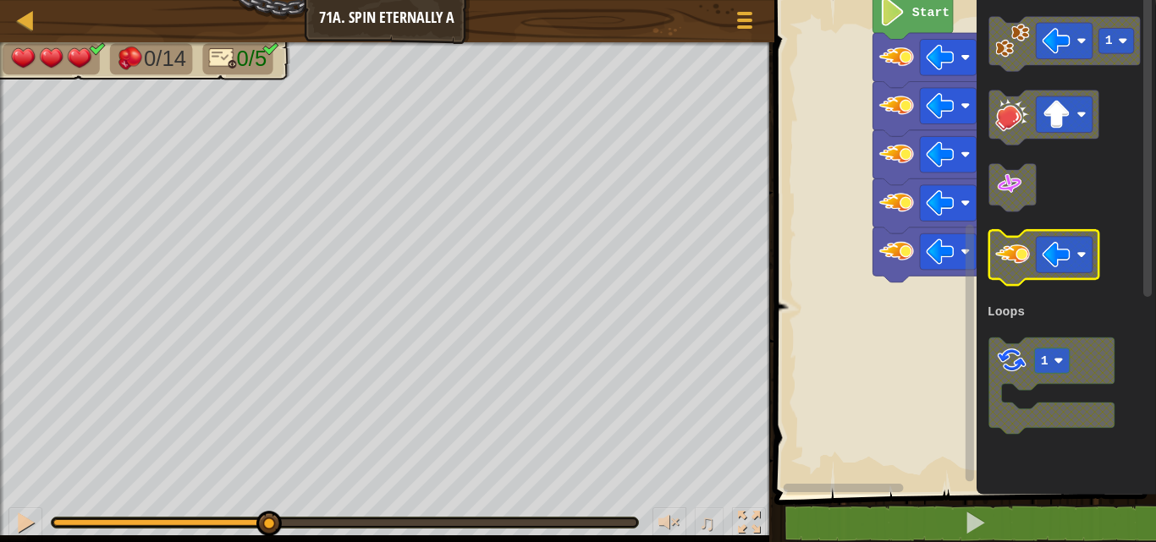
click at [1019, 267] on image "Blockly Workspace" at bounding box center [1012, 254] width 35 height 35
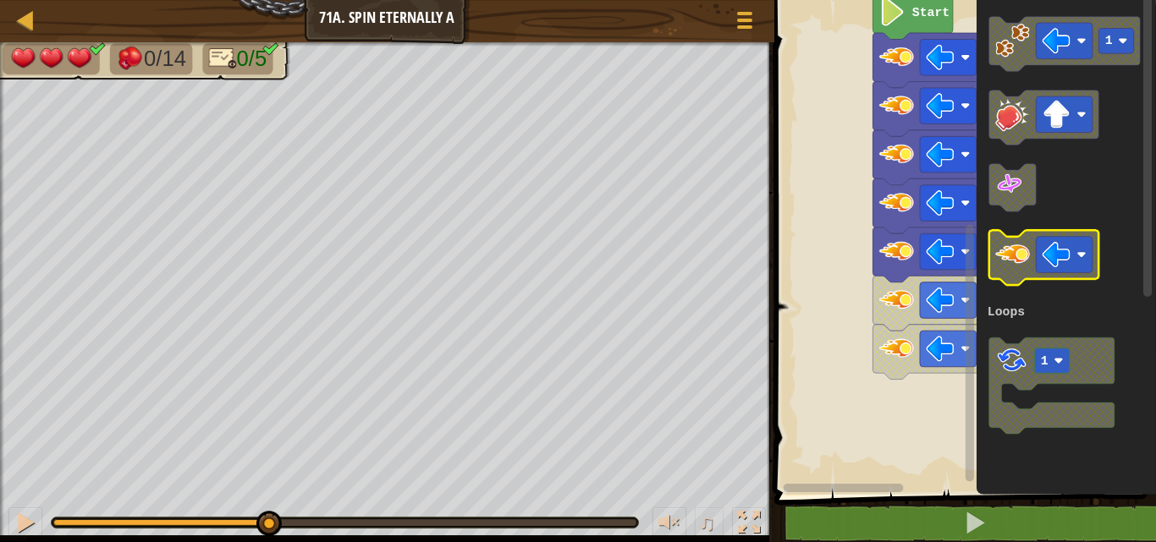
click at [1019, 267] on image "Blockly Workspace" at bounding box center [1012, 254] width 35 height 35
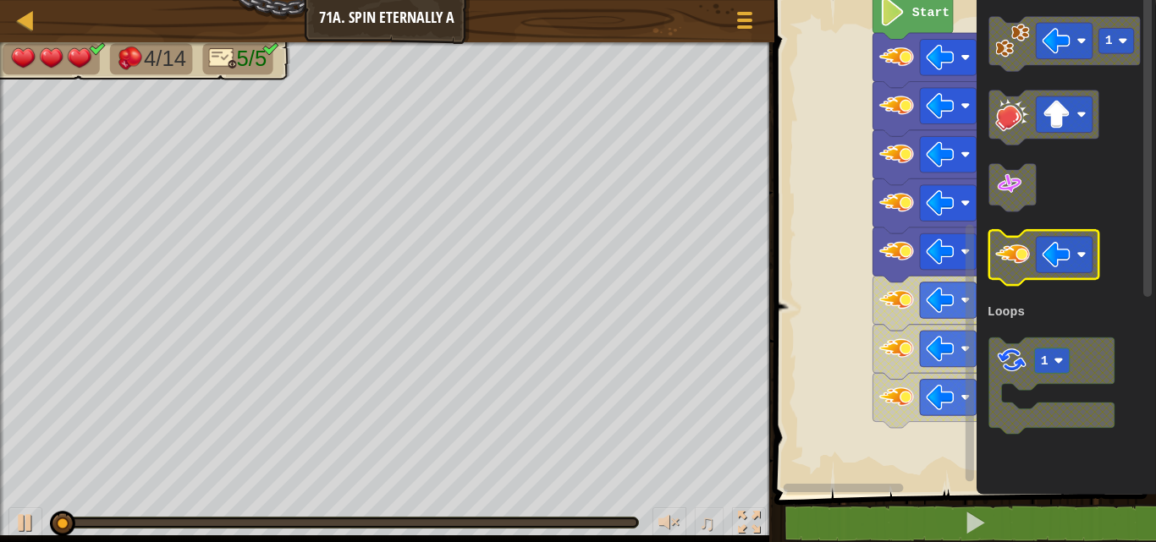
click at [1019, 267] on image "Blockly Workspace" at bounding box center [1012, 254] width 35 height 35
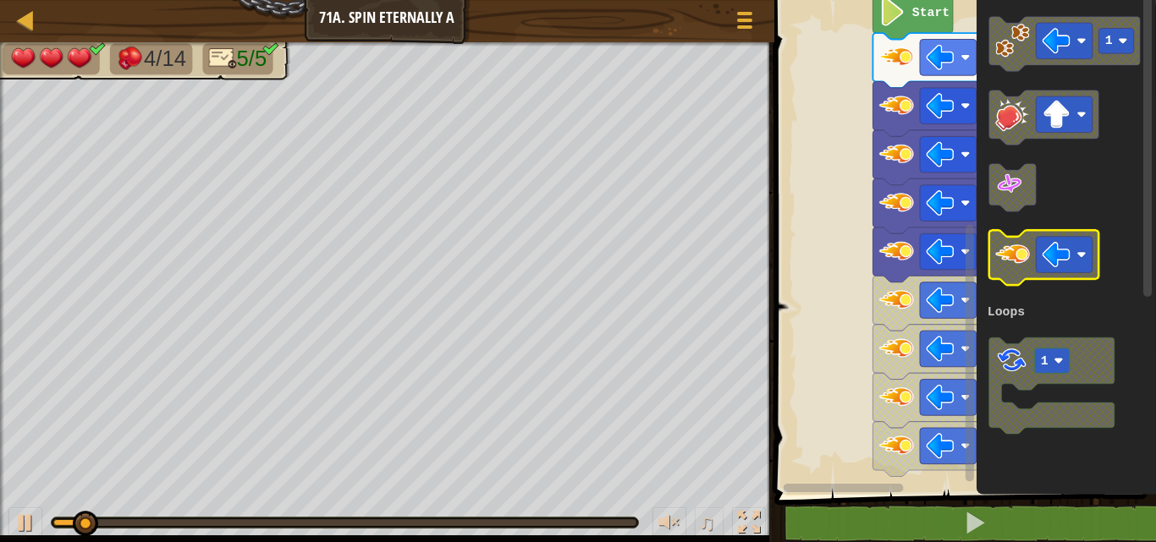
click at [1019, 267] on image "Blockly Workspace" at bounding box center [1012, 254] width 35 height 35
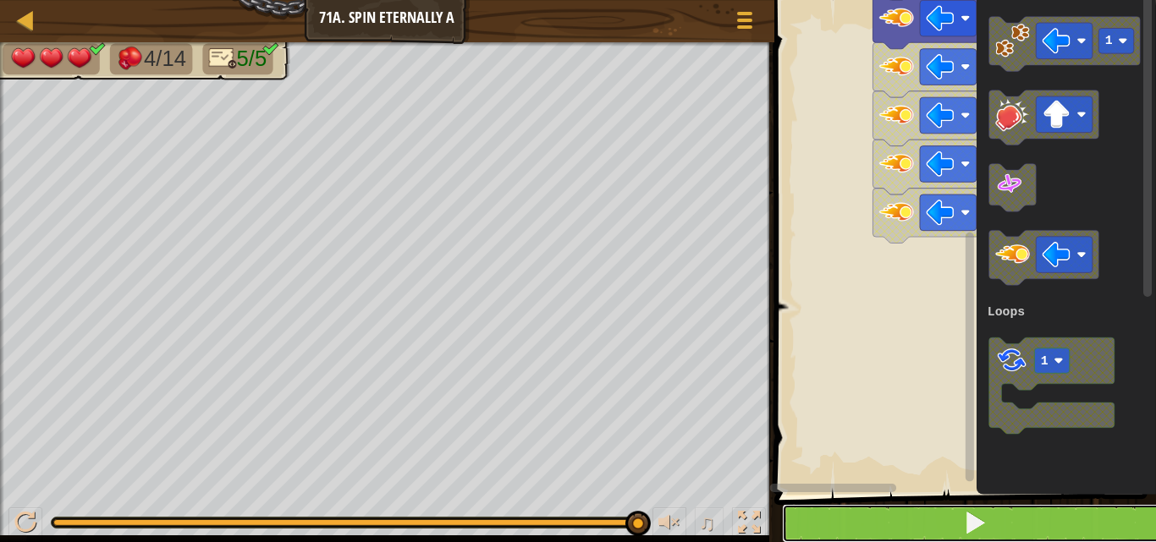
click at [1071, 508] on button at bounding box center [975, 523] width 387 height 39
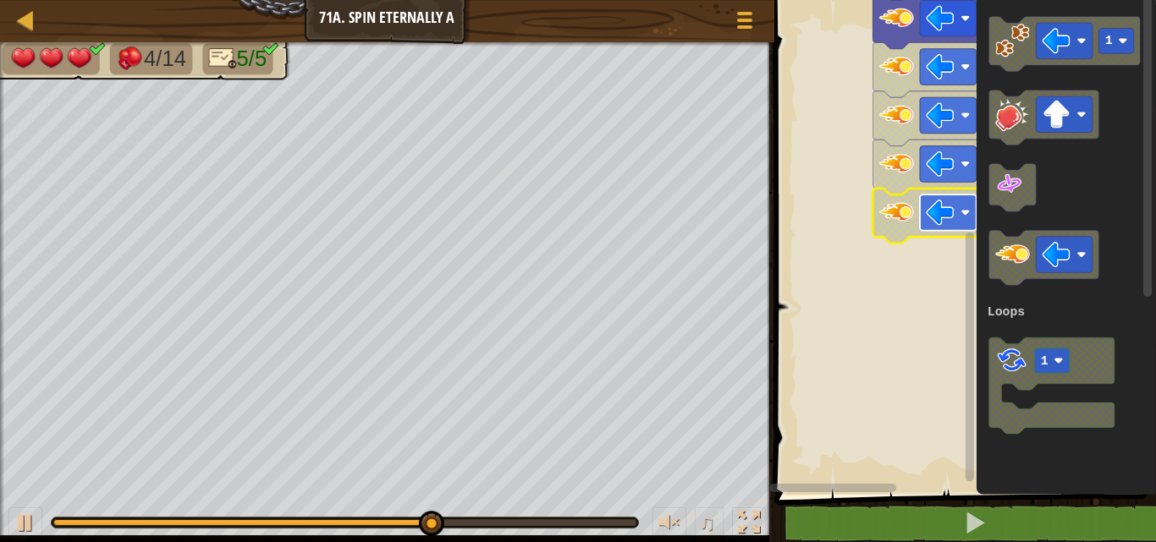
click at [954, 195] on rect "Blockly Workspace" at bounding box center [948, 213] width 57 height 36
click at [1155, 295] on icon "Blockly Workspace" at bounding box center [1066, 243] width 179 height 503
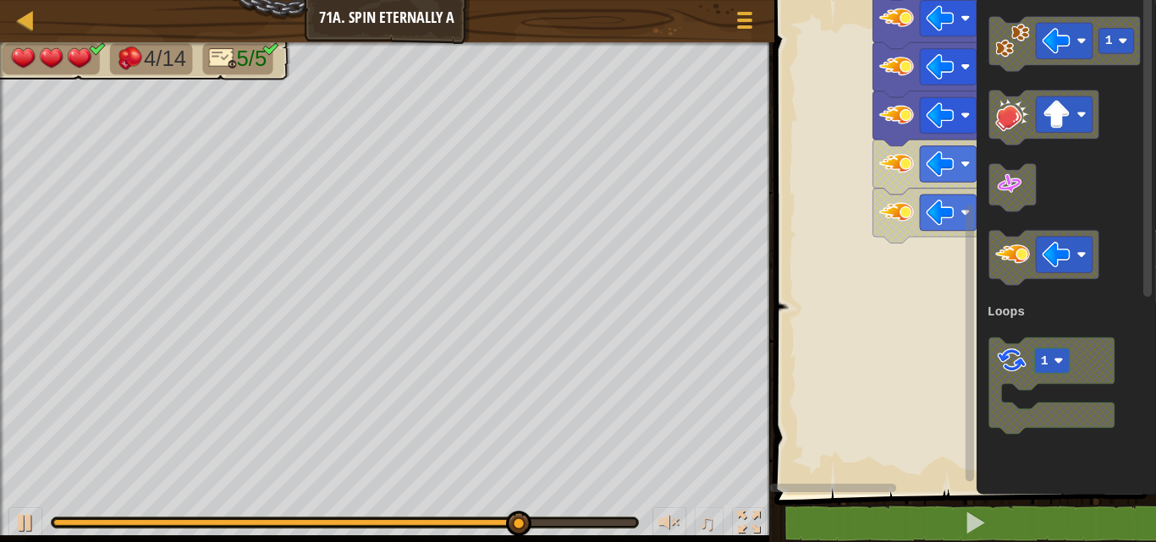
click at [1155, 278] on icon "Blockly Workspace" at bounding box center [1066, 243] width 179 height 503
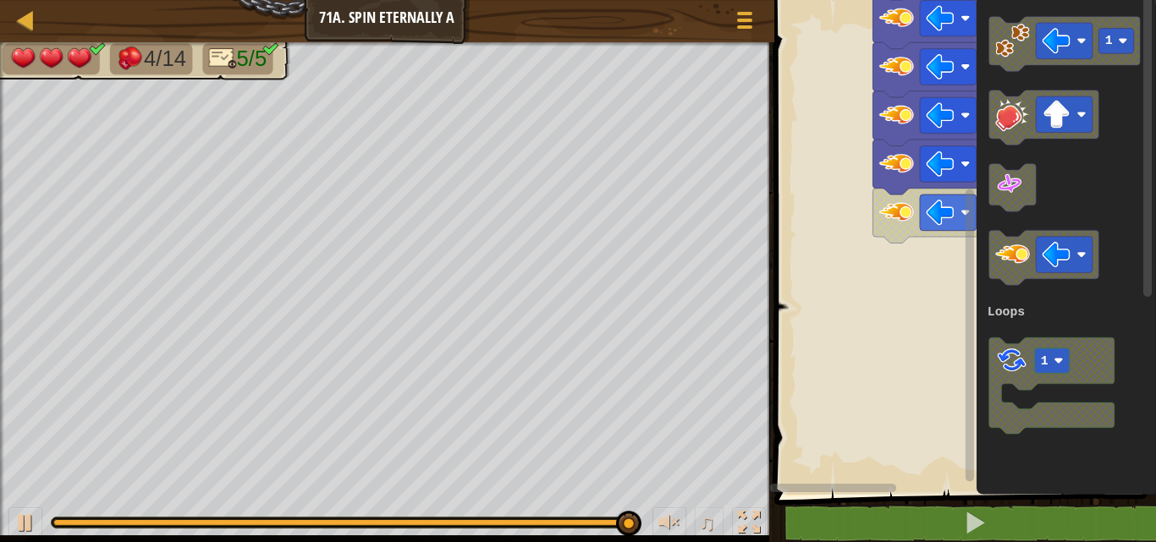
click at [1118, 223] on icon "Blockly Workspace" at bounding box center [1066, 243] width 179 height 503
click at [916, 375] on rect "Blockly Workspace" at bounding box center [962, 243] width 387 height 503
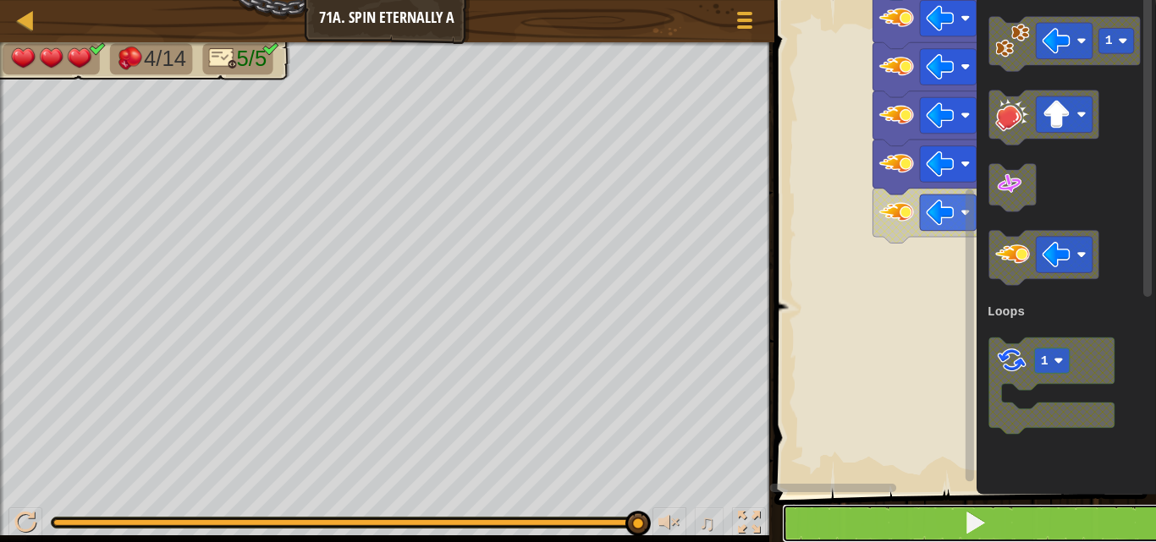
click at [938, 512] on button at bounding box center [975, 523] width 387 height 39
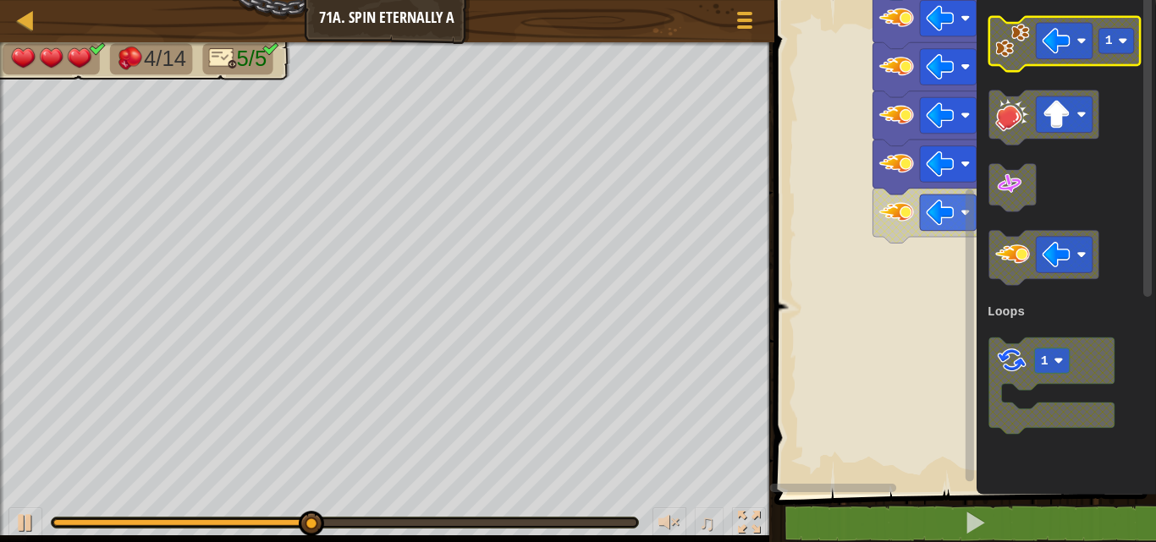
click at [1023, 39] on image "Blockly Workspace" at bounding box center [1012, 41] width 35 height 35
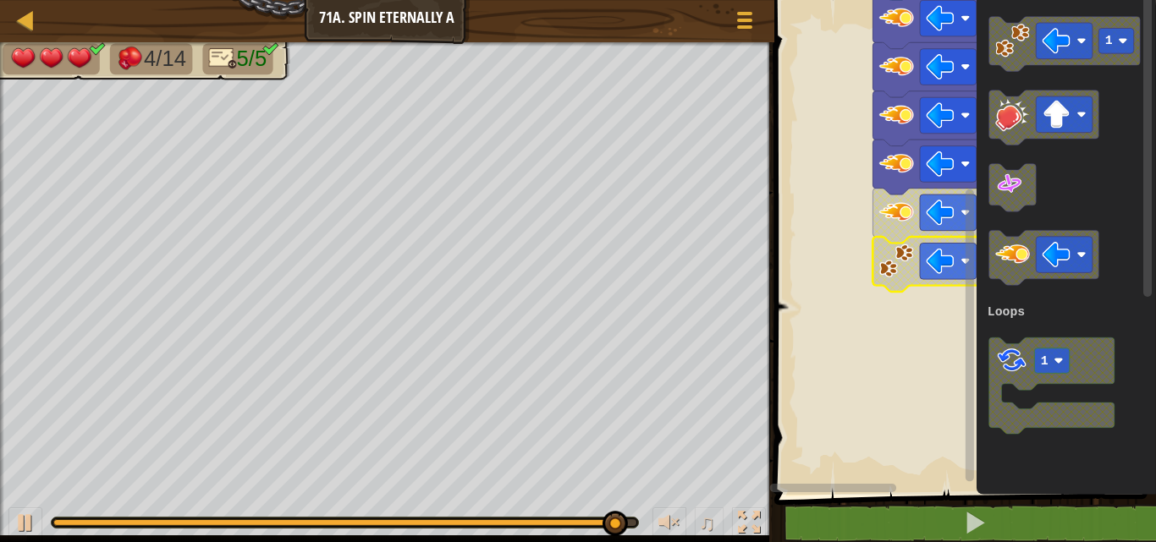
click at [907, 283] on icon "Blockly Workspace" at bounding box center [947, 264] width 151 height 55
click at [911, 498] on span at bounding box center [966, 224] width 395 height 564
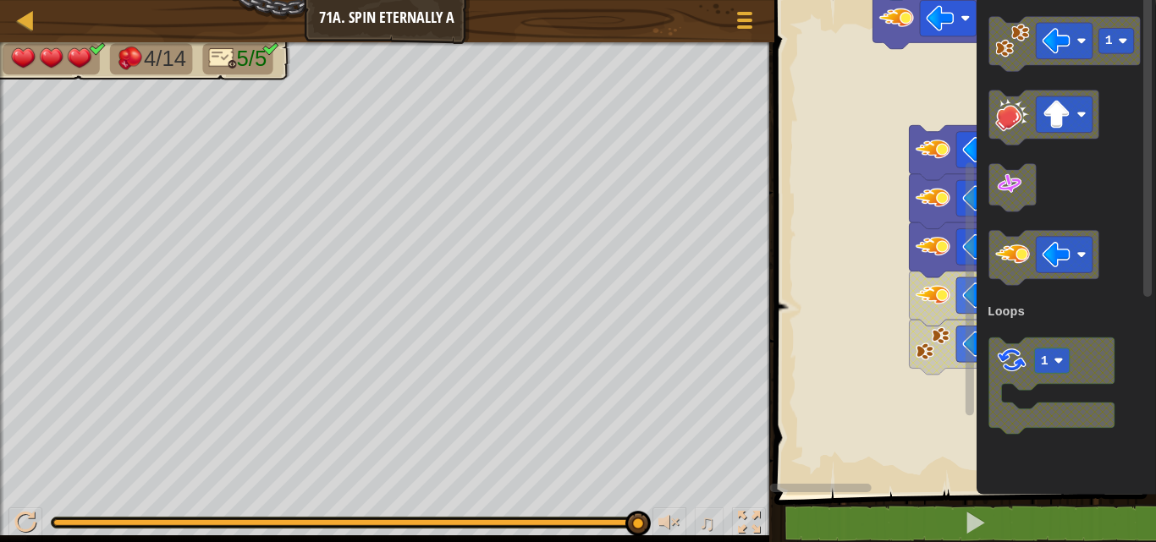
click at [1155, 323] on icon "1 1 Loops" at bounding box center [1066, 243] width 179 height 503
click at [912, 201] on icon "Blockly Workspace" at bounding box center [964, 201] width 110 height 55
